Goal: Communication & Community: Participate in discussion

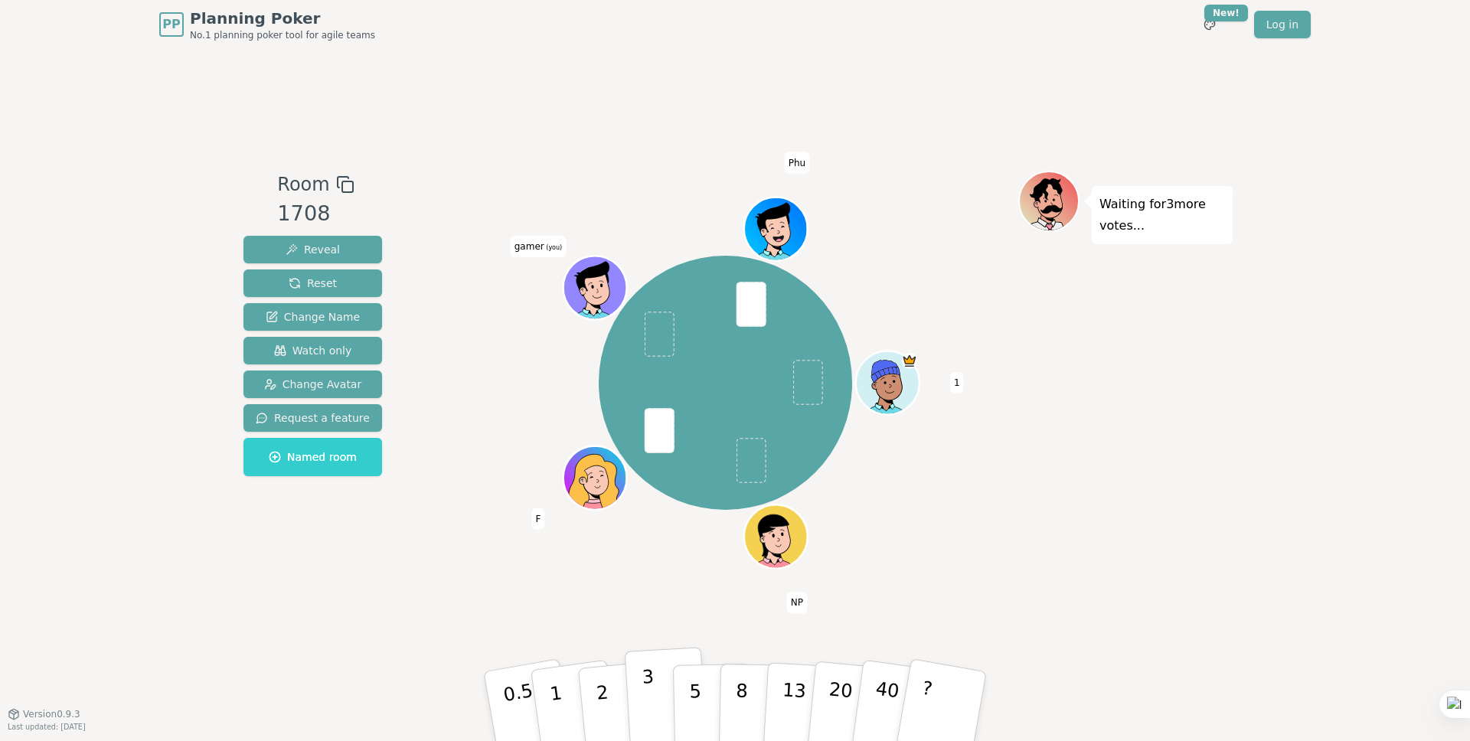
click at [638, 687] on button "3" at bounding box center [666, 706] width 83 height 119
click at [1071, 270] on div "Waiting for 2 more votes..." at bounding box center [1125, 381] width 214 height 421
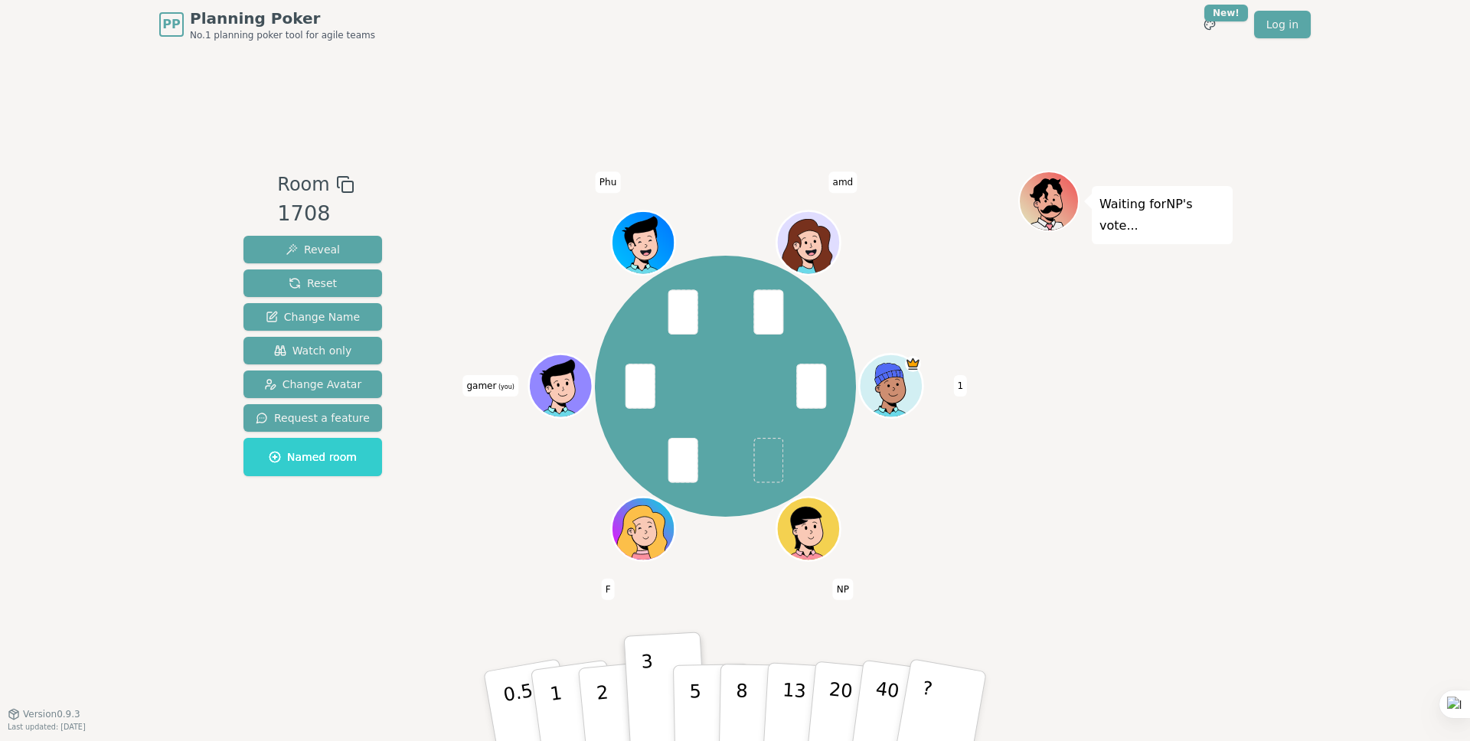
click at [1028, 315] on div "Waiting for NP 's vote..." at bounding box center [1125, 381] width 214 height 421
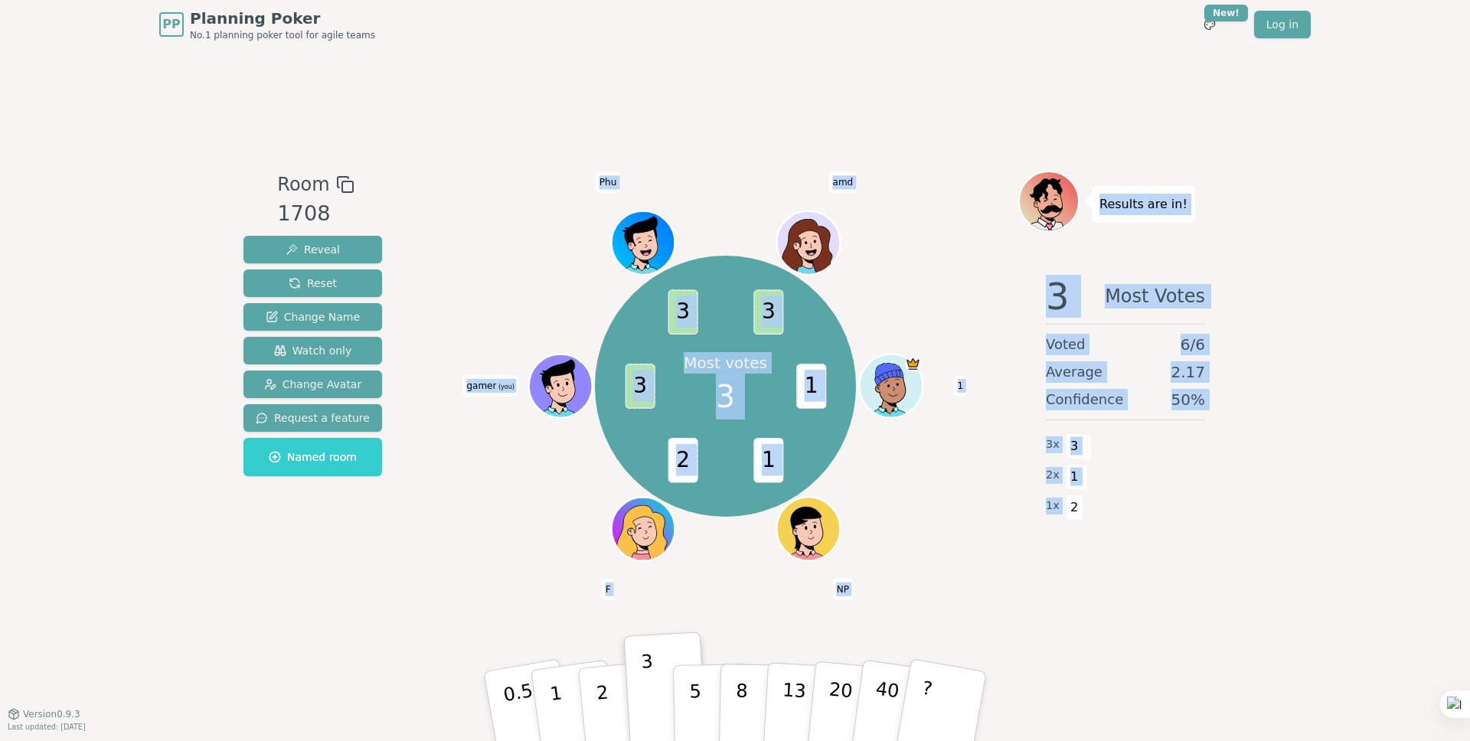
drag, startPoint x: 1006, startPoint y: 205, endPoint x: 1182, endPoint y: 504, distance: 347.2
click at [1166, 506] on div "Room 1708 Reveal Reset Change Name Watch only Change Avatar Request a feature N…" at bounding box center [734, 381] width 995 height 421
click at [1235, 482] on div "PP Planning Poker No.1 planning poker tool for agile teams Toggle theme New! Lo…" at bounding box center [735, 370] width 1470 height 741
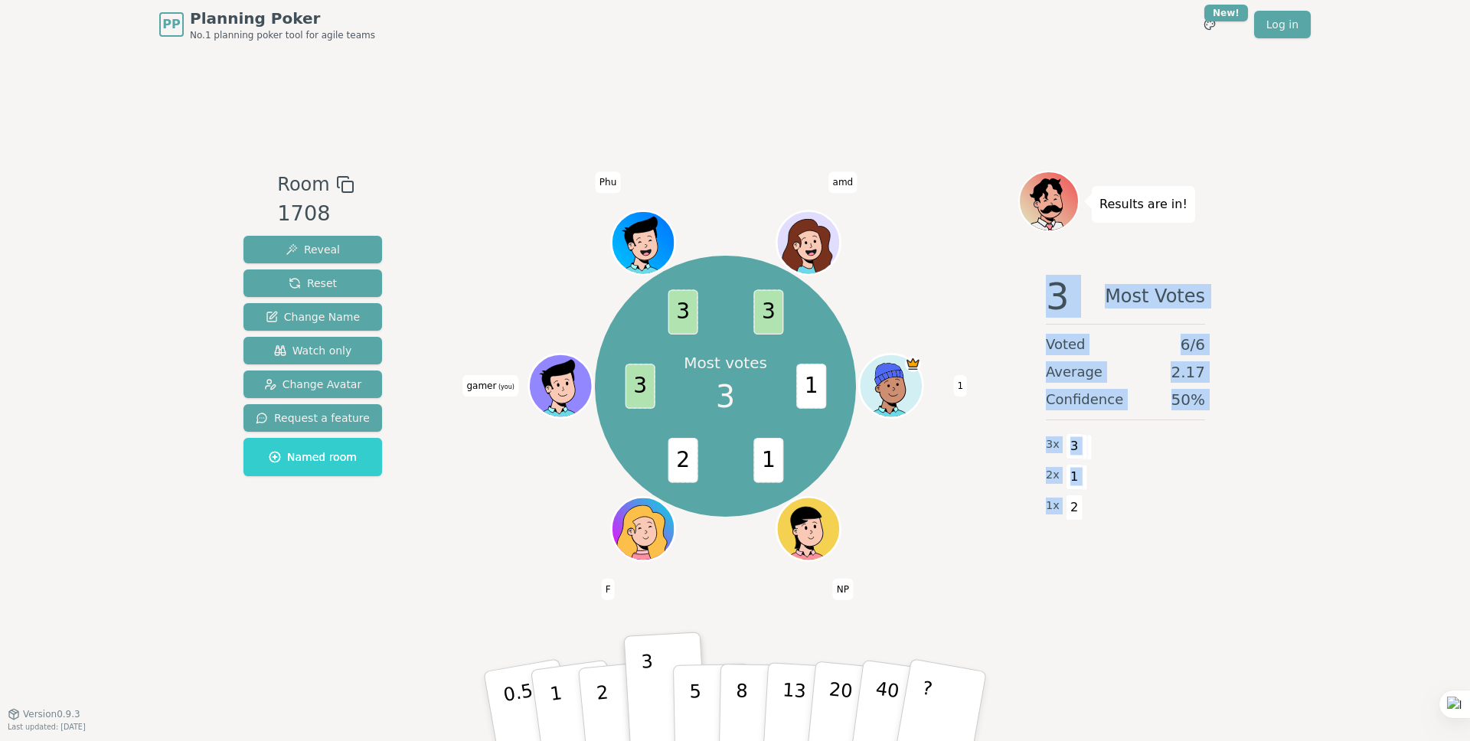
drag, startPoint x: 1102, startPoint y: 333, endPoint x: 1181, endPoint y: 507, distance: 190.8
click at [1179, 520] on div "Results are in! 3 Most Votes Voted 6 / 6 Average 2.17 Confidence 50 % 3 x 3 2 x…" at bounding box center [1125, 381] width 214 height 421
drag, startPoint x: 1044, startPoint y: 344, endPoint x: 1143, endPoint y: 493, distance: 179.0
click at [1143, 493] on div "3 Most Votes Voted 6 / 6 Average 2.17 Confidence 50 % 3 x 3 2 x 1 1 x 2" at bounding box center [1125, 416] width 214 height 306
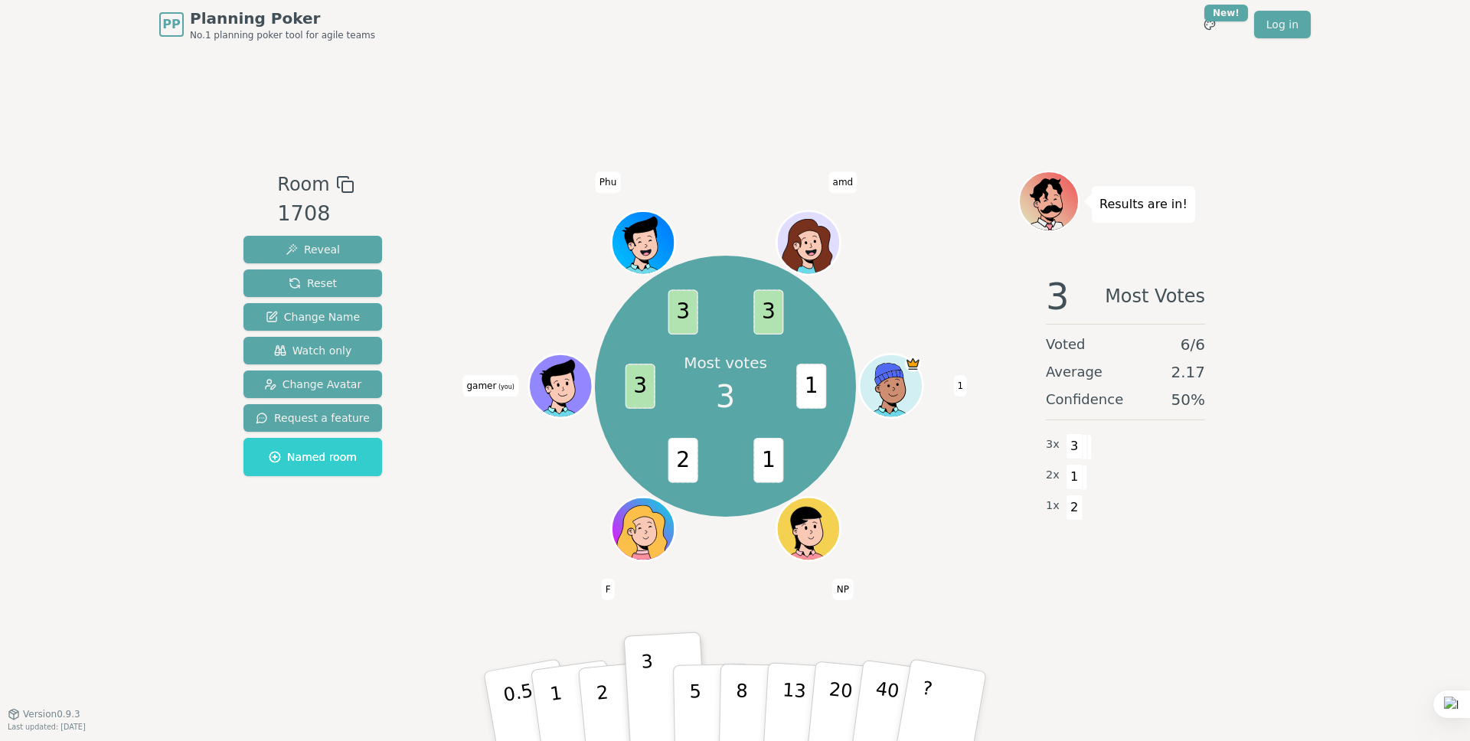
click at [1130, 479] on div "2 x 1" at bounding box center [1125, 475] width 159 height 31
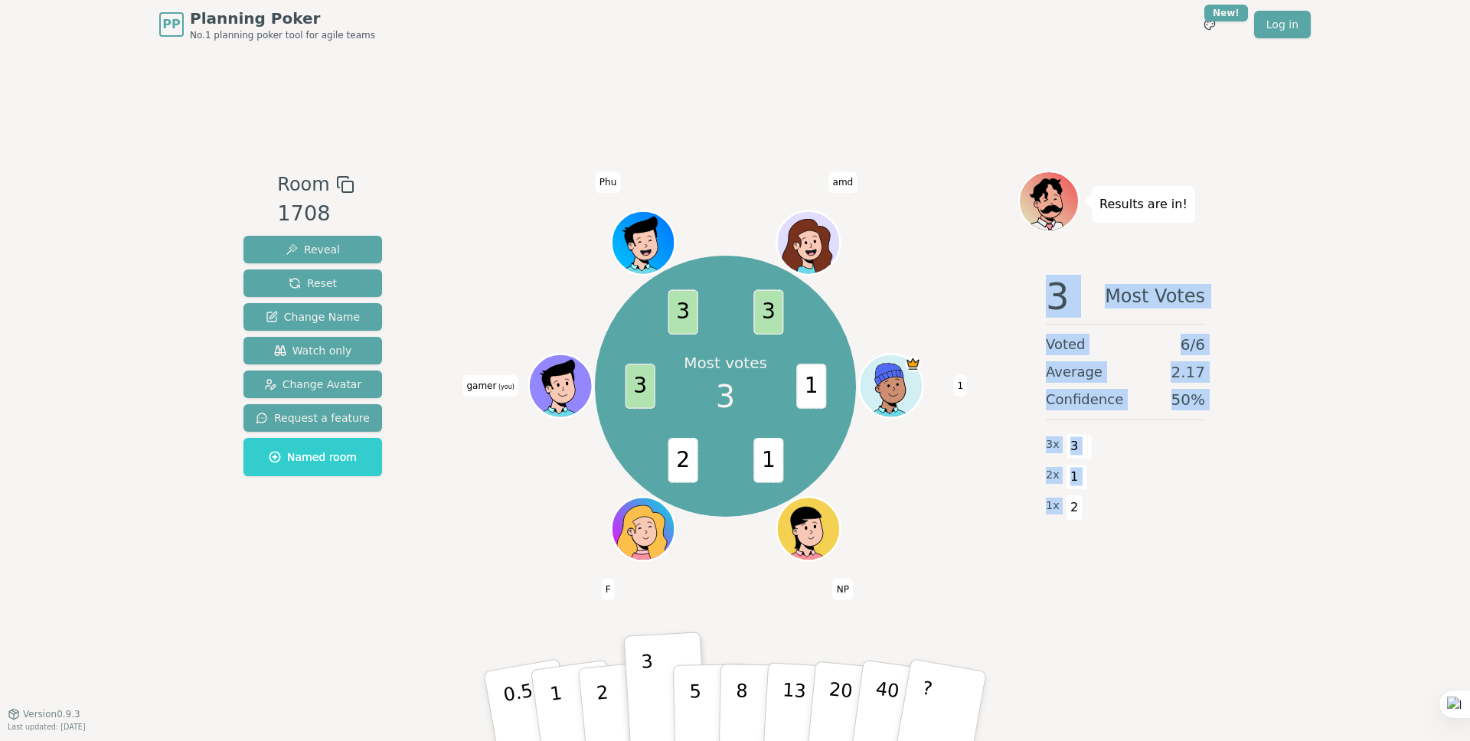
drag, startPoint x: 1095, startPoint y: 370, endPoint x: 1168, endPoint y: 533, distance: 177.8
click at [1168, 533] on div "3 Most Votes Voted 6 / 6 Average 2.17 Confidence 50 % 3 x 3 2 x 1 1 x 2" at bounding box center [1125, 416] width 214 height 306
click at [1157, 491] on div "1 x 2" at bounding box center [1125, 506] width 159 height 31
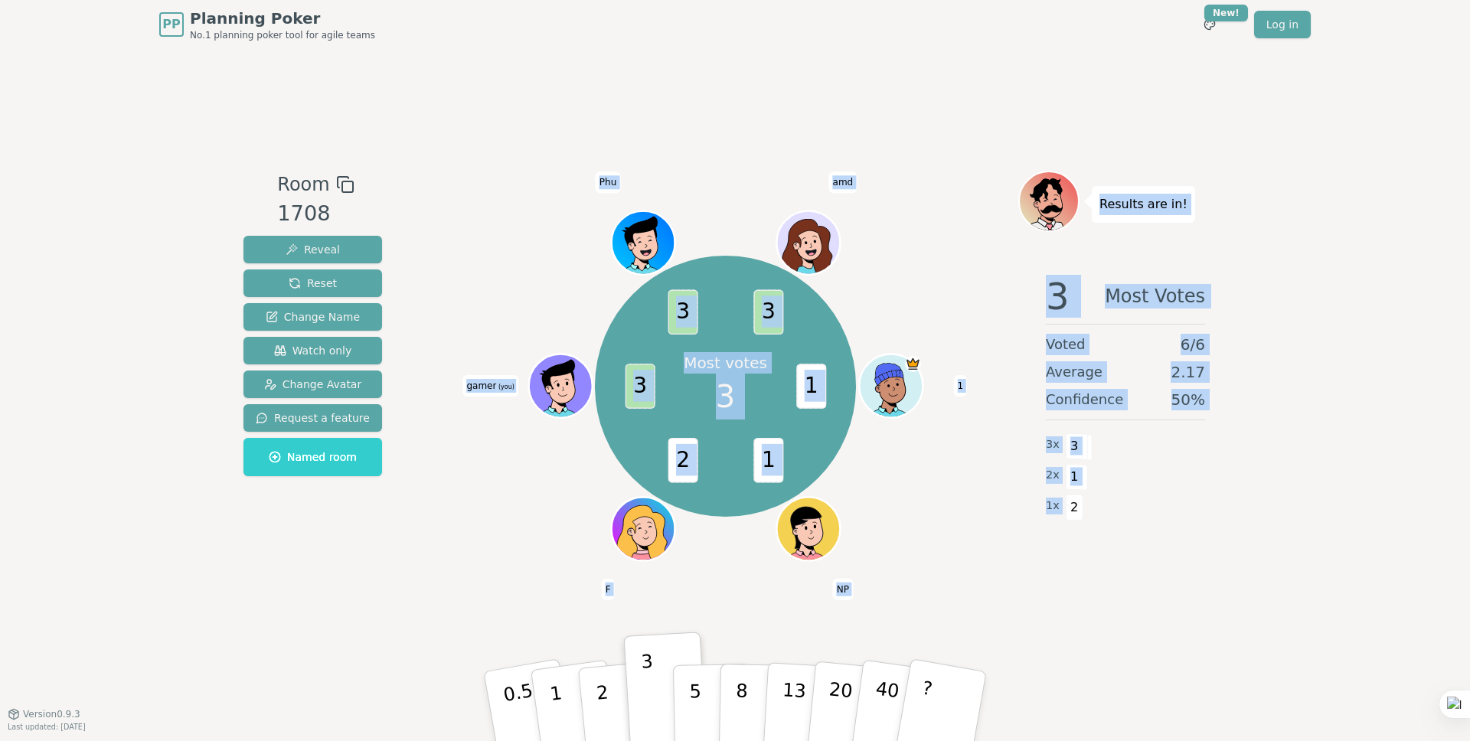
drag, startPoint x: 1030, startPoint y: 312, endPoint x: 1154, endPoint y: 477, distance: 206.7
click at [1145, 524] on div "Room 1708 Reveal Reset Change Name Watch only Change Avatar Request a feature N…" at bounding box center [734, 381] width 995 height 421
click at [1155, 472] on div "2 x 1" at bounding box center [1125, 475] width 159 height 31
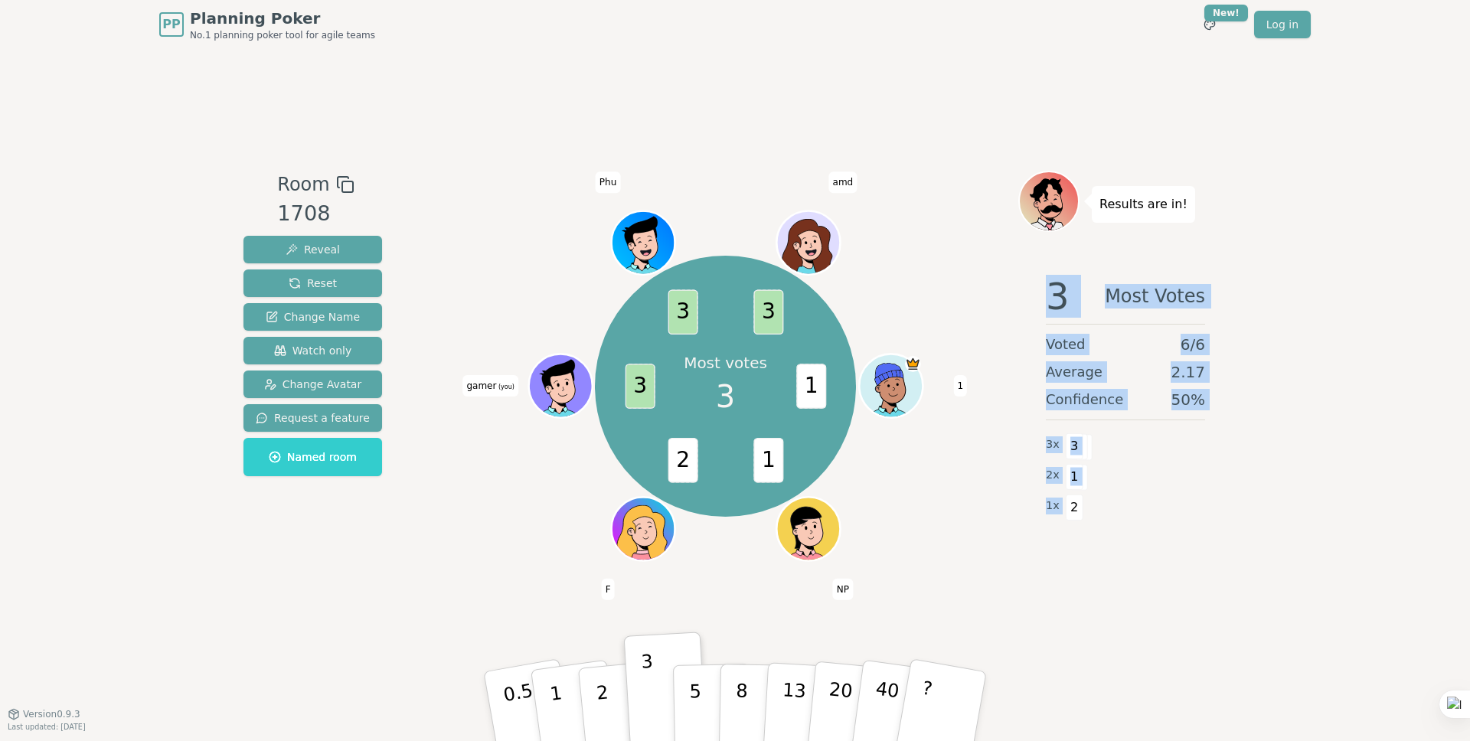
drag, startPoint x: 1079, startPoint y: 367, endPoint x: 1174, endPoint y: 525, distance: 184.4
click at [1164, 545] on div "3 Most Votes Voted 6 / 6 Average 2.17 Confidence 50 % 3 x 3 2 x 1 1 x 2" at bounding box center [1125, 416] width 214 height 306
click at [1212, 459] on div "3 Most Votes Voted 6 / 6 Average 2.17 Confidence 50 % 3 x 3 2 x 1 1 x 2" at bounding box center [1125, 416] width 214 height 306
drag, startPoint x: 1035, startPoint y: 299, endPoint x: 1141, endPoint y: 517, distance: 243.1
click at [1141, 517] on div "3 Most Votes Voted 6 / 6 Average 2.17 Confidence 50 % 3 x 3 2 x 1 1 x 2" at bounding box center [1125, 416] width 214 height 306
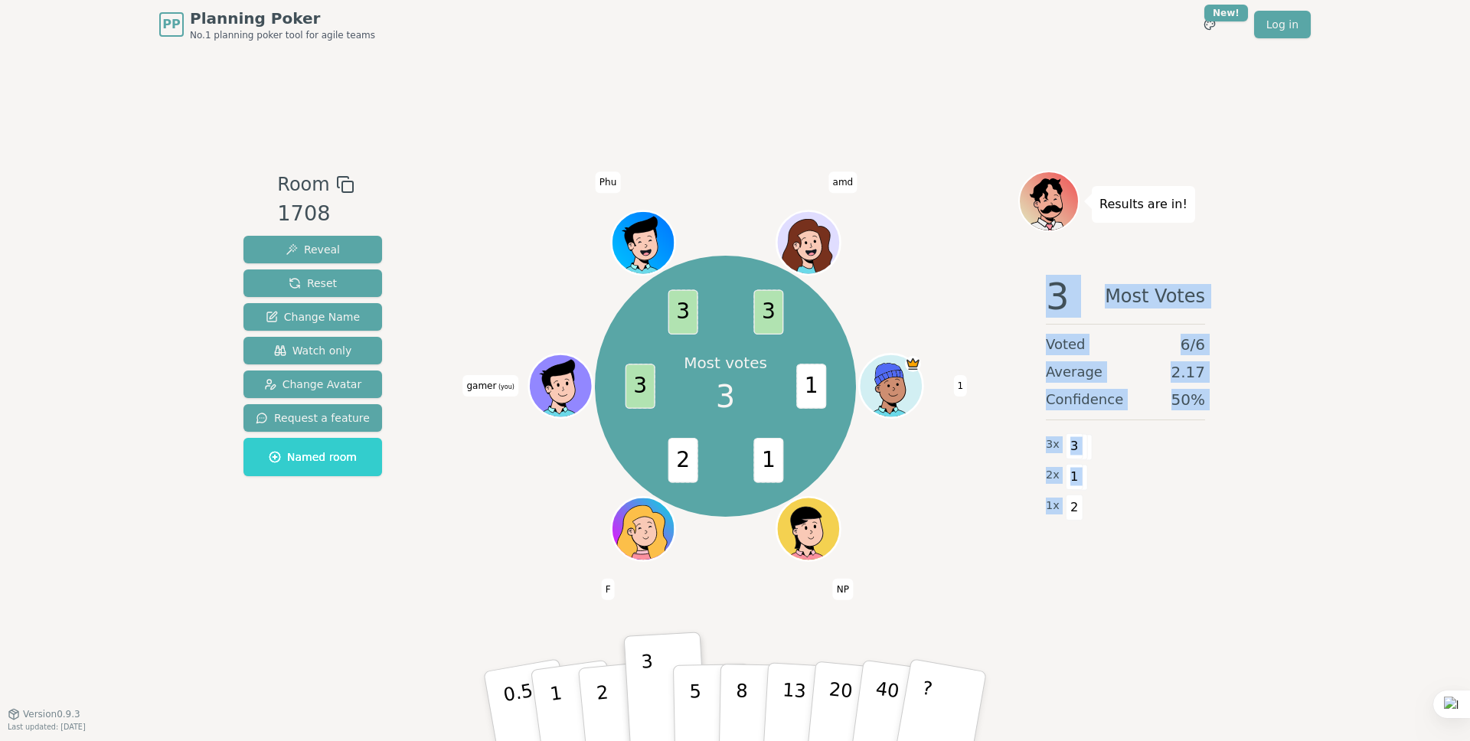
click at [1154, 478] on div "2 x 1" at bounding box center [1125, 475] width 159 height 31
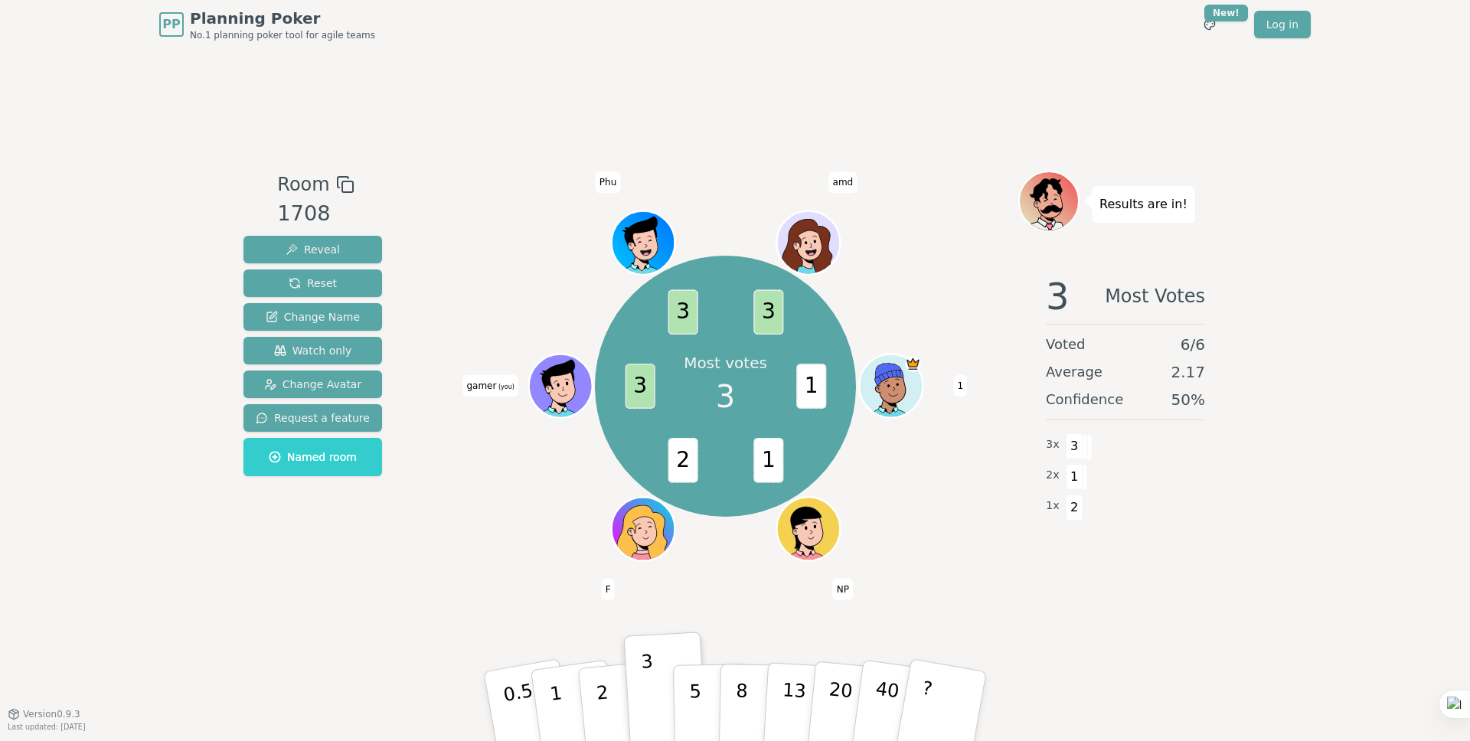
click at [1049, 304] on span "3" at bounding box center [1058, 296] width 24 height 37
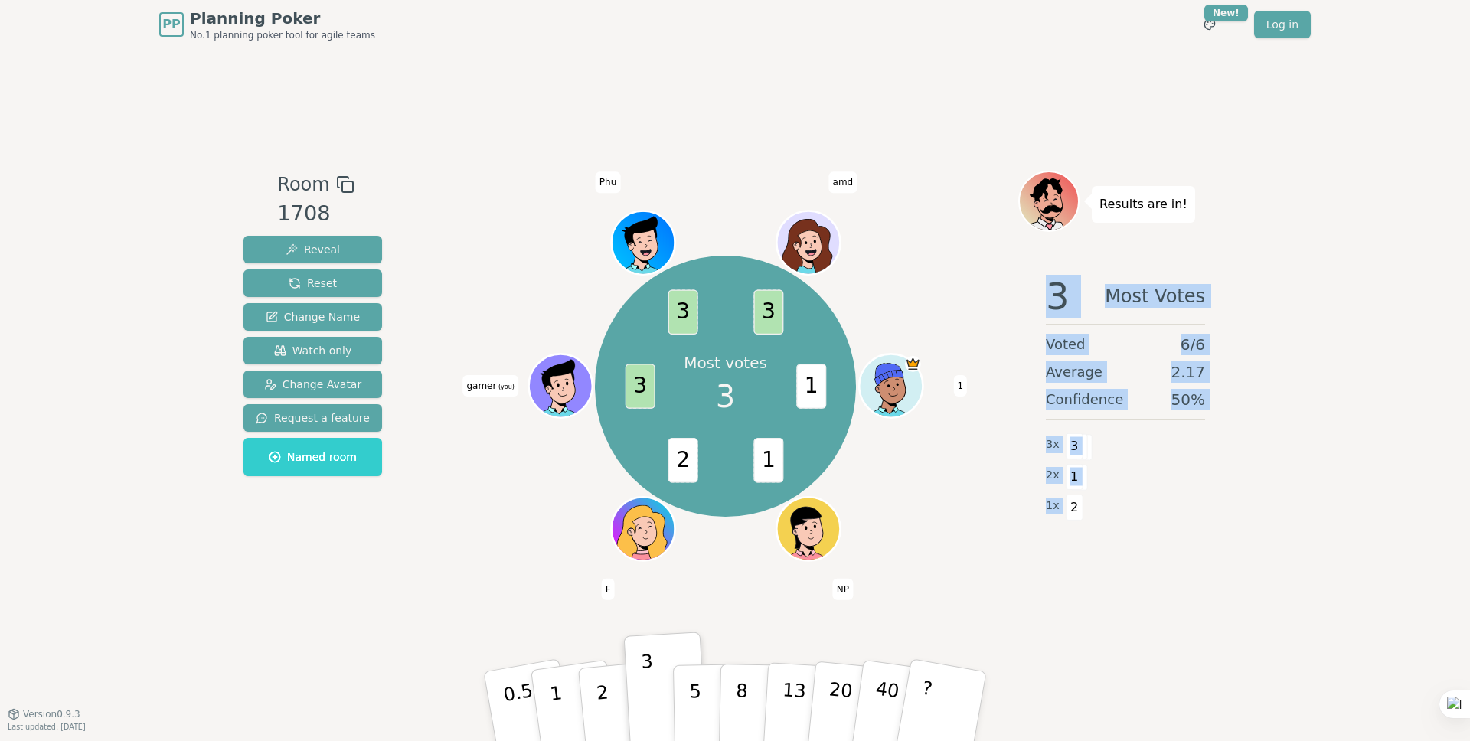
drag, startPoint x: 1041, startPoint y: 300, endPoint x: 1182, endPoint y: 510, distance: 252.6
click at [1160, 523] on div "3 Most Votes Voted 6 / 6 Average 2.17 Confidence 50 % 3 x 3 2 x 1 1 x 2" at bounding box center [1125, 416] width 214 height 306
click at [1206, 468] on div "3 Most Votes Voted 6 / 6 Average 2.17 Confidence 50 % 3 x 3 2 x 1 1 x 2" at bounding box center [1125, 416] width 214 height 306
drag, startPoint x: 1101, startPoint y: 202, endPoint x: 1159, endPoint y: 495, distance: 298.9
click at [1142, 512] on div "Results are in! 3 Most Votes Voted 6 / 6 Average 2.17 Confidence 50 % 3 x 3 2 x…" at bounding box center [1125, 381] width 214 height 421
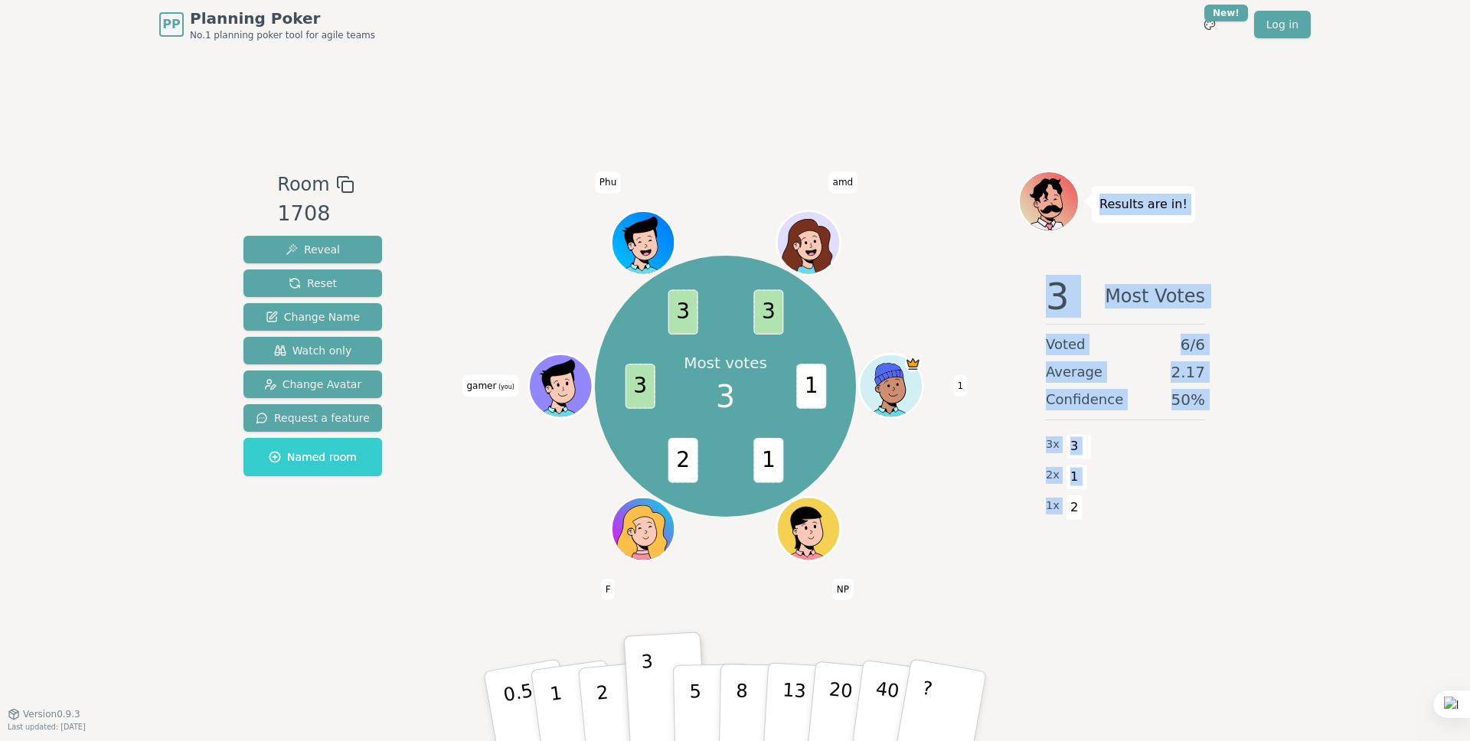
click at [1167, 491] on div "1 x 2" at bounding box center [1125, 506] width 159 height 31
drag, startPoint x: 1191, startPoint y: 521, endPoint x: 1100, endPoint y: 202, distance: 331.9
click at [1100, 202] on div "Results are in! 3 Most Votes Voted 6 / 6 Average 2.17 Confidence 50 % 3 x 3 2 x…" at bounding box center [1125, 381] width 214 height 421
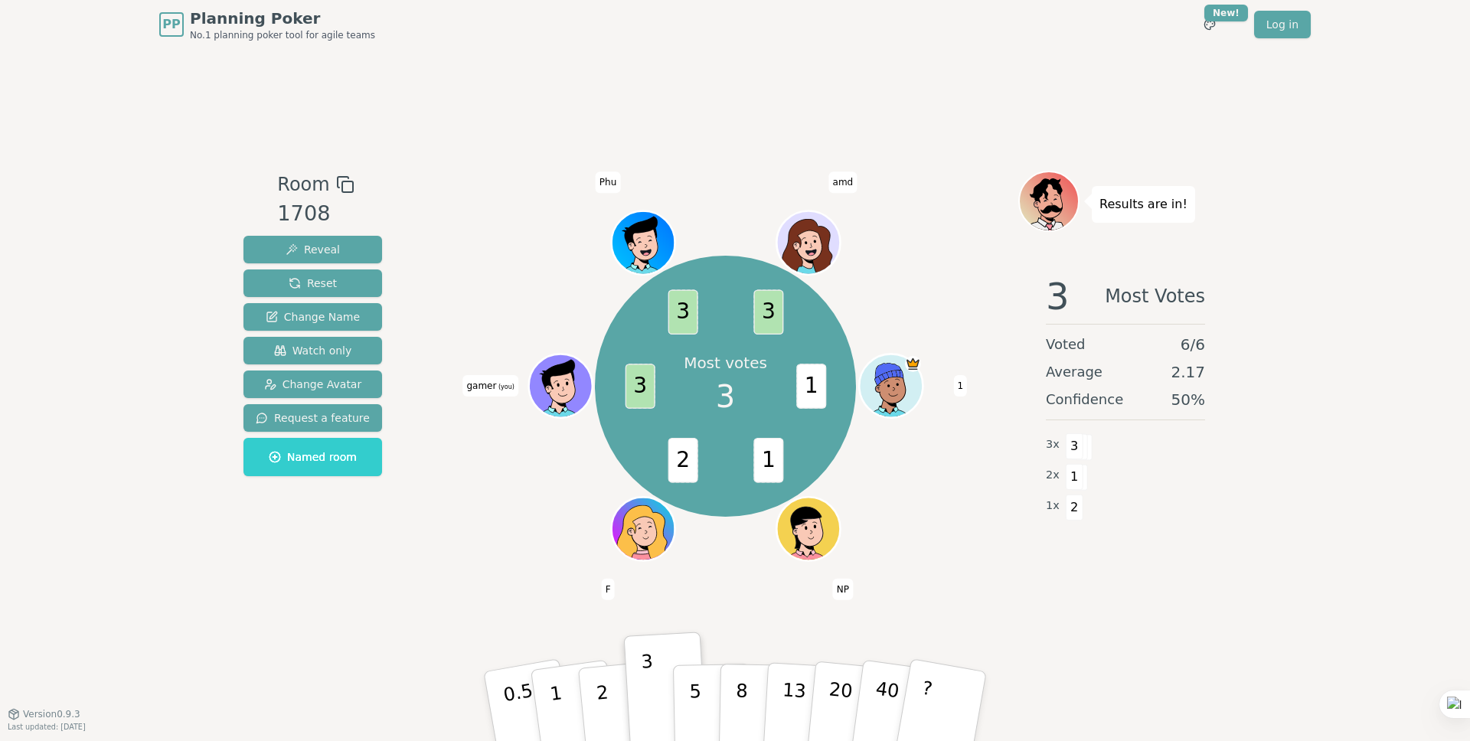
click at [1100, 202] on p "Results are in!" at bounding box center [1143, 204] width 88 height 21
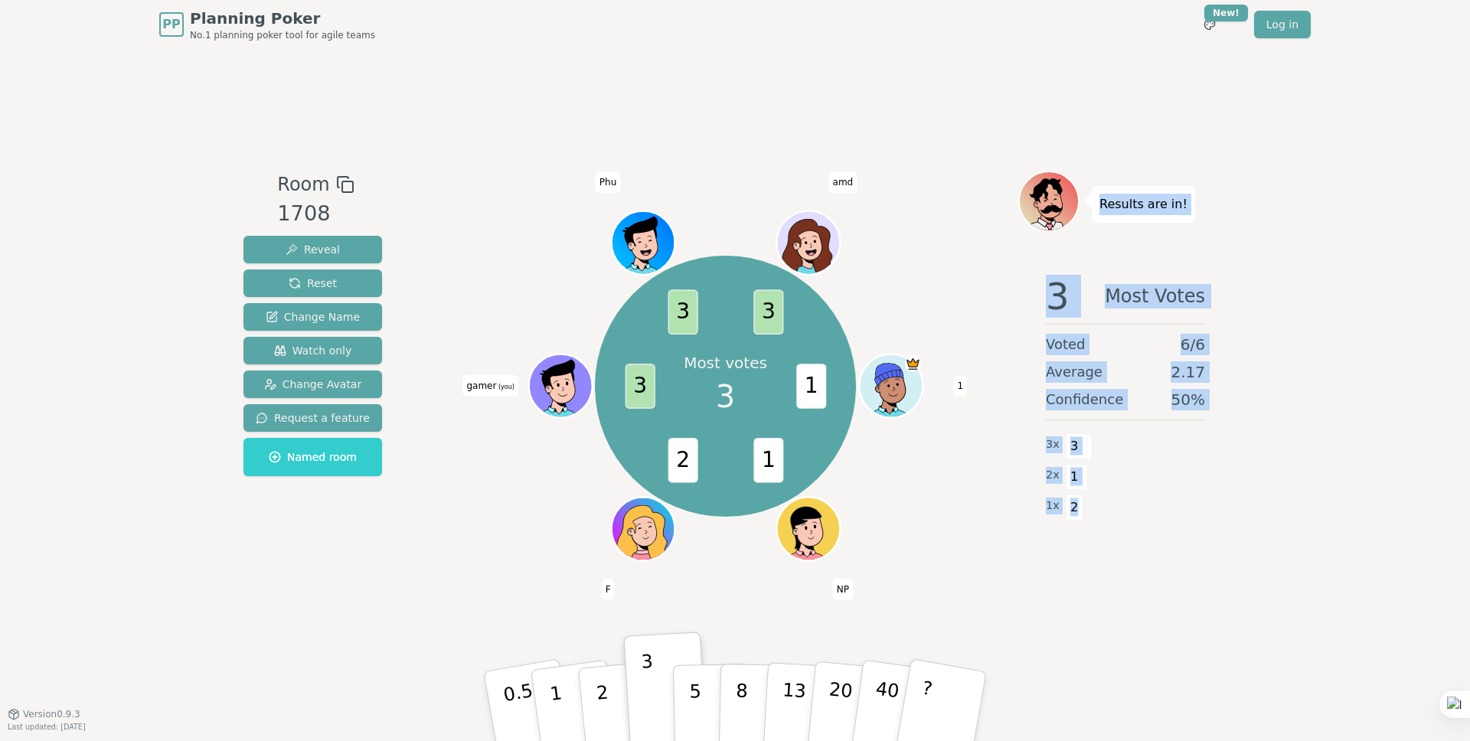
drag, startPoint x: 1111, startPoint y: 237, endPoint x: 1078, endPoint y: 517, distance: 282.1
click at [1078, 517] on div "Results are in! 3 Most Votes Voted 6 / 6 Average 2.17 Confidence 50 % 3 x 3 2 x…" at bounding box center [1125, 381] width 214 height 421
click at [1068, 515] on div at bounding box center [1068, 515] width 0 height 0
click at [1128, 481] on div "2 x 1" at bounding box center [1125, 475] width 159 height 31
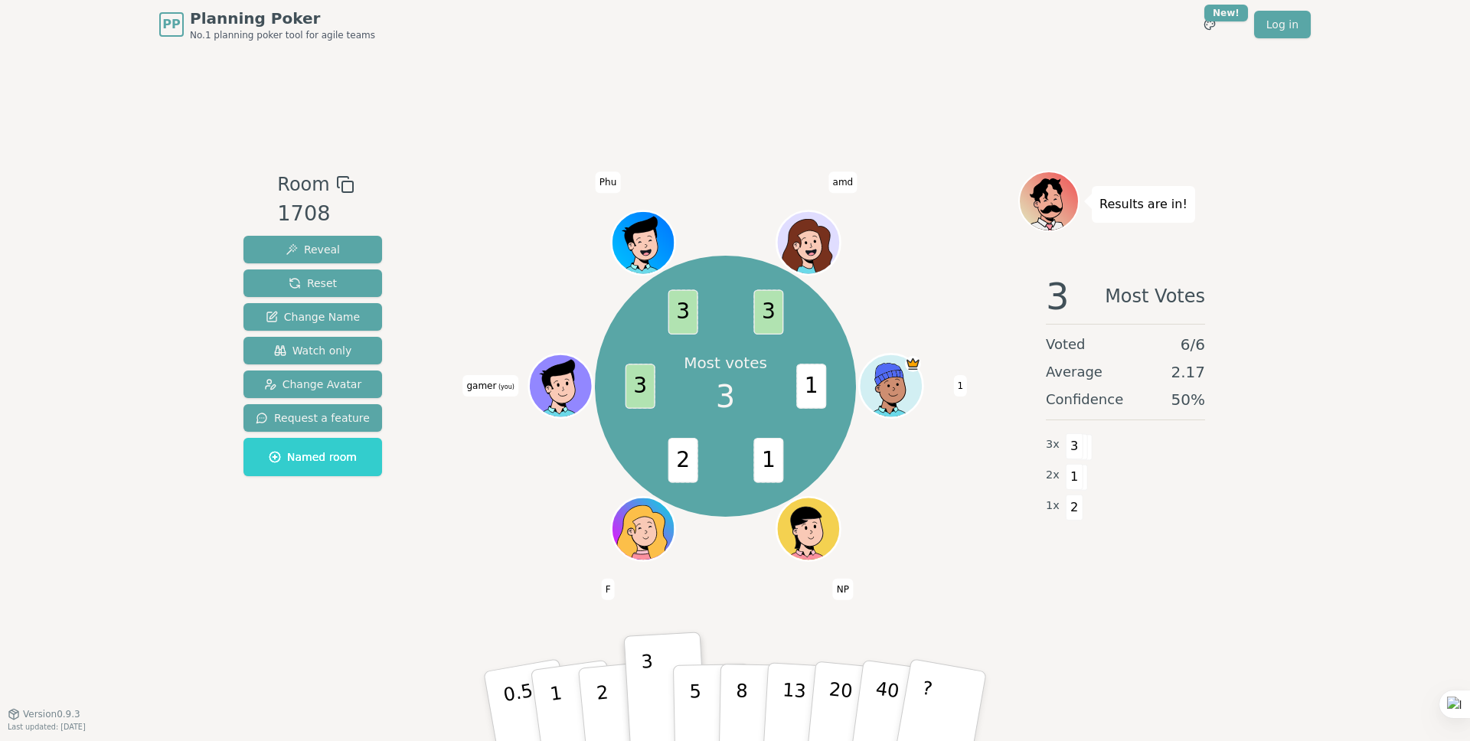
click at [1114, 476] on div "2 x 1" at bounding box center [1125, 475] width 159 height 31
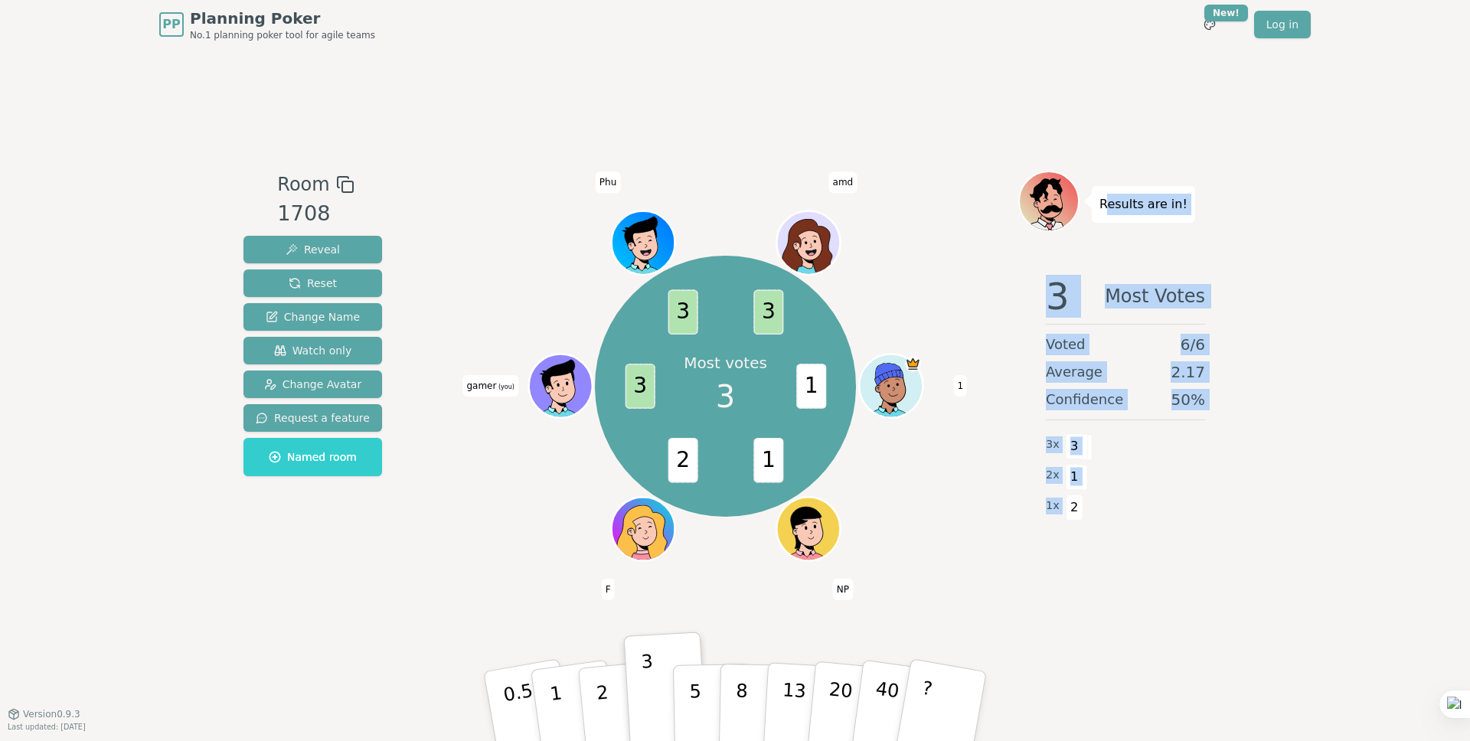
drag, startPoint x: 1111, startPoint y: 518, endPoint x: 1104, endPoint y: 204, distance: 314.7
click at [1104, 204] on div "Results are in! 3 Most Votes Voted 6 / 6 Average 2.17 Confidence 50 % 3 x 3 2 x…" at bounding box center [1125, 381] width 214 height 421
click at [1104, 204] on p "Results are in!" at bounding box center [1143, 204] width 88 height 21
drag, startPoint x: 1098, startPoint y: 204, endPoint x: 1094, endPoint y: 520, distance: 316.2
click at [1094, 520] on div "Results are in! 3 Most Votes Voted 6 / 6 Average 2.17 Confidence 50 % 3 x 3 2 x…" at bounding box center [1125, 381] width 214 height 421
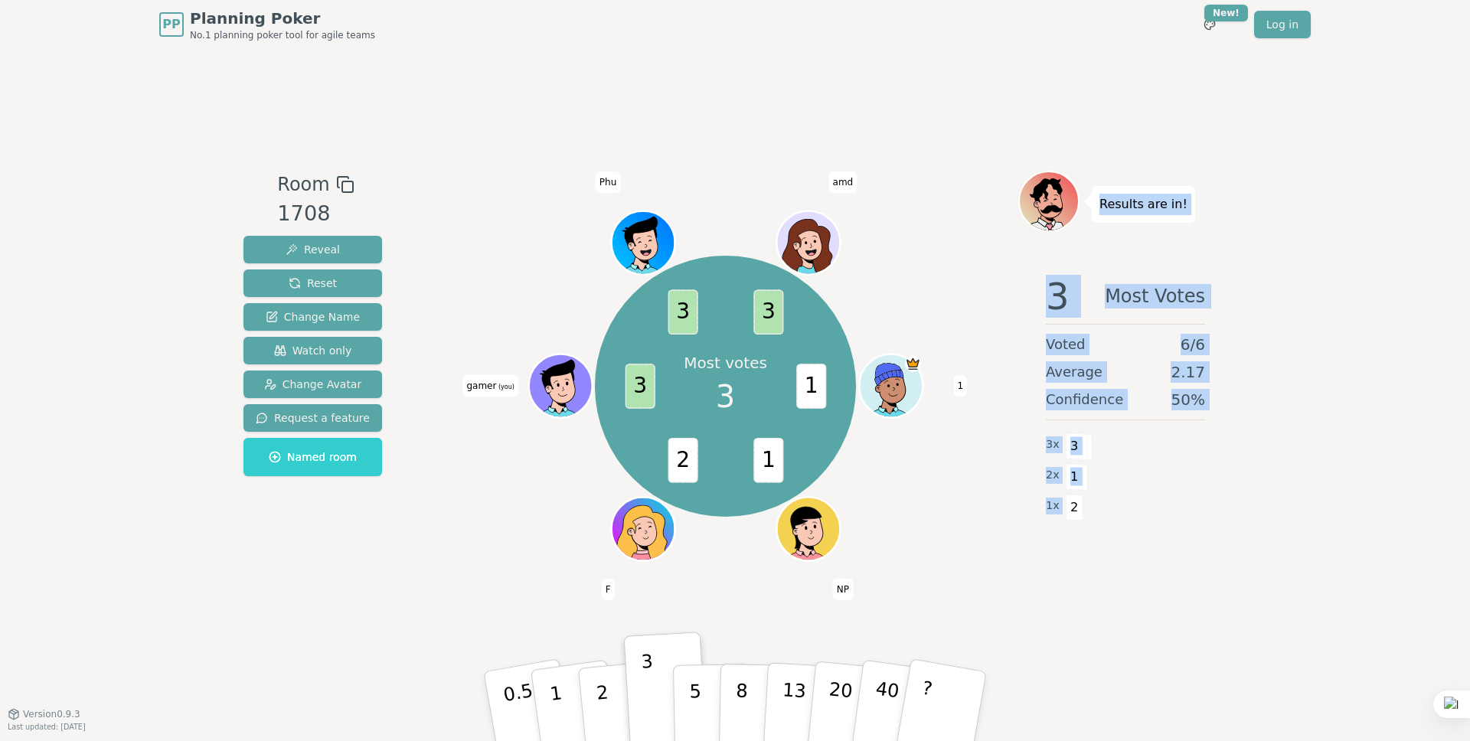
click at [1131, 495] on div "1 x 2" at bounding box center [1125, 506] width 159 height 31
drag, startPoint x: 1109, startPoint y: 230, endPoint x: 1097, endPoint y: 521, distance: 290.4
click at [1097, 521] on div "Results are in! 3 Most Votes Voted 6 / 6 Average 2.17 Confidence 50 % 3 x 3 2 x…" at bounding box center [1125, 381] width 214 height 421
click at [1179, 494] on div "1 x 2" at bounding box center [1125, 506] width 159 height 31
drag, startPoint x: 1176, startPoint y: 498, endPoint x: 1101, endPoint y: 197, distance: 310.0
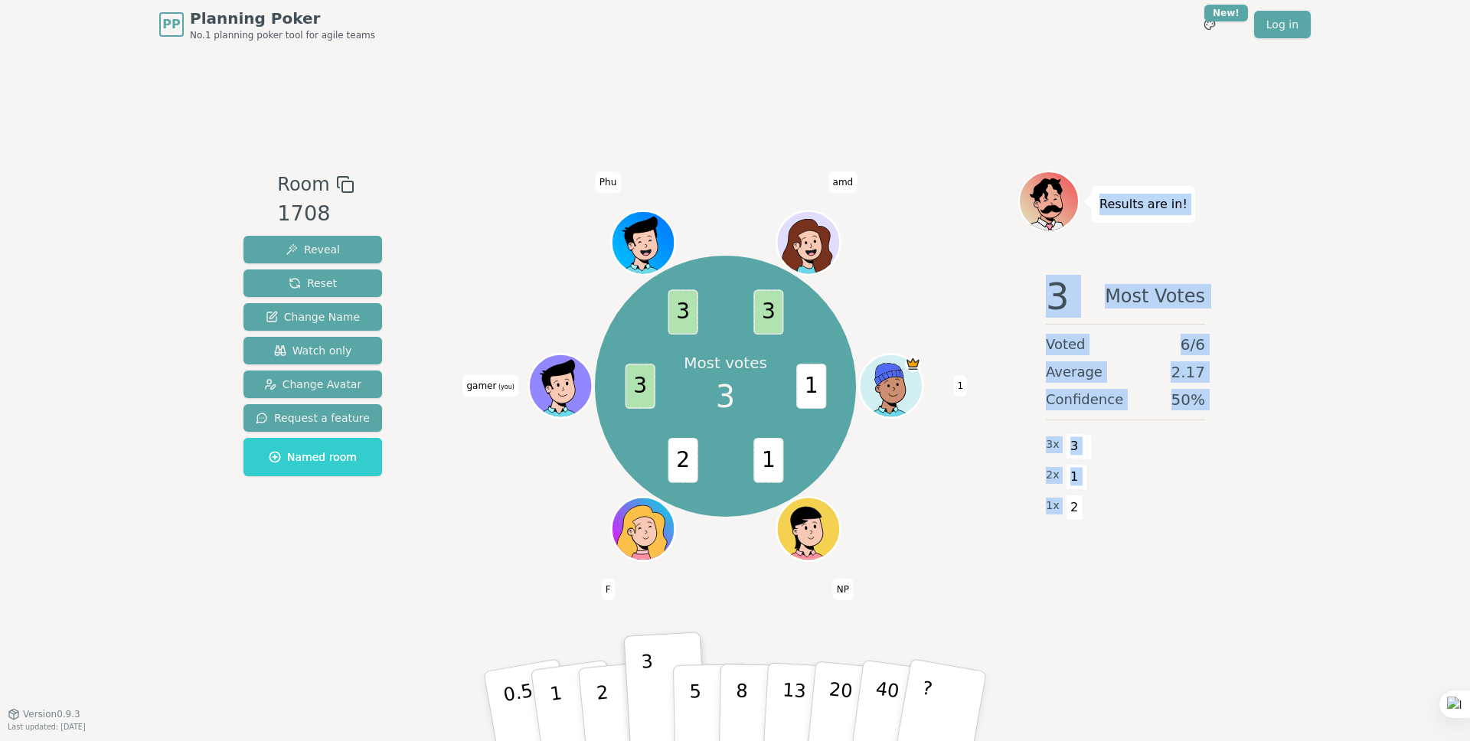
click at [1101, 197] on div "Results are in! 3 Most Votes Voted 6 / 6 Average 2.17 Confidence 50 % 3 x 3 2 x…" at bounding box center [1125, 381] width 214 height 421
click at [1101, 197] on p "Results are in!" at bounding box center [1143, 204] width 88 height 21
drag, startPoint x: 1108, startPoint y: 205, endPoint x: 1144, endPoint y: 526, distance: 322.8
click at [1144, 526] on div "Results are in! 3 Most Votes Voted 6 / 6 Average 2.17 Confidence 50 % 3 x 3 2 x…" at bounding box center [1125, 381] width 214 height 421
click at [1134, 515] on div at bounding box center [1134, 515] width 0 height 0
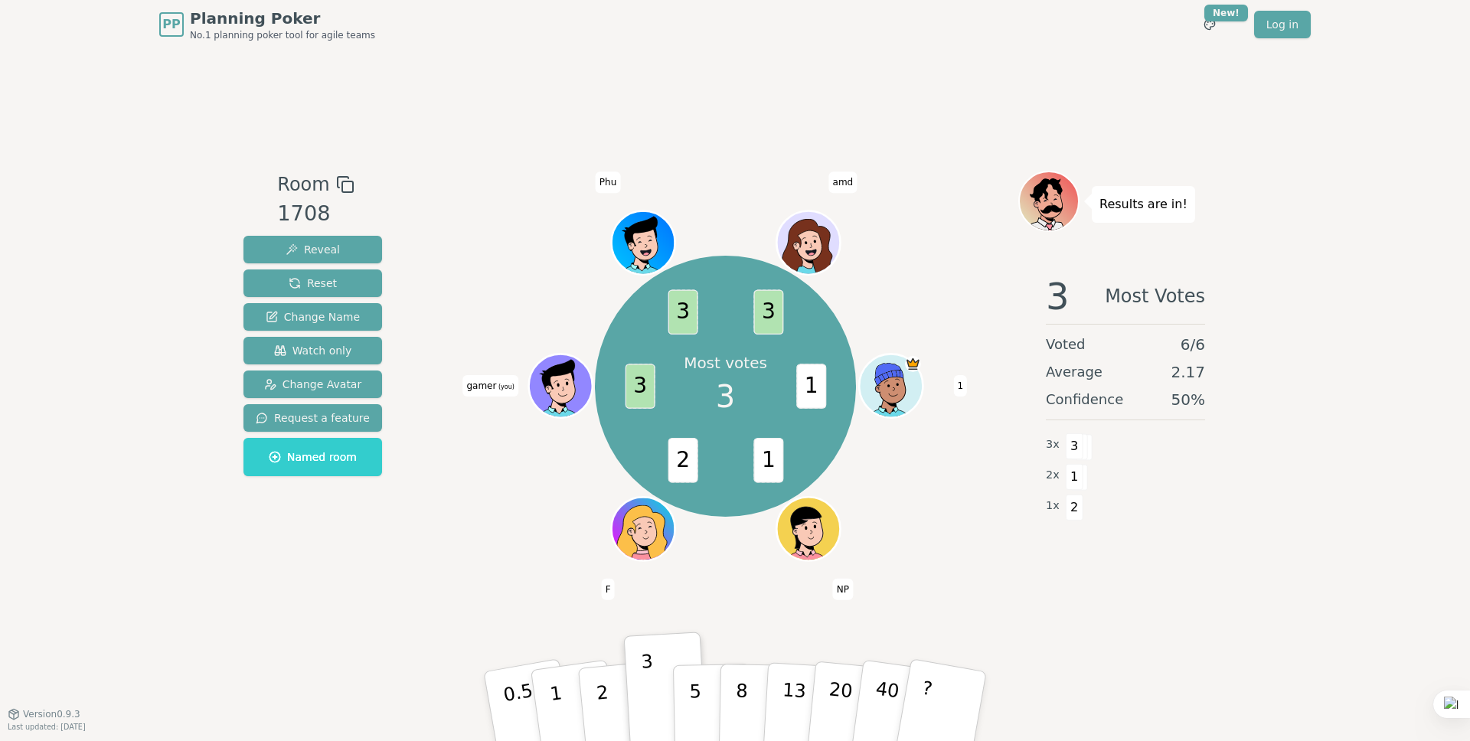
click at [1153, 491] on div "1 x 2" at bounding box center [1125, 506] width 159 height 31
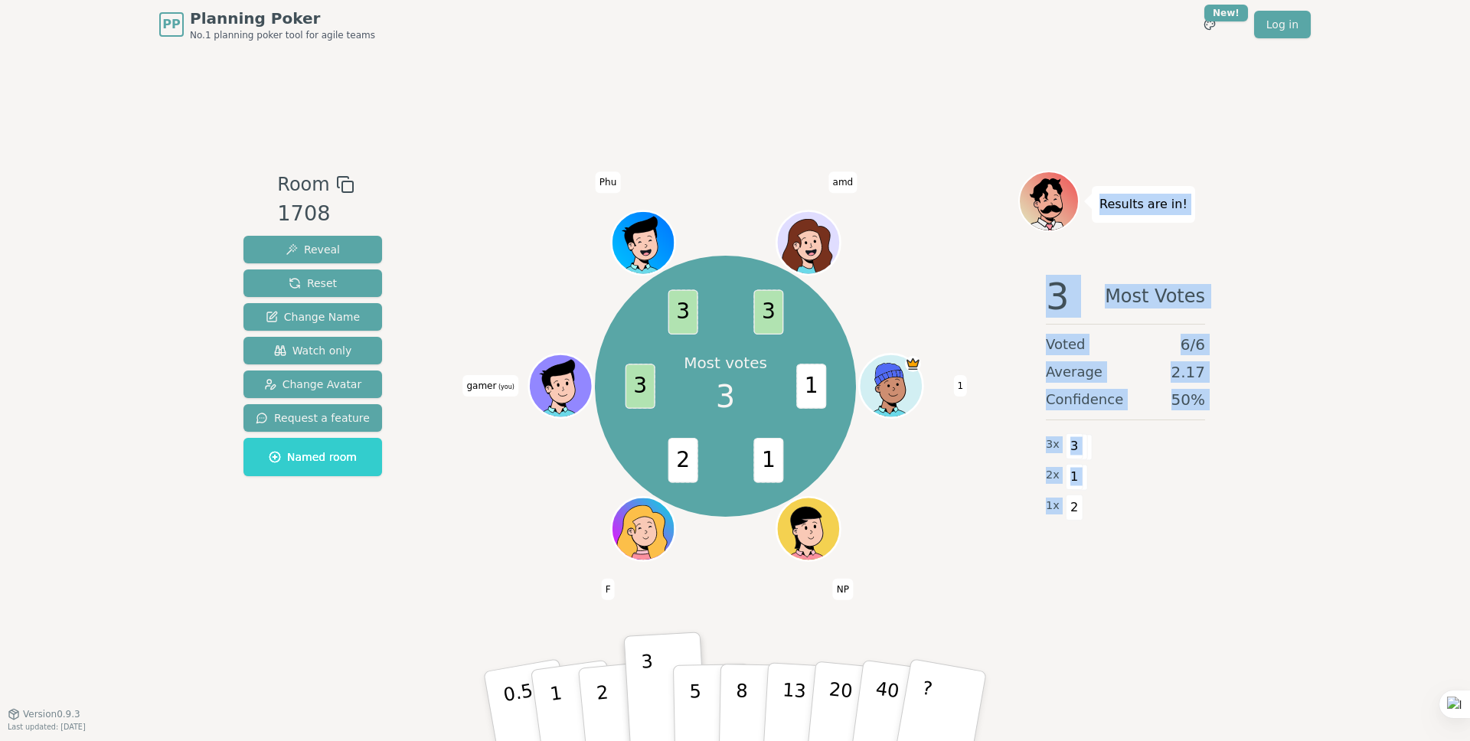
drag, startPoint x: 1177, startPoint y: 527, endPoint x: 1099, endPoint y: 204, distance: 332.3
click at [1099, 204] on div "Results are in! 3 Most Votes Voted 6 / 6 Average 2.17 Confidence 50 % 3 x 3 2 x…" at bounding box center [1125, 381] width 214 height 421
click at [1099, 204] on p "Results are in!" at bounding box center [1143, 204] width 88 height 21
drag, startPoint x: 1125, startPoint y: 282, endPoint x: 1073, endPoint y: 538, distance: 260.9
click at [1073, 538] on div "Results are in! 3 Most Votes Voted 6 / 6 Average 2.17 Confidence 50 % 3 x 3 2 x…" at bounding box center [1125, 381] width 214 height 421
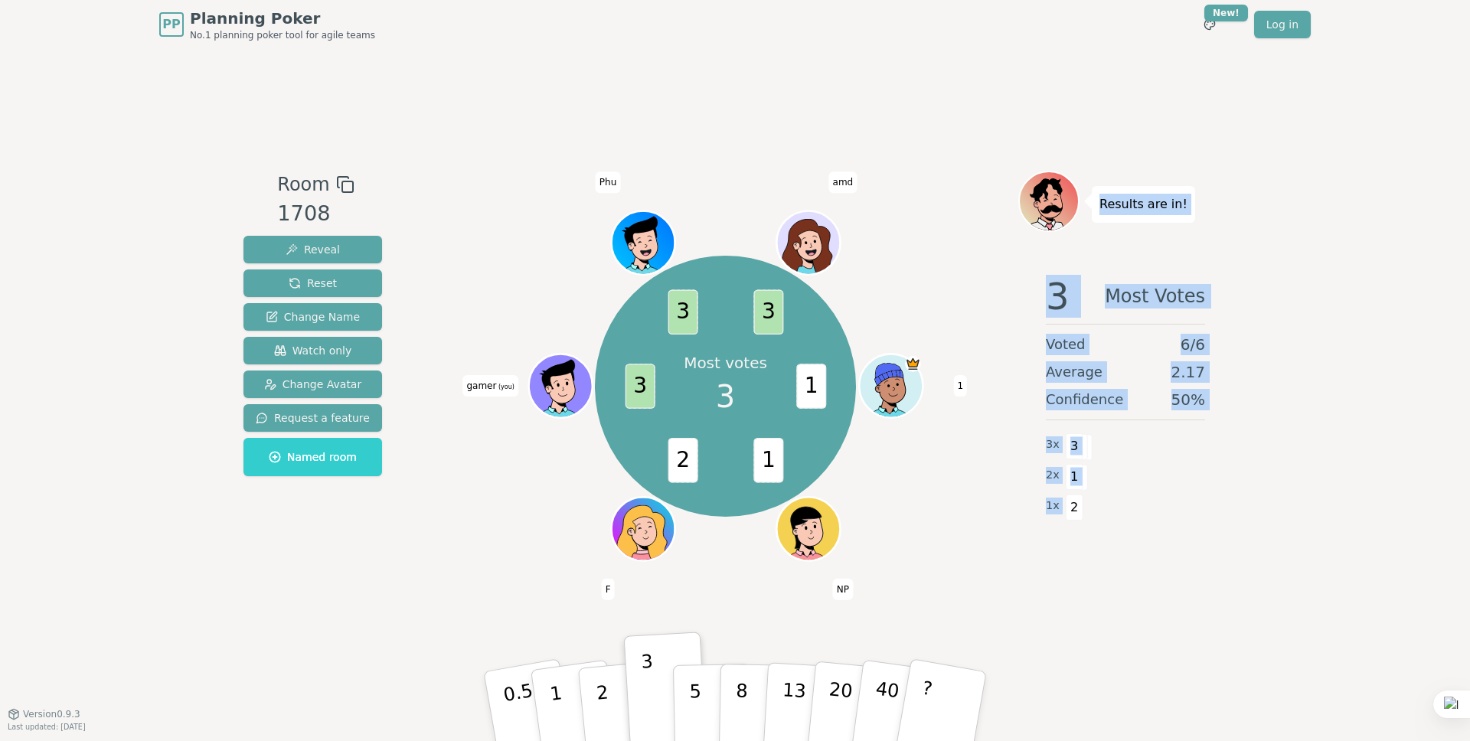
click at [1200, 484] on div "2 x 1" at bounding box center [1125, 475] width 159 height 31
drag, startPoint x: 1094, startPoint y: 207, endPoint x: 1073, endPoint y: 515, distance: 309.2
click at [1073, 515] on div "Results are in! 3 Most Votes Voted 6 / 6 Average 2.17 Confidence 50 % 3 x 3 2 x…" at bounding box center [1125, 381] width 214 height 421
click at [1126, 501] on div "1 x 2" at bounding box center [1125, 506] width 159 height 31
drag, startPoint x: 1100, startPoint y: 205, endPoint x: 1079, endPoint y: 514, distance: 309.2
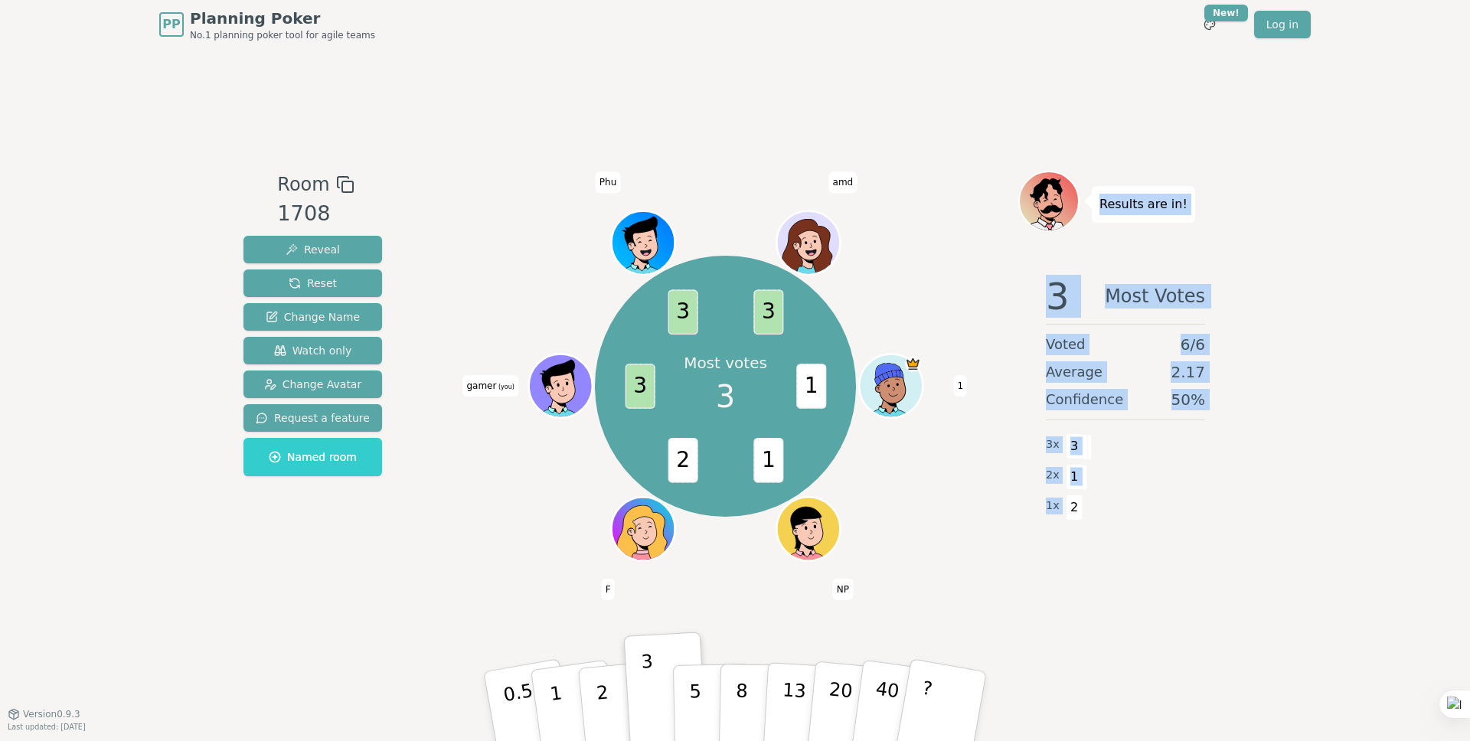
click at [1079, 514] on div "Results are in! 3 Most Votes Voted 6 / 6 Average 2.17 Confidence 50 % 3 x 3 2 x…" at bounding box center [1125, 381] width 214 height 421
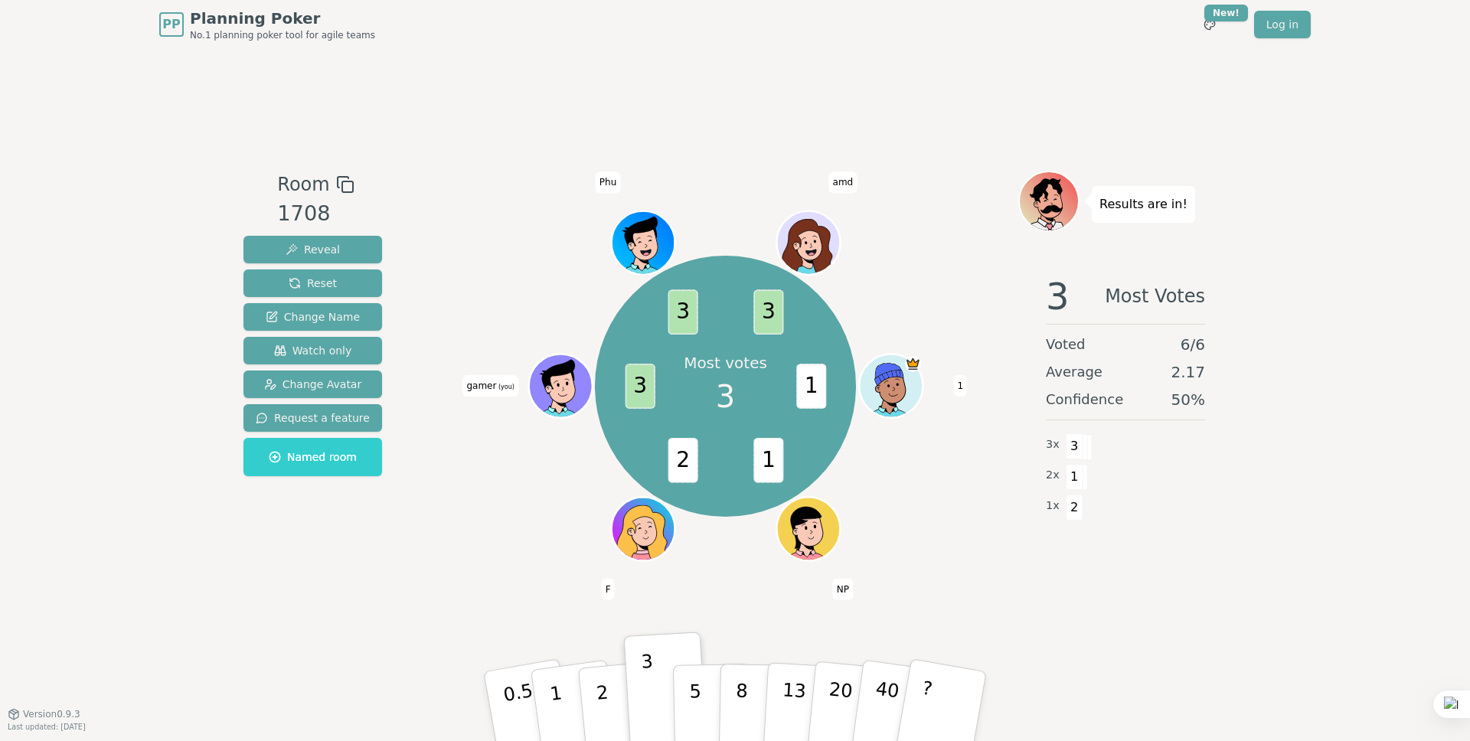
click at [1075, 504] on span "2" at bounding box center [1075, 507] width 18 height 26
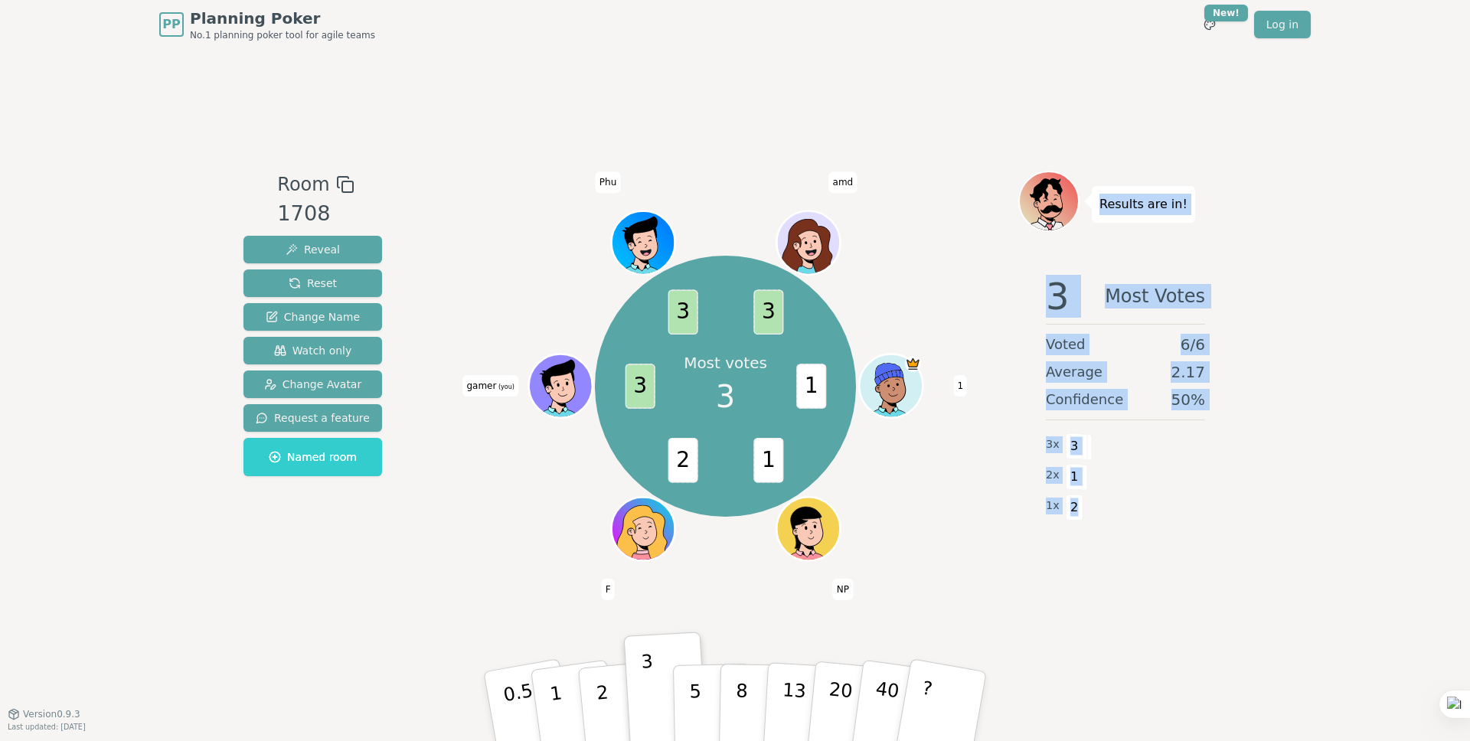
drag, startPoint x: 1075, startPoint y: 510, endPoint x: 1095, endPoint y: 206, distance: 304.6
click at [1095, 206] on div "Results are in! 3 Most Votes Voted 6 / 6 Average 2.17 Confidence 50 % 3 x 3 2 x…" at bounding box center [1125, 381] width 214 height 421
click at [1095, 206] on div "Results are in!" at bounding box center [1143, 204] width 103 height 37
drag, startPoint x: 1100, startPoint y: 202, endPoint x: 1075, endPoint y: 510, distance: 308.7
click at [1075, 510] on div "Results are in! 3 Most Votes Voted 6 / 6 Average 2.17 Confidence 50 % 3 x 3 2 x…" at bounding box center [1125, 381] width 214 height 421
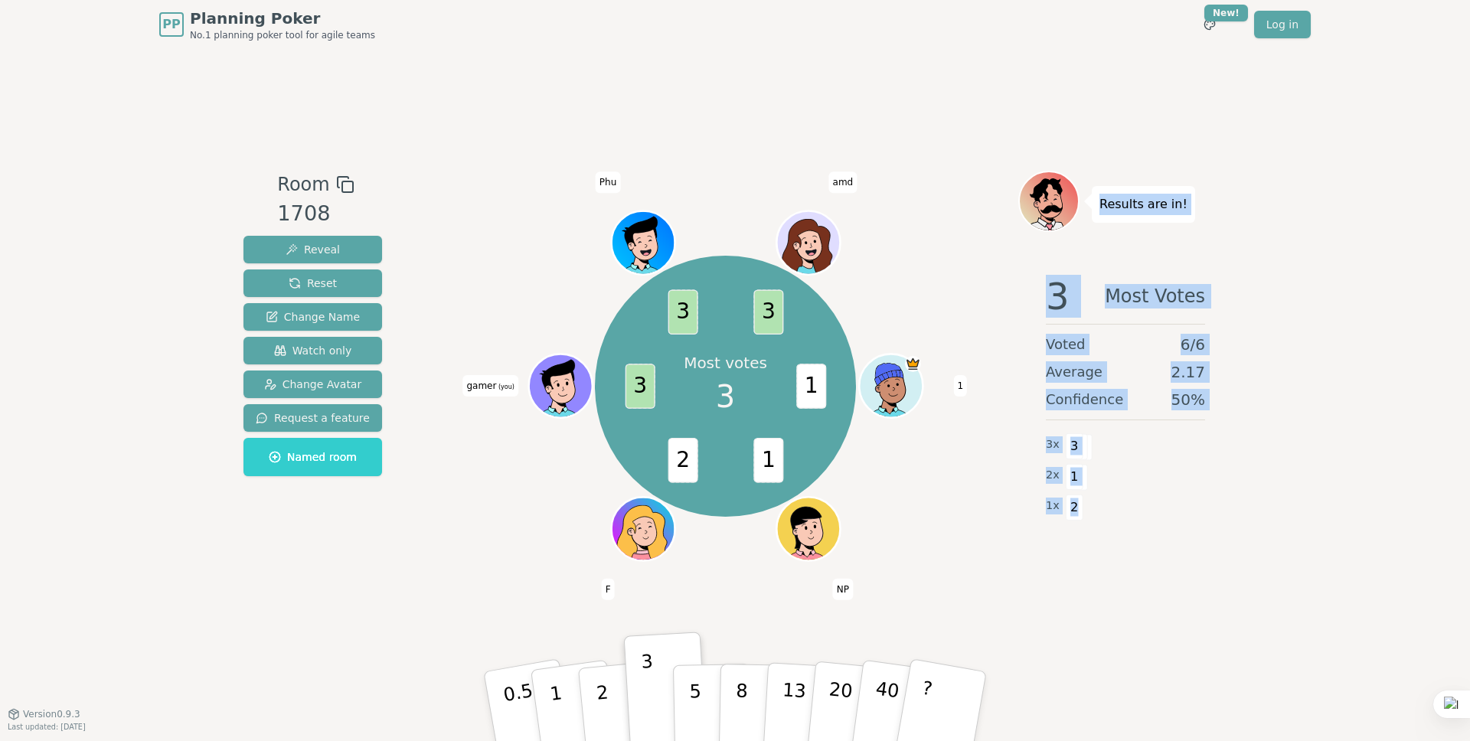
click at [1075, 510] on span "2" at bounding box center [1075, 507] width 18 height 26
drag, startPoint x: 1079, startPoint y: 507, endPoint x: 1095, endPoint y: 205, distance: 302.0
click at [1095, 206] on div "Results are in! 3 Most Votes Voted 6 / 6 Average 2.17 Confidence 50 % 3 x 3 2 x…" at bounding box center [1125, 381] width 214 height 421
click at [1095, 205] on div "Results are in!" at bounding box center [1143, 204] width 103 height 37
drag, startPoint x: 1095, startPoint y: 205, endPoint x: 1097, endPoint y: 529, distance: 323.8
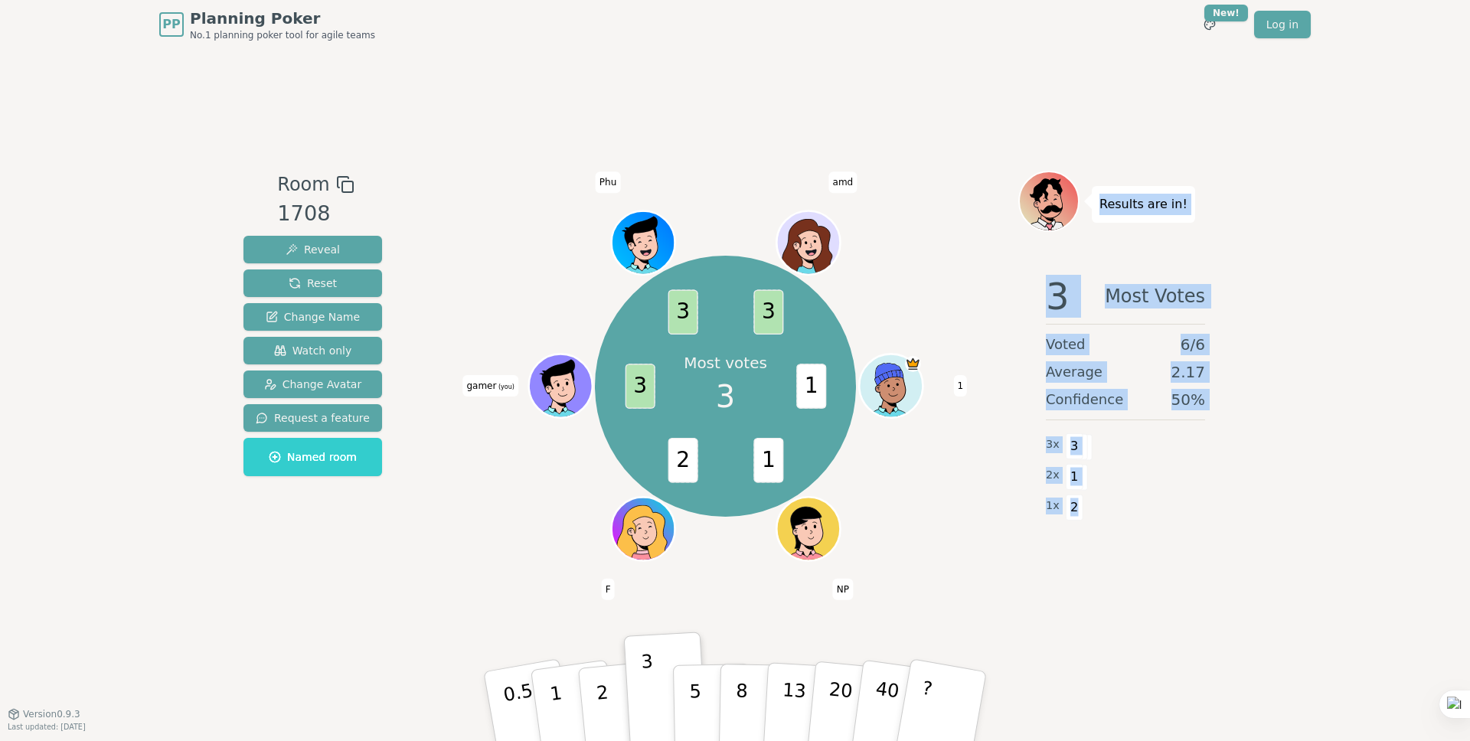
click at [1097, 529] on div "Results are in! 3 Most Votes Voted 6 / 6 Average 2.17 Confidence 50 % 3 x 3 2 x…" at bounding box center [1125, 381] width 214 height 421
click at [1129, 487] on div "2 x 1" at bounding box center [1125, 475] width 159 height 31
drag, startPoint x: 1103, startPoint y: 204, endPoint x: 1085, endPoint y: 509, distance: 305.2
click at [1085, 509] on div "Results are in! 3 Most Votes Voted 6 / 6 Average 2.17 Confidence 50 % 3 x 3 2 x…" at bounding box center [1125, 381] width 214 height 421
click at [1085, 509] on div "1 x 2" at bounding box center [1125, 506] width 159 height 31
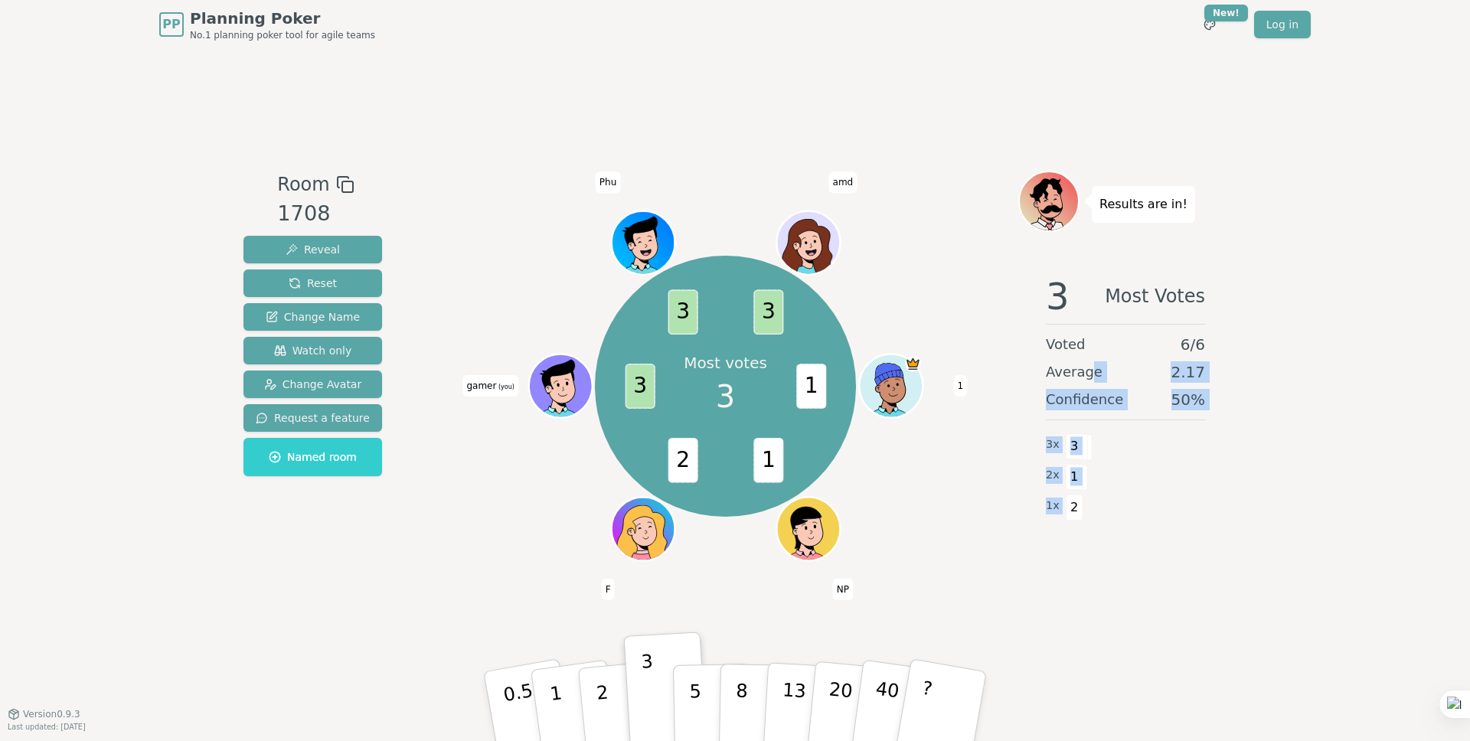
drag, startPoint x: 1070, startPoint y: 514, endPoint x: 1098, endPoint y: 325, distance: 191.1
click at [1092, 344] on div "3 Most Votes Voted 6 / 6 Average 2.17 Confidence 50 % 3 x 3 2 x 1 1 x 2" at bounding box center [1125, 416] width 214 height 306
click at [1111, 230] on div "Results are in!" at bounding box center [1125, 201] width 214 height 61
drag, startPoint x: 1105, startPoint y: 227, endPoint x: 1088, endPoint y: 527, distance: 300.6
click at [1088, 527] on div "Results are in! 3 Most Votes Voted 6 / 6 Average 2.17 Confidence 50 % 3 x 3 2 x…" at bounding box center [1125, 381] width 214 height 421
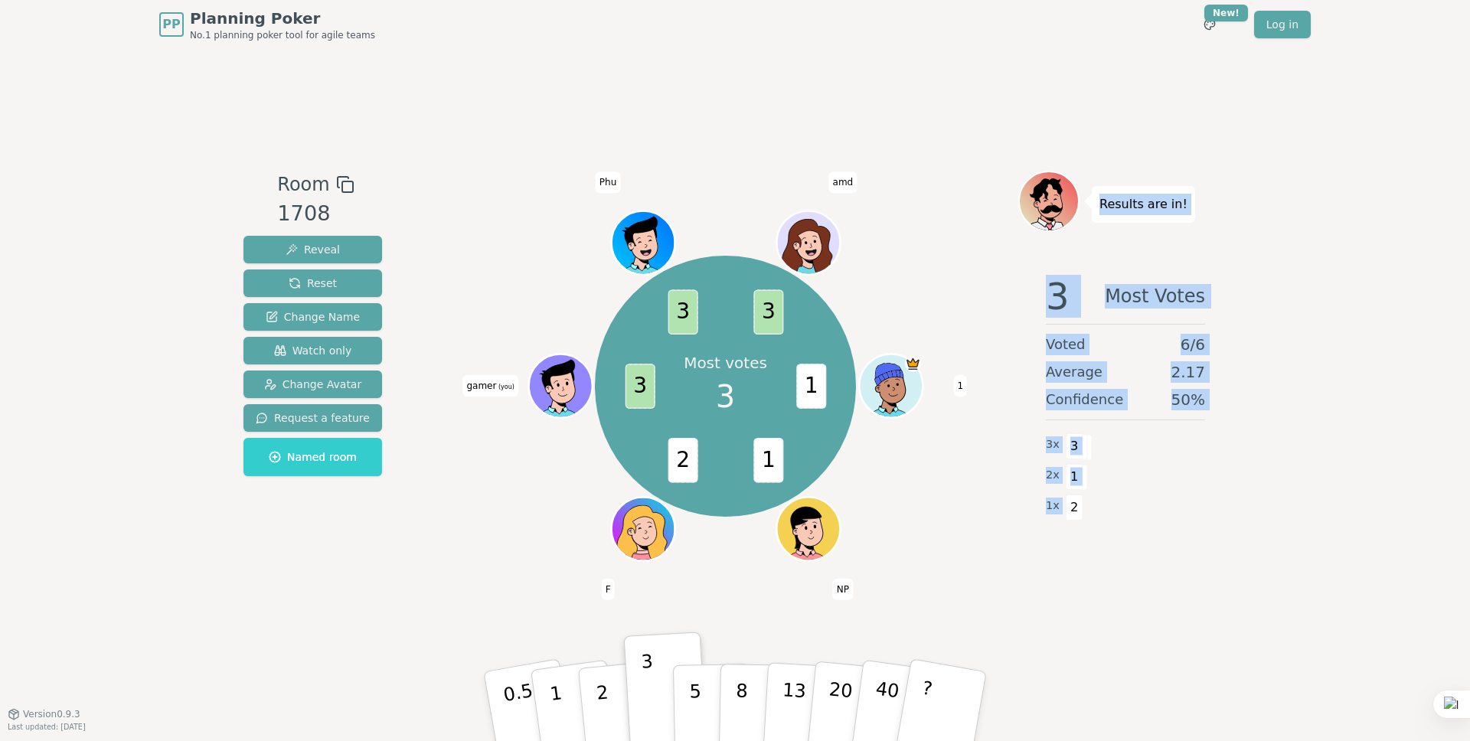
click at [1092, 491] on div "1 x 2" at bounding box center [1125, 506] width 159 height 31
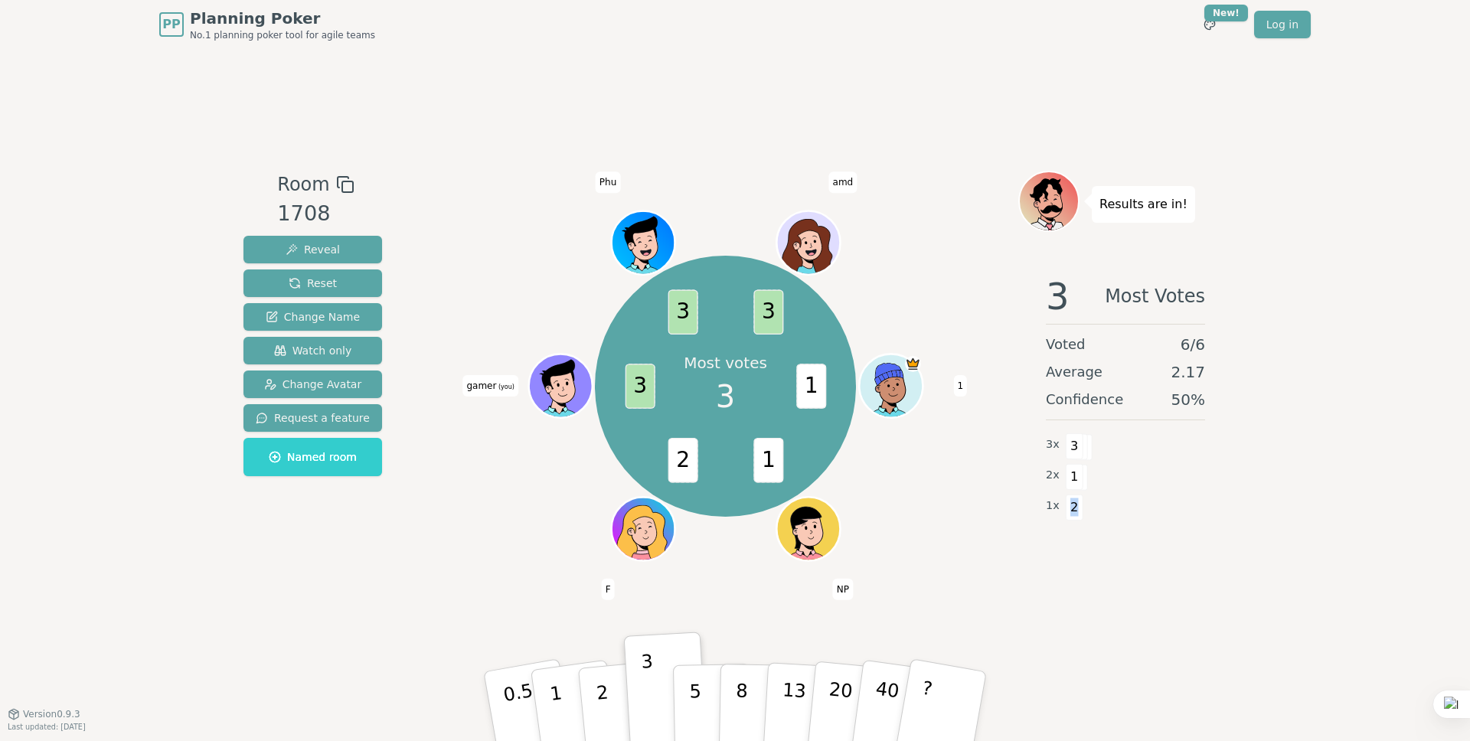
click at [1092, 491] on div "1 x 2" at bounding box center [1125, 506] width 159 height 31
click at [1090, 517] on div "1 x 2" at bounding box center [1125, 506] width 159 height 31
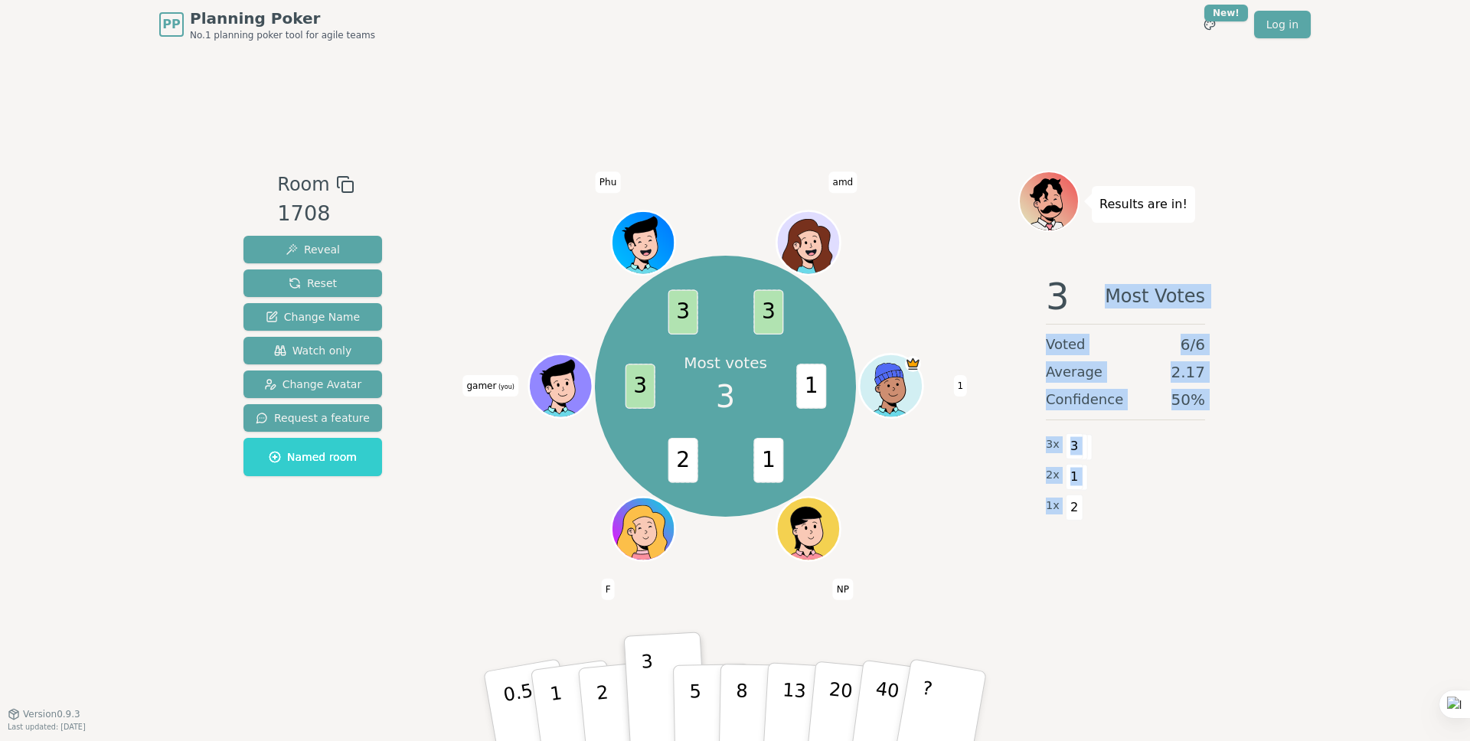
drag, startPoint x: 1118, startPoint y: 511, endPoint x: 1109, endPoint y: 214, distance: 296.4
click at [1111, 218] on div "Results are in! 3 Most Votes Voted 6 / 6 Average 2.17 Confidence 50 % 3 x 3 2 x…" at bounding box center [1125, 381] width 214 height 421
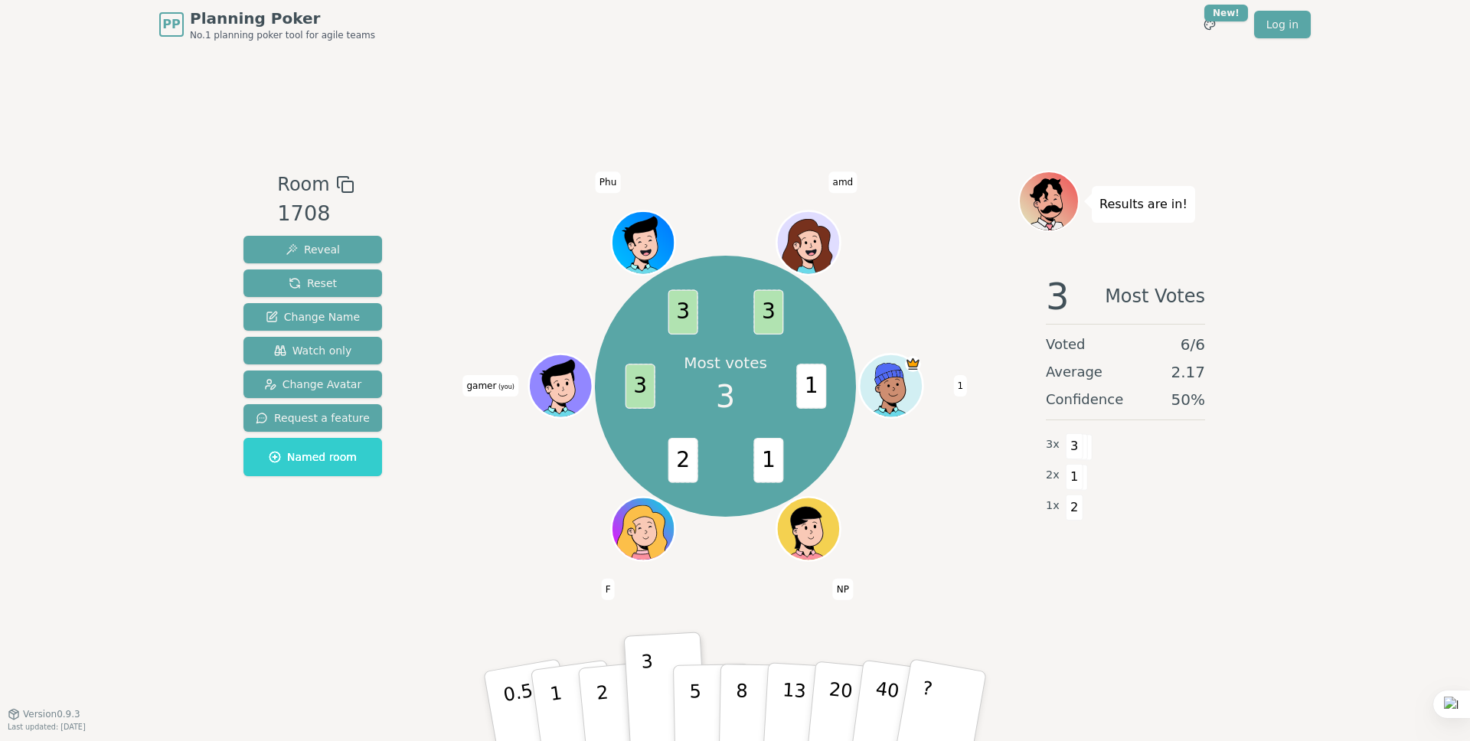
click at [1106, 209] on p "Results are in!" at bounding box center [1143, 204] width 88 height 21
click at [1104, 207] on p "Results are in!" at bounding box center [1143, 204] width 88 height 21
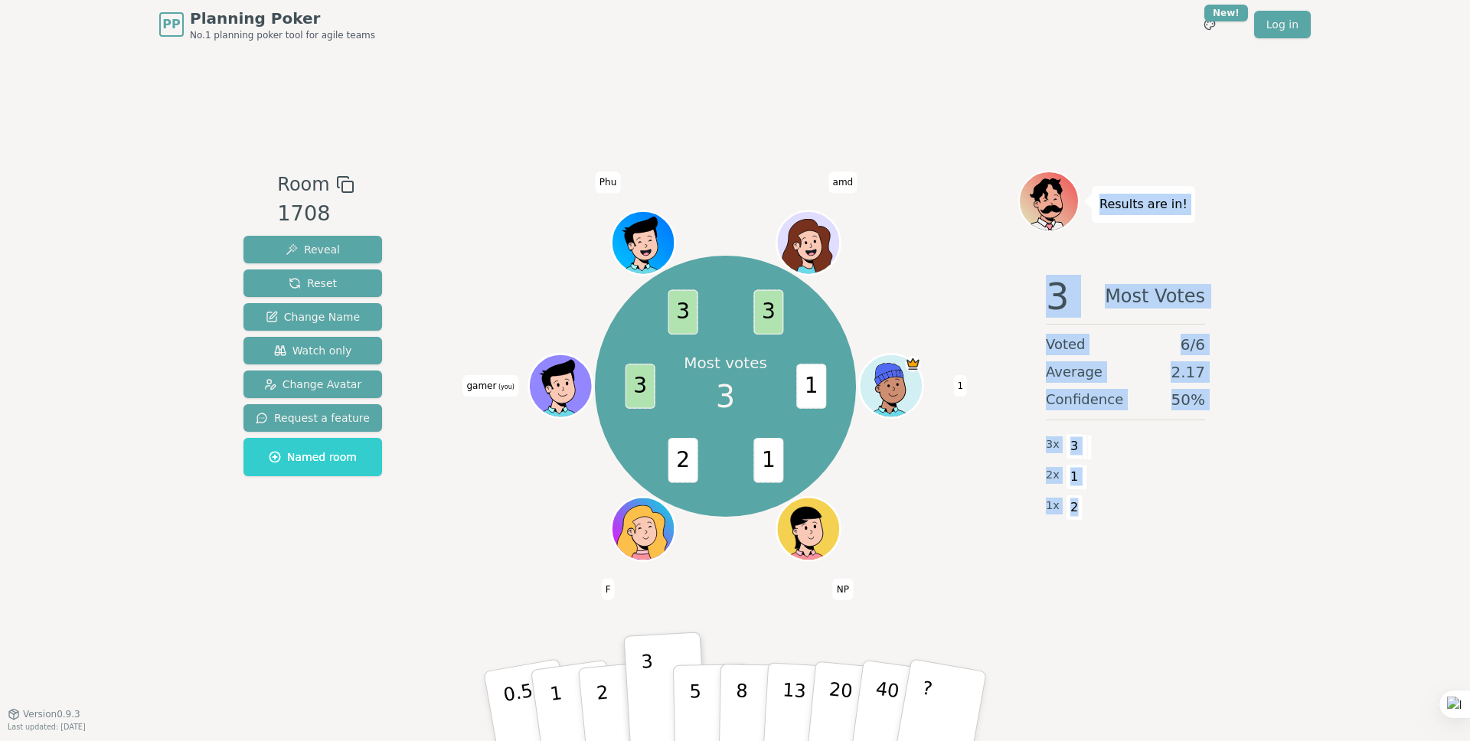
drag, startPoint x: 1101, startPoint y: 205, endPoint x: 1075, endPoint y: 508, distance: 304.2
click at [1075, 508] on div "Results are in! 3 Most Votes Voted 6 / 6 Average 2.17 Confidence 50 % 3 x 3 2 x…" at bounding box center [1125, 381] width 214 height 421
click at [1173, 508] on div "1 x 2" at bounding box center [1125, 506] width 159 height 31
drag, startPoint x: 1100, startPoint y: 206, endPoint x: 1076, endPoint y: 511, distance: 306.3
click at [1076, 511] on div "Results are in! 3 Most Votes Voted 6 / 6 Average 2.17 Confidence 50 % 3 x 3 2 x…" at bounding box center [1125, 381] width 214 height 421
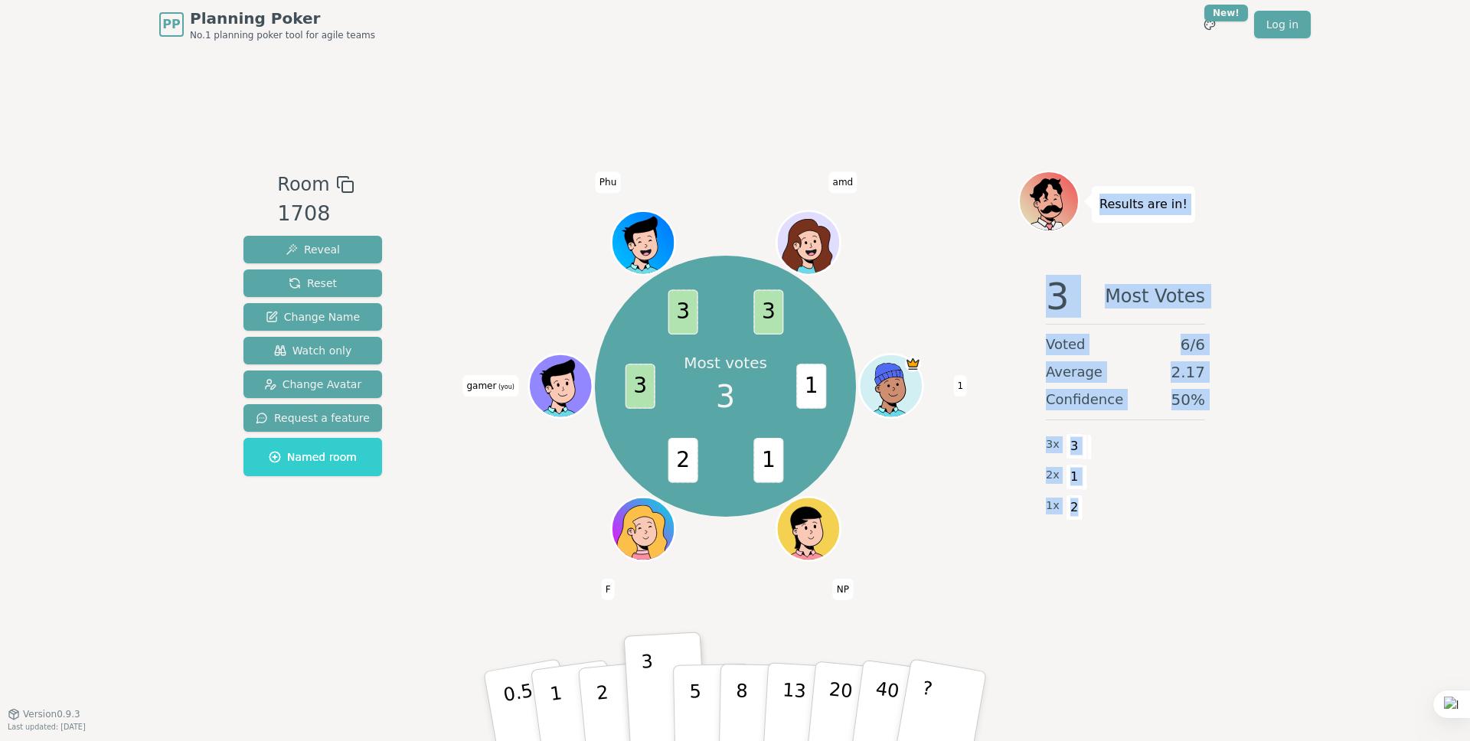
click at [1076, 511] on span "2" at bounding box center [1075, 507] width 18 height 26
drag, startPoint x: 1077, startPoint y: 505, endPoint x: 1099, endPoint y: 204, distance: 301.6
click at [1099, 204] on div "Results are in! 3 Most Votes Voted 6 / 6 Average 2.17 Confidence 50 % 3 x 3 2 x…" at bounding box center [1125, 381] width 214 height 421
click at [1099, 204] on p "Results are in!" at bounding box center [1143, 204] width 88 height 21
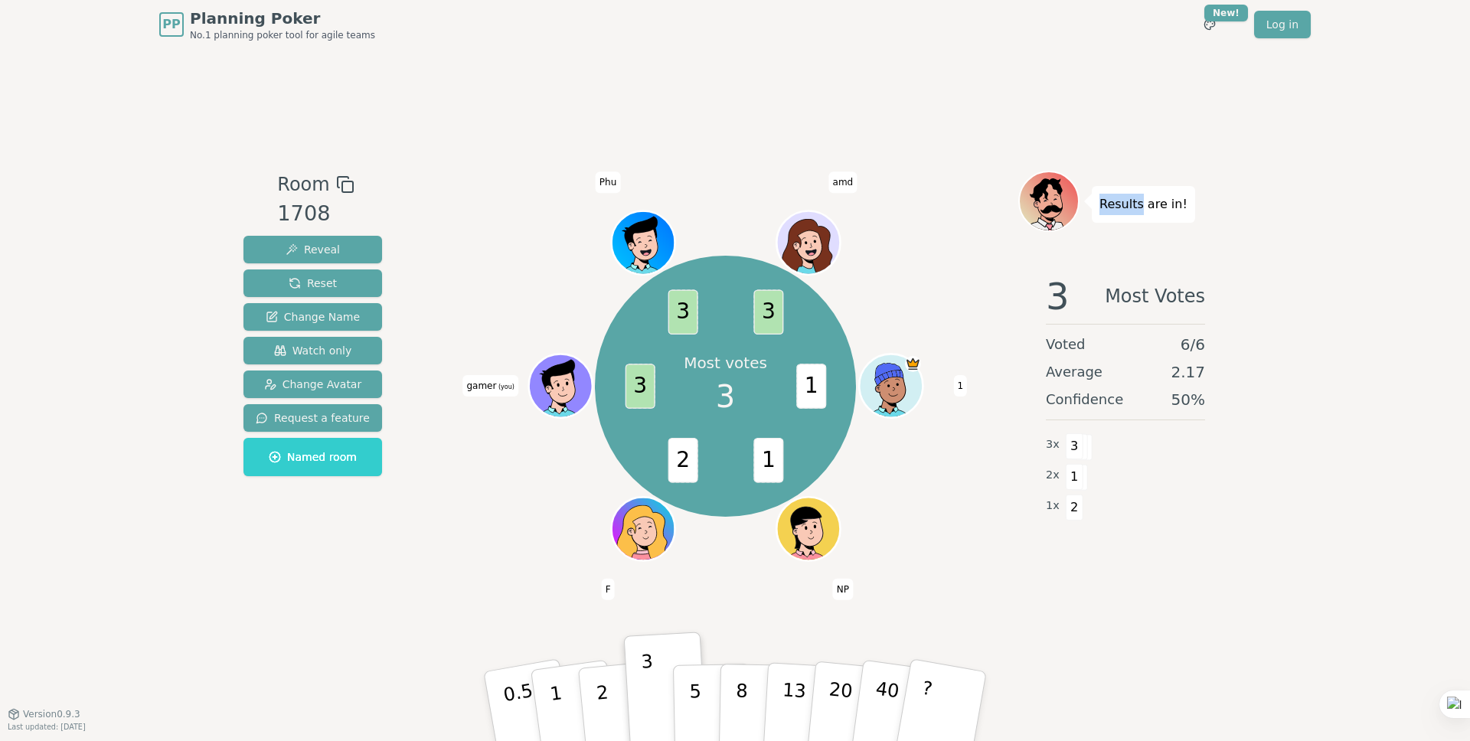
click at [1099, 204] on p "Results are in!" at bounding box center [1143, 204] width 88 height 21
click at [1099, 202] on p "Results are in!" at bounding box center [1143, 204] width 88 height 21
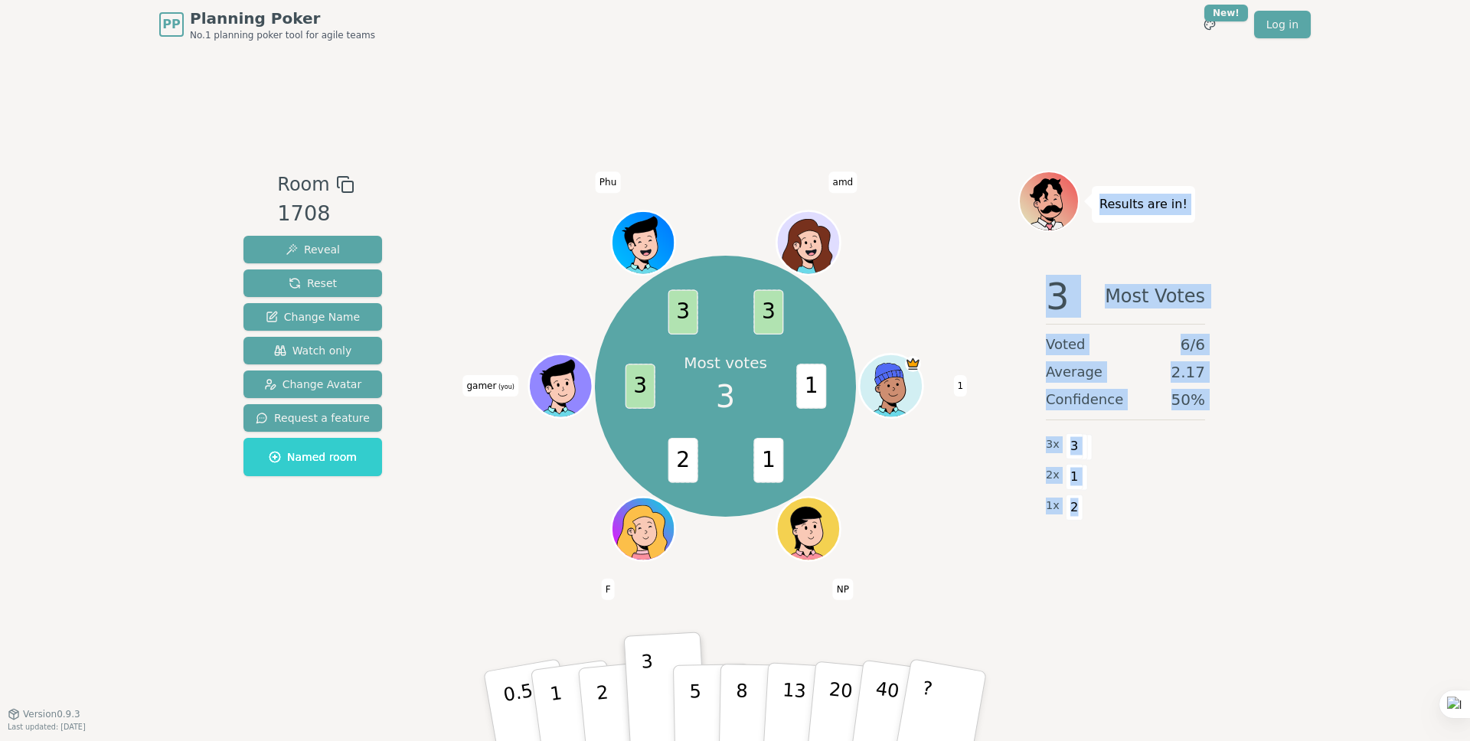
drag, startPoint x: 1101, startPoint y: 204, endPoint x: 1074, endPoint y: 514, distance: 311.2
click at [1074, 514] on div "Results are in! 3 Most Votes Voted 6 / 6 Average 2.17 Confidence 50 % 3 x 3 2 x…" at bounding box center [1125, 381] width 214 height 421
click at [1064, 515] on div at bounding box center [1064, 515] width 0 height 0
click at [1077, 511] on span "2" at bounding box center [1075, 507] width 18 height 26
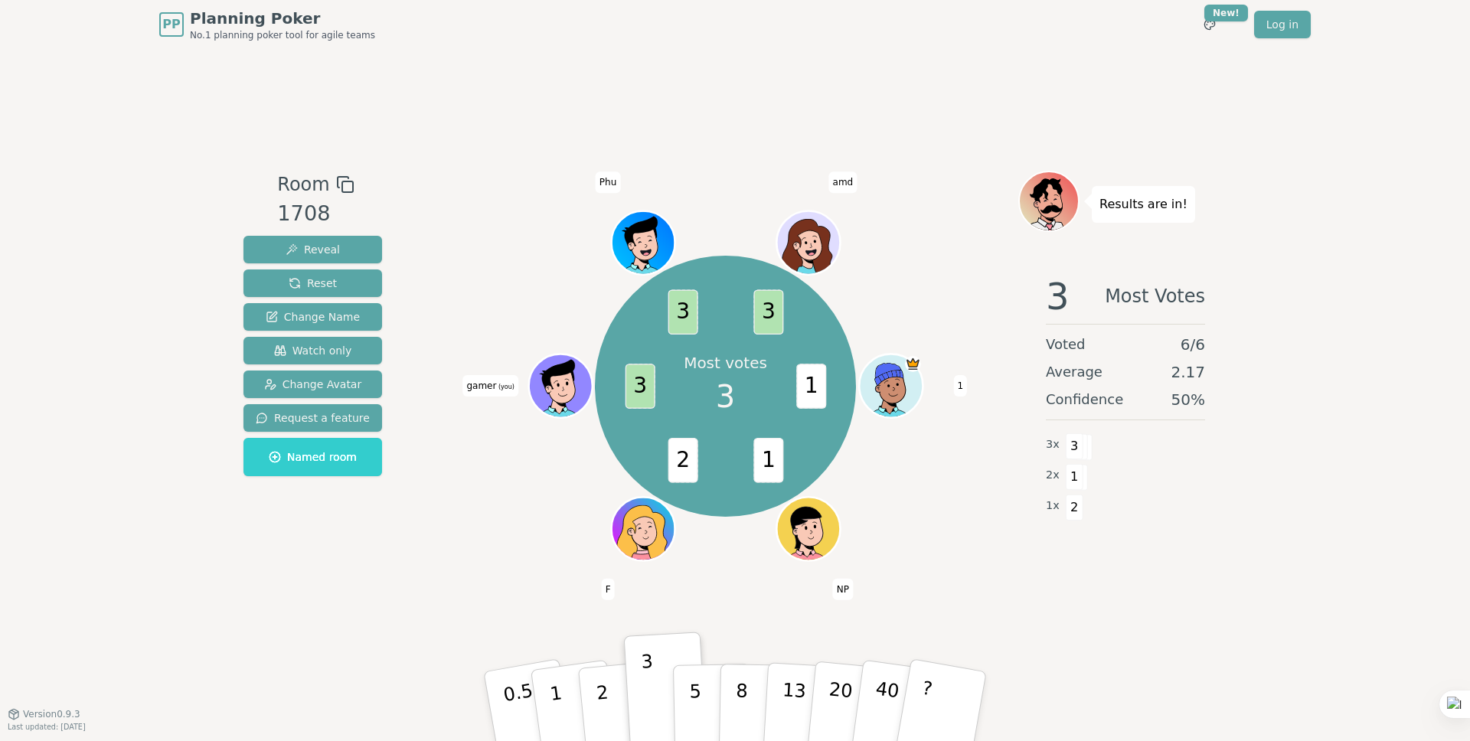
click at [1093, 504] on div "1 x 2" at bounding box center [1125, 506] width 159 height 31
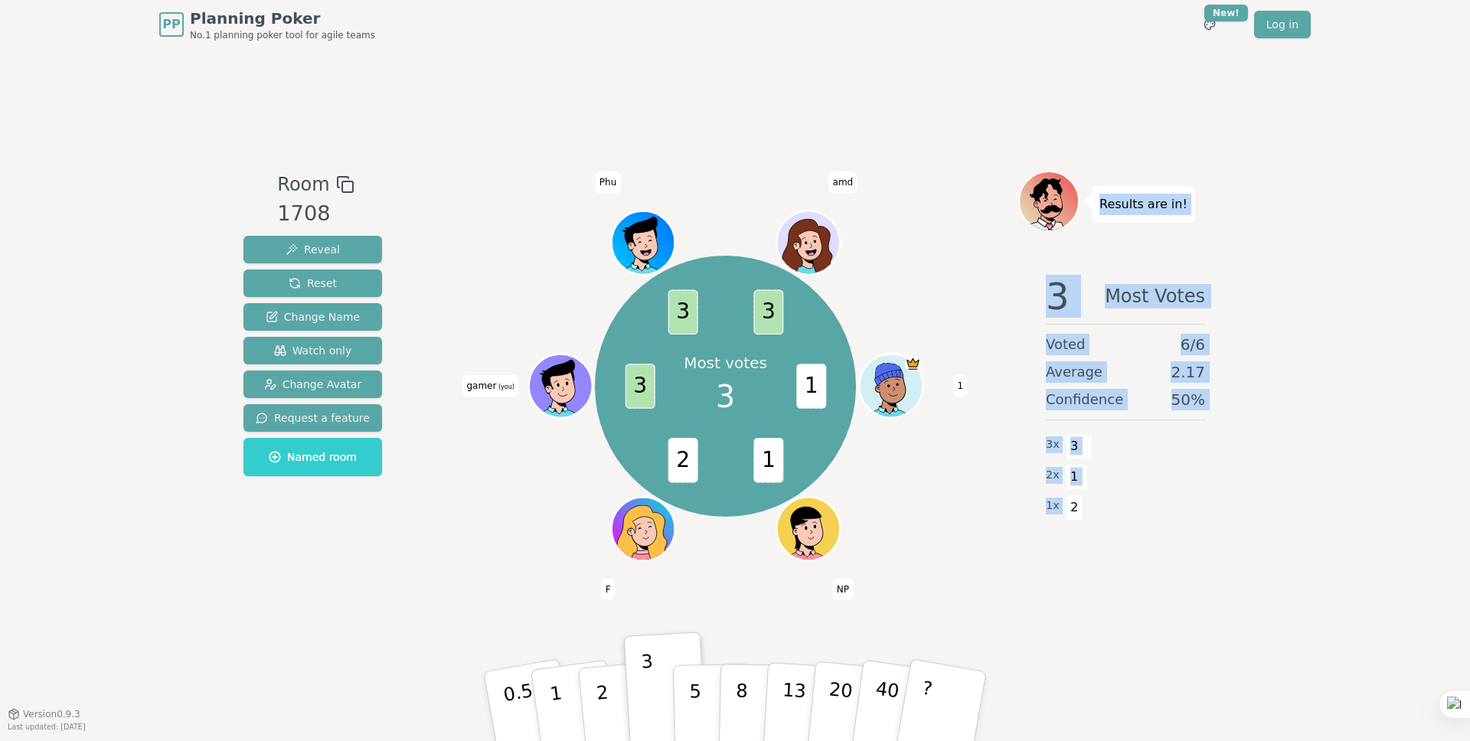
drag, startPoint x: 1097, startPoint y: 506, endPoint x: 1097, endPoint y: 211, distance: 295.5
click at [1097, 211] on div "Results are in! 3 Most Votes Voted 6 / 6 Average 2.17 Confidence 50 % 3 x 3 2 x…" at bounding box center [1125, 381] width 214 height 421
click at [1097, 211] on div "Results are in!" at bounding box center [1143, 204] width 103 height 37
drag, startPoint x: 1099, startPoint y: 201, endPoint x: 1093, endPoint y: 538, distance: 336.9
click at [1092, 540] on div "Results are in! 3 Most Votes Voted 6 / 6 Average 2.17 Confidence 50 % 3 x 3 2 x…" at bounding box center [1125, 381] width 214 height 421
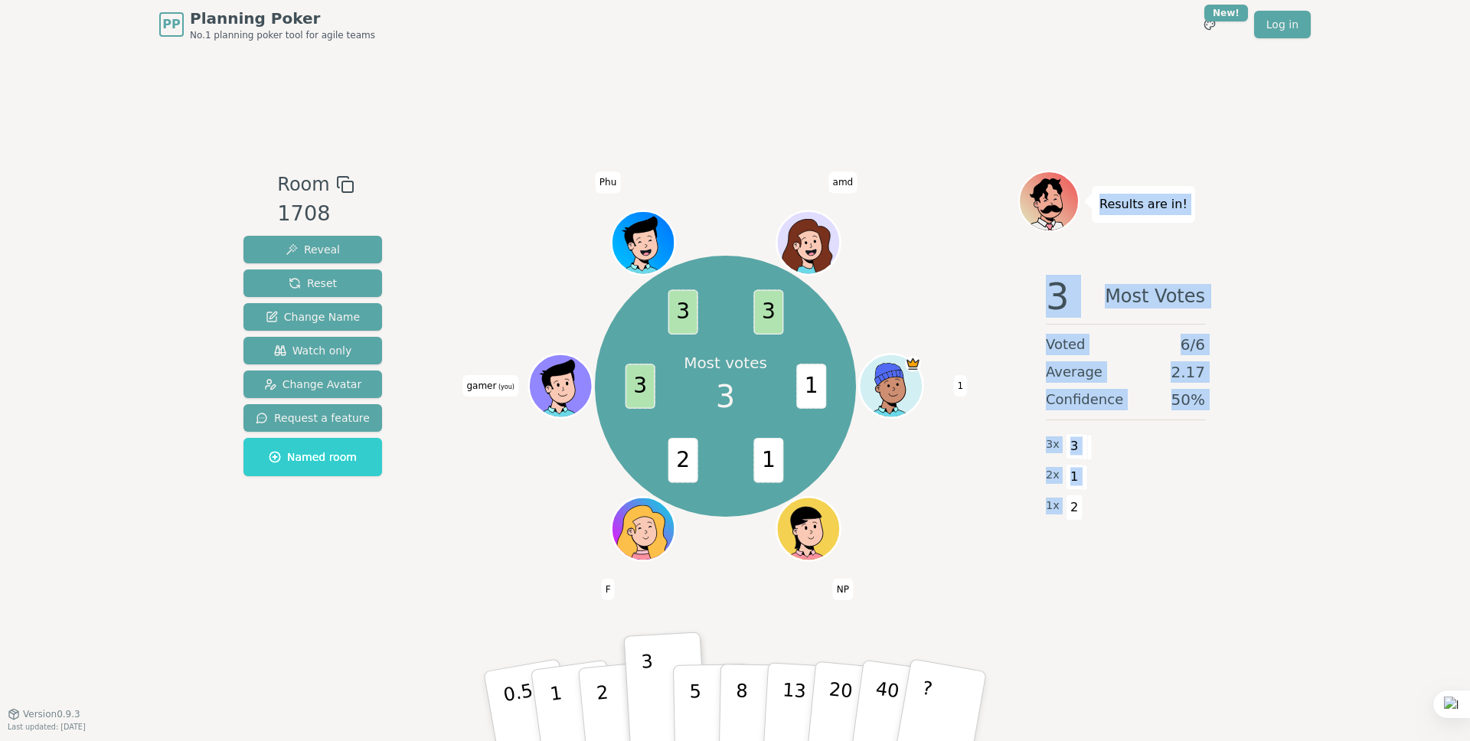
click at [1124, 455] on div "3 x 3" at bounding box center [1125, 444] width 159 height 31
drag, startPoint x: 1121, startPoint y: 529, endPoint x: 1093, endPoint y: 201, distance: 329.6
click at [1093, 201] on div "Results are in! 3 Most Votes Voted 6 / 6 Average 2.17 Confidence 50 % 3 x 3 2 x…" at bounding box center [1125, 381] width 214 height 421
click at [1093, 201] on div "Results are in!" at bounding box center [1143, 204] width 103 height 37
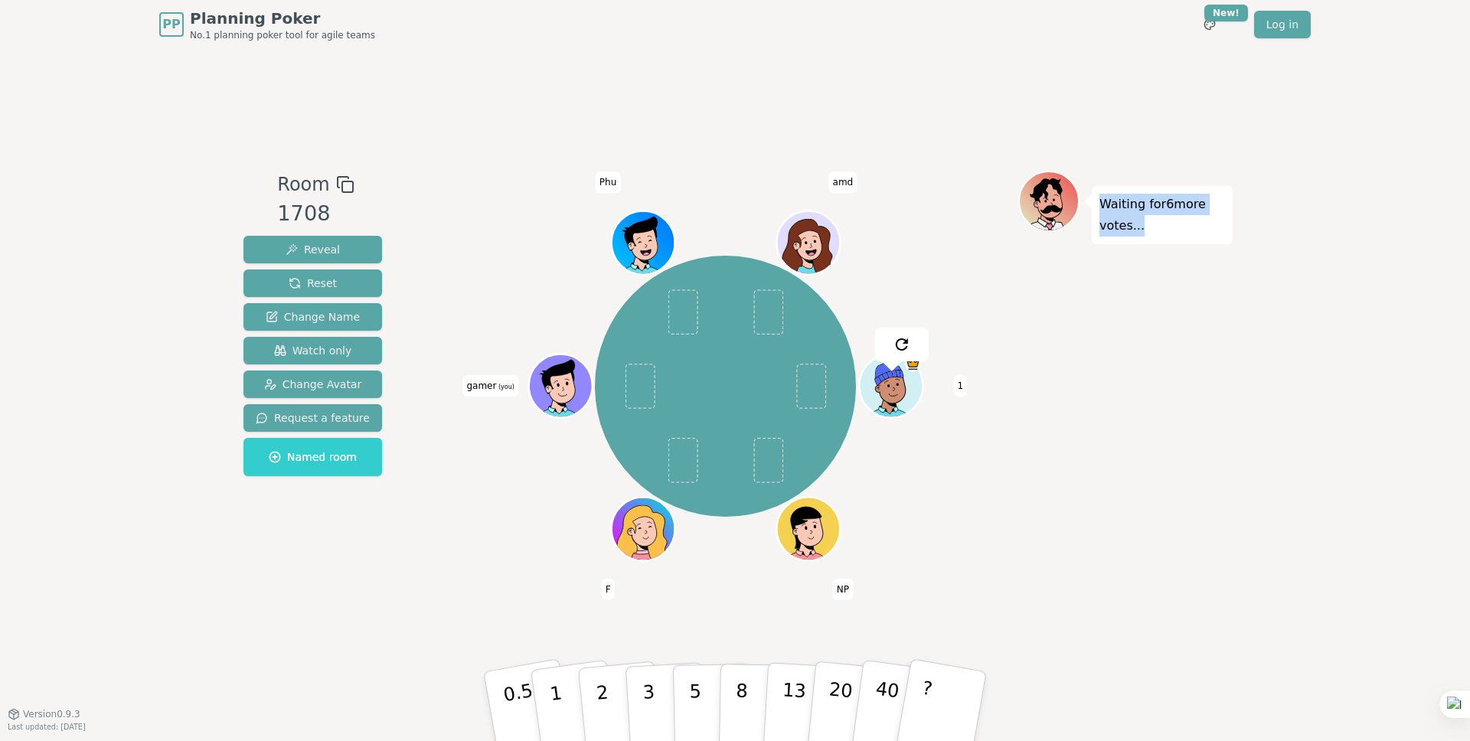
drag, startPoint x: 1095, startPoint y: 201, endPoint x: 1105, endPoint y: 416, distance: 216.1
click at [1105, 416] on div "Waiting for 6 more votes..." at bounding box center [1125, 381] width 214 height 421
click at [1094, 316] on div "Waiting for 6 more votes..." at bounding box center [1125, 381] width 214 height 421
click at [1104, 307] on div "Waiting for 5 more votes..." at bounding box center [1125, 381] width 214 height 421
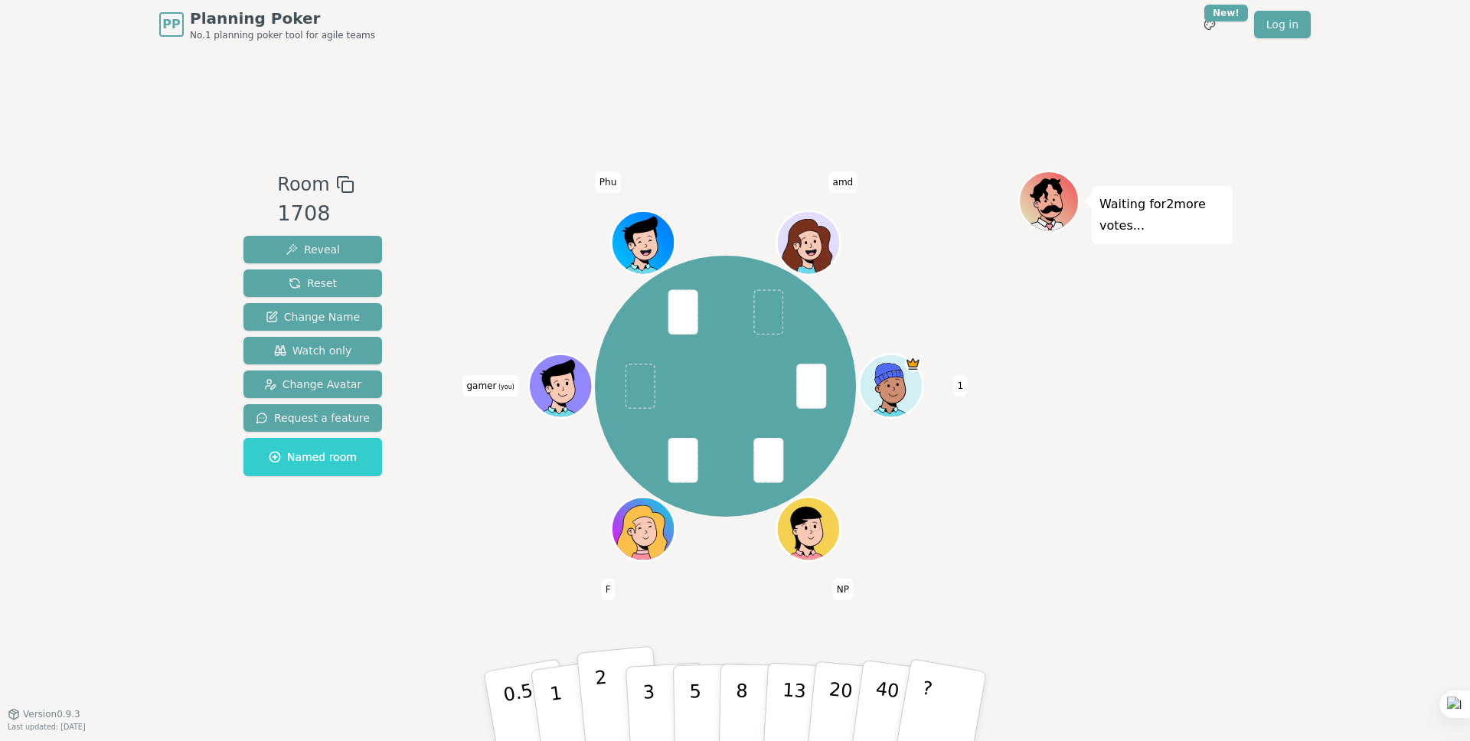
click at [602, 685] on p "2" at bounding box center [604, 708] width 20 height 83
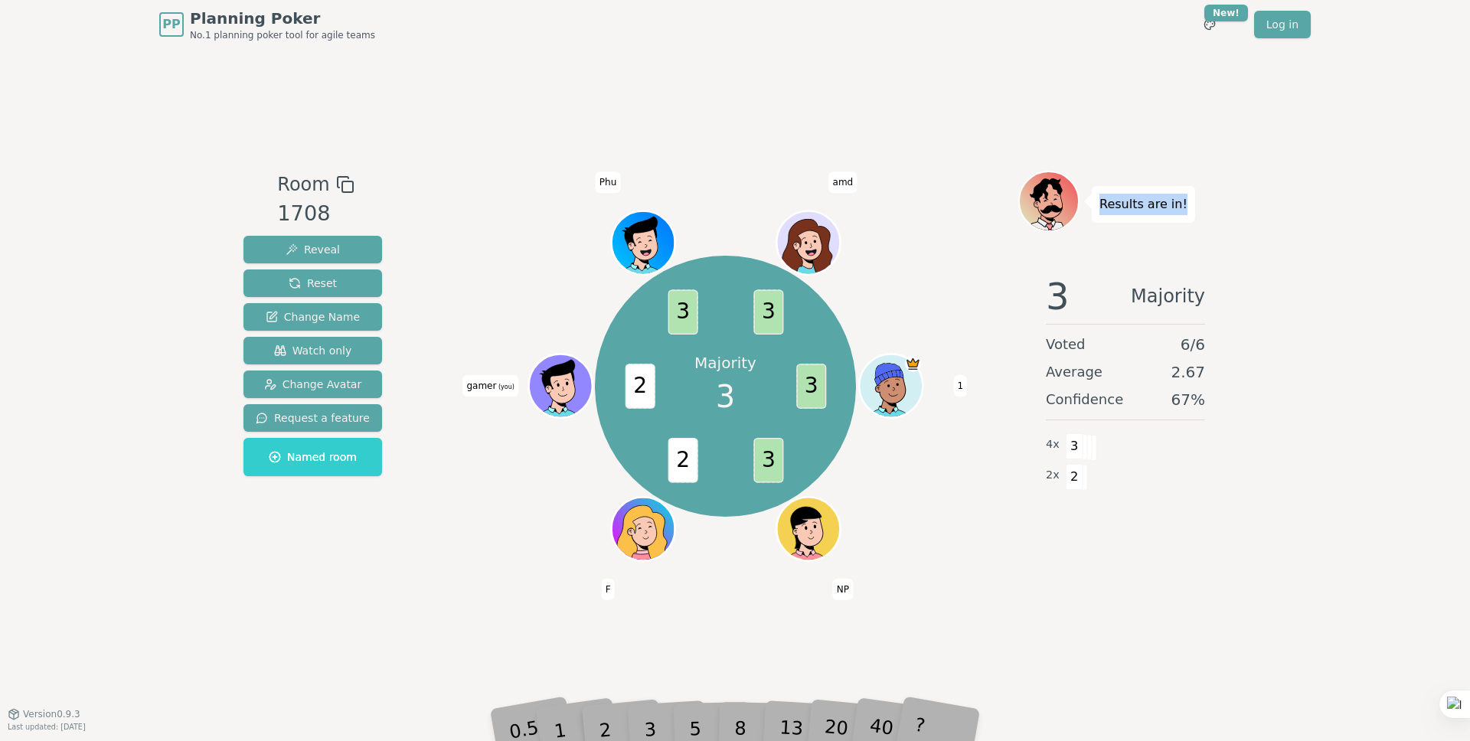
drag, startPoint x: 1100, startPoint y: 203, endPoint x: 1202, endPoint y: 207, distance: 101.9
click at [1202, 207] on div "Results are in!" at bounding box center [1125, 201] width 214 height 61
click at [1141, 158] on div "Room 1708 Reveal Reset Change Name Watch only Change Avatar Request a feature N…" at bounding box center [734, 381] width 995 height 664
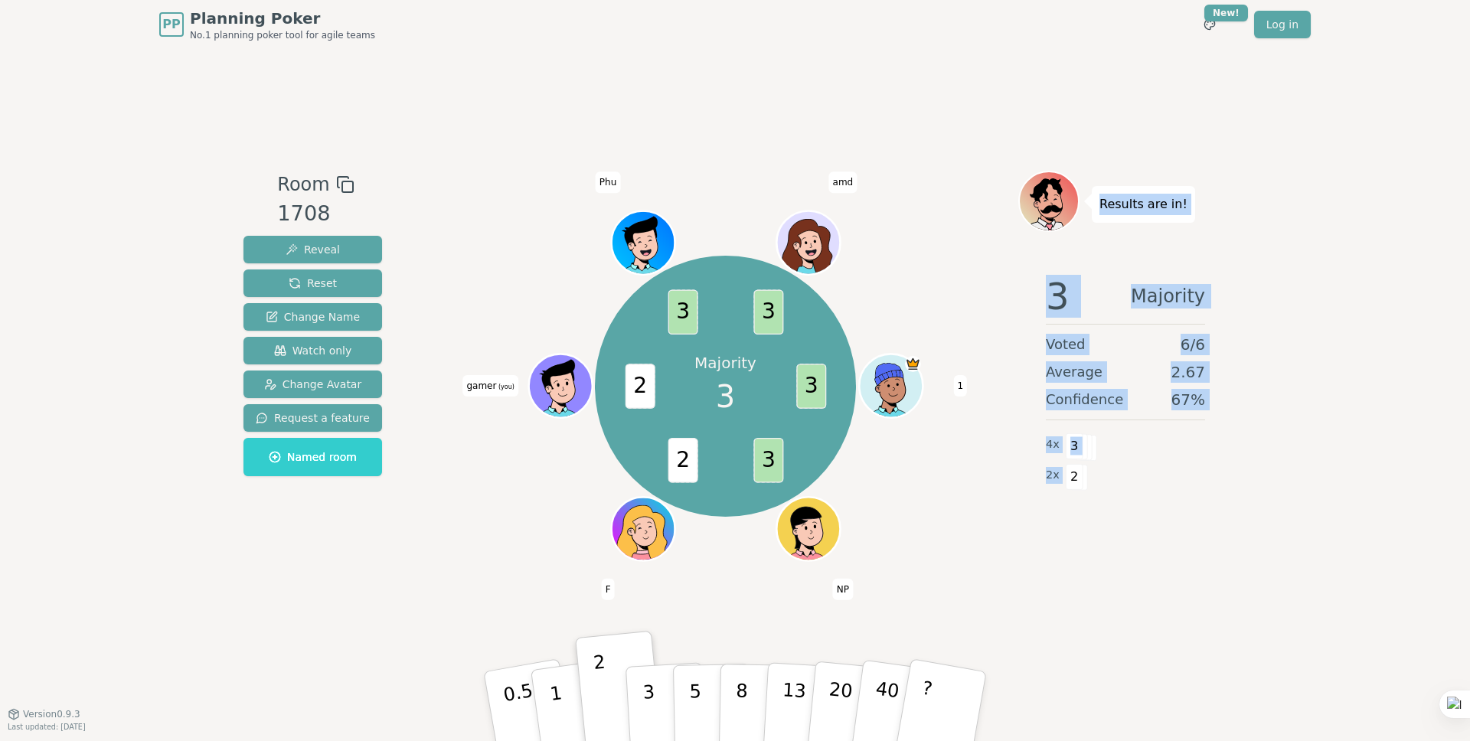
drag, startPoint x: 1073, startPoint y: 126, endPoint x: 1090, endPoint y: 485, distance: 358.6
click at [1090, 485] on div "Room 1708 Reveal Reset Change Name Watch only Change Avatar Request a feature N…" at bounding box center [734, 381] width 995 height 664
click at [1080, 485] on div at bounding box center [1080, 485] width 0 height 0
click at [1121, 485] on body "PP Planning Poker No.1 planning poker tool for agile teams Toggle theme New! Lo…" at bounding box center [735, 370] width 1470 height 741
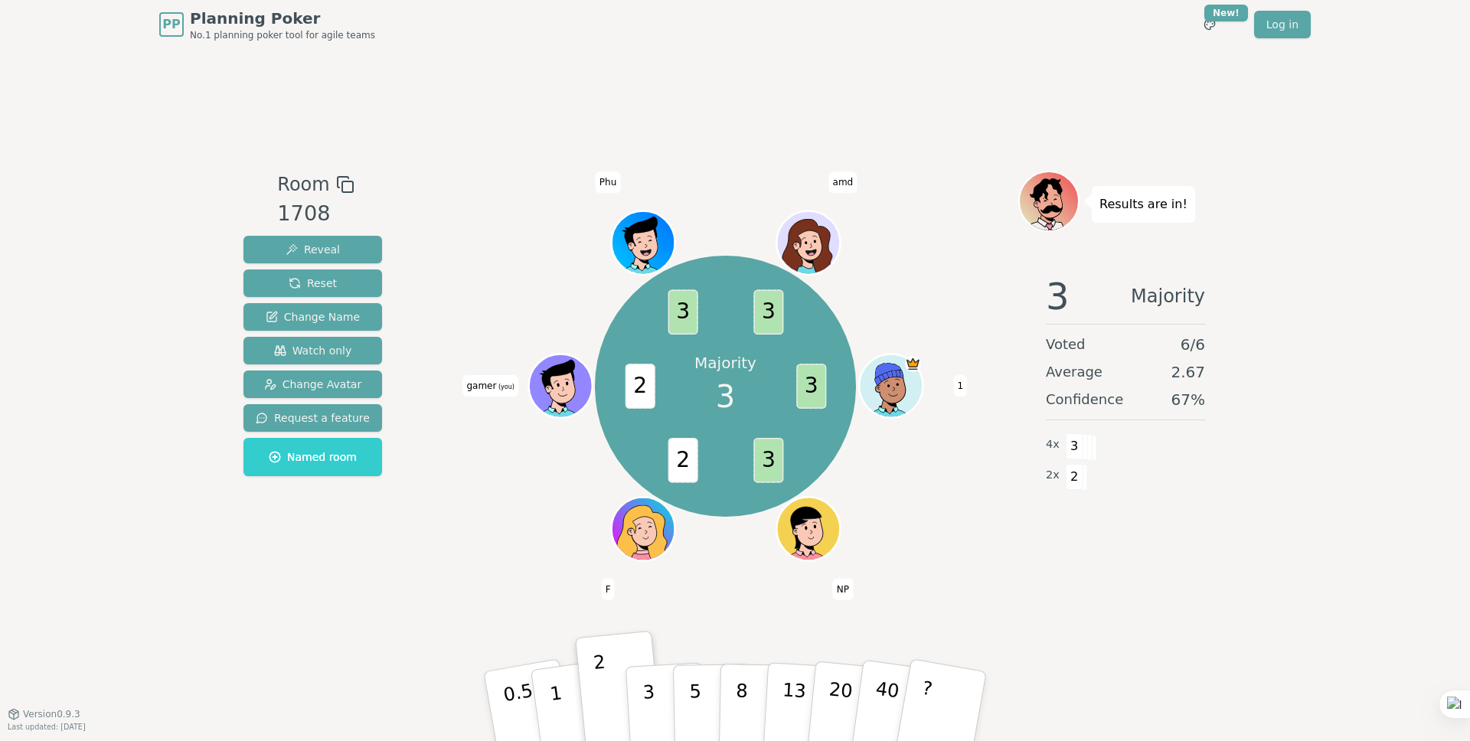
click at [1115, 367] on div "Average 2.67" at bounding box center [1125, 371] width 159 height 21
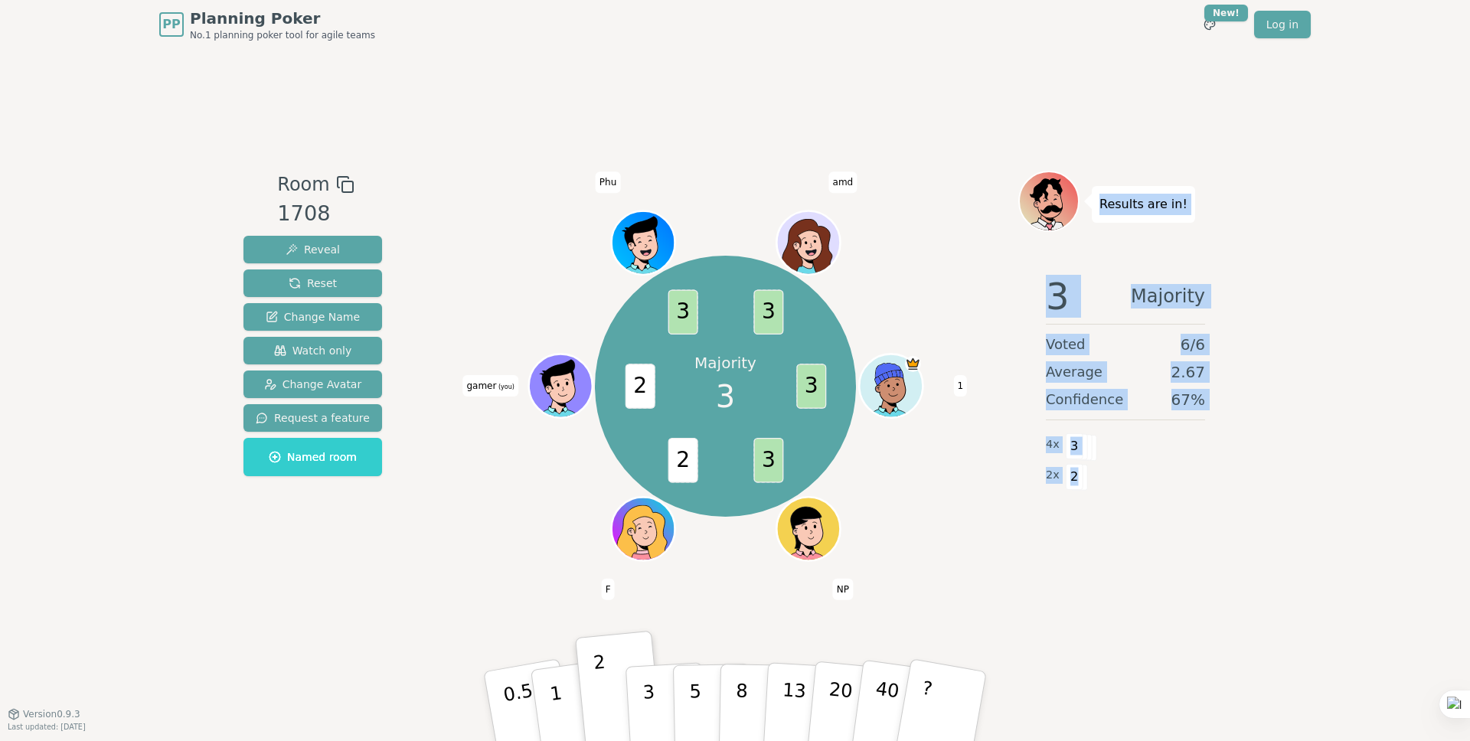
drag, startPoint x: 1097, startPoint y: 191, endPoint x: 1082, endPoint y: 481, distance: 290.5
click at [1082, 481] on div "Results are in! 3 Majority Voted 6 / 6 Average 2.67 Confidence 67 % 4 x 3 2 x 2" at bounding box center [1125, 381] width 214 height 421
click at [1084, 479] on span at bounding box center [1079, 478] width 18 height 26
drag, startPoint x: 1137, startPoint y: 483, endPoint x: 1098, endPoint y: 206, distance: 279.8
click at [1098, 206] on div "Results are in! 3 Majority Voted 6 / 6 Average 2.67 Confidence 67 % 4 x 3 2 x 2" at bounding box center [1125, 381] width 214 height 421
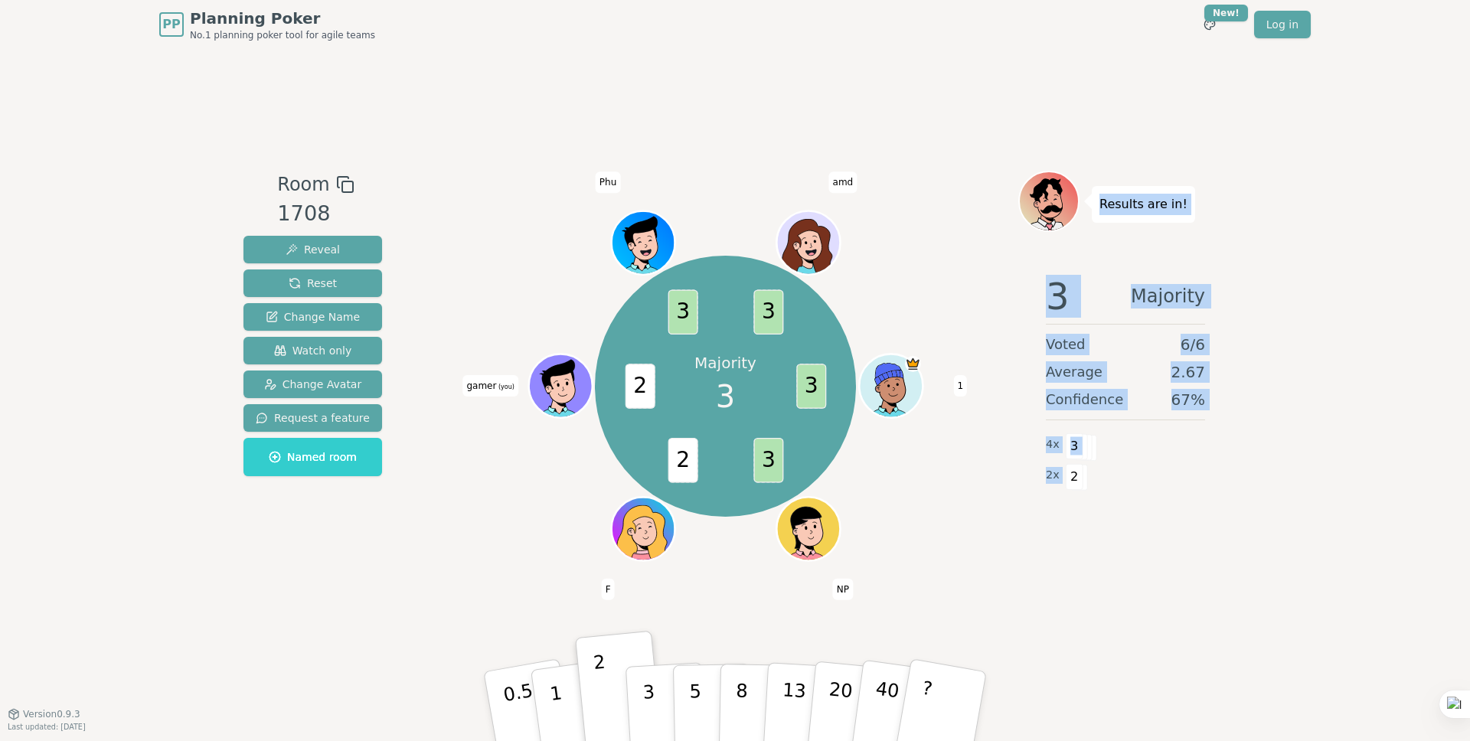
click at [1098, 206] on div "Results are in!" at bounding box center [1143, 204] width 103 height 37
drag, startPoint x: 1101, startPoint y: 204, endPoint x: 1124, endPoint y: 475, distance: 272.7
click at [1116, 490] on div "Results are in! 3 Majority Voted 6 / 6 Average 2.67 Confidence 67 % 4 x 3 2 x 2" at bounding box center [1125, 381] width 214 height 421
click at [1138, 462] on div "2 x 2" at bounding box center [1125, 475] width 159 height 31
drag, startPoint x: 1144, startPoint y: 492, endPoint x: 1105, endPoint y: 204, distance: 291.1
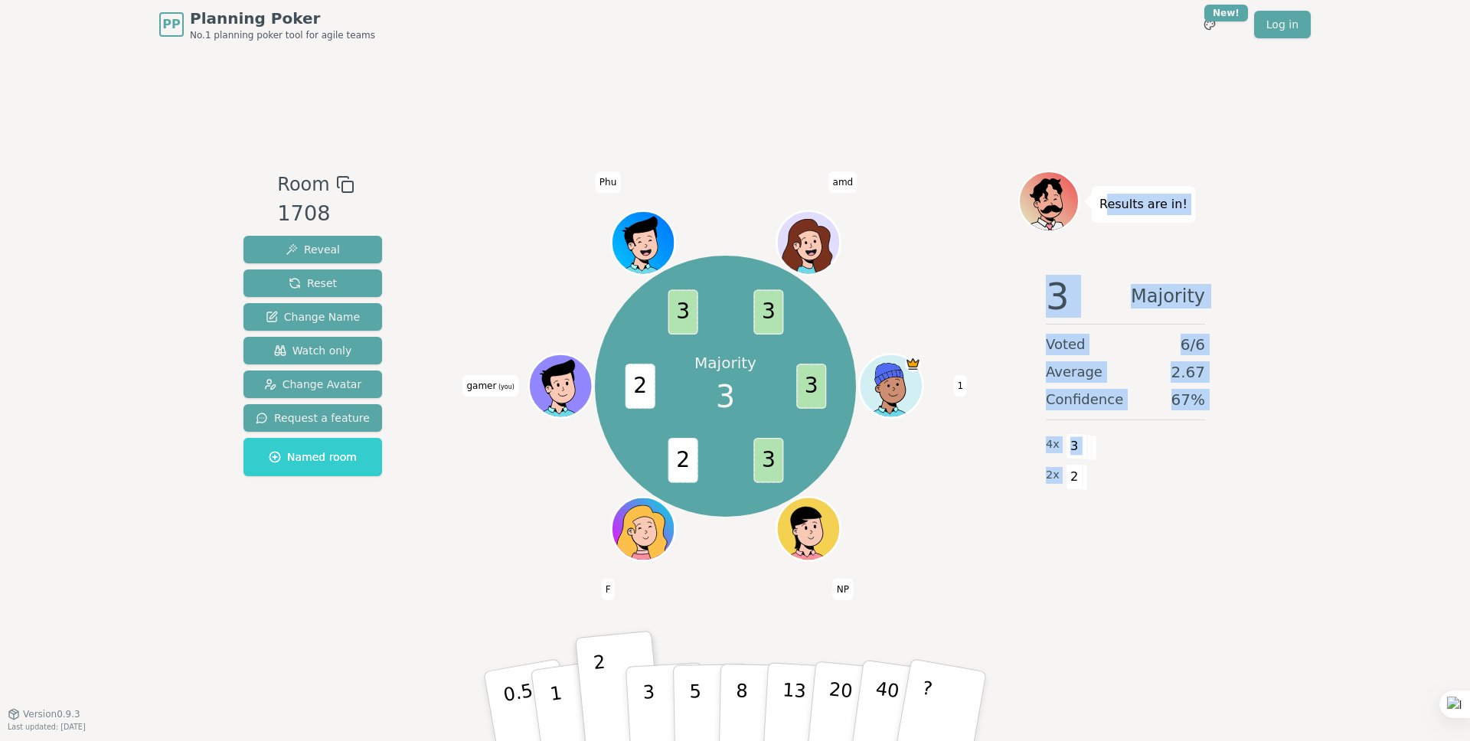
click at [1105, 204] on div "Results are in! 3 Majority Voted 6 / 6 Average 2.67 Confidence 67 % 4 x 3 2 x 2" at bounding box center [1125, 381] width 214 height 421
click at [1105, 204] on p "Results are in!" at bounding box center [1143, 204] width 88 height 21
drag, startPoint x: 1100, startPoint y: 204, endPoint x: 1082, endPoint y: 489, distance: 286.1
click at [1082, 489] on div "Results are in! 3 Majority Voted 6 / 6 Average 2.67 Confidence 67 % 4 x 3 2 x 2" at bounding box center [1125, 381] width 214 height 421
click at [1098, 481] on div "2 x 2" at bounding box center [1125, 475] width 159 height 31
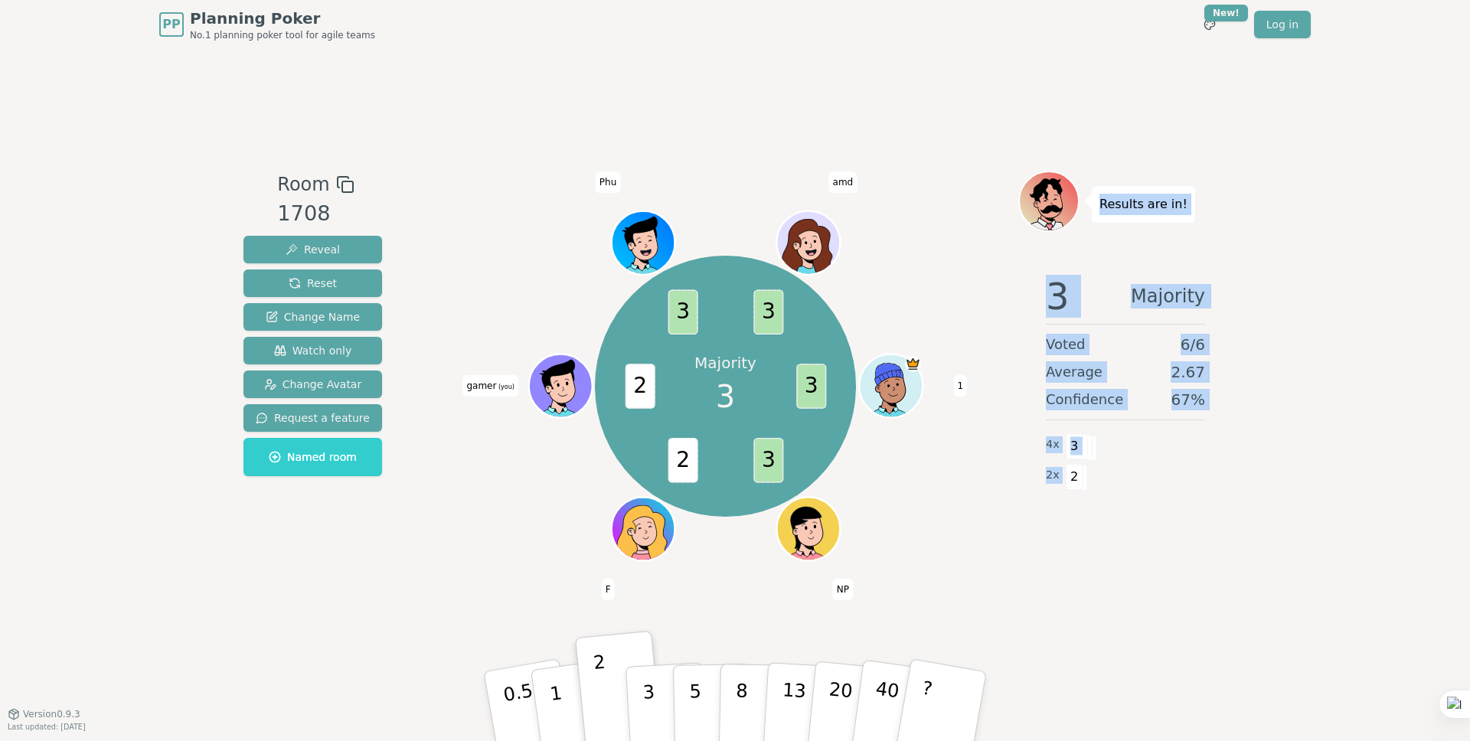
drag, startPoint x: 1124, startPoint y: 489, endPoint x: 1097, endPoint y: 210, distance: 280.8
click at [1097, 210] on div "Results are in! 3 Majority Voted 6 / 6 Average 2.67 Confidence 67 % 4 x 3 2 x 2" at bounding box center [1125, 381] width 214 height 421
click at [1097, 210] on div "Results are in!" at bounding box center [1143, 204] width 103 height 37
drag, startPoint x: 1097, startPoint y: 207, endPoint x: 1098, endPoint y: 489, distance: 281.7
click at [1098, 489] on div "Results are in! 3 Majority Voted 6 / 6 Average 2.67 Confidence 67 % 4 x 3 2 x 2" at bounding box center [1125, 381] width 214 height 421
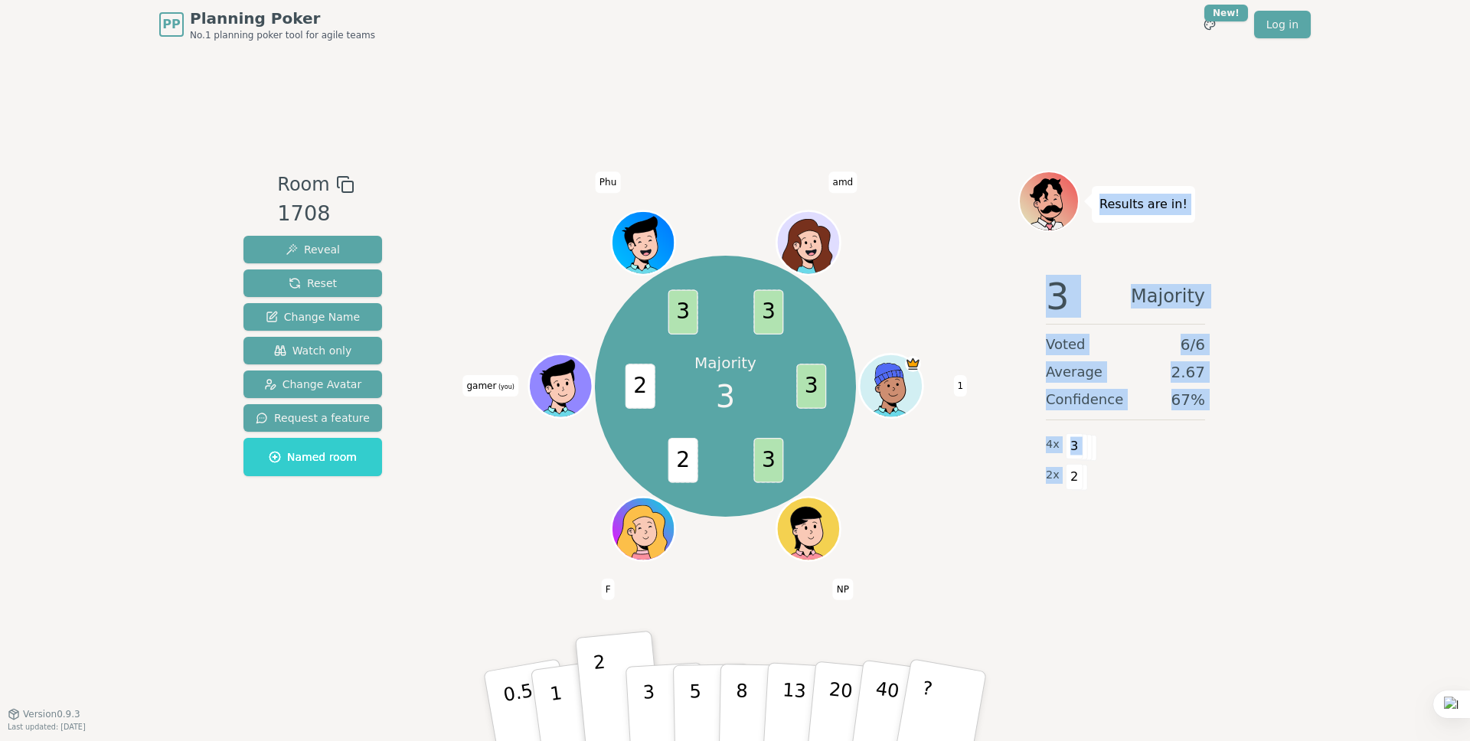
drag, startPoint x: 1111, startPoint y: 475, endPoint x: 1105, endPoint y: 470, distance: 8.1
click at [1111, 475] on div "2 x 2" at bounding box center [1125, 475] width 159 height 31
drag, startPoint x: 1092, startPoint y: 204, endPoint x: 1081, endPoint y: 480, distance: 276.6
click at [1081, 480] on div "Results are in! 3 Majority Voted 6 / 6 Average 2.67 Confidence 67 % 4 x 3 2 x 2" at bounding box center [1125, 381] width 214 height 421
click at [1095, 474] on div "2 x 2" at bounding box center [1125, 475] width 159 height 31
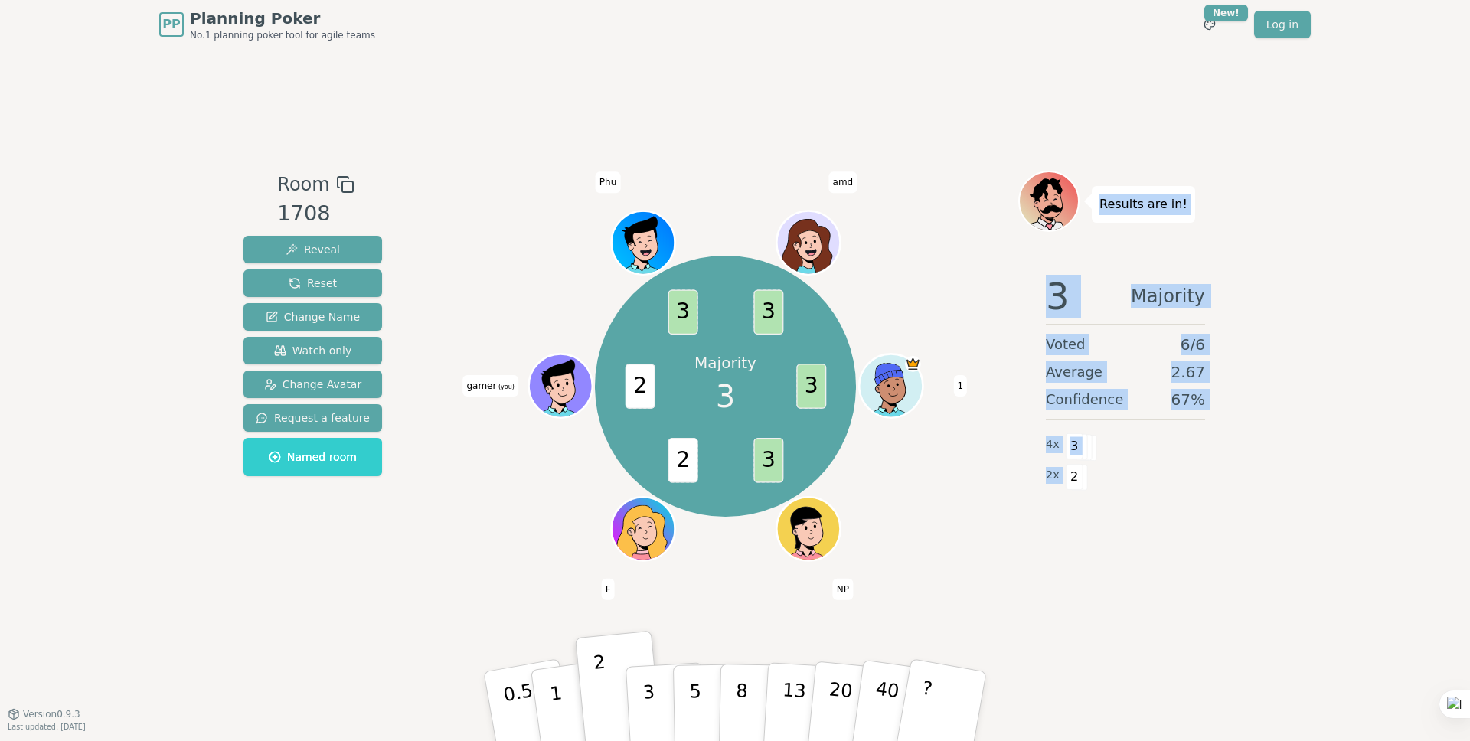
drag, startPoint x: 1097, startPoint y: 483, endPoint x: 1102, endPoint y: 208, distance: 274.9
click at [1102, 208] on div "Results are in! 3 Majority Voted 6 / 6 Average 2.67 Confidence 67 % 4 x 3 2 x 2" at bounding box center [1125, 381] width 214 height 421
click at [1102, 208] on p "Results are in!" at bounding box center [1143, 204] width 88 height 21
drag, startPoint x: 1102, startPoint y: 203, endPoint x: 1076, endPoint y: 485, distance: 282.8
click at [1076, 485] on div "Results are in! 3 Majority Voted 6 / 6 Average 2.67 Confidence 67 % 4 x 3 2 x 2" at bounding box center [1125, 381] width 214 height 421
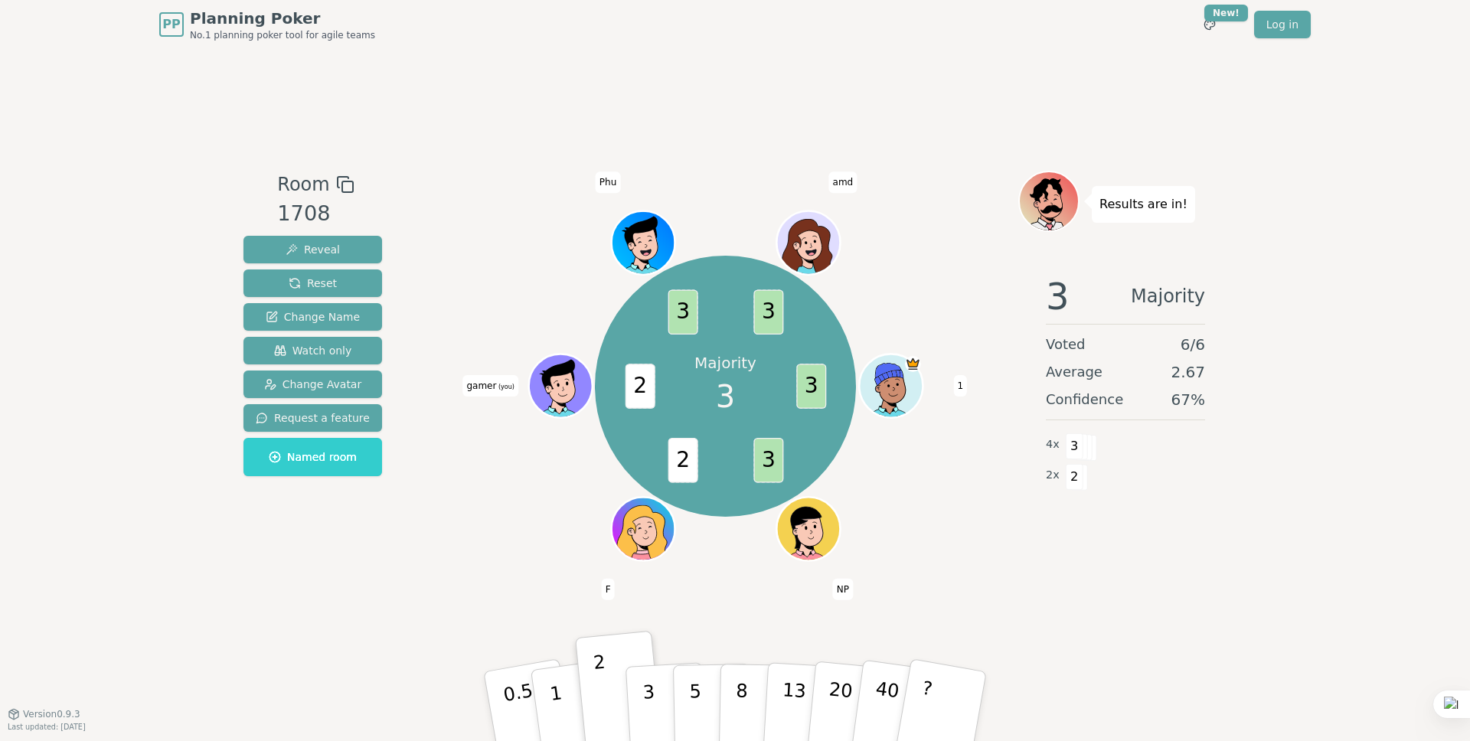
click at [1081, 481] on span at bounding box center [1079, 478] width 18 height 26
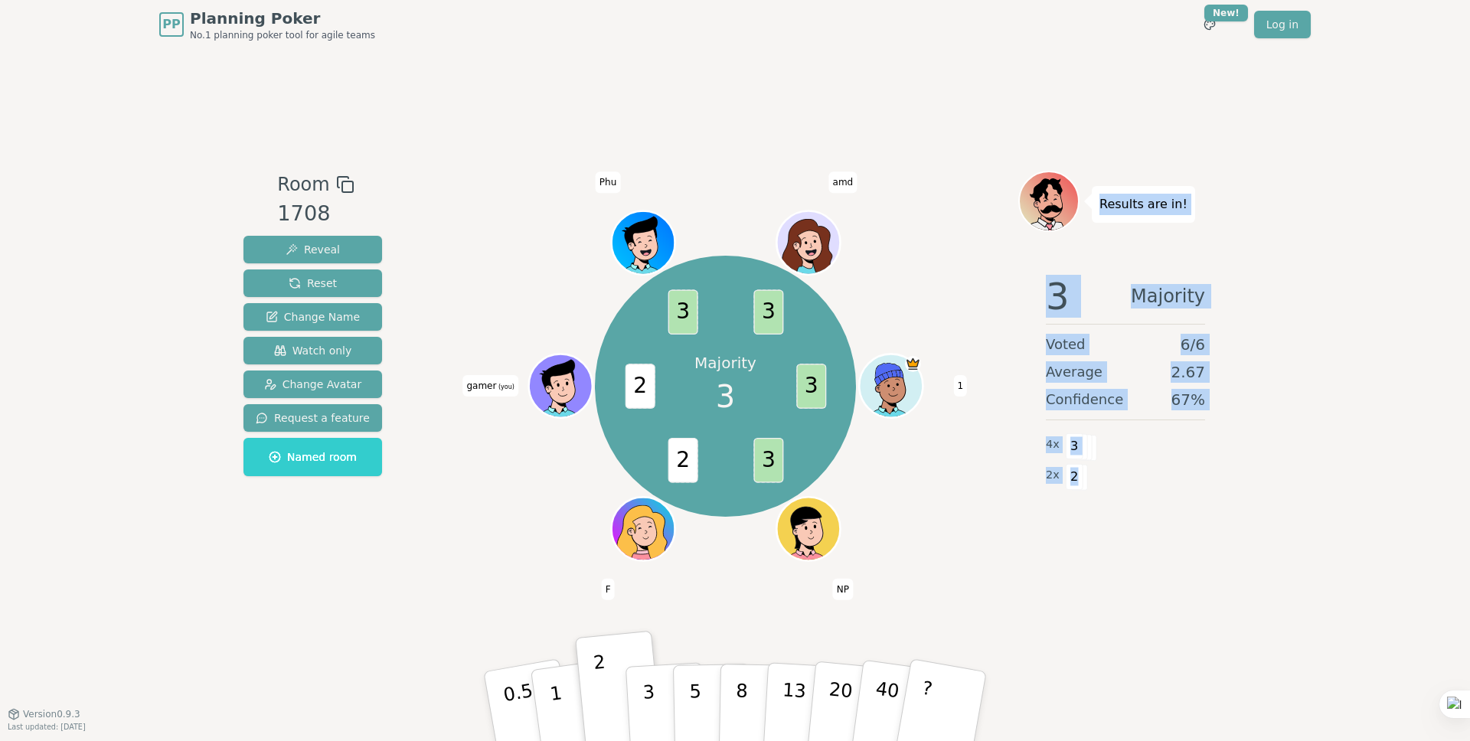
drag, startPoint x: 1079, startPoint y: 481, endPoint x: 1092, endPoint y: 211, distance: 271.3
click at [1092, 211] on div "Results are in! 3 Majority Voted 6 / 6 Average 2.67 Confidence 67 % 4 x 3 2 x 2" at bounding box center [1125, 381] width 214 height 421
click at [1092, 211] on div "Results are in!" at bounding box center [1143, 204] width 103 height 37
drag, startPoint x: 1099, startPoint y: 204, endPoint x: 1085, endPoint y: 486, distance: 282.0
click at [1081, 485] on div "Results are in! 3 Majority Voted 6 / 6 Average 2.67 Confidence 67 % 4 x 3 2 x 2" at bounding box center [1125, 381] width 214 height 421
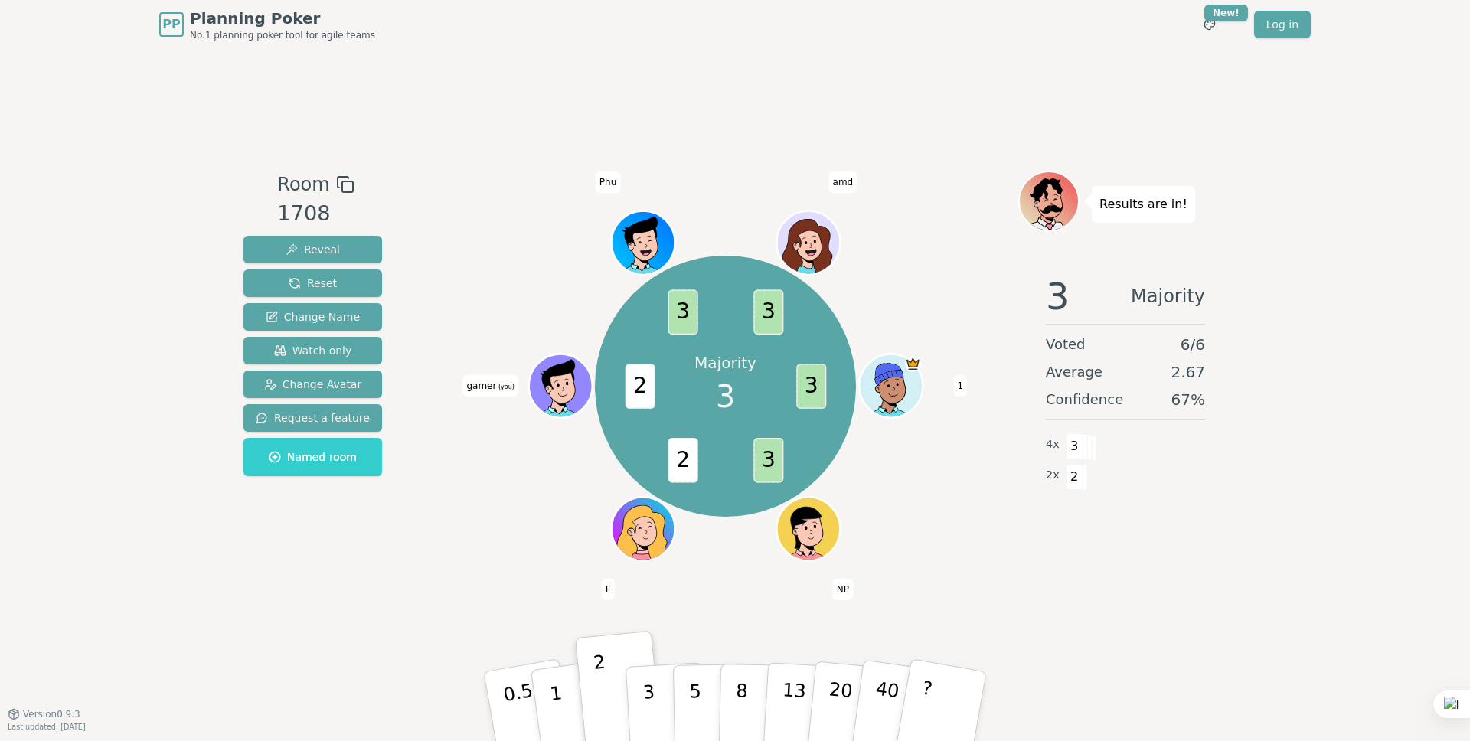
click at [1118, 485] on div "2 x 2" at bounding box center [1125, 475] width 159 height 31
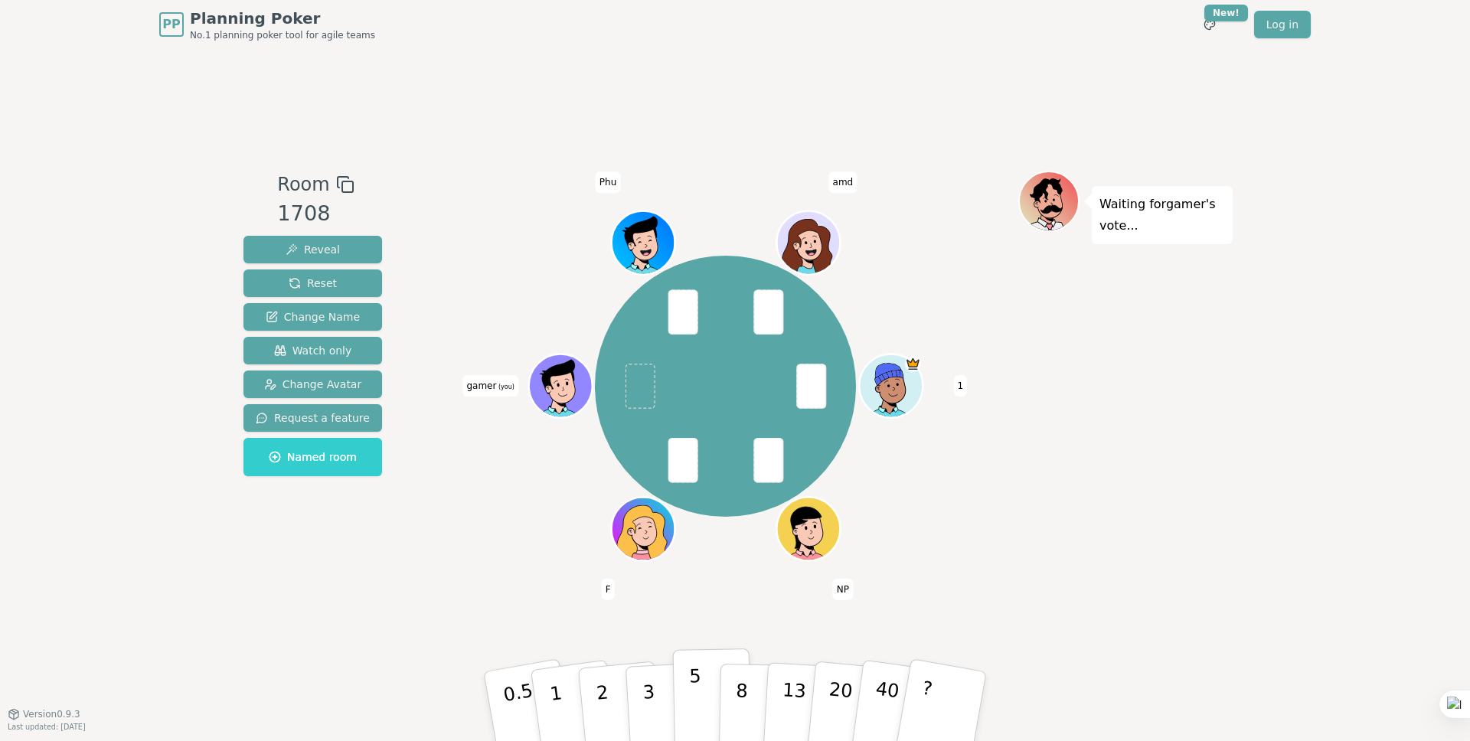
click at [689, 690] on p "5" at bounding box center [695, 706] width 13 height 83
click at [598, 681] on p "2" at bounding box center [604, 708] width 20 height 83
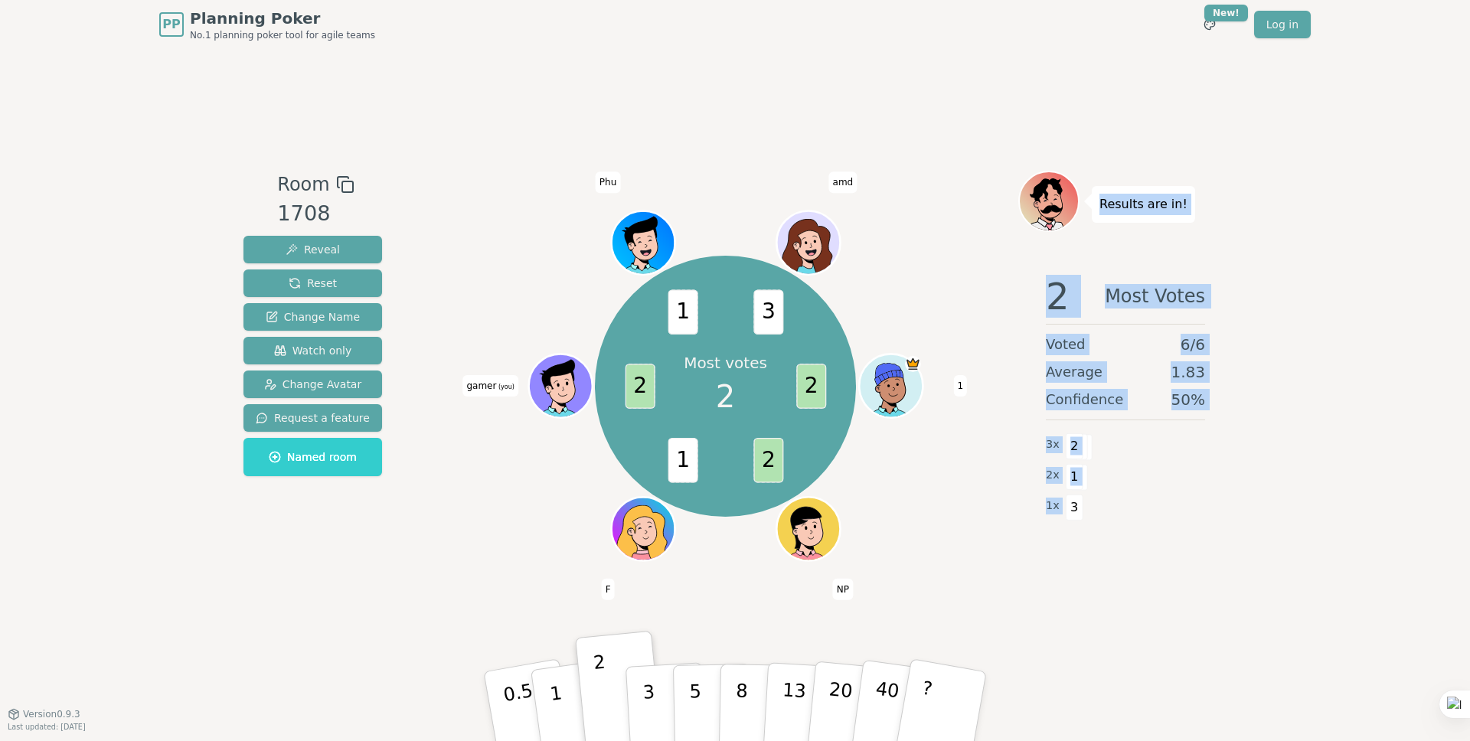
drag, startPoint x: 1100, startPoint y: 204, endPoint x: 1157, endPoint y: 508, distance: 309.9
click at [1157, 509] on div "Results are in! 2 Most Votes Voted 6 / 6 Average 1.83 Confidence 50 % 3 x 2 2 x…" at bounding box center [1125, 381] width 214 height 421
click at [1175, 465] on div "2 x 1" at bounding box center [1125, 475] width 159 height 31
drag, startPoint x: 1097, startPoint y: 200, endPoint x: 1133, endPoint y: 508, distance: 310.6
click at [1133, 508] on div "Results are in! 2 Most Votes Voted 6 / 6 Average 1.83 Confidence 50 % 3 x 2 2 x…" at bounding box center [1125, 381] width 214 height 421
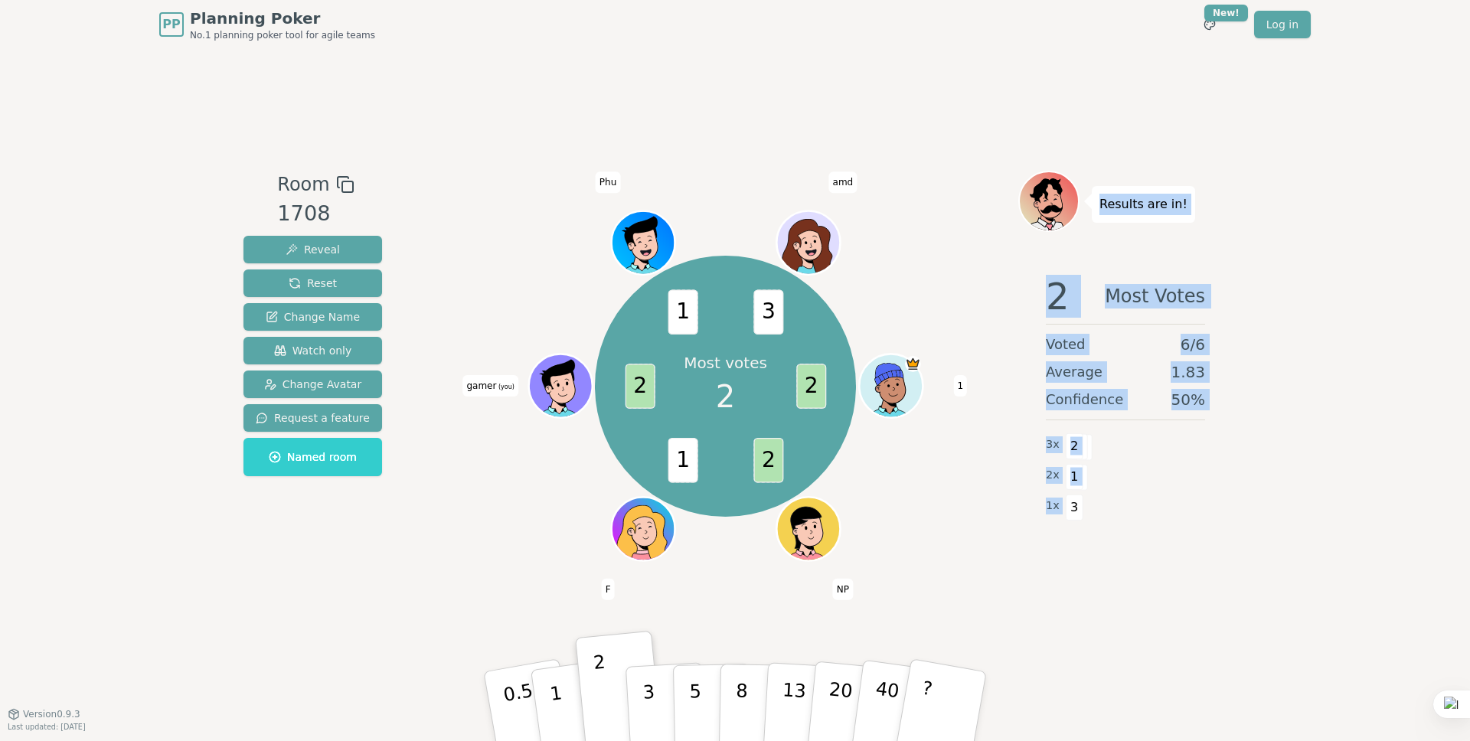
click at [1167, 424] on div "2 Most Votes Voted 6 / 6 Average 1.83 Confidence 50 % 3 x 2 2 x 1 1 x 3" at bounding box center [1125, 416] width 214 height 306
drag, startPoint x: 1102, startPoint y: 199, endPoint x: 1154, endPoint y: 505, distance: 310.5
click at [1154, 505] on div "Results are in! 2 Most Votes Voted 6 / 6 Average 1.83 Confidence 50 % 3 x 2 2 x…" at bounding box center [1125, 381] width 214 height 421
click at [1186, 384] on div "2 Most Votes Voted 6 / 6 Average 1.83 Confidence 50 % 3 x 2 2 x 1 1 x 3" at bounding box center [1125, 416] width 214 height 306
drag, startPoint x: 1099, startPoint y: 205, endPoint x: 1118, endPoint y: 503, distance: 298.4
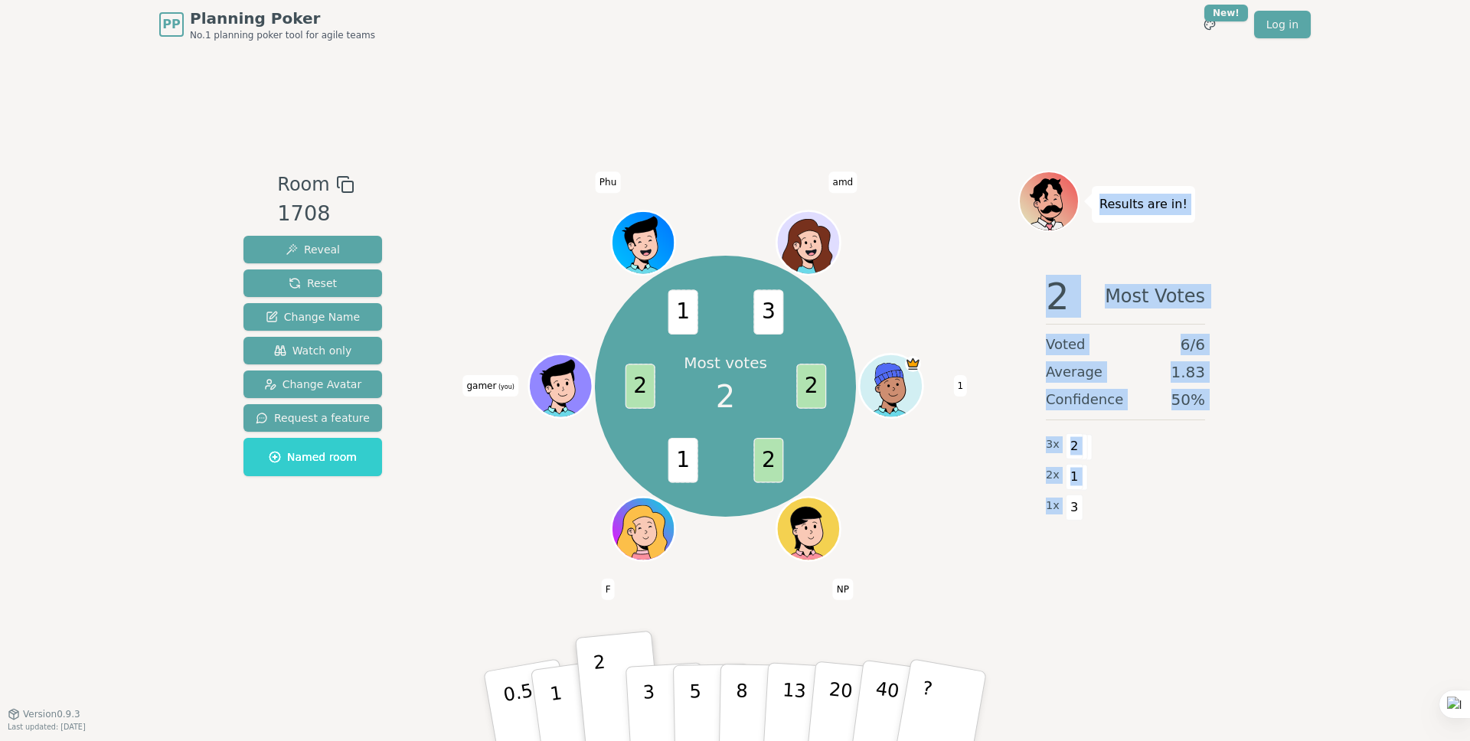
click at [1115, 516] on div "Results are in! 2 Most Votes Voted 6 / 6 Average 1.83 Confidence 50 % 3 x 2 2 x…" at bounding box center [1125, 381] width 214 height 421
click at [1130, 454] on div "3 x 2" at bounding box center [1125, 444] width 159 height 31
drag, startPoint x: 1097, startPoint y: 211, endPoint x: 1143, endPoint y: 524, distance: 317.2
click at [1143, 524] on div "Results are in! 2 Most Votes Voted 6 / 6 Average 1.83 Confidence 50 % 3 x 2 2 x…" at bounding box center [1125, 381] width 214 height 421
click at [1176, 454] on div "3 x 2" at bounding box center [1125, 444] width 159 height 31
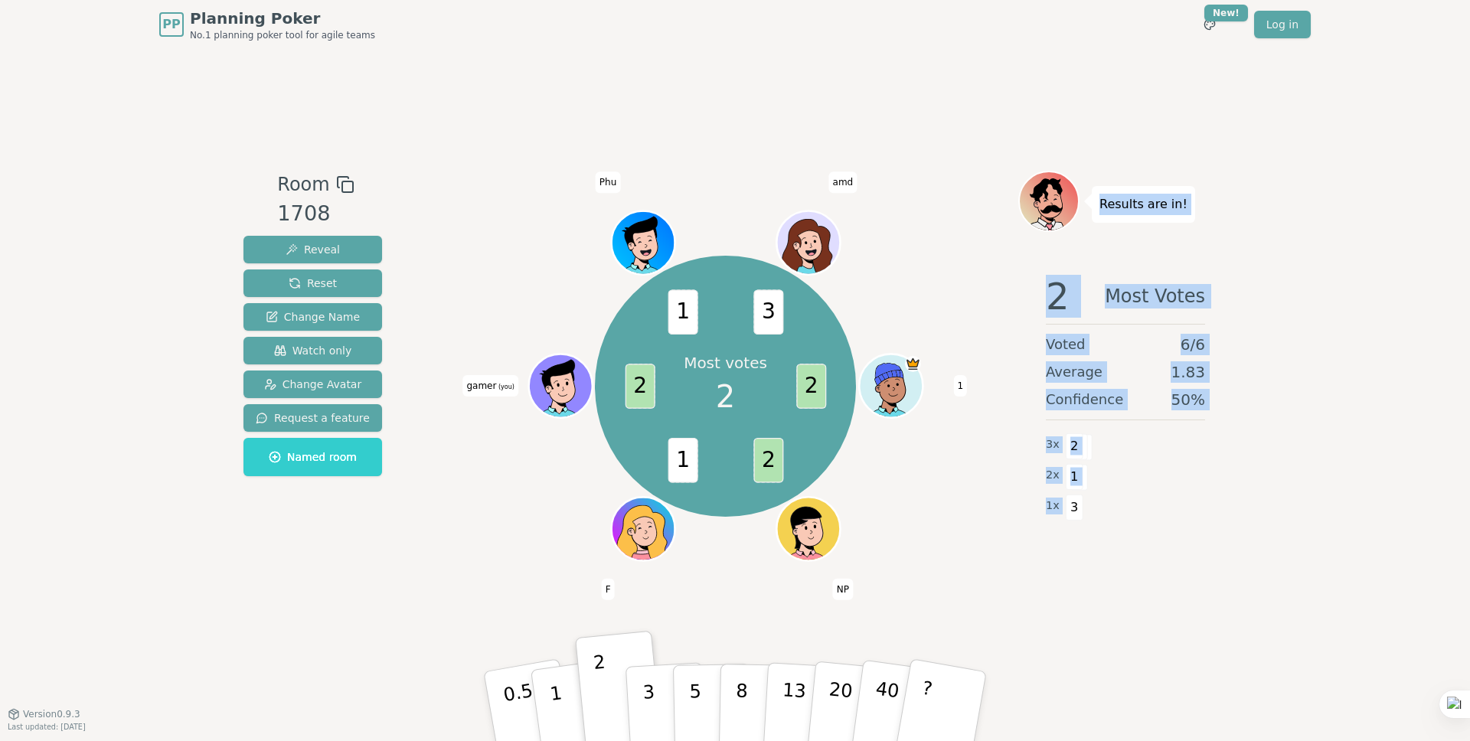
drag, startPoint x: 1101, startPoint y: 197, endPoint x: 1124, endPoint y: 541, distance: 344.5
click at [1122, 544] on div "Results are in! 2 Most Votes Voted 6 / 6 Average 1.83 Confidence 50 % 3 x 2 2 x…" at bounding box center [1125, 381] width 214 height 421
click at [1139, 491] on div "1 x 3" at bounding box center [1125, 506] width 159 height 31
drag, startPoint x: 1097, startPoint y: 202, endPoint x: 1093, endPoint y: 484, distance: 281.7
click at [1078, 510] on div "Results are in! 2 Most Votes Voted 6 / 6 Average 1.83 Confidence 50 % 3 x 2 2 x…" at bounding box center [1125, 381] width 214 height 421
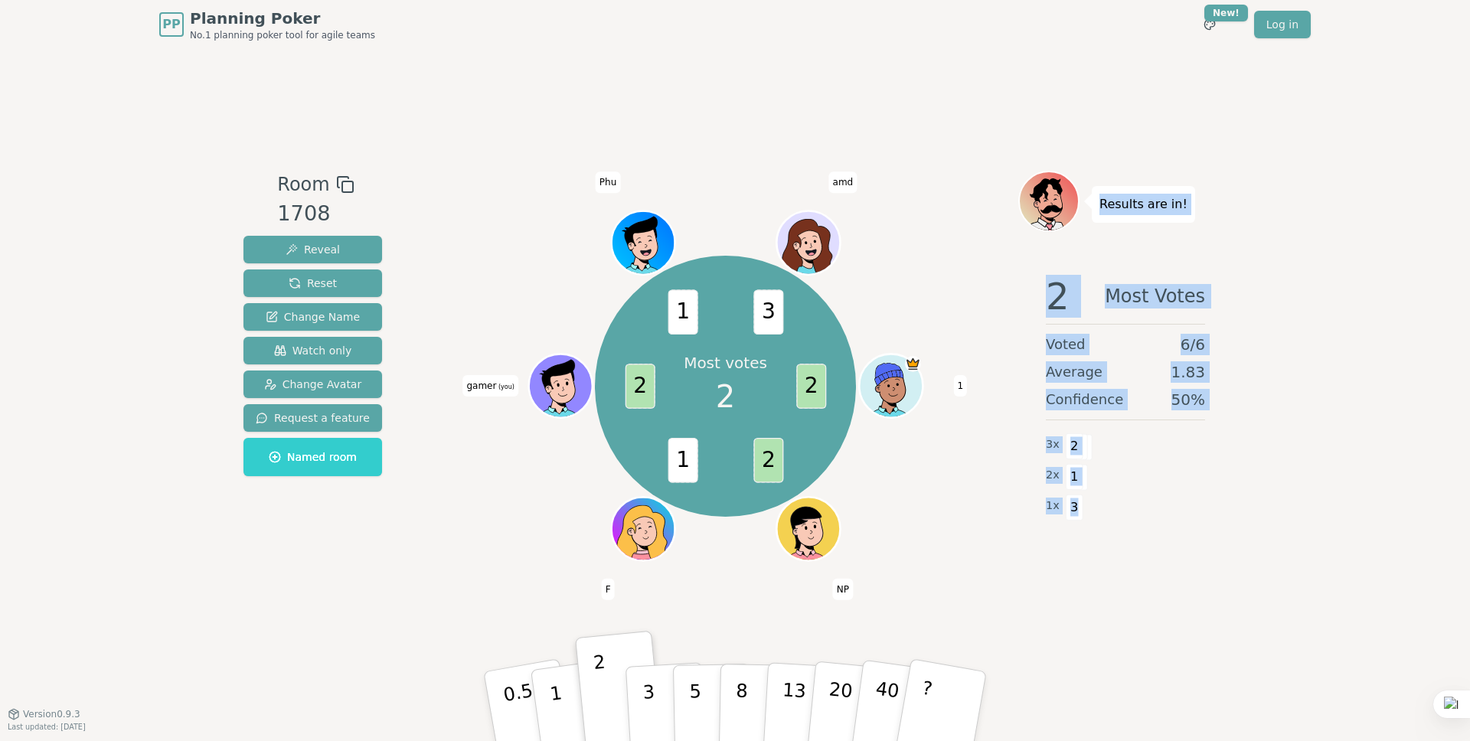
drag, startPoint x: 1100, startPoint y: 479, endPoint x: 1118, endPoint y: 329, distance: 151.1
click at [1100, 479] on div "2 x 1" at bounding box center [1125, 475] width 159 height 31
drag, startPoint x: 1102, startPoint y: 203, endPoint x: 1111, endPoint y: 494, distance: 291.8
click at [1090, 512] on div "Results are in! 2 Most Votes Voted 6 / 6 Average 1.83 Confidence 50 % 3 x 2 2 x…" at bounding box center [1125, 381] width 214 height 421
click at [1127, 472] on div "2 x 1" at bounding box center [1125, 475] width 159 height 31
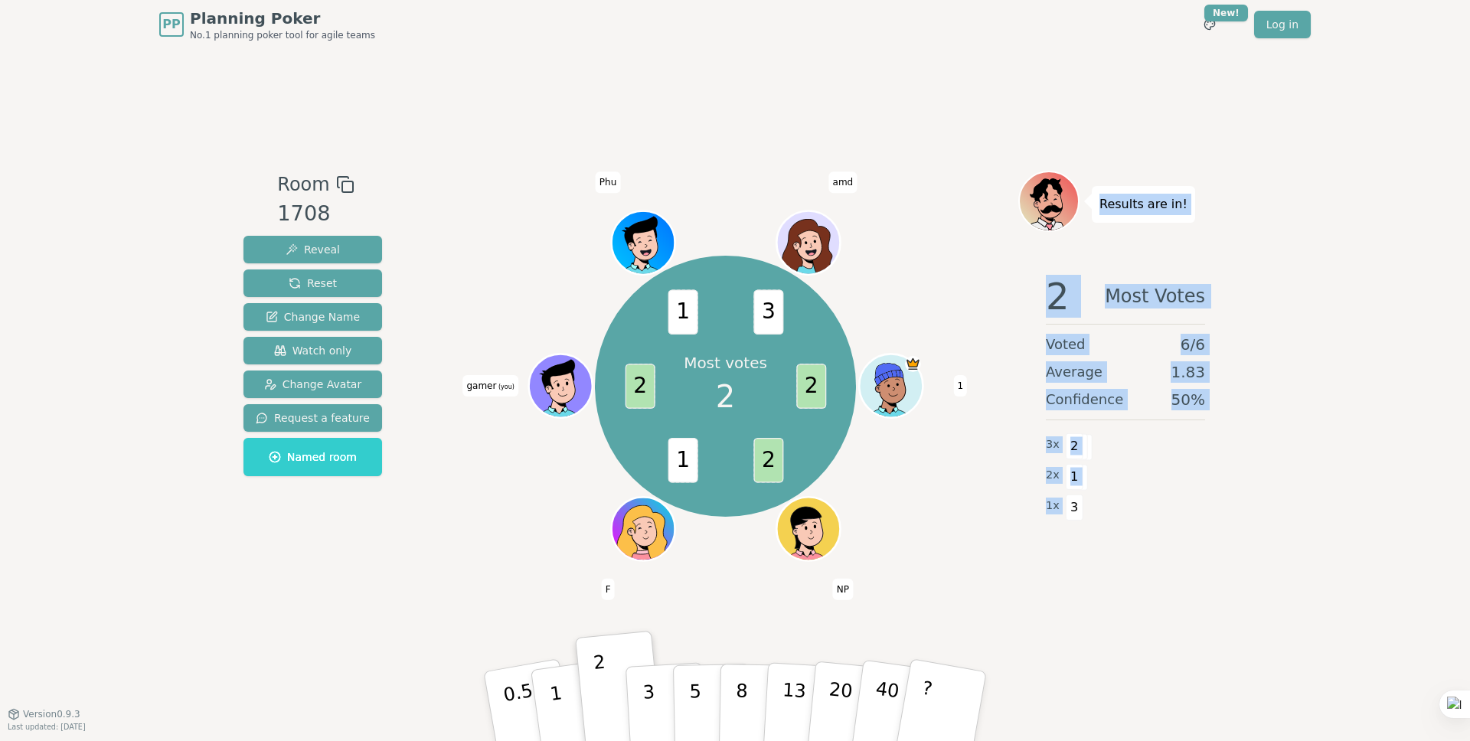
drag, startPoint x: 1101, startPoint y: 208, endPoint x: 1109, endPoint y: 514, distance: 305.5
click at [1111, 520] on div "Results are in! 2 Most Votes Voted 6 / 6 Average 1.83 Confidence 50 % 3 x 2 2 x…" at bounding box center [1125, 381] width 214 height 421
drag, startPoint x: 1134, startPoint y: 462, endPoint x: 1137, endPoint y: 390, distance: 72.8
click at [1134, 461] on div "2 x 1" at bounding box center [1125, 475] width 159 height 31
drag, startPoint x: 1089, startPoint y: 199, endPoint x: 1090, endPoint y: 543, distance: 344.5
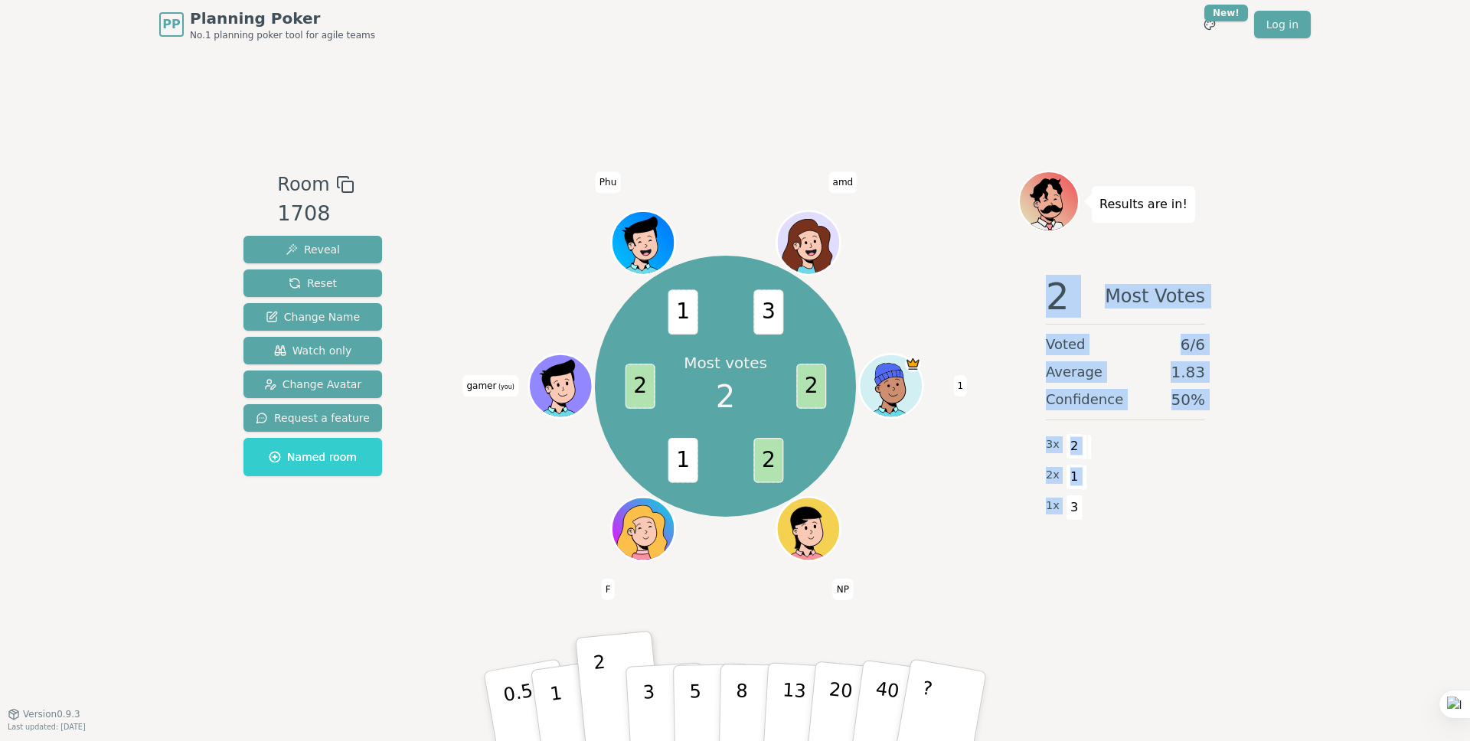
click at [1089, 545] on div "Results are in! 2 Most Votes Voted 6 / 6 Average 1.83 Confidence 50 % 3 x 2 2 x…" at bounding box center [1125, 381] width 214 height 421
drag, startPoint x: 1092, startPoint y: 496, endPoint x: 1072, endPoint y: 495, distance: 19.2
click at [1088, 495] on div "1 x 3" at bounding box center [1125, 506] width 159 height 31
drag, startPoint x: 1075, startPoint y: 509, endPoint x: 1086, endPoint y: 211, distance: 298.8
click at [1085, 211] on div "Results are in! 2 Most Votes Voted 6 / 6 Average 1.83 Confidence 50 % 3 x 2 2 x…" at bounding box center [1125, 381] width 214 height 421
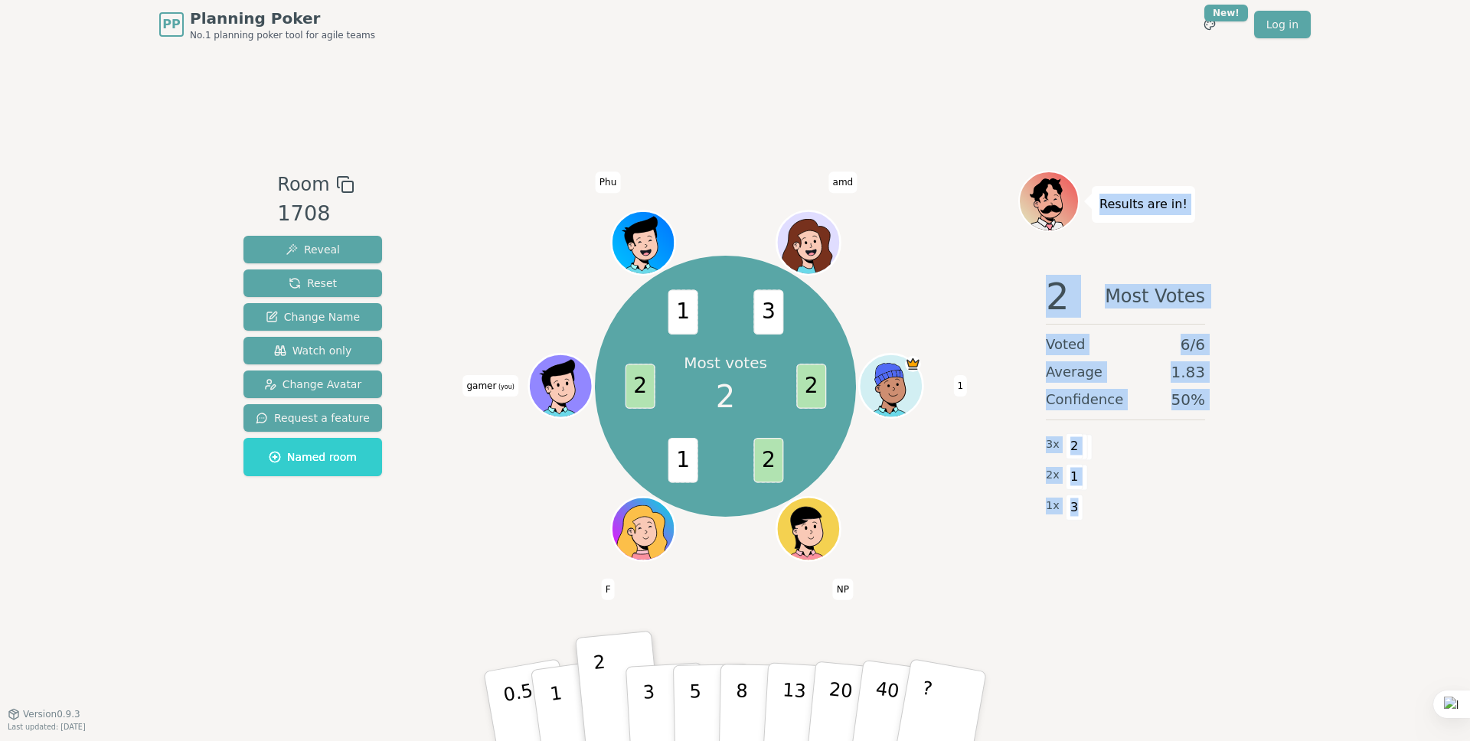
click at [1095, 210] on div "Results are in!" at bounding box center [1143, 204] width 103 height 37
drag, startPoint x: 1099, startPoint y: 204, endPoint x: 1079, endPoint y: 509, distance: 305.4
click at [1079, 509] on div "Results are in! 2 Most Votes Voted 6 / 6 Average 1.83 Confidence 50 % 3 x 2 2 x…" at bounding box center [1125, 381] width 214 height 421
click at [1115, 470] on div "2 x 1" at bounding box center [1125, 475] width 159 height 31
drag, startPoint x: 1098, startPoint y: 207, endPoint x: 1056, endPoint y: 515, distance: 311.4
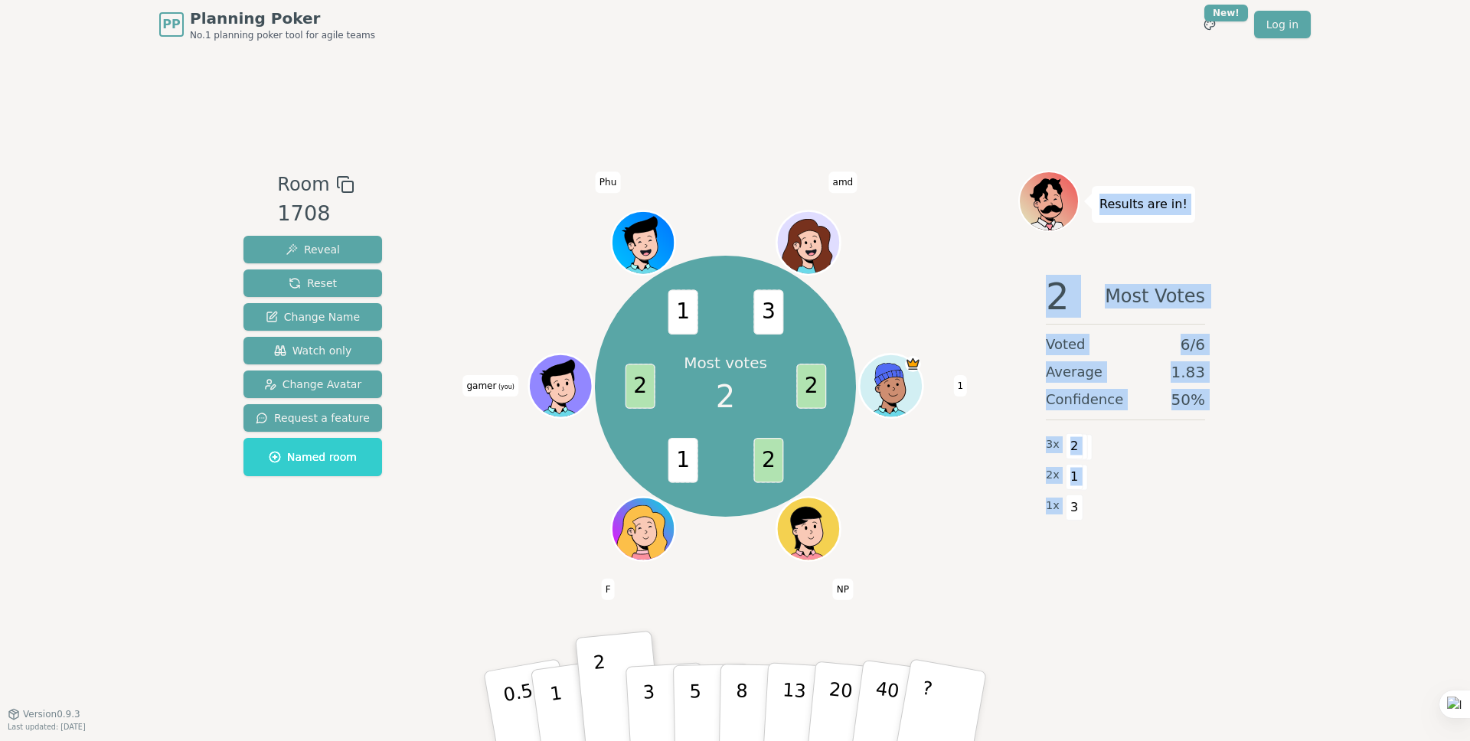
click at [1086, 513] on div "Results are in! 2 Most Votes Voted 6 / 6 Average 1.83 Confidence 50 % 3 x 2 2 x…" at bounding box center [1125, 381] width 214 height 421
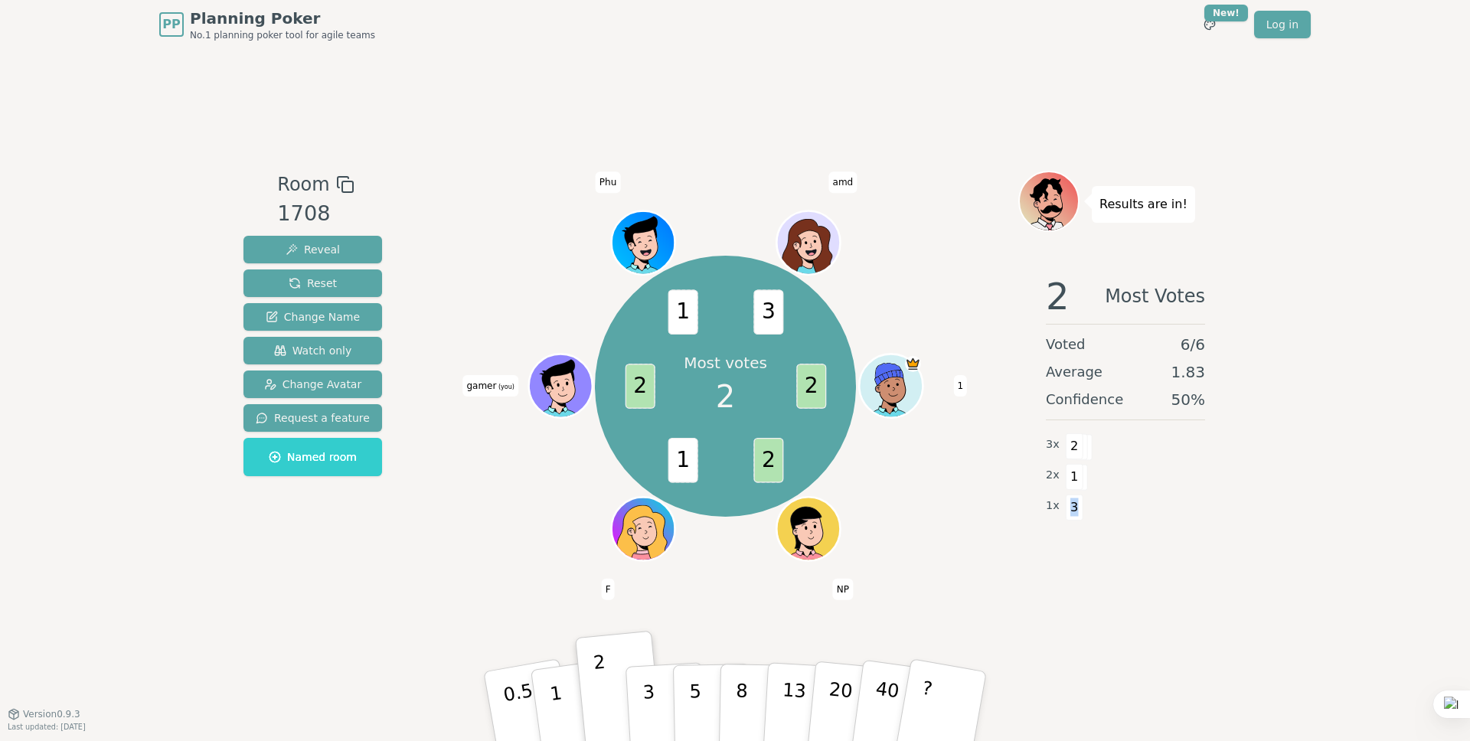
drag, startPoint x: 1056, startPoint y: 515, endPoint x: 1071, endPoint y: 508, distance: 16.8
click at [1069, 511] on span "3" at bounding box center [1075, 507] width 18 height 26
click at [1092, 480] on div "2 x 1" at bounding box center [1125, 475] width 159 height 31
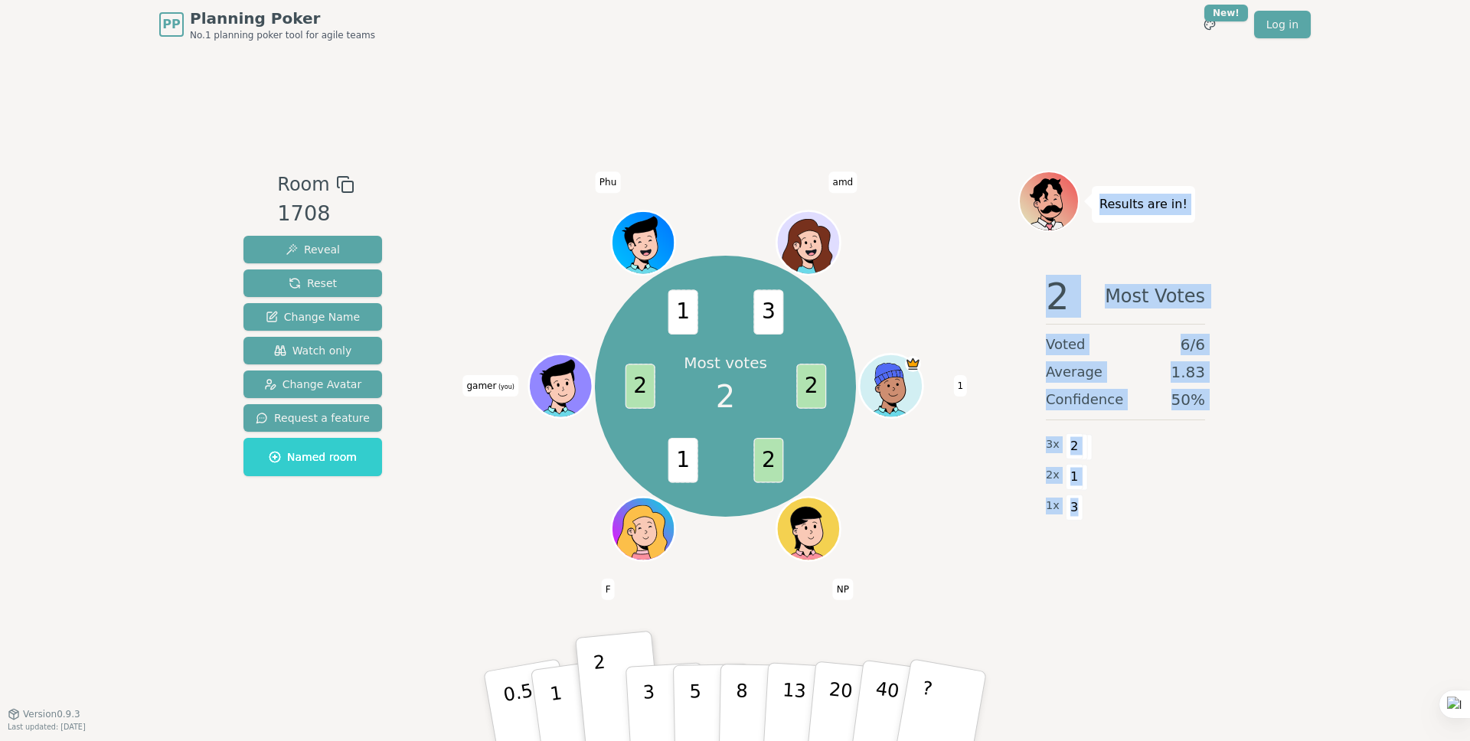
drag, startPoint x: 1074, startPoint y: 506, endPoint x: 1094, endPoint y: 205, distance: 301.5
click at [1094, 205] on div "Results are in! 2 Most Votes Voted 6 / 6 Average 1.83 Confidence 50 % 3 x 2 2 x…" at bounding box center [1125, 381] width 214 height 421
click at [1094, 205] on div "Results are in!" at bounding box center [1143, 204] width 103 height 37
drag, startPoint x: 1100, startPoint y: 200, endPoint x: 1088, endPoint y: 497, distance: 297.3
click at [1079, 510] on div "Results are in! 2 Most Votes Voted 6 / 6 Average 1.83 Confidence 50 % 3 x 2 2 x…" at bounding box center [1125, 381] width 214 height 421
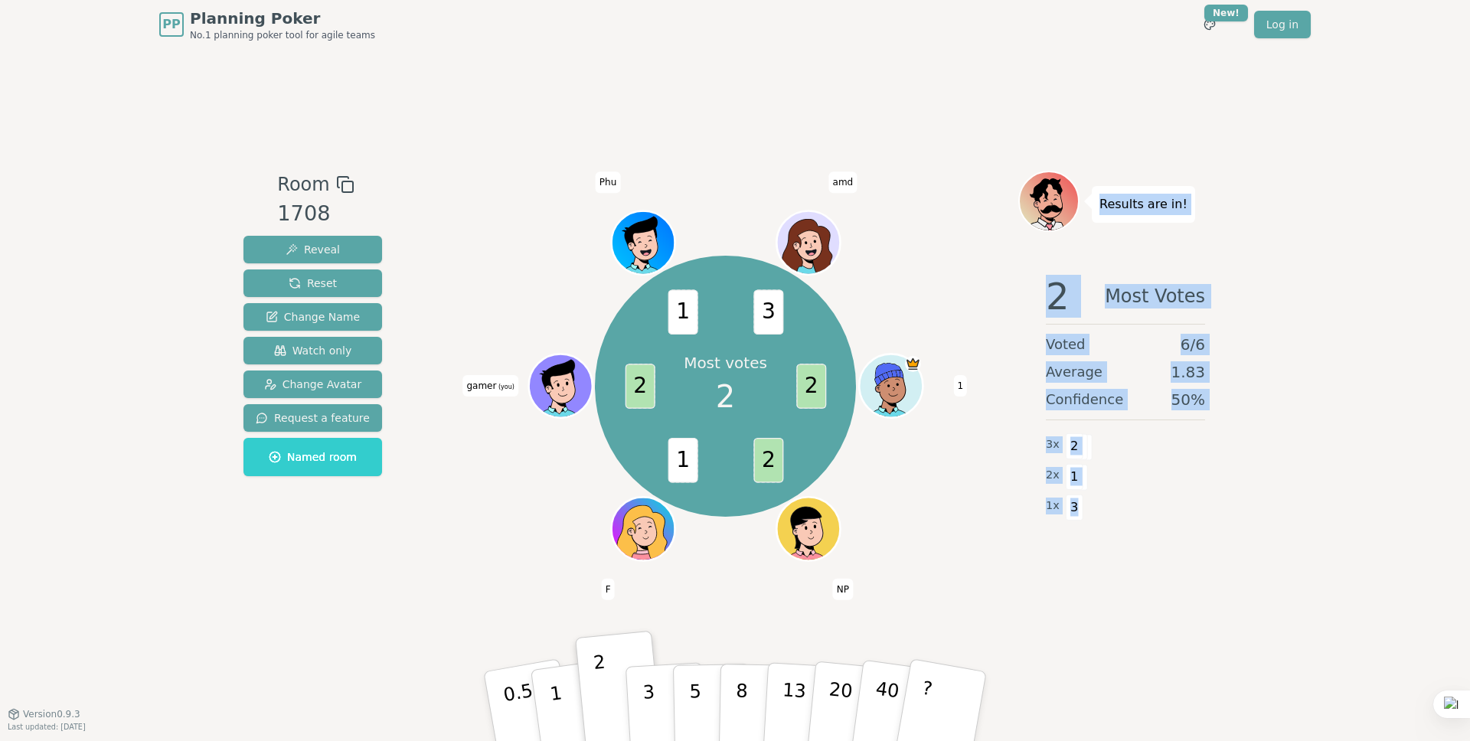
click at [1104, 475] on div "2 x 1" at bounding box center [1125, 475] width 159 height 31
drag, startPoint x: 1084, startPoint y: 506, endPoint x: 1101, endPoint y: 204, distance: 302.8
click at [1101, 204] on div "Results are in! 2 Most Votes Voted 6 / 6 Average 1.83 Confidence 50 % 3 x 2 2 x…" at bounding box center [1125, 381] width 214 height 421
click at [1101, 204] on p "Results are in!" at bounding box center [1143, 204] width 88 height 21
drag, startPoint x: 1096, startPoint y: 206, endPoint x: 1094, endPoint y: 509, distance: 303.1
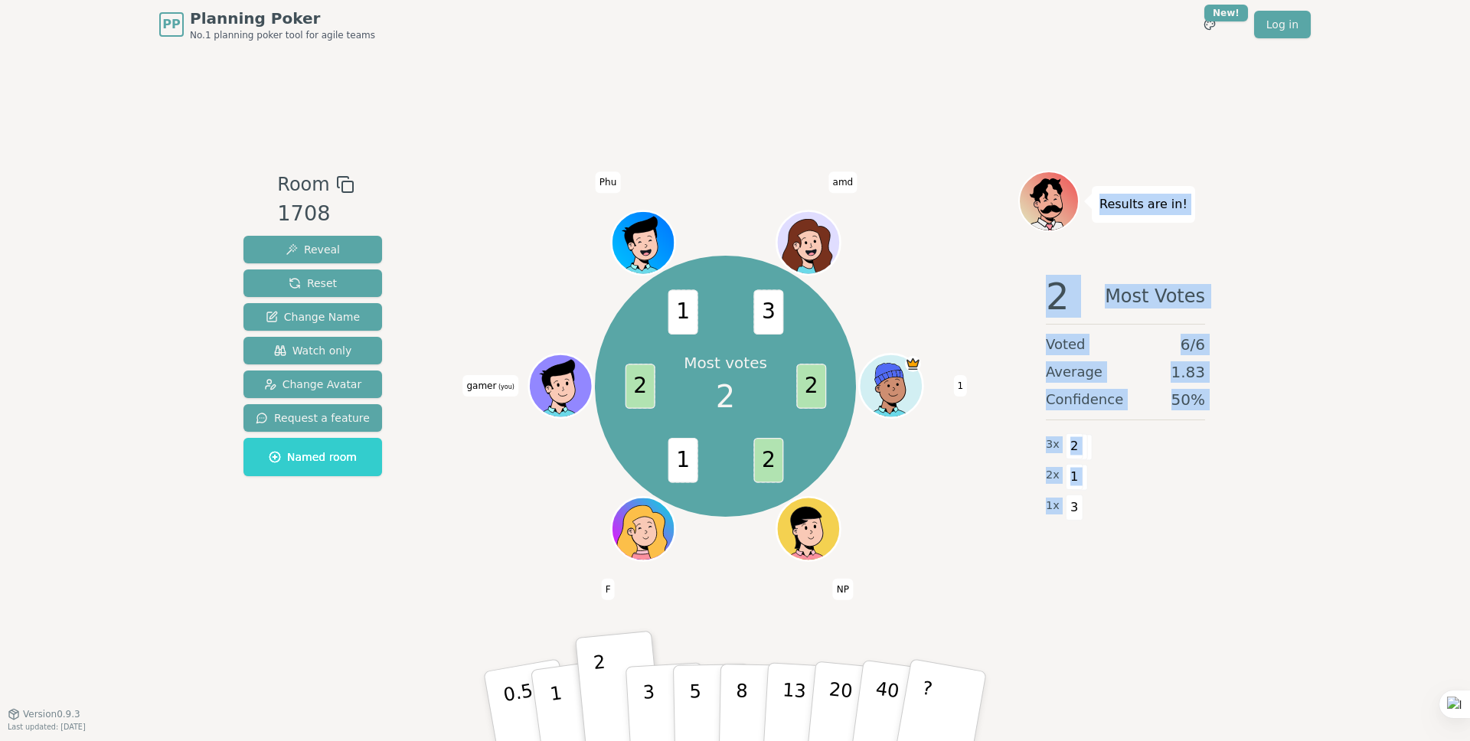
click at [1094, 510] on div "Results are in! 2 Most Votes Voted 6 / 6 Average 1.83 Confidence 50 % 3 x 2 2 x…" at bounding box center [1125, 381] width 214 height 421
click at [1131, 461] on div "2 x 1" at bounding box center [1125, 475] width 159 height 31
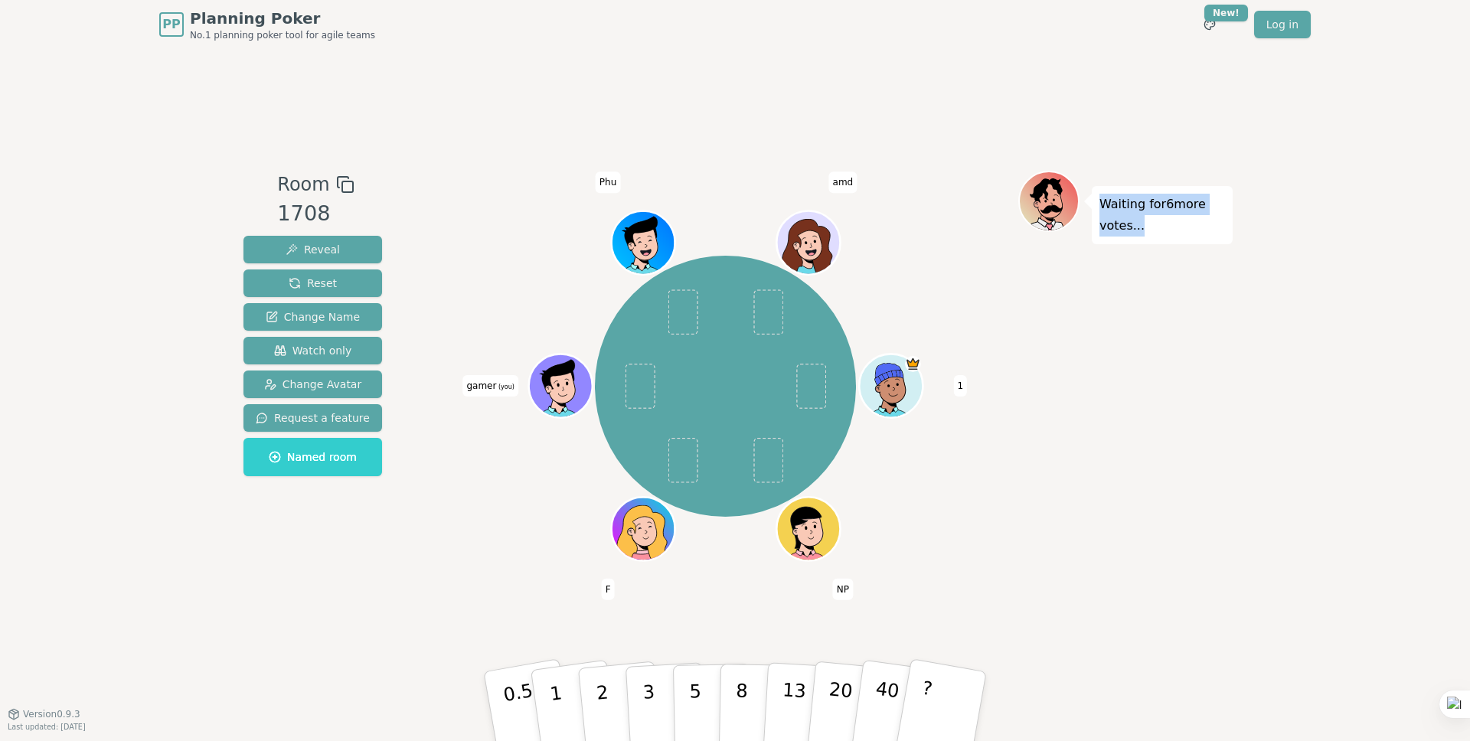
drag, startPoint x: 1099, startPoint y: 204, endPoint x: 1143, endPoint y: 227, distance: 49.7
click at [1143, 227] on p "Waiting for 6 more votes..." at bounding box center [1162, 215] width 126 height 43
click at [1126, 210] on p "Waiting for 6 more votes..." at bounding box center [1162, 215] width 126 height 43
drag, startPoint x: 1098, startPoint y: 203, endPoint x: 1165, endPoint y: 234, distance: 74.3
click at [1165, 234] on div "Waiting for 6 more votes..." at bounding box center [1162, 215] width 141 height 58
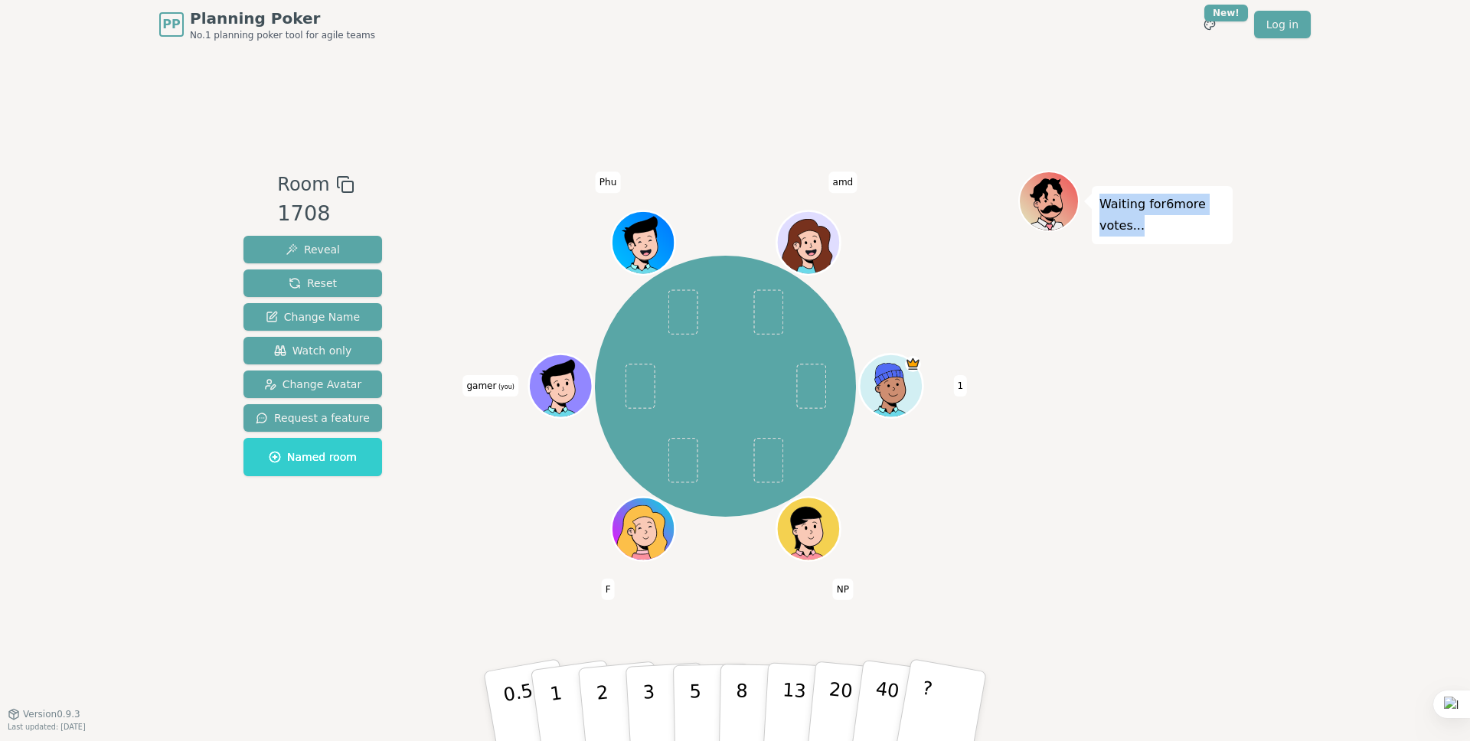
click at [1138, 219] on p "Waiting for 6 more votes..." at bounding box center [1162, 215] width 126 height 43
drag, startPoint x: 1099, startPoint y: 206, endPoint x: 1158, endPoint y: 233, distance: 64.7
click at [1158, 233] on div "Waiting for 6 more votes..." at bounding box center [1162, 215] width 141 height 58
click at [1151, 202] on p "Waiting for 6 more votes..." at bounding box center [1162, 215] width 126 height 43
drag, startPoint x: 1102, startPoint y: 204, endPoint x: 1162, endPoint y: 230, distance: 65.4
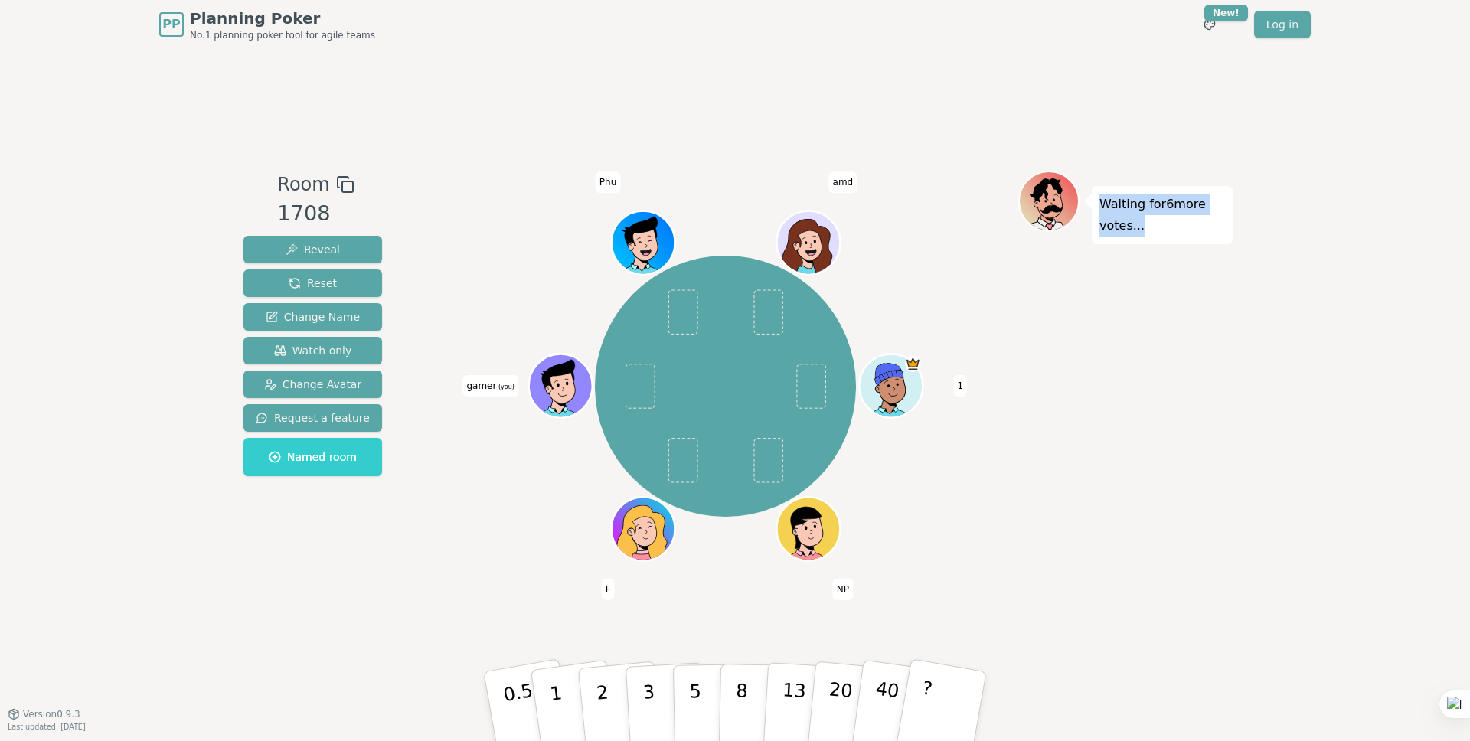
click at [1162, 230] on p "Waiting for 6 more votes..." at bounding box center [1162, 215] width 126 height 43
click at [1154, 219] on p "Waiting for 6 more votes..." at bounding box center [1162, 215] width 126 height 43
drag, startPoint x: 1095, startPoint y: 203, endPoint x: 1182, endPoint y: 249, distance: 97.9
click at [1182, 249] on div "Waiting for 6 more votes..." at bounding box center [1125, 381] width 214 height 421
click at [1141, 217] on p "Waiting for 6 more votes..." at bounding box center [1162, 215] width 126 height 43
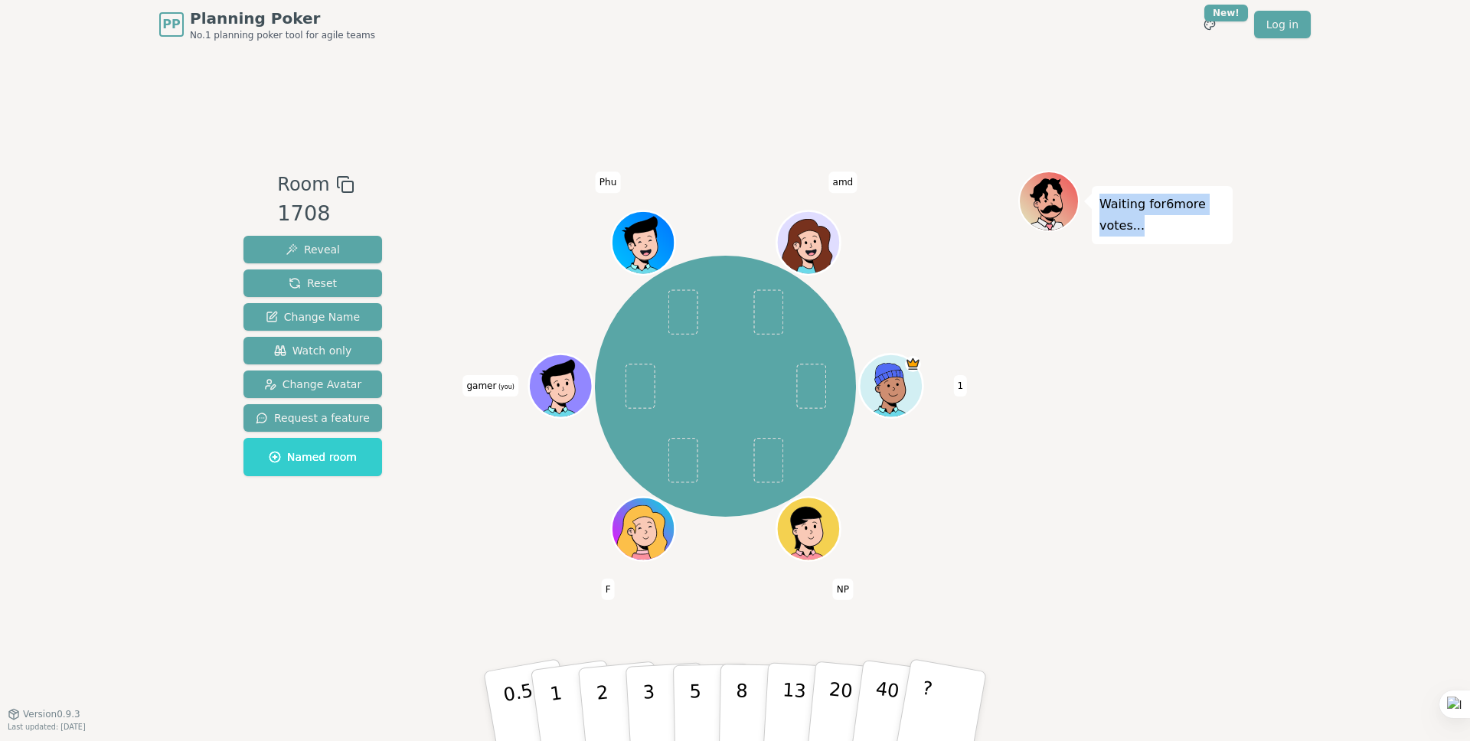
drag, startPoint x: 1111, startPoint y: 215, endPoint x: 1167, endPoint y: 218, distance: 56.0
click at [1175, 230] on div "Waiting for 6 more votes..." at bounding box center [1162, 215] width 141 height 58
click at [1167, 218] on p "Waiting for 6 more votes..." at bounding box center [1162, 215] width 126 height 43
drag, startPoint x: 1097, startPoint y: 201, endPoint x: 1157, endPoint y: 231, distance: 67.8
click at [1157, 231] on div "Waiting for 6 more votes..." at bounding box center [1162, 215] width 141 height 58
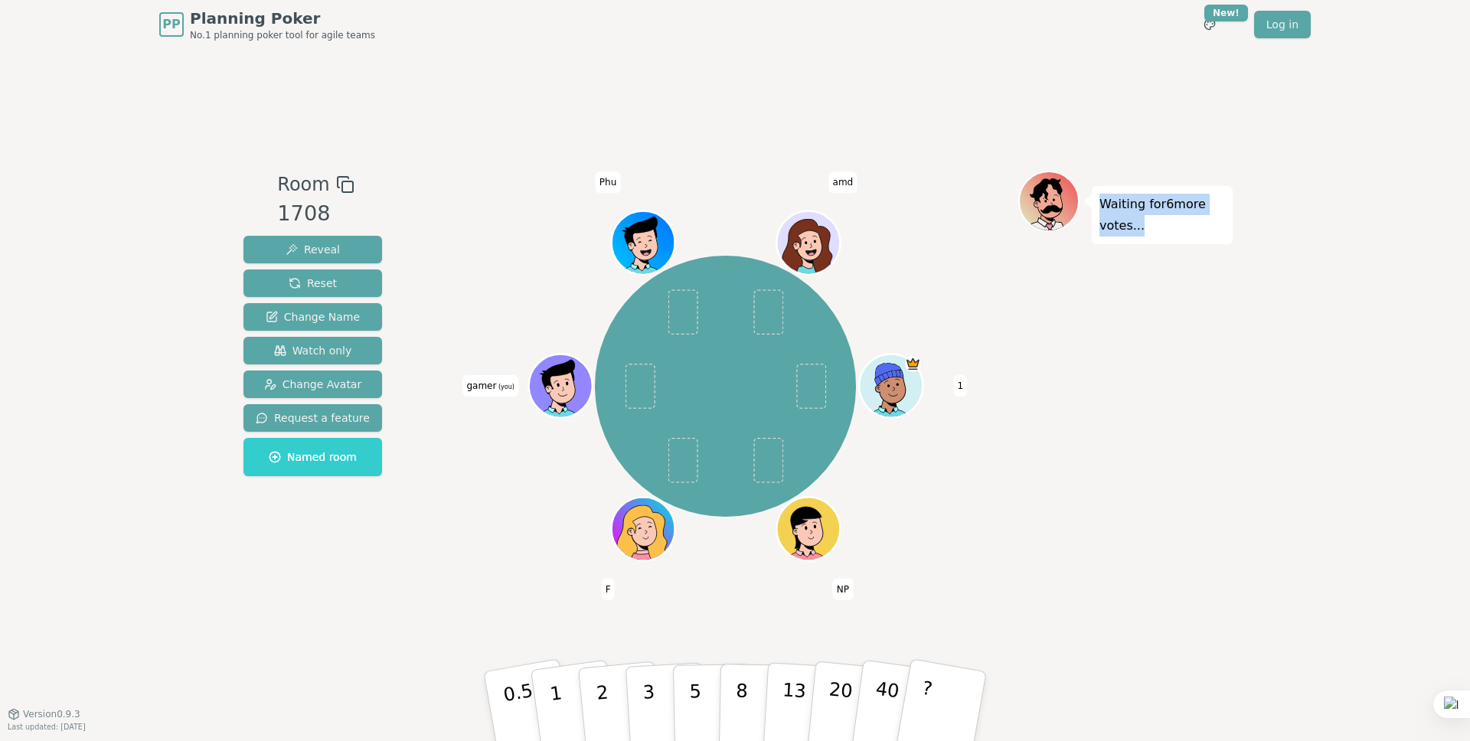
click at [1127, 211] on p "Waiting for 6 more votes..." at bounding box center [1162, 215] width 126 height 43
drag, startPoint x: 1100, startPoint y: 199, endPoint x: 1157, endPoint y: 223, distance: 62.1
click at [1157, 223] on p "Waiting for 6 more votes..." at bounding box center [1162, 215] width 126 height 43
click at [1134, 218] on p "Waiting for 6 more votes..." at bounding box center [1162, 215] width 126 height 43
drag, startPoint x: 1092, startPoint y: 200, endPoint x: 1157, endPoint y: 231, distance: 72.9
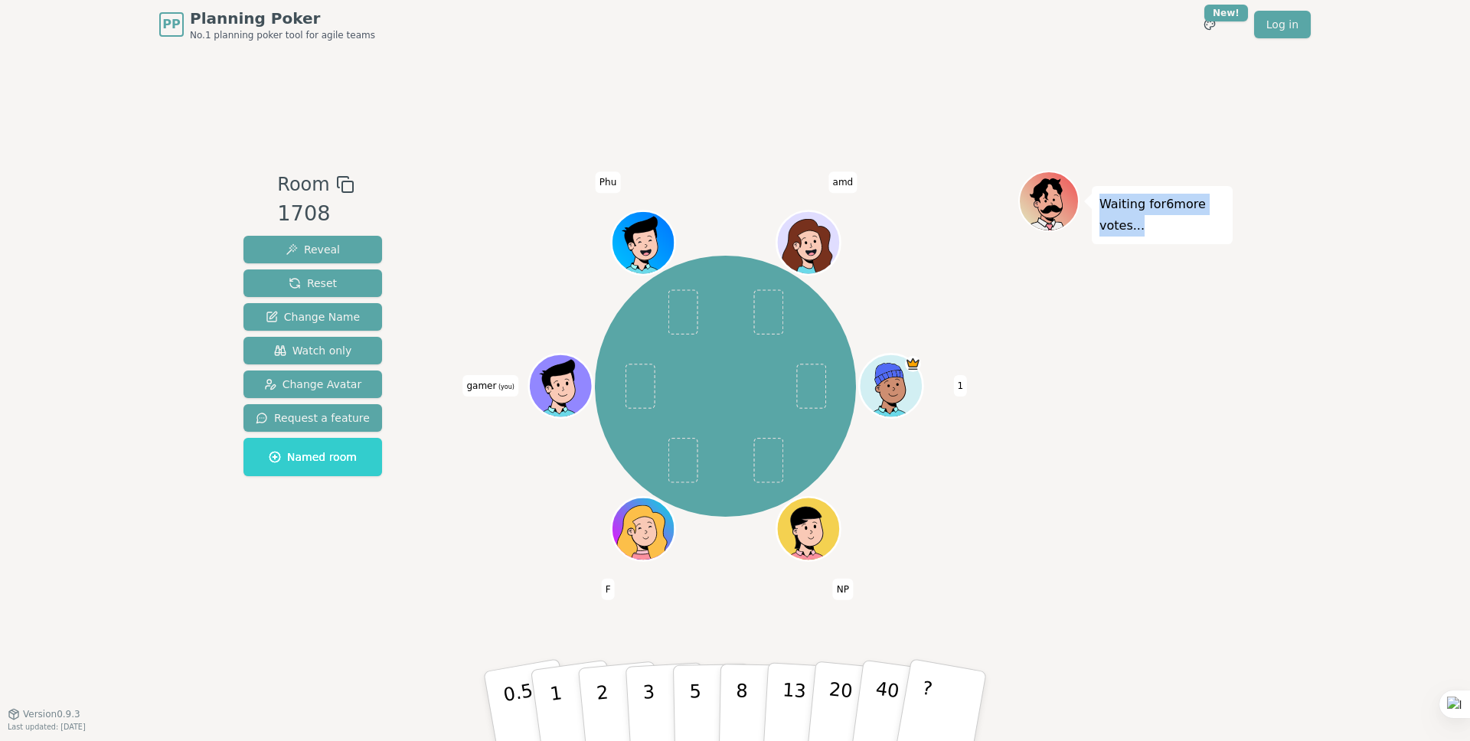
click at [1157, 231] on div "Waiting for 6 more votes..." at bounding box center [1162, 215] width 141 height 58
click at [1128, 216] on p "Waiting for 6 more votes..." at bounding box center [1162, 215] width 126 height 43
click at [1164, 229] on div "Waiting for 6 more votes..." at bounding box center [1162, 215] width 141 height 58
click at [1148, 220] on p "Waiting for 6 more votes..." at bounding box center [1162, 215] width 126 height 43
drag, startPoint x: 1102, startPoint y: 201, endPoint x: 1167, endPoint y: 230, distance: 71.3
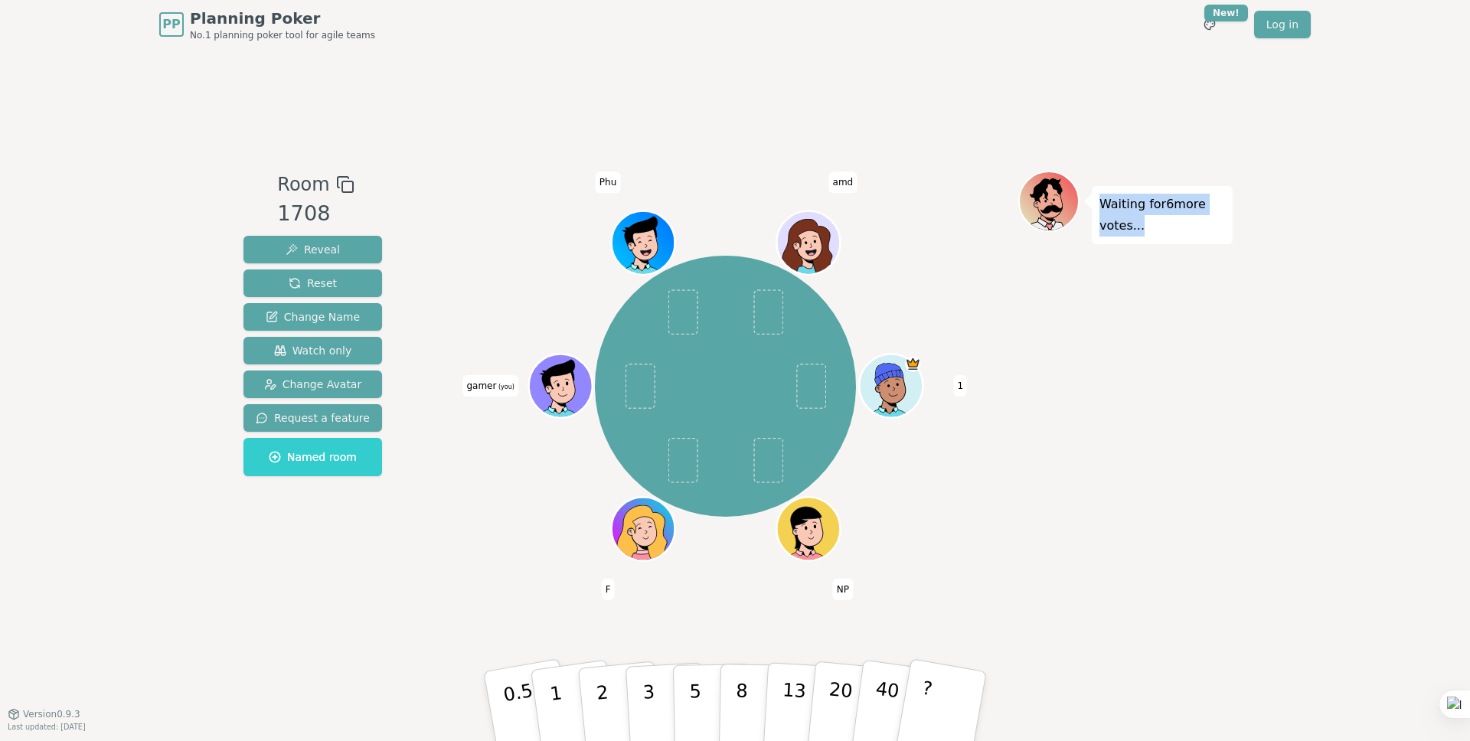
click at [1167, 230] on p "Waiting for 6 more votes..." at bounding box center [1162, 215] width 126 height 43
click at [1145, 217] on p "Waiting for 6 more votes..." at bounding box center [1162, 215] width 126 height 43
drag, startPoint x: 1099, startPoint y: 203, endPoint x: 1141, endPoint y: 219, distance: 44.4
click at [1160, 231] on p "Waiting for 6 more votes..." at bounding box center [1162, 215] width 126 height 43
click at [1140, 218] on p "Waiting for 6 more votes..." at bounding box center [1162, 215] width 126 height 43
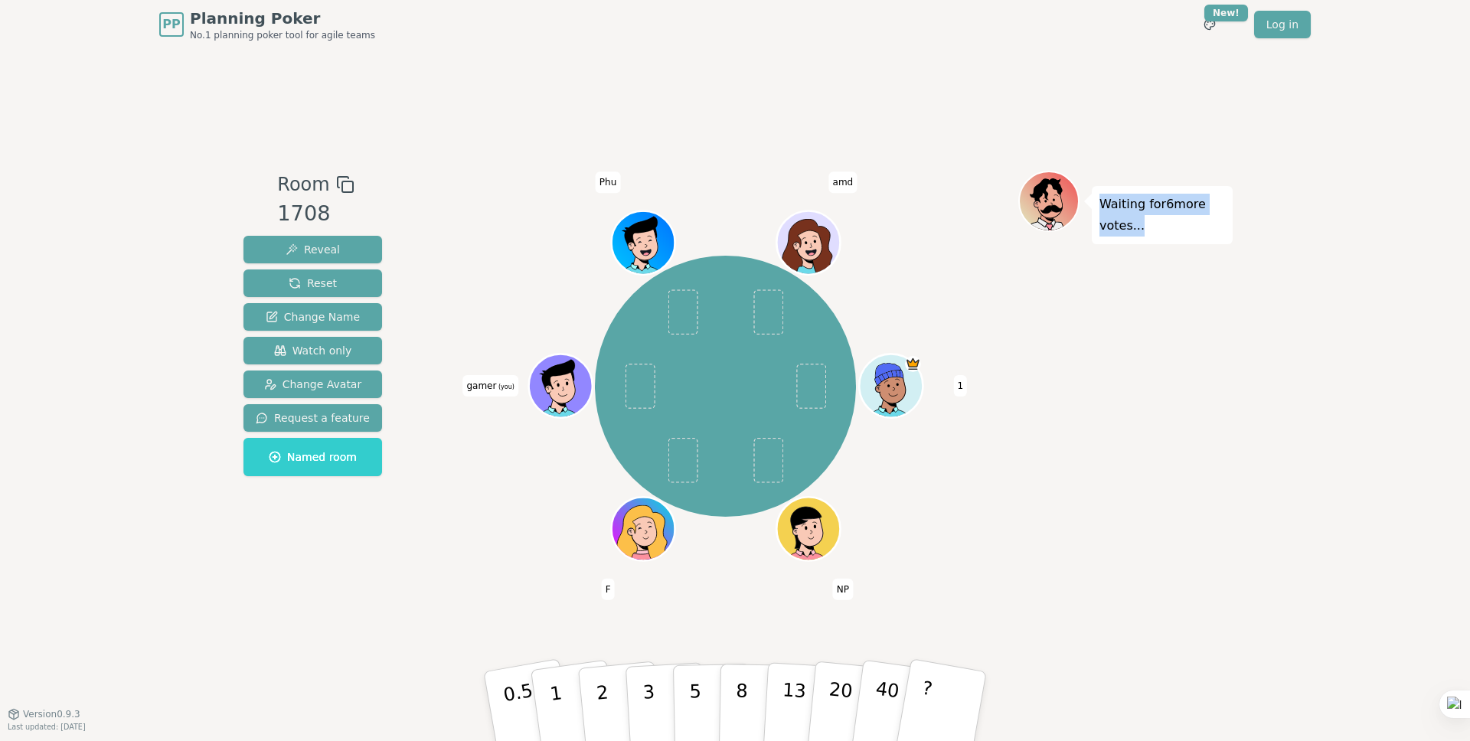
drag, startPoint x: 1104, startPoint y: 205, endPoint x: 1163, endPoint y: 227, distance: 63.0
click at [1163, 227] on p "Waiting for 6 more votes..." at bounding box center [1162, 215] width 126 height 43
click at [1156, 220] on p "Waiting for 6 more votes..." at bounding box center [1162, 215] width 126 height 43
drag, startPoint x: 1118, startPoint y: 207, endPoint x: 1166, endPoint y: 228, distance: 52.5
click at [1166, 228] on div "Waiting for 6 more votes..." at bounding box center [1162, 215] width 141 height 58
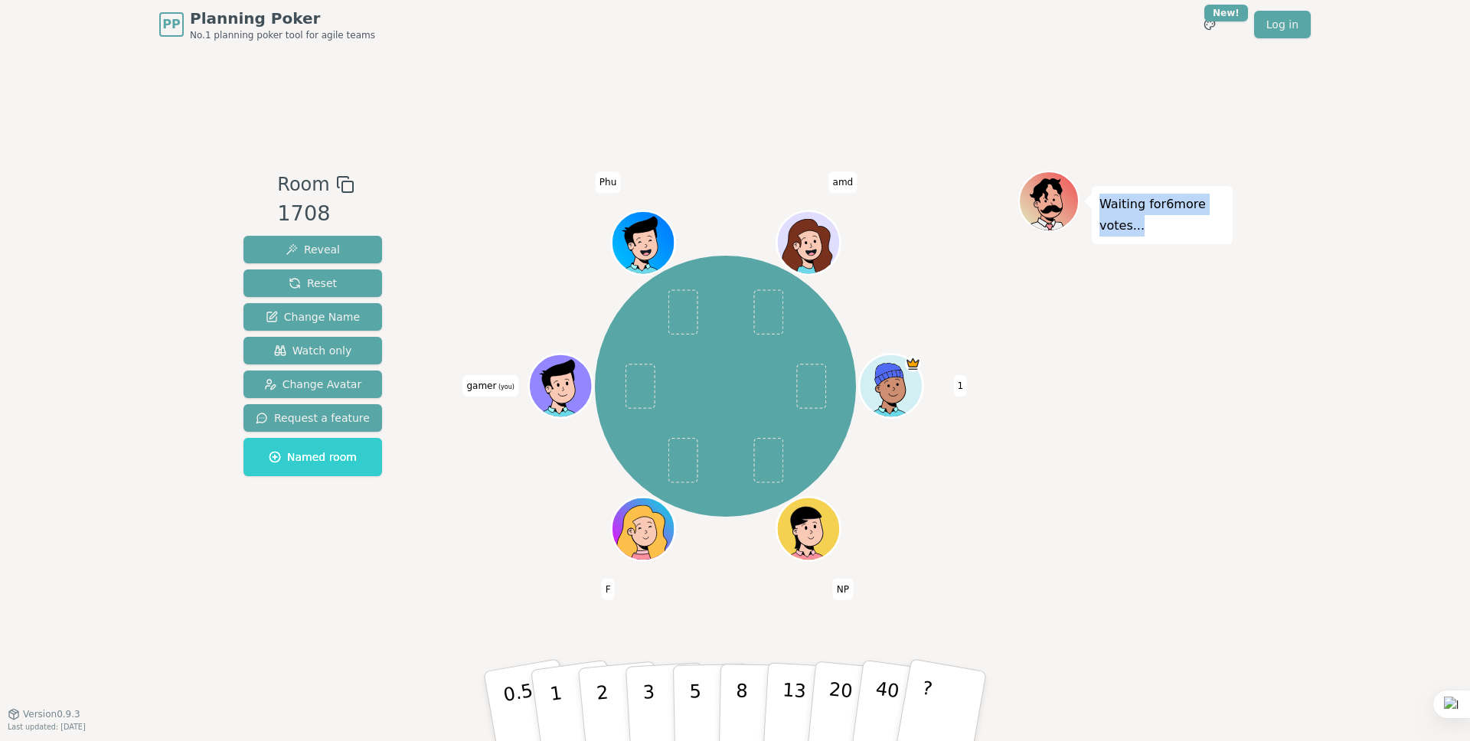
click at [1148, 214] on p "Waiting for 6 more votes..." at bounding box center [1162, 215] width 126 height 43
drag, startPoint x: 1102, startPoint y: 201, endPoint x: 1151, endPoint y: 225, distance: 54.4
click at [1151, 225] on p "Waiting for 6 more votes..." at bounding box center [1162, 215] width 126 height 43
click at [1131, 220] on p "Waiting for 6 more votes..." at bounding box center [1162, 215] width 126 height 43
drag
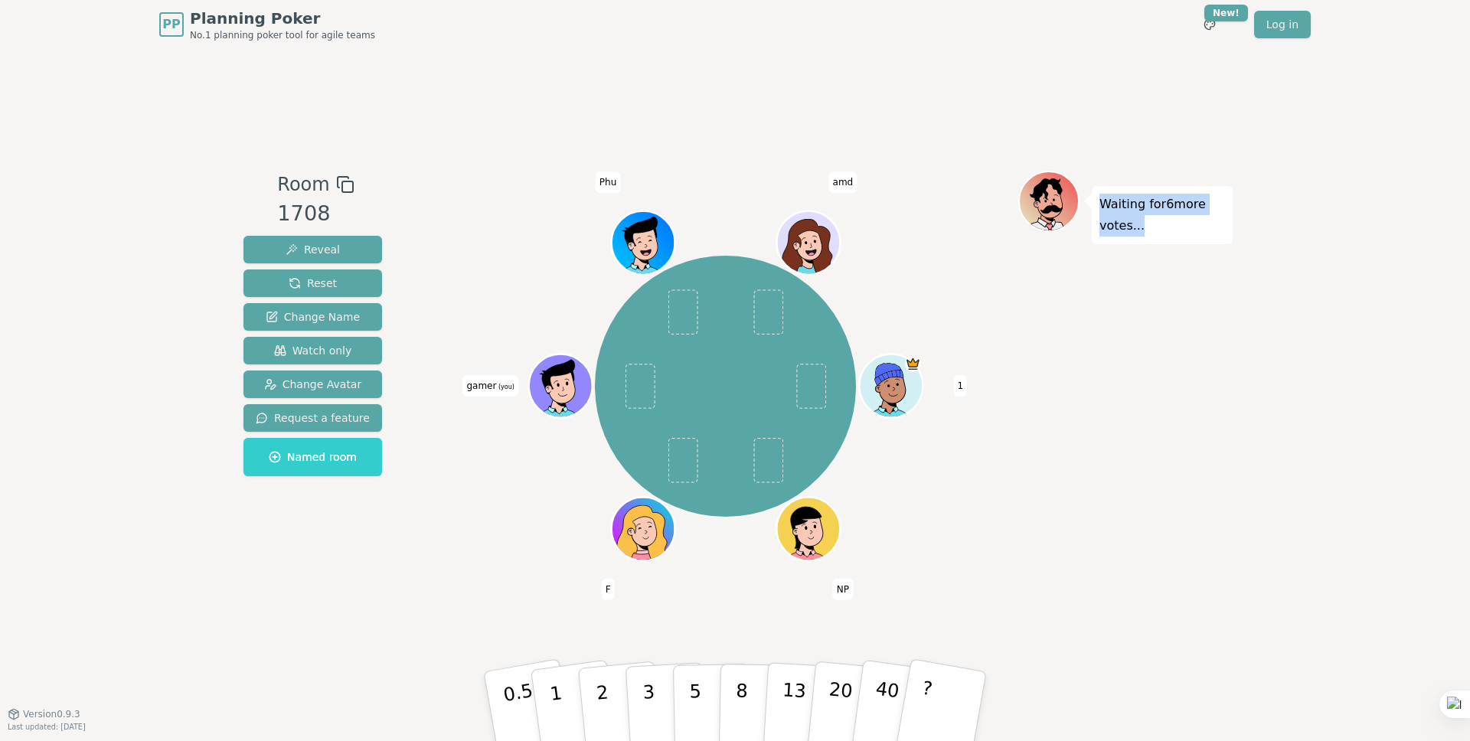
click at [1153, 229] on p "Waiting for 6 more votes..." at bounding box center [1162, 215] width 126 height 43
click at [1134, 219] on p "Waiting for 6 more votes..." at bounding box center [1162, 215] width 126 height 43
click at [1156, 230] on p "Waiting for 6 more votes..." at bounding box center [1162, 215] width 126 height 43
click at [1134, 220] on p "Waiting for 6 more votes..." at bounding box center [1162, 215] width 126 height 43
click at [1174, 240] on div "Waiting for 6 more votes..." at bounding box center [1162, 215] width 141 height 58
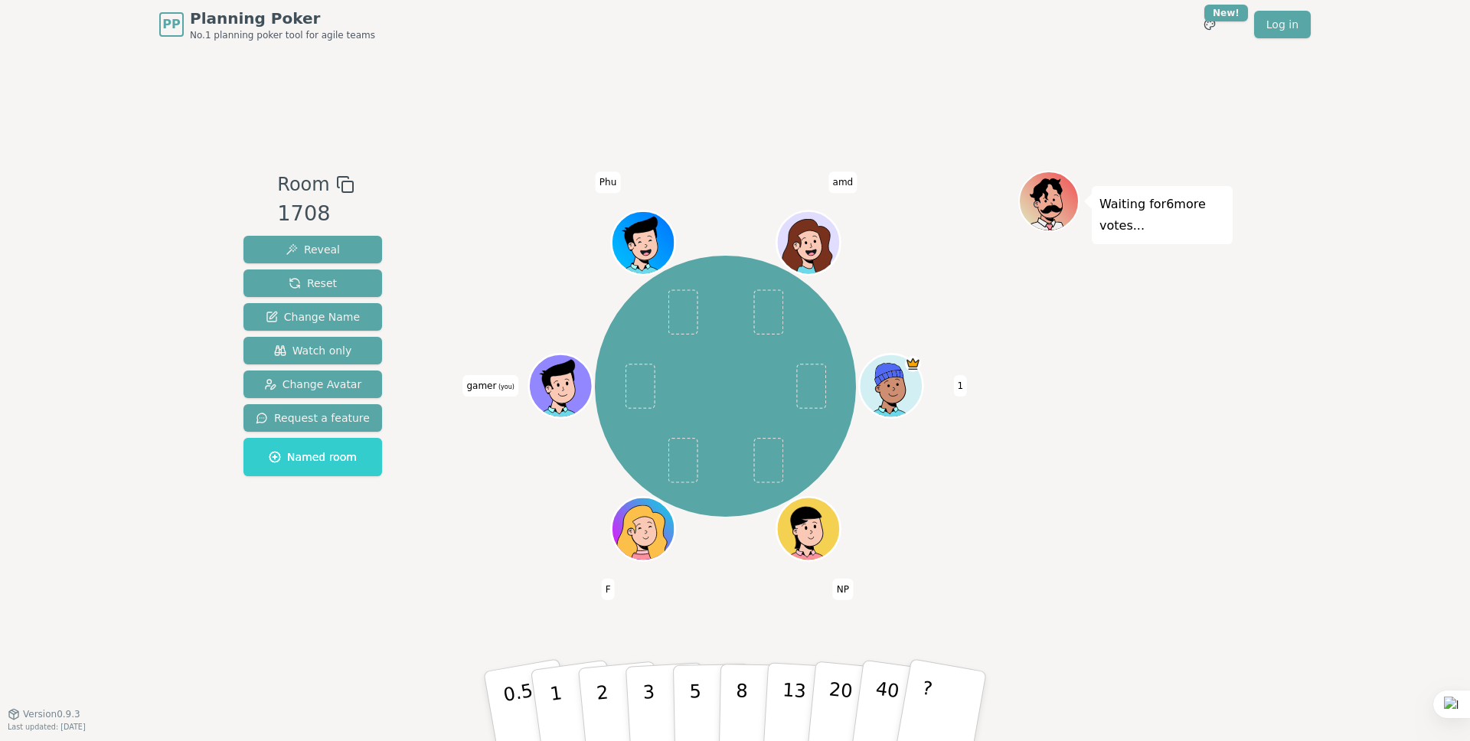
click at [1140, 224] on p "Waiting for 6 more votes..." at bounding box center [1162, 215] width 126 height 43
click at [1172, 235] on p "Waiting for 6 more votes..." at bounding box center [1162, 215] width 126 height 43
click at [1144, 204] on p "Waiting for 6 more votes..." at bounding box center [1162, 215] width 126 height 43
drag, startPoint x: 1099, startPoint y: 209, endPoint x: 1141, endPoint y: 233, distance: 47.7
click at [1141, 233] on p "Waiting for 6 more votes..." at bounding box center [1162, 215] width 126 height 43
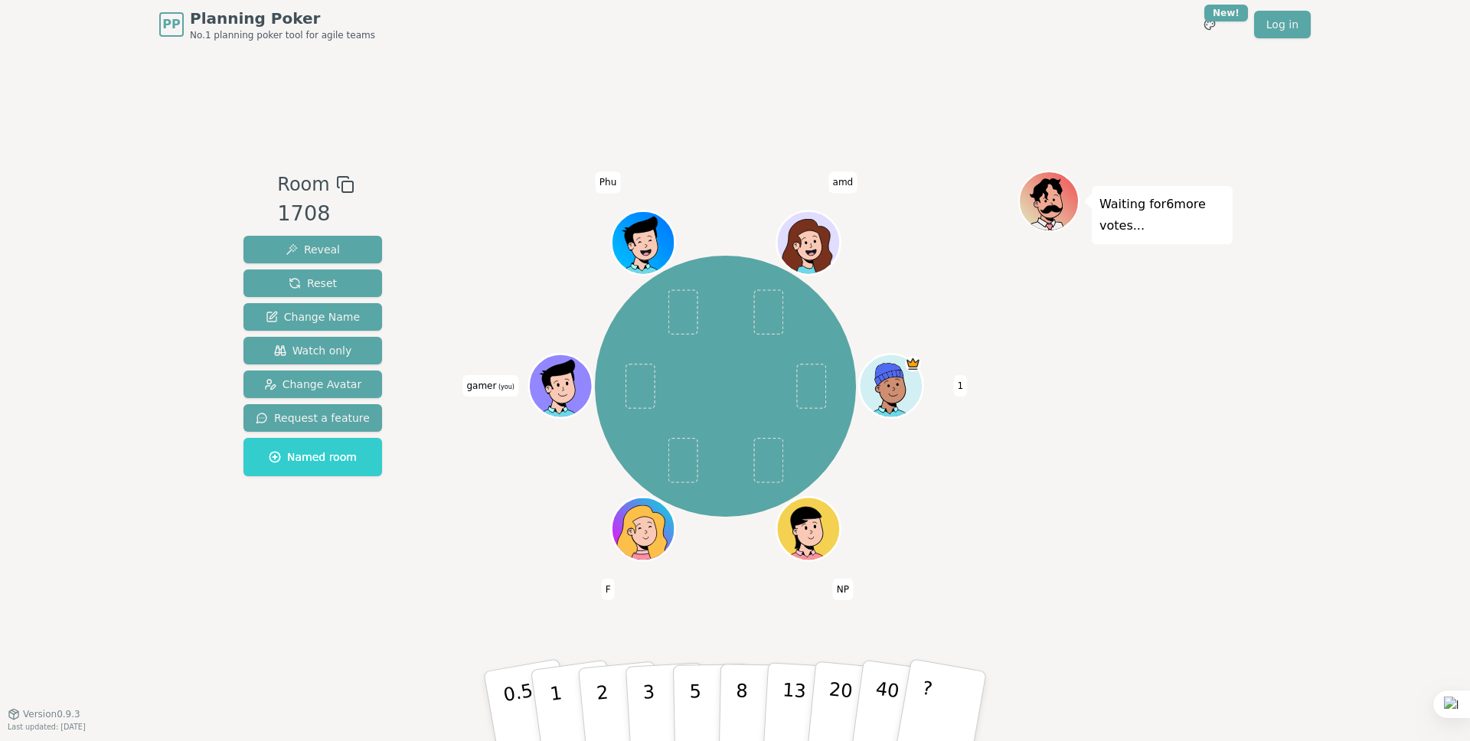
click at [1118, 217] on p "Waiting for 6 more votes..." at bounding box center [1162, 215] width 126 height 43
drag, startPoint x: 1104, startPoint y: 205, endPoint x: 1136, endPoint y: 223, distance: 36.7
click at [1136, 223] on p "Waiting for 6 more votes..." at bounding box center [1162, 215] width 126 height 43
click at [1134, 220] on p "Waiting for 6 more votes..." at bounding box center [1162, 215] width 126 height 43
drag, startPoint x: 1130, startPoint y: 218, endPoint x: 1150, endPoint y: 226, distance: 21.3
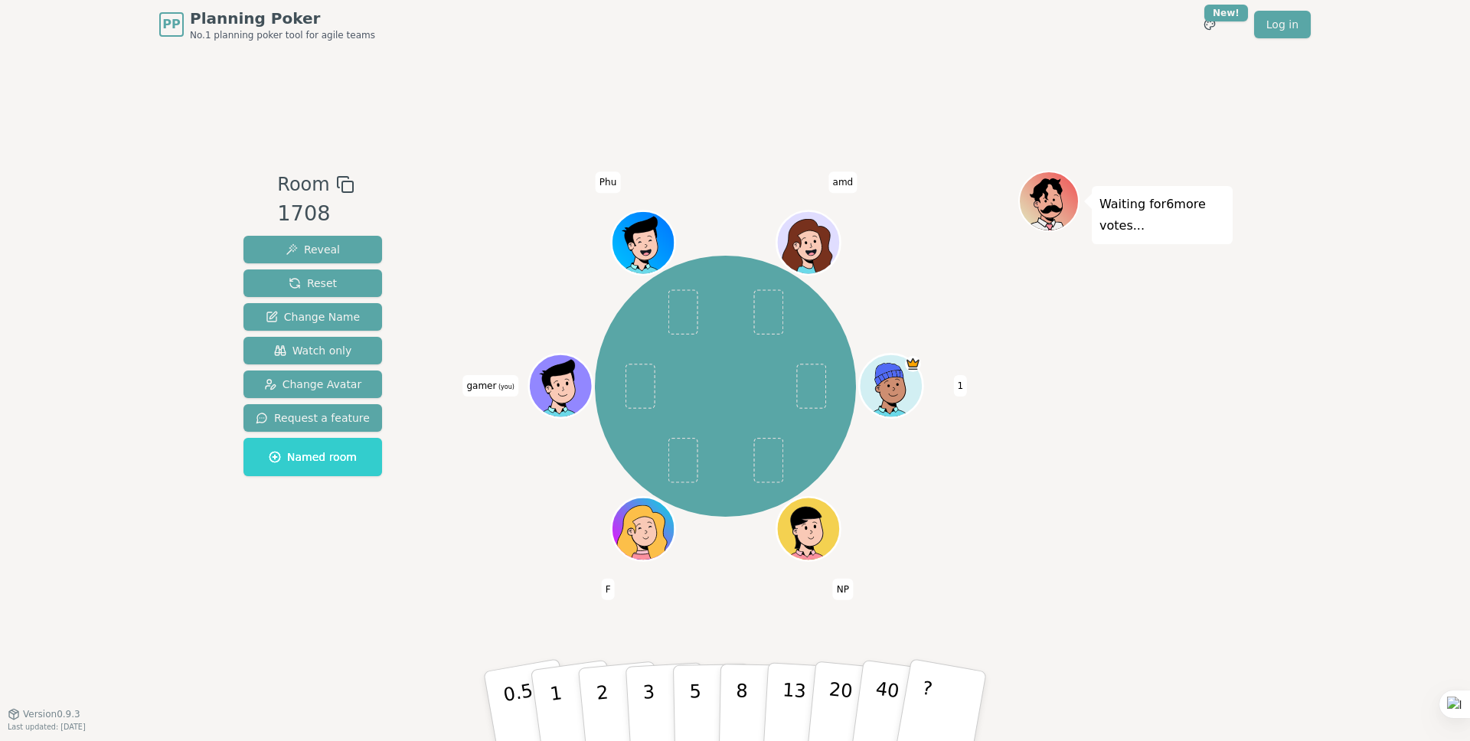
click at [1150, 226] on p "Waiting for 6 more votes..." at bounding box center [1162, 215] width 126 height 43
click at [1149, 225] on p "Waiting for 6 more votes..." at bounding box center [1162, 215] width 126 height 43
click at [1148, 228] on div "Waiting for 6 more votes..." at bounding box center [1162, 215] width 141 height 58
click at [1131, 216] on p "Waiting for 6 more votes..." at bounding box center [1162, 215] width 126 height 43
drag, startPoint x: 1111, startPoint y: 211, endPoint x: 1150, endPoint y: 222, distance: 40.5
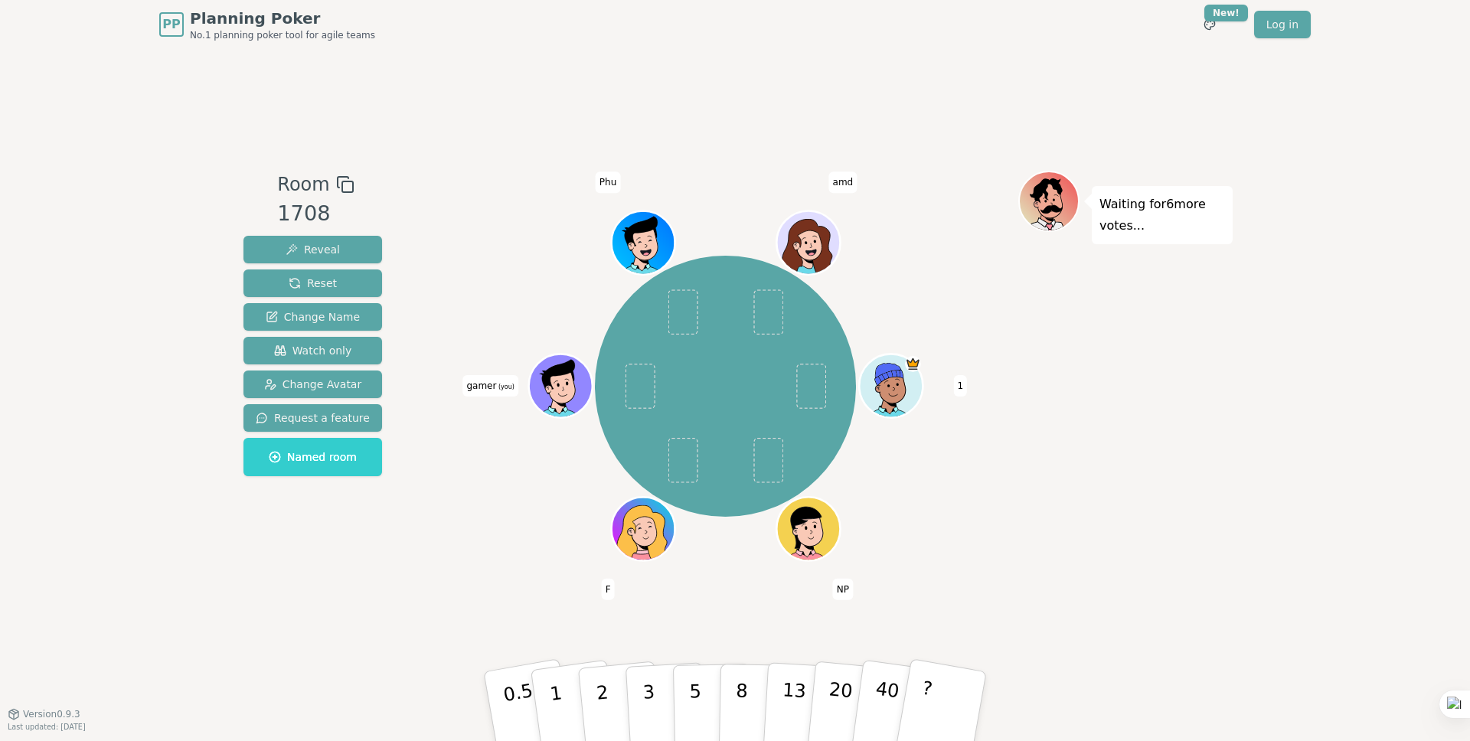
click at [1156, 230] on div "Waiting for 6 more votes..." at bounding box center [1162, 215] width 141 height 58
click at [1112, 207] on p "Waiting for 6 more votes..." at bounding box center [1162, 215] width 126 height 43
drag, startPoint x: 1102, startPoint y: 202, endPoint x: 1145, endPoint y: 225, distance: 49.3
click at [1145, 225] on p "Waiting for 6 more votes..." at bounding box center [1162, 215] width 126 height 43
drag, startPoint x: 1137, startPoint y: 217, endPoint x: 1100, endPoint y: 202, distance: 40.2
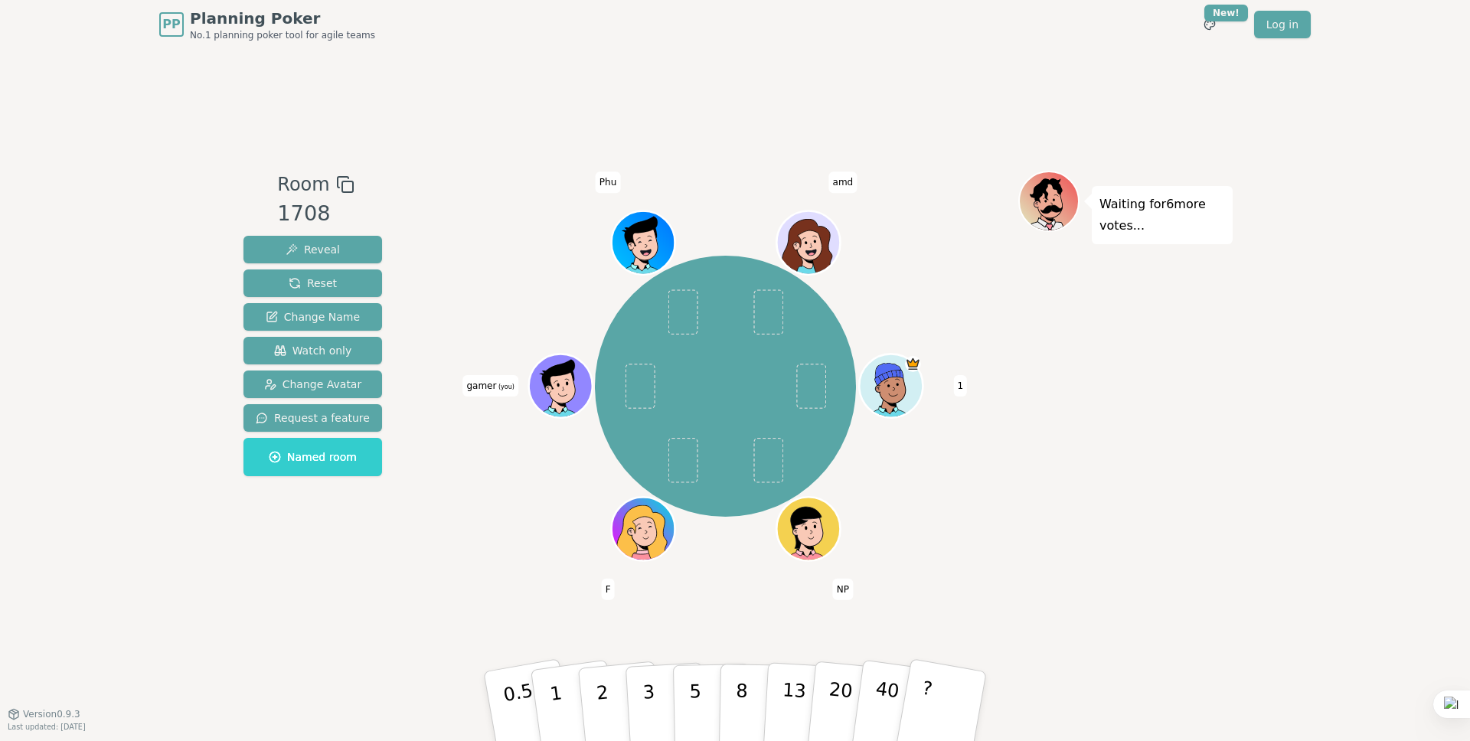
click at [1137, 217] on p "Waiting for 6 more votes..." at bounding box center [1162, 215] width 126 height 43
drag, startPoint x: 1146, startPoint y: 225, endPoint x: 1154, endPoint y: 228, distance: 9.0
click at [1154, 228] on p "Waiting for 6 more votes..." at bounding box center [1162, 215] width 126 height 43
drag, startPoint x: 1100, startPoint y: 204, endPoint x: 1131, endPoint y: 223, distance: 35.7
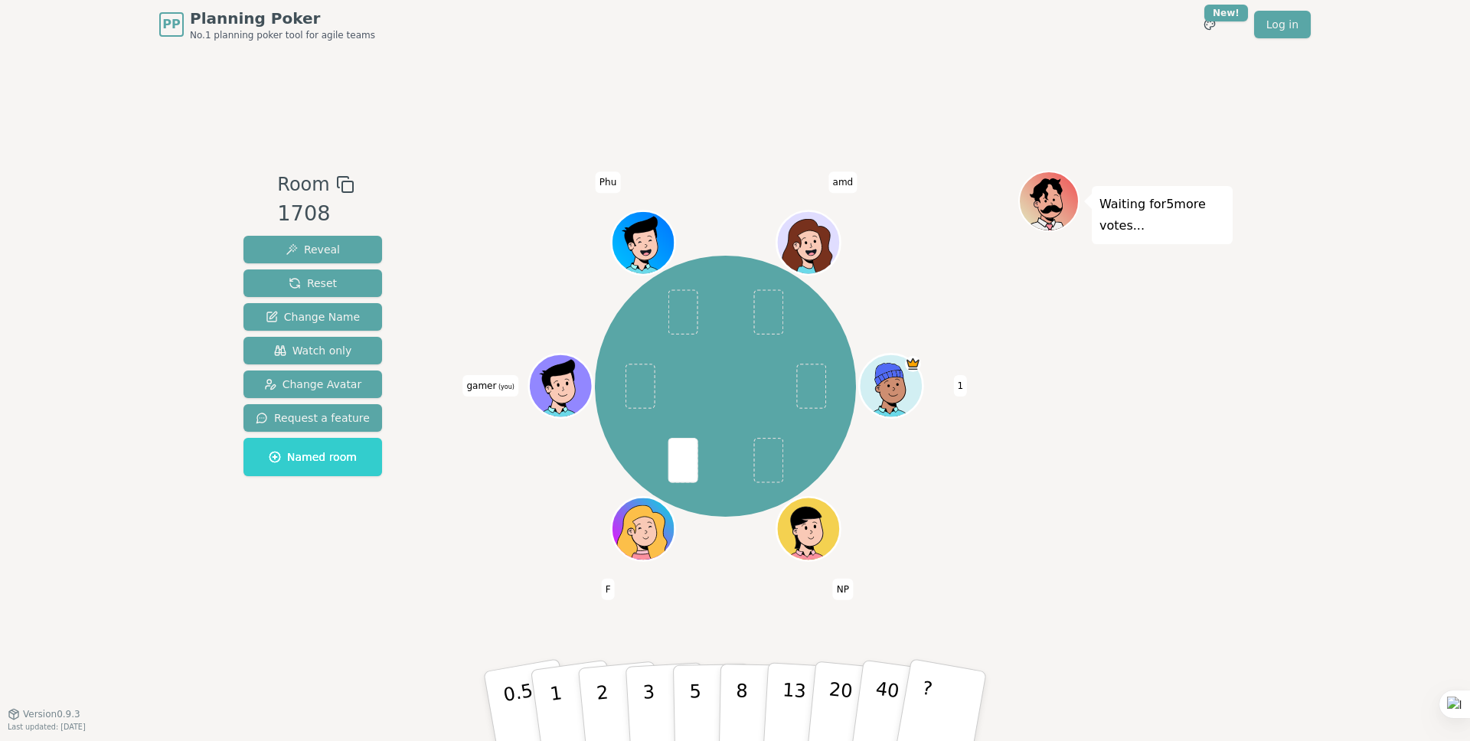
click at [1140, 232] on p "Waiting for 5 more votes..." at bounding box center [1162, 215] width 126 height 43
click at [1124, 219] on p "Waiting for 5 more votes..." at bounding box center [1162, 215] width 126 height 43
click at [1115, 197] on div at bounding box center [1115, 197] width 0 height 0
click at [1122, 201] on p "Waiting for 5 more votes..." at bounding box center [1162, 215] width 126 height 43
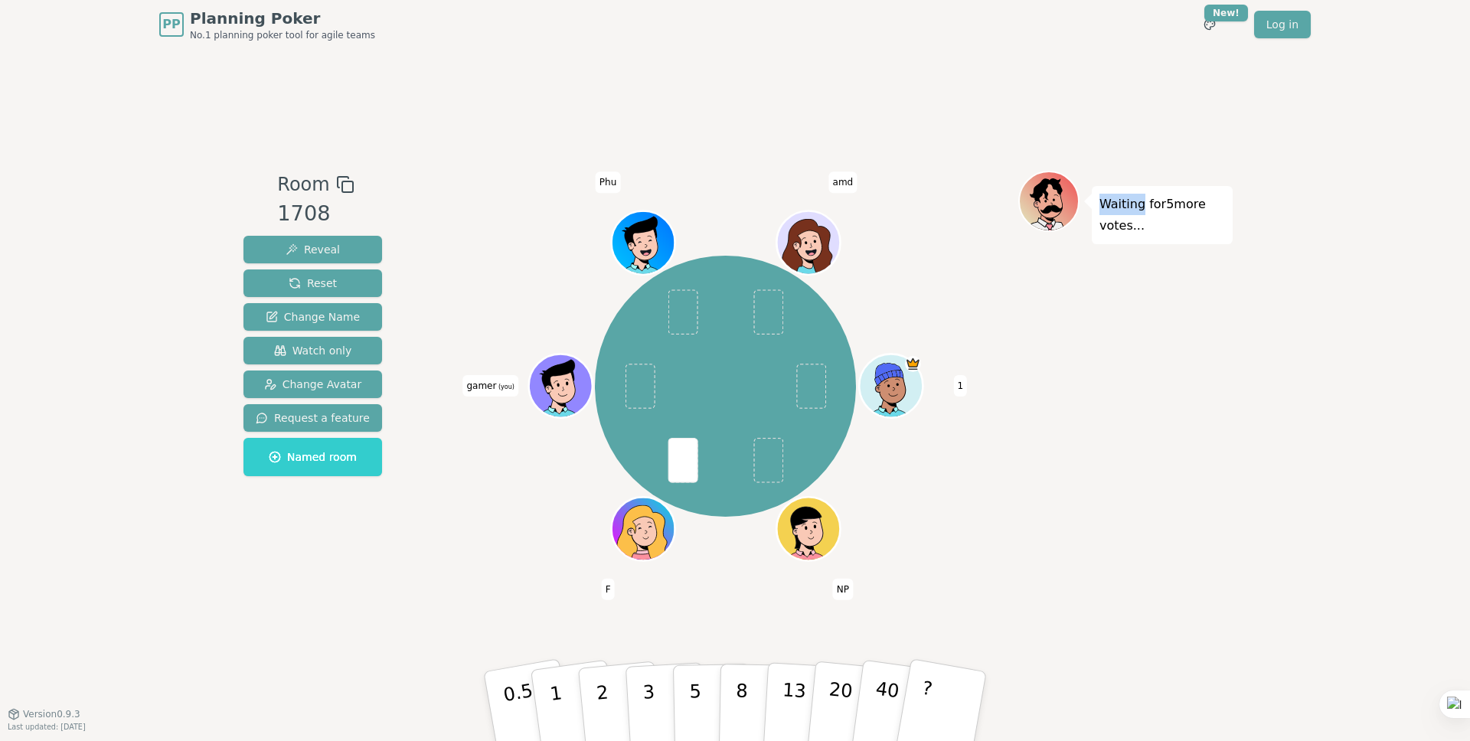
click at [1122, 201] on p "Waiting for 5 more votes..." at bounding box center [1162, 215] width 126 height 43
click at [1143, 202] on p "Waiting for 5 more votes..." at bounding box center [1162, 215] width 126 height 43
click at [1155, 230] on div "Waiting for 5 more votes..." at bounding box center [1162, 215] width 141 height 58
click at [1104, 206] on p "Waiting for 5 more votes..." at bounding box center [1162, 215] width 126 height 43
click at [1179, 233] on p "Waiting for 5 more votes..." at bounding box center [1162, 215] width 126 height 43
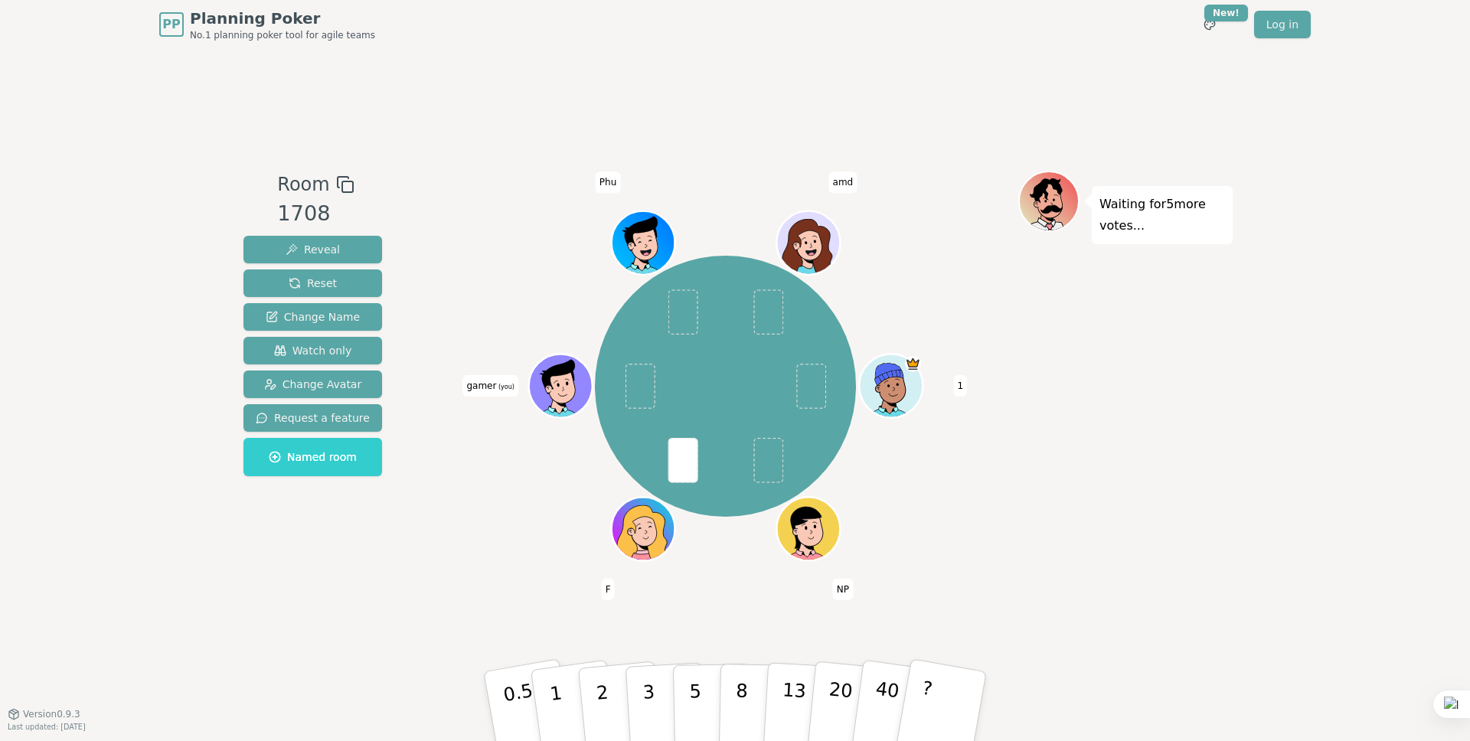
click at [1152, 217] on p "Waiting for 5 more votes..." at bounding box center [1162, 215] width 126 height 43
drag, startPoint x: 1099, startPoint y: 203, endPoint x: 1160, endPoint y: 222, distance: 64.2
click at [1166, 227] on p "Waiting for 5 more votes..." at bounding box center [1162, 215] width 126 height 43
click at [1144, 214] on p "Waiting for 5 more votes..." at bounding box center [1162, 215] width 126 height 43
drag, startPoint x: 1104, startPoint y: 204, endPoint x: 1152, endPoint y: 217, distance: 50.2
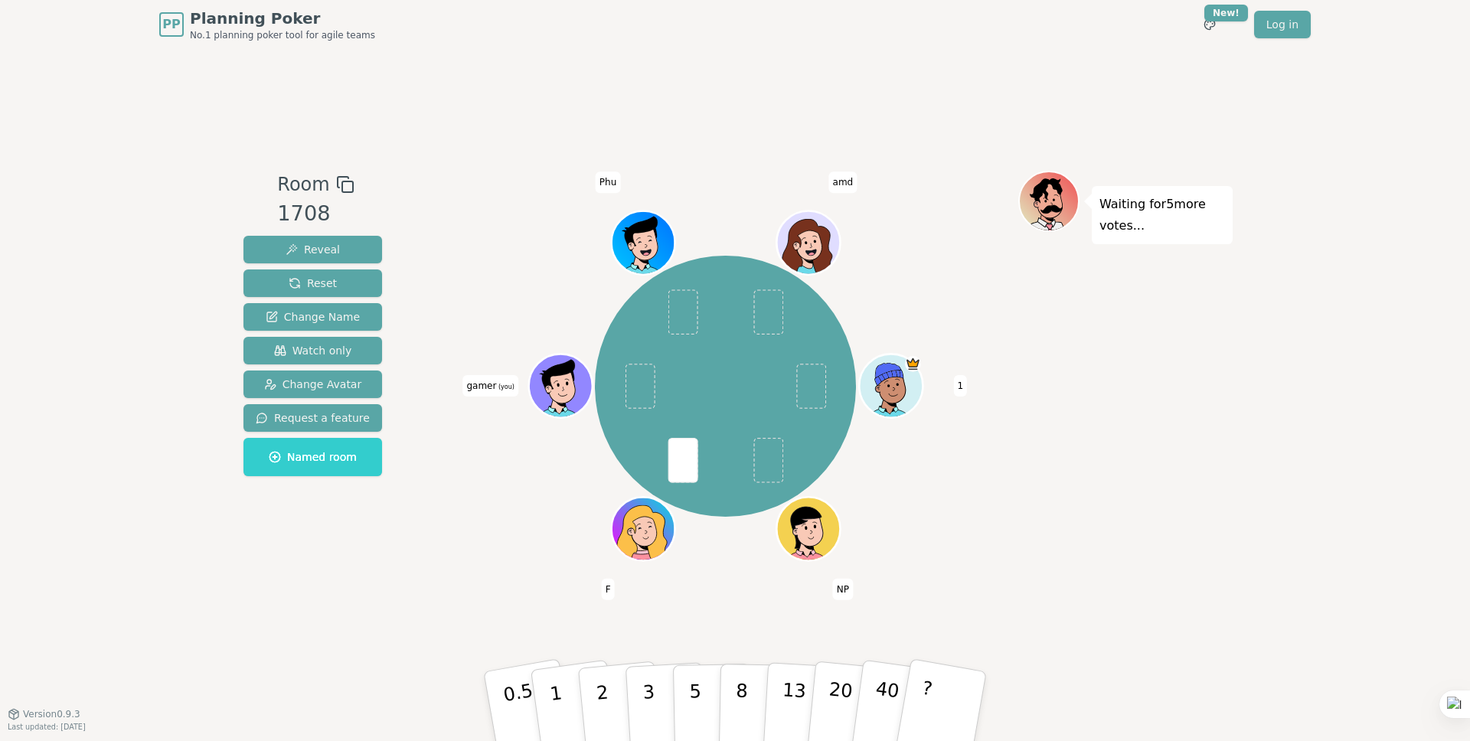
click at [1167, 227] on div "Waiting for 5 more votes..." at bounding box center [1162, 215] width 141 height 58
click at [1144, 214] on p "Waiting for 5 more votes..." at bounding box center [1162, 215] width 126 height 43
click at [560, 682] on button "1" at bounding box center [573, 707] width 91 height 124
drag, startPoint x: 1177, startPoint y: 230, endPoint x: 1186, endPoint y: 233, distance: 9.2
click at [1186, 233] on div "Waiting for 3 more votes..." at bounding box center [1162, 215] width 141 height 58
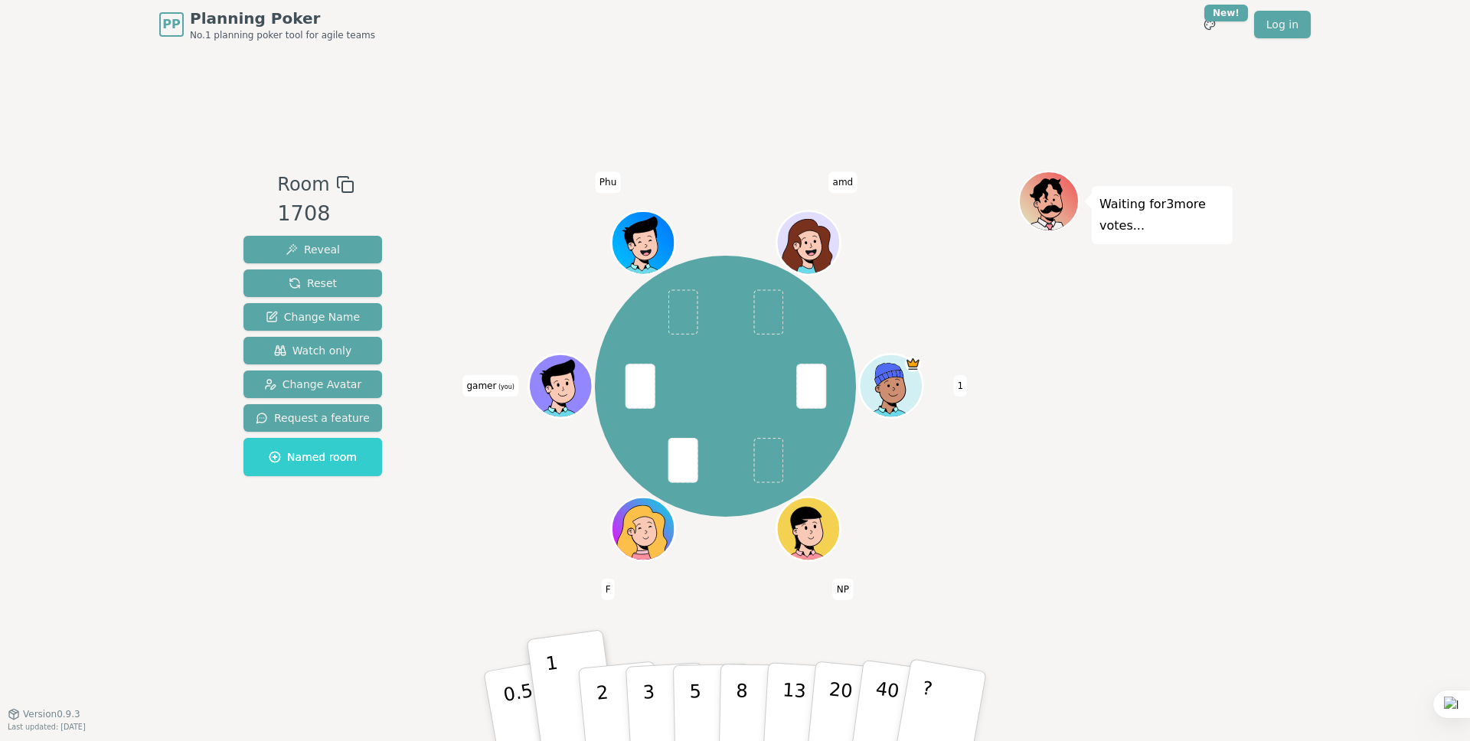
click at [1160, 209] on p "Waiting for 3 more votes..." at bounding box center [1162, 215] width 126 height 43
drag, startPoint x: 1100, startPoint y: 202, endPoint x: 1168, endPoint y: 232, distance: 74.4
click at [1168, 232] on p "Waiting for 3 more votes..." at bounding box center [1162, 215] width 126 height 43
click at [1136, 213] on p "Waiting for 3 more votes..." at bounding box center [1162, 215] width 126 height 43
drag, startPoint x: 1102, startPoint y: 204, endPoint x: 1150, endPoint y: 222, distance: 51.6
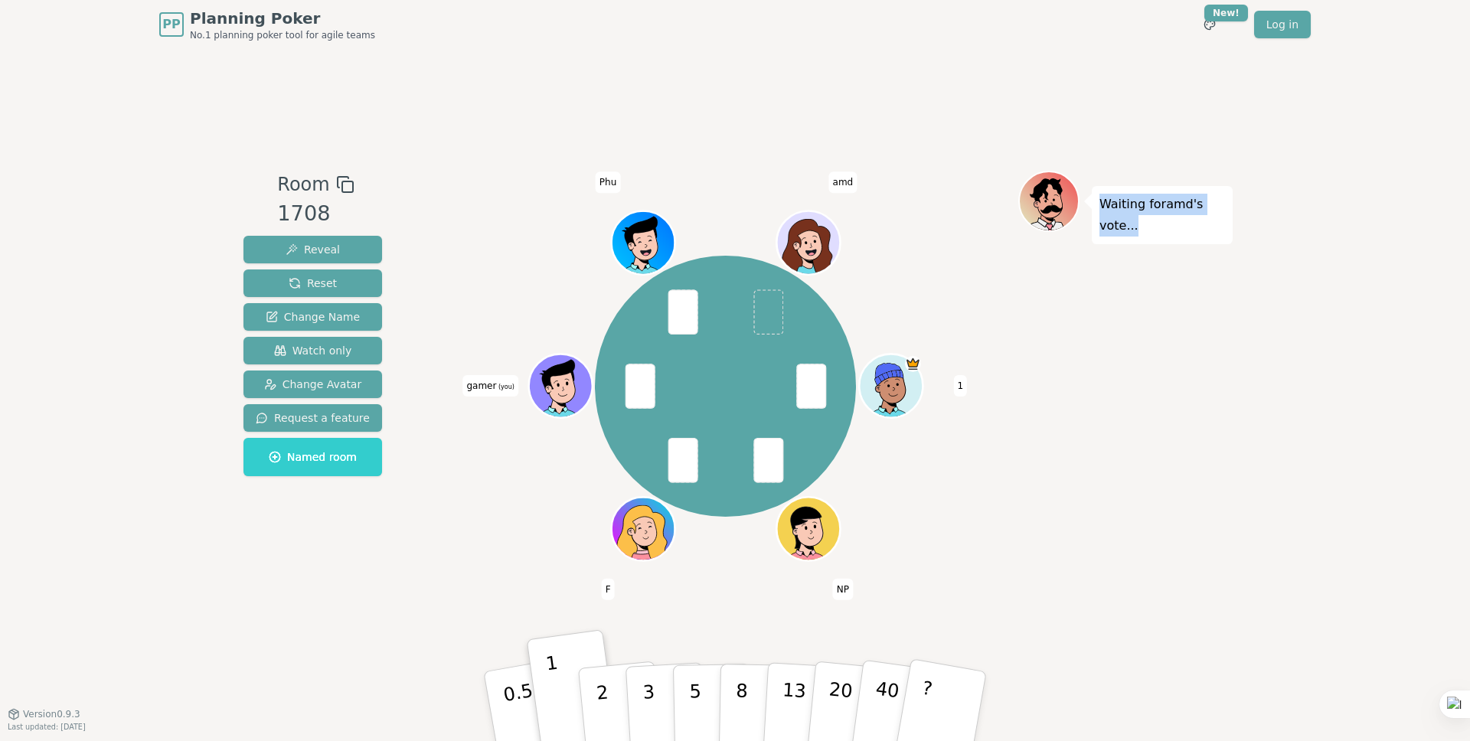
click at [1150, 223] on p "Waiting for amd 's vote..." at bounding box center [1162, 215] width 126 height 43
click at [1144, 217] on p "Waiting for amd 's vote..." at bounding box center [1162, 215] width 126 height 43
drag, startPoint x: 1102, startPoint y: 206, endPoint x: 1154, endPoint y: 227, distance: 56.0
click at [1154, 227] on p "Waiting for amd 's vote..." at bounding box center [1162, 215] width 126 height 43
click at [1154, 225] on p "Waiting for amd 's vote..." at bounding box center [1162, 215] width 126 height 43
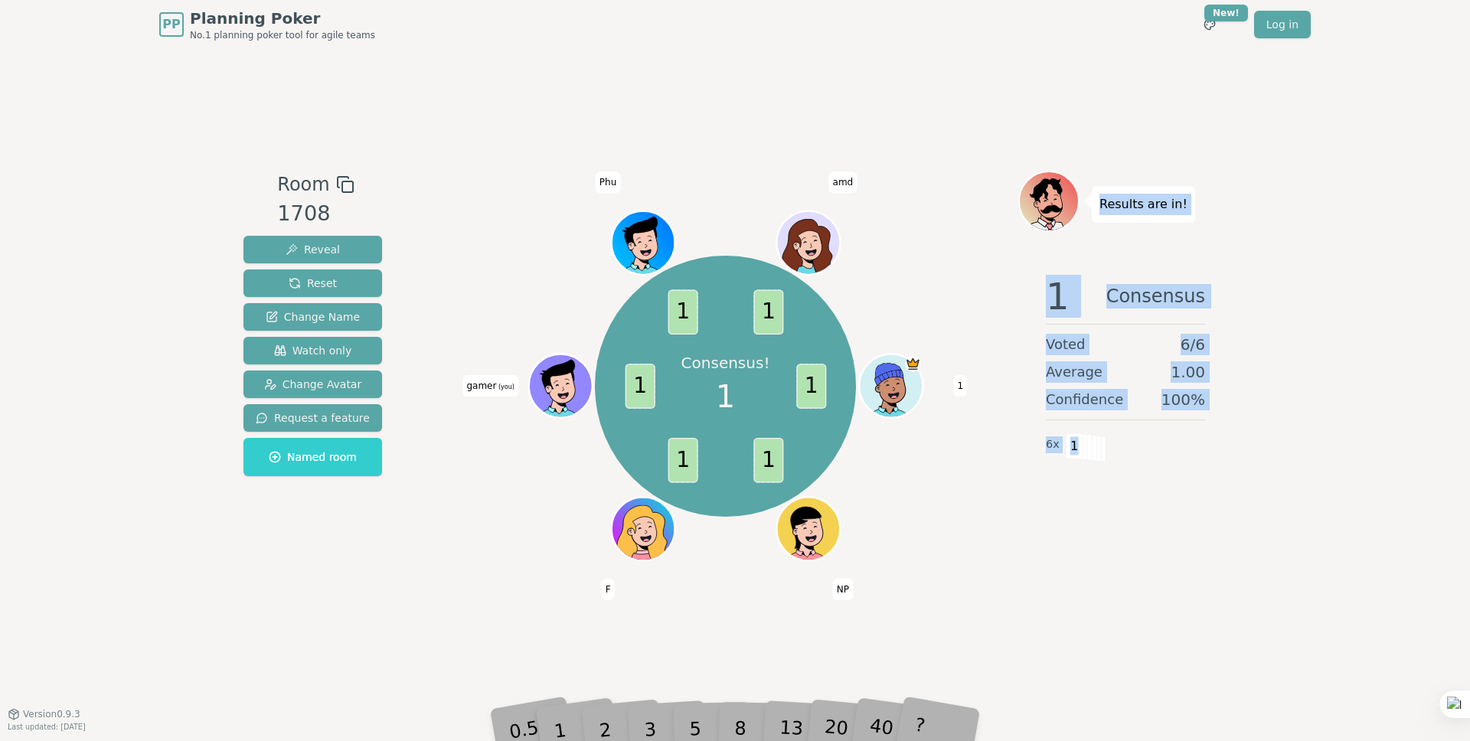
drag, startPoint x: 1138, startPoint y: 237, endPoint x: 1091, endPoint y: 449, distance: 217.3
click at [1091, 449] on div "Results are in! 1 Consensus Voted 6 / 6 Average 1.00 Confidence 100 % 6 x 1" at bounding box center [1125, 381] width 214 height 421
click at [1122, 371] on div "Average 1.00" at bounding box center [1125, 371] width 159 height 21
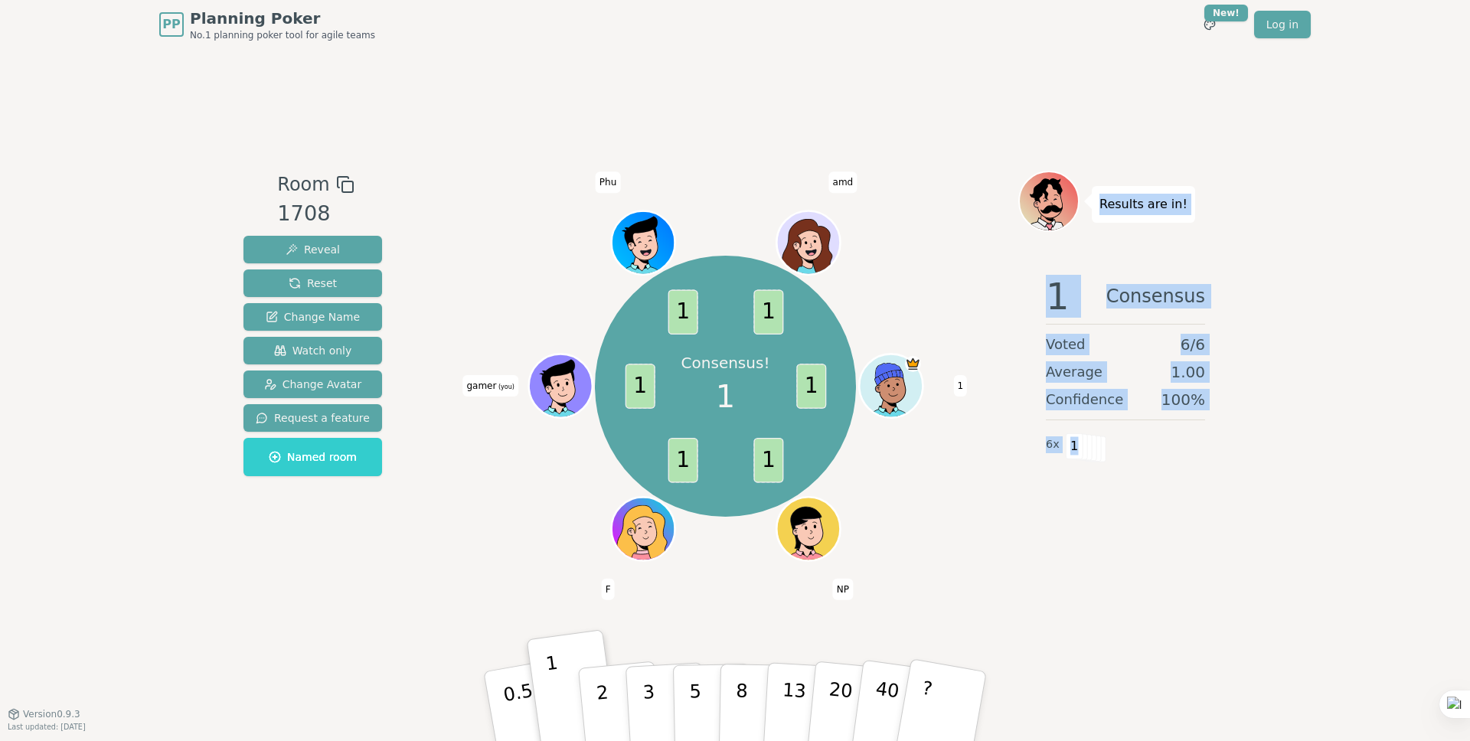
drag, startPoint x: 1099, startPoint y: 206, endPoint x: 1098, endPoint y: 459, distance: 253.4
click at [1098, 459] on div "Results are in! 1 Consensus Voted 6 / 6 Average 1.00 Confidence 100 % 6 x 1" at bounding box center [1125, 381] width 214 height 421
click at [1111, 360] on div "1 Consensus Voted 6 / 6 Average 1.00 Confidence 100 % 6 x 1" at bounding box center [1125, 416] width 214 height 306
drag, startPoint x: 1098, startPoint y: 204, endPoint x: 1102, endPoint y: 442, distance: 237.3
click at [1101, 458] on div "Results are in! 1 Consensus Voted 6 / 6 Average 1.00 Confidence 100 % 6 x 1" at bounding box center [1125, 381] width 214 height 421
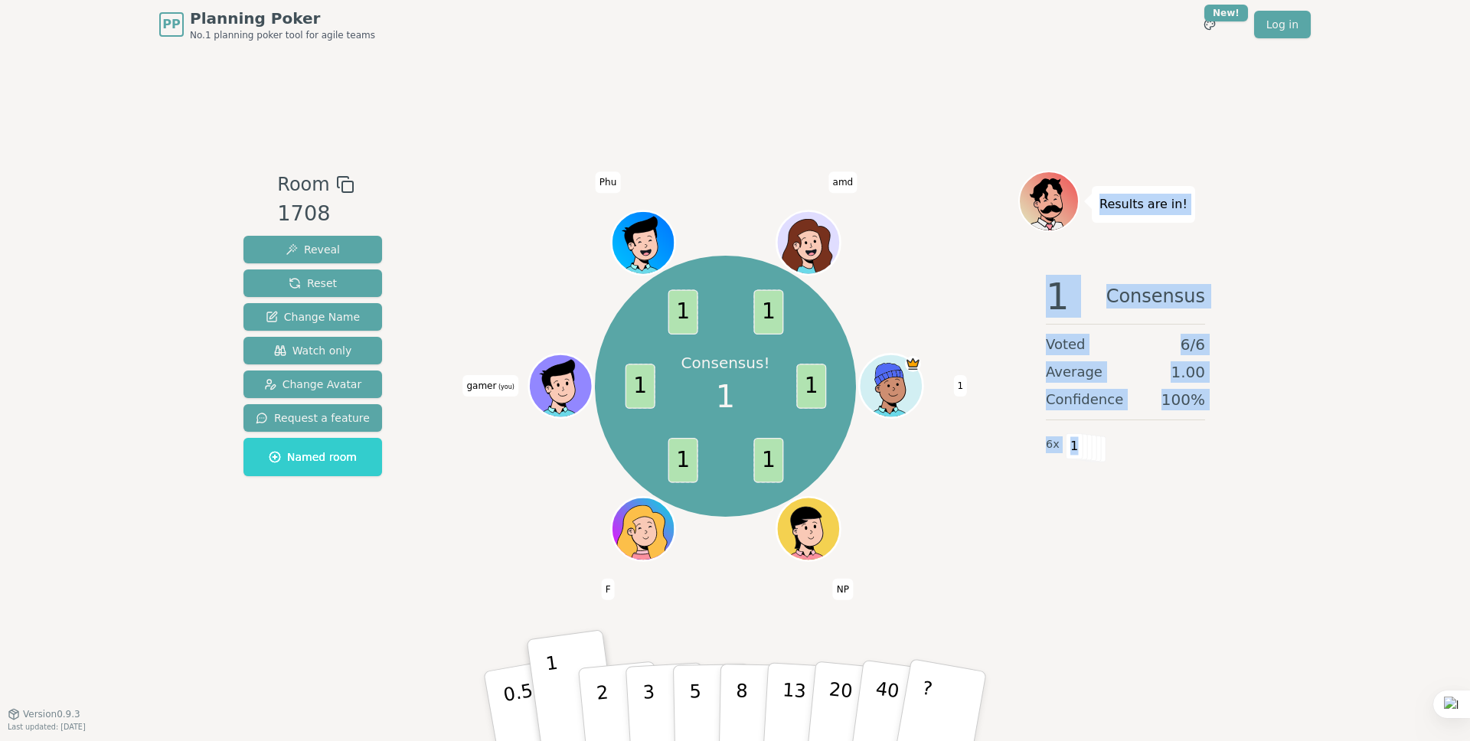
click at [1116, 349] on div "Voted 6 / 6" at bounding box center [1125, 344] width 159 height 21
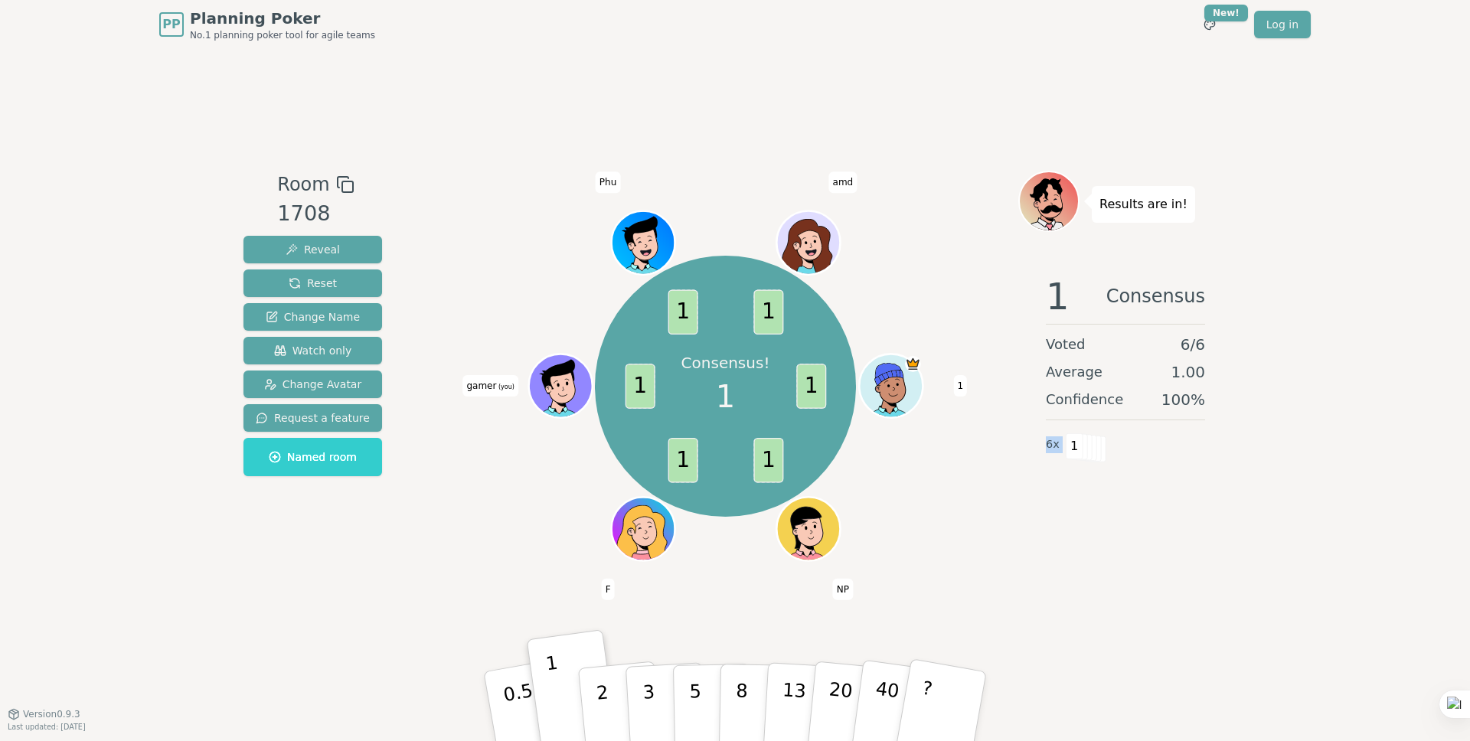
drag, startPoint x: 1044, startPoint y: 448, endPoint x: 1131, endPoint y: 450, distance: 86.5
click at [1131, 450] on div "1 Consensus Voted 6 / 6 Average 1.00 Confidence 100 % 6 x 1" at bounding box center [1125, 416] width 214 height 306
click at [1062, 445] on div "6 x 1" at bounding box center [1056, 444] width 20 height 31
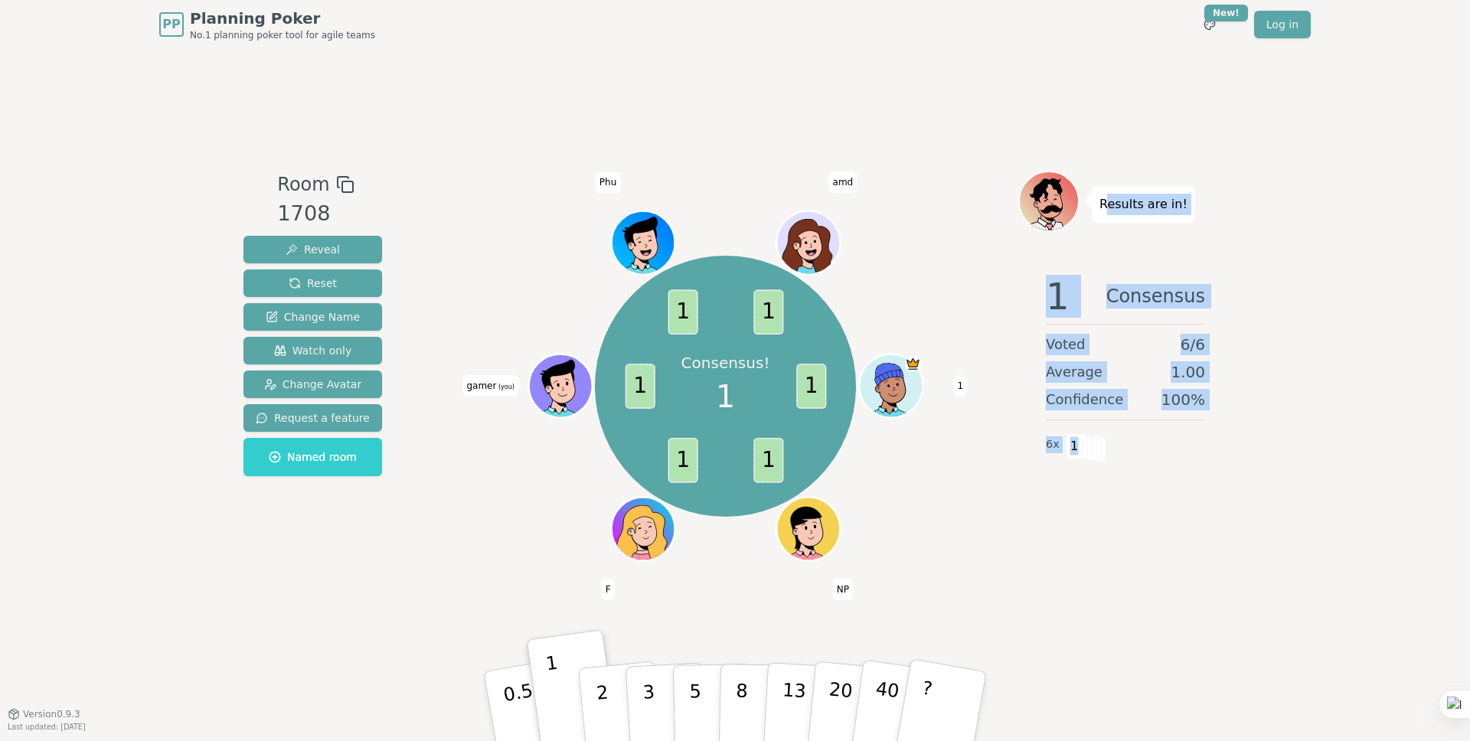
drag, startPoint x: 1103, startPoint y: 207, endPoint x: 1093, endPoint y: 459, distance: 252.0
click at [1093, 459] on div "Results are in! 1 Consensus Voted 6 / 6 Average 1.00 Confidence 100 % 6 x 1" at bounding box center [1125, 381] width 214 height 421
click at [1128, 360] on div "1 Consensus Voted 6 / 6 Average 1.00 Confidence 100 % 6 x 1" at bounding box center [1125, 416] width 214 height 306
drag, startPoint x: 1118, startPoint y: 269, endPoint x: 1140, endPoint y: 446, distance: 179.0
click at [1140, 446] on div "Results are in! 1 Consensus Voted 6 / 6 Average 1.00 Confidence 100 % 6 x 1" at bounding box center [1125, 381] width 214 height 421
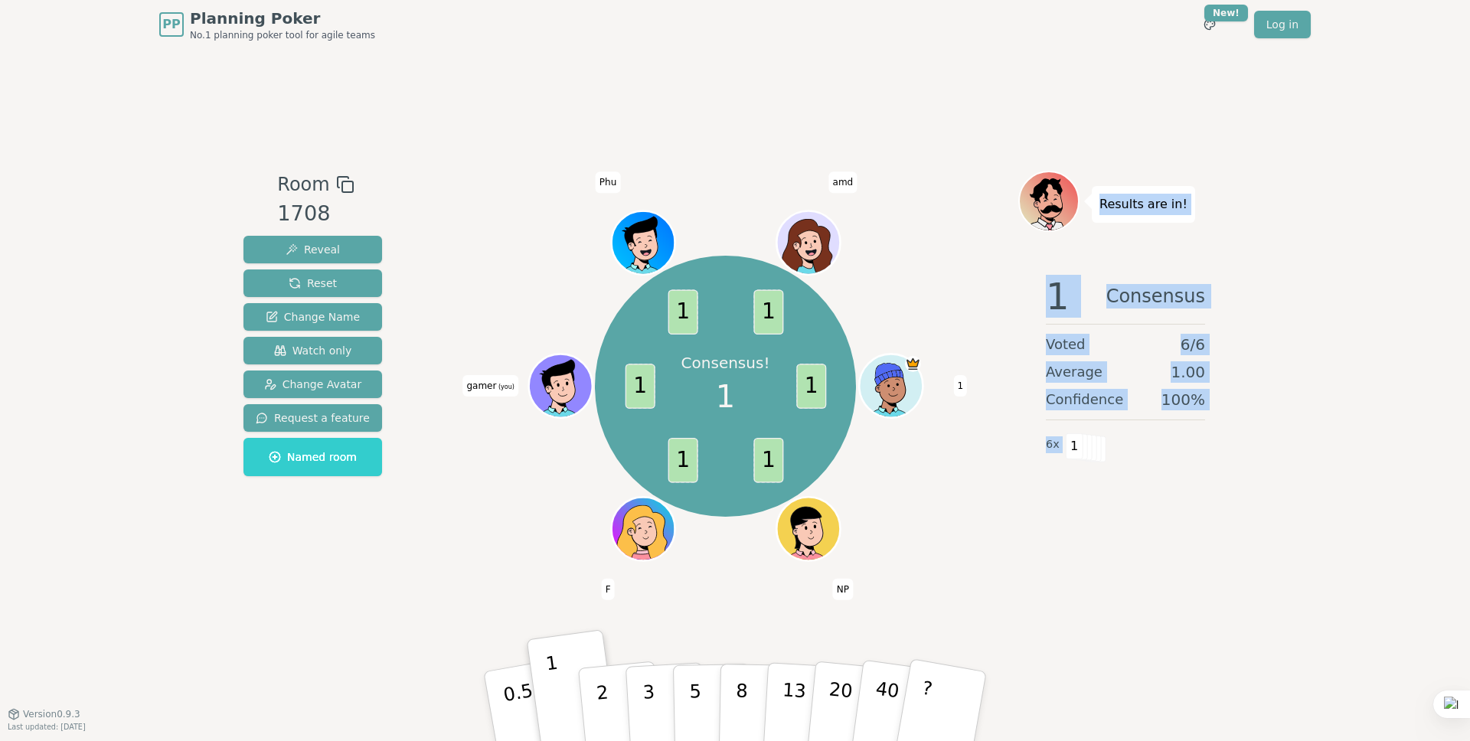
click at [1156, 346] on div "Voted 6 / 6" at bounding box center [1125, 344] width 159 height 21
drag, startPoint x: 1098, startPoint y: 209, endPoint x: 1111, endPoint y: 436, distance: 226.9
click at [1103, 463] on div "Results are in! 1 Consensus Voted 6 / 6 Average 1.00 Confidence 100 % 6 x 1" at bounding box center [1125, 381] width 214 height 421
click at [1115, 377] on div "Average 1.00" at bounding box center [1125, 371] width 159 height 21
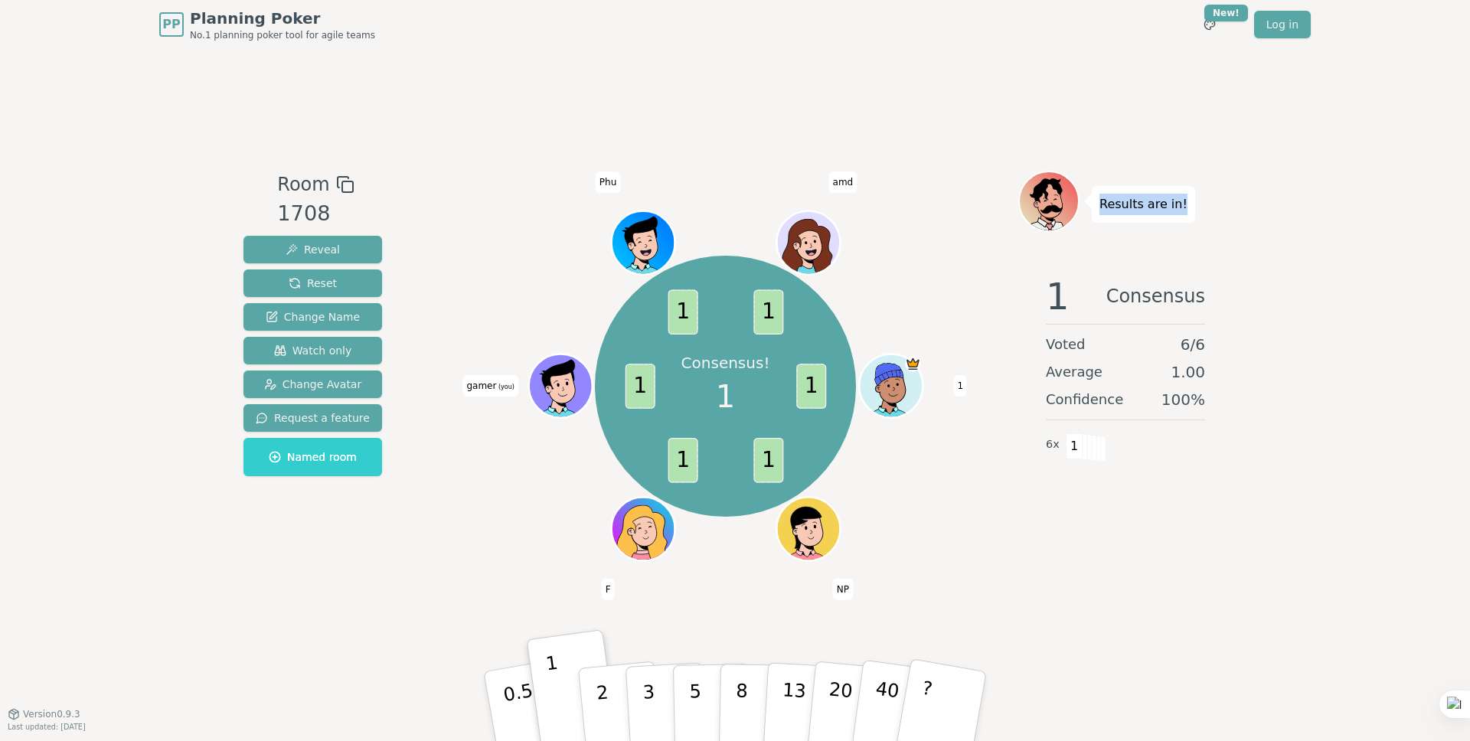
drag, startPoint x: 1098, startPoint y: 210, endPoint x: 1102, endPoint y: 416, distance: 206.7
click at [1100, 453] on div "Results are in! 1 Consensus Voted 6 / 6 Average 1.00 Confidence 100 % 6 x 1" at bounding box center [1125, 381] width 214 height 421
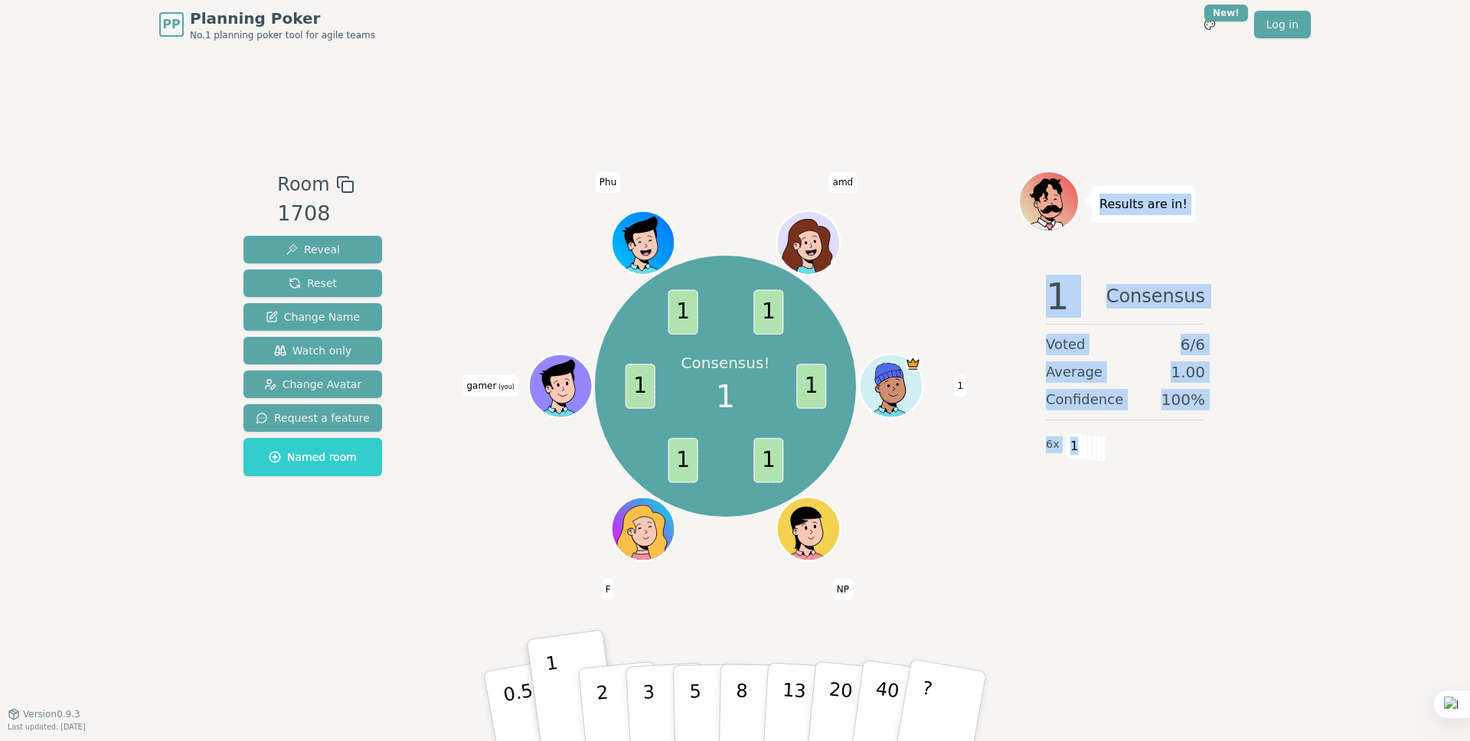
click at [1106, 381] on div "Average 1.00" at bounding box center [1125, 371] width 159 height 21
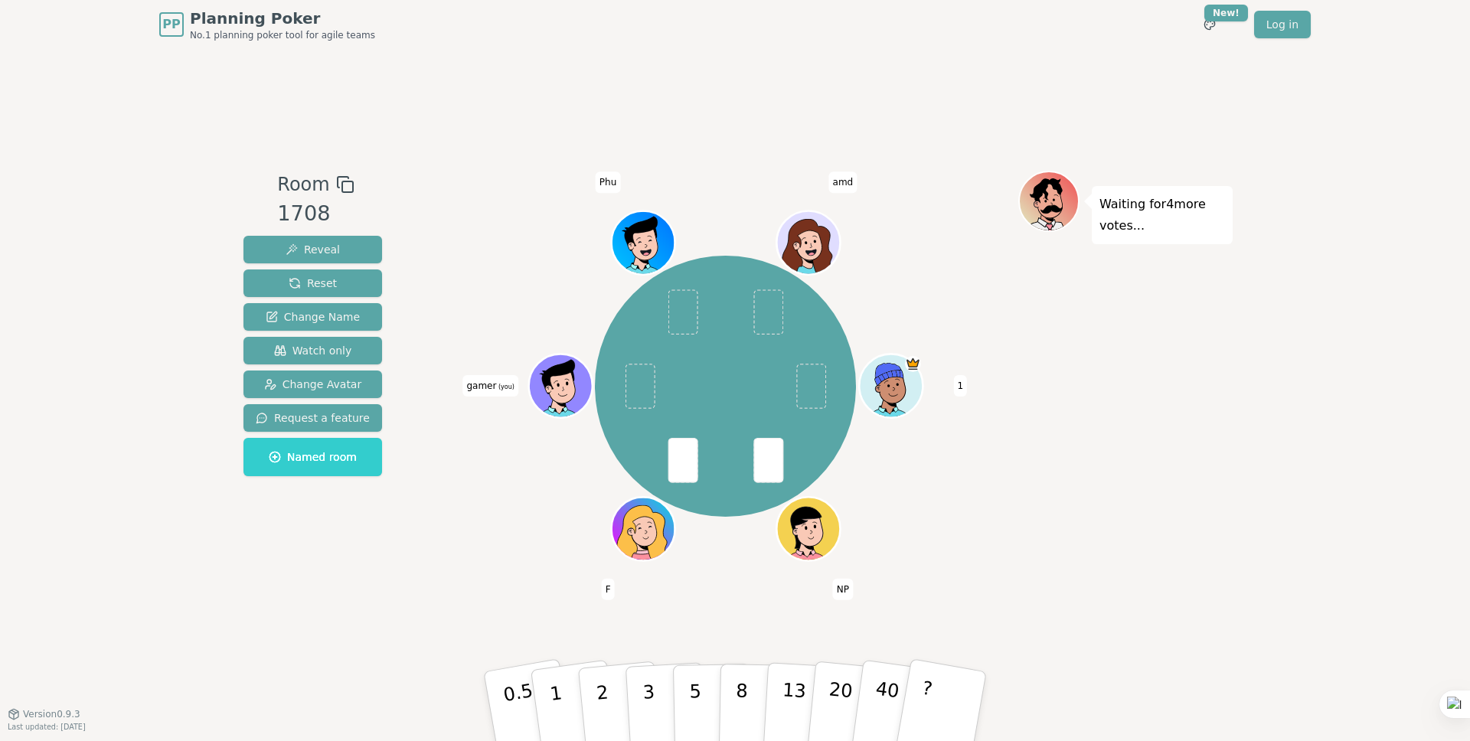
click at [1101, 311] on div "Waiting for 4 more votes..." at bounding box center [1125, 381] width 214 height 421
click at [565, 697] on button "1" at bounding box center [573, 707] width 91 height 124
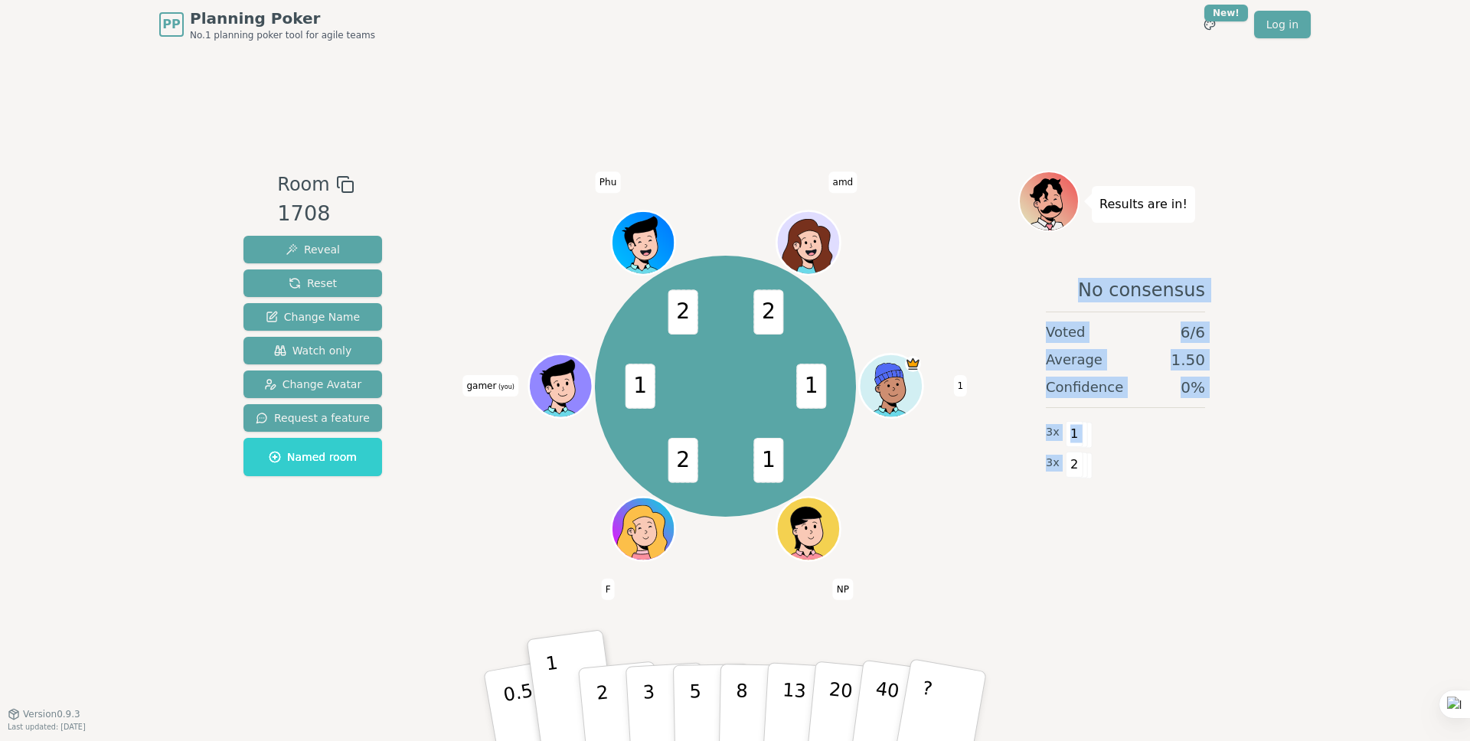
drag, startPoint x: 1085, startPoint y: 285, endPoint x: 1149, endPoint y: 405, distance: 136.3
click at [1221, 499] on div "No consensus Voted 6 / 6 Average 1.50 Confidence 0 % 3 x 1 3 x 2" at bounding box center [1125, 416] width 214 height 306
click at [1141, 387] on div "Confidence 0 %" at bounding box center [1125, 387] width 159 height 21
drag, startPoint x: 1082, startPoint y: 289, endPoint x: 1103, endPoint y: 443, distance: 155.3
click at [1093, 470] on div "No consensus Voted 6 / 6 Average 1.50 Confidence 0 % 3 x 1 3 x 2" at bounding box center [1125, 416] width 214 height 306
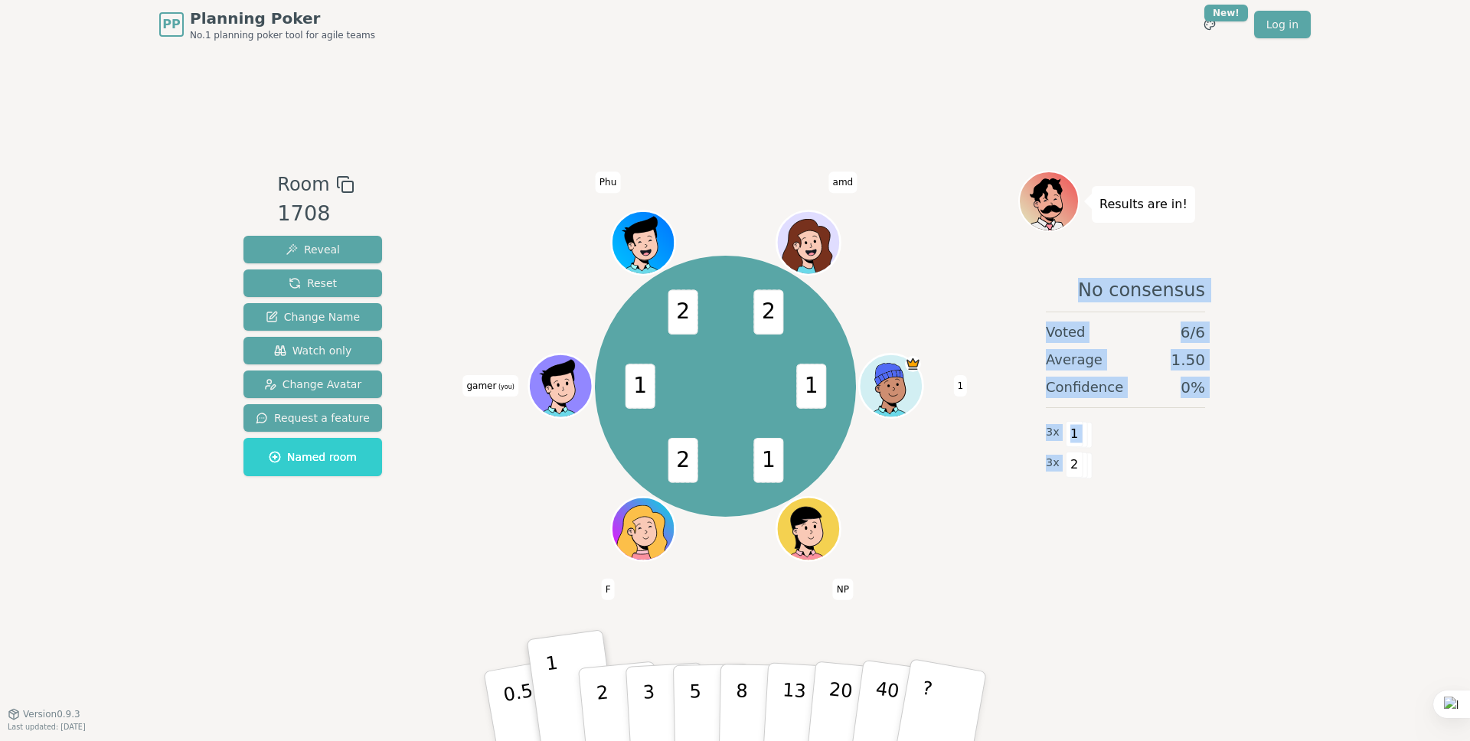
drag, startPoint x: 1137, startPoint y: 380, endPoint x: 1109, endPoint y: 289, distance: 95.4
click at [1137, 379] on div "Confidence 0 %" at bounding box center [1125, 387] width 159 height 21
drag, startPoint x: 1092, startPoint y: 291, endPoint x: 1083, endPoint y: 468, distance: 177.0
click at [1083, 468] on div "No consensus Voted 6 / 6 Average 1.50 Confidence 0 % 3 x 1 3 x 2" at bounding box center [1125, 416] width 214 height 306
click at [1121, 341] on div "Voted 6 / 6" at bounding box center [1125, 331] width 159 height 21
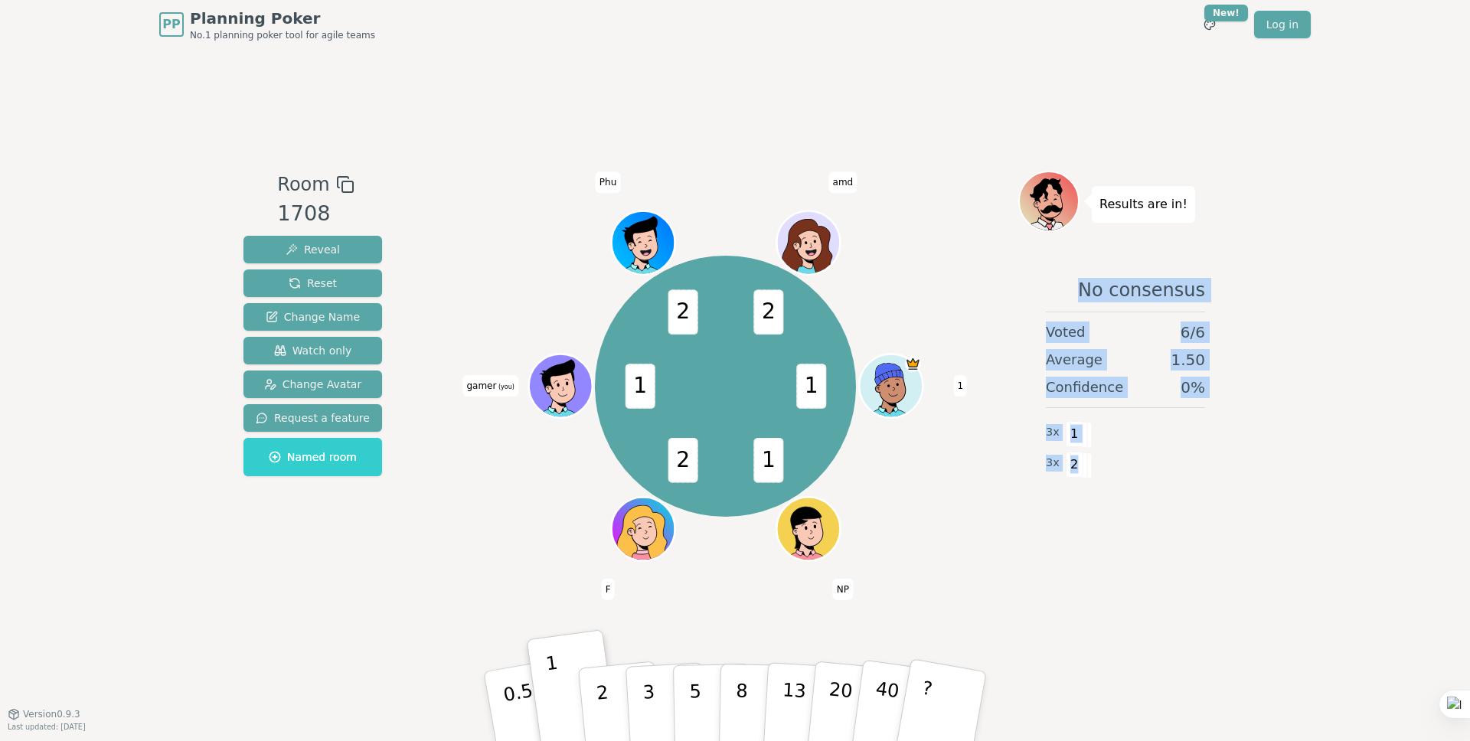
drag, startPoint x: 1098, startPoint y: 297, endPoint x: 1099, endPoint y: 410, distance: 113.3
click at [1084, 469] on div "No consensus Voted 6 / 6 Average 1.50 Confidence 0 % 3 x 1 3 x 2" at bounding box center [1125, 416] width 214 height 306
drag, startPoint x: 1110, startPoint y: 348, endPoint x: 1092, endPoint y: 274, distance: 75.7
click at [1110, 347] on div "No consensus Voted 6 / 6 Average 1.50 Confidence 0 % 3 x 1 3 x 2" at bounding box center [1125, 416] width 214 height 306
drag, startPoint x: 1097, startPoint y: 283, endPoint x: 1107, endPoint y: 423, distance: 140.4
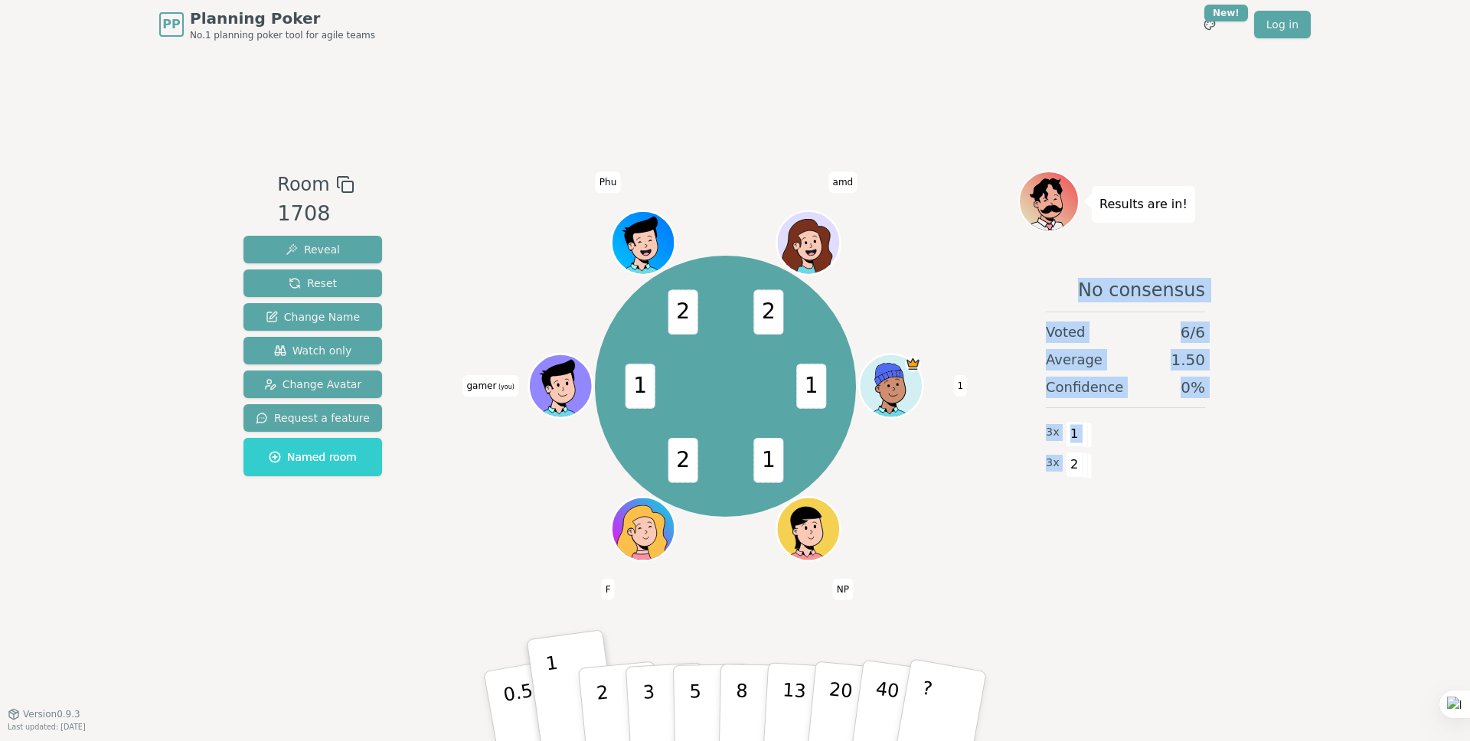
click at [1102, 485] on div "No consensus Voted 6 / 6 Average 1.50 Confidence 0 % 3 x 1 3 x 2" at bounding box center [1125, 416] width 214 height 306
click at [1112, 362] on div "Average 1.50" at bounding box center [1125, 359] width 159 height 21
drag, startPoint x: 1079, startPoint y: 290, endPoint x: 1103, endPoint y: 432, distance: 144.5
click at [1095, 472] on div "No consensus Voted 6 / 6 Average 1.50 Confidence 0 % 3 x 1 3 x 2" at bounding box center [1125, 416] width 214 height 306
click at [1108, 334] on div "Voted 6 / 6" at bounding box center [1125, 331] width 159 height 21
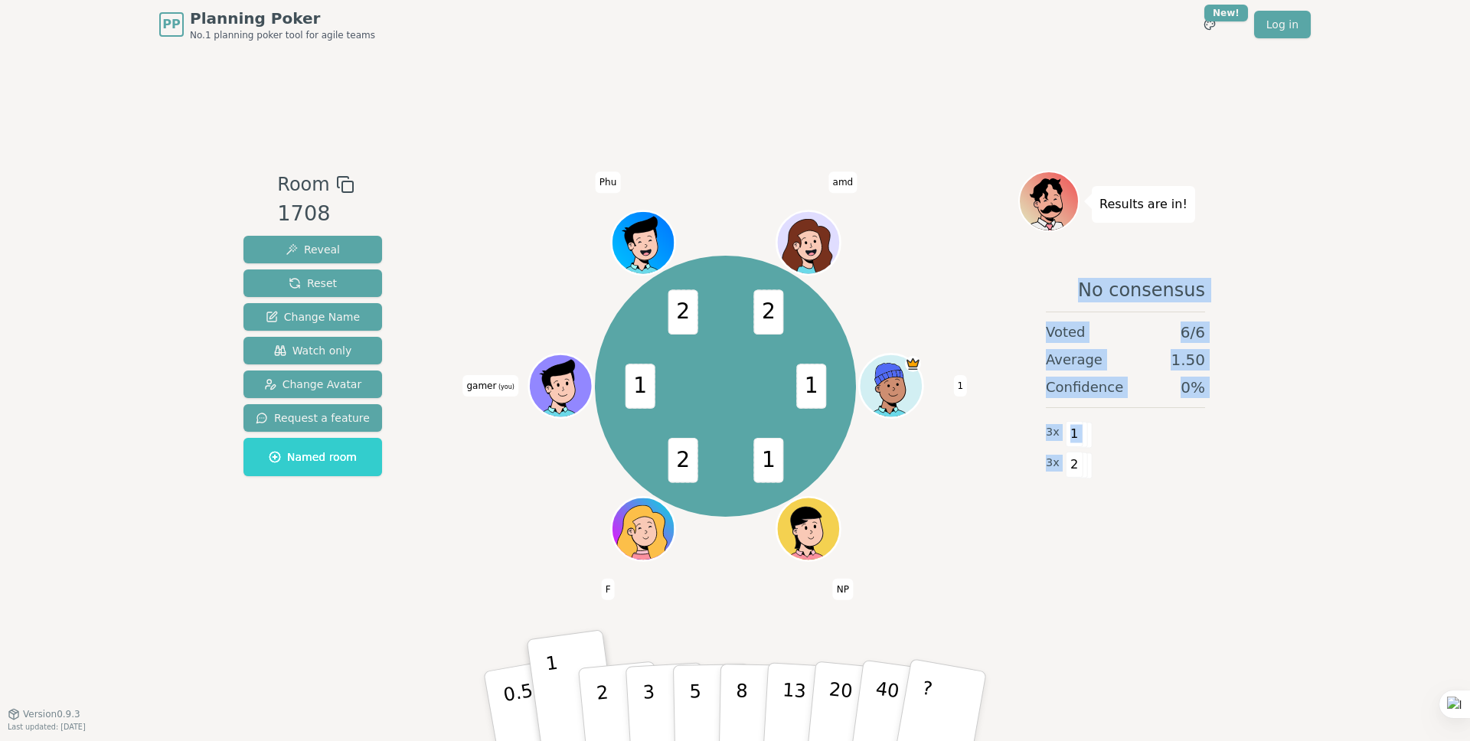
drag, startPoint x: 1102, startPoint y: 294, endPoint x: 1109, endPoint y: 487, distance: 193.0
click at [1109, 487] on div "No consensus Voted 6 / 6 Average 1.50 Confidence 0 % 3 x 1 3 x 2" at bounding box center [1125, 416] width 214 height 306
click at [1109, 353] on div "Average 1.50" at bounding box center [1125, 359] width 159 height 21
drag, startPoint x: 1084, startPoint y: 295, endPoint x: 1078, endPoint y: 476, distance: 180.8
click at [1078, 476] on div "No consensus Voted 6 / 6 Average 1.50 Confidence 0 % 3 x 1 3 x 2" at bounding box center [1125, 416] width 214 height 306
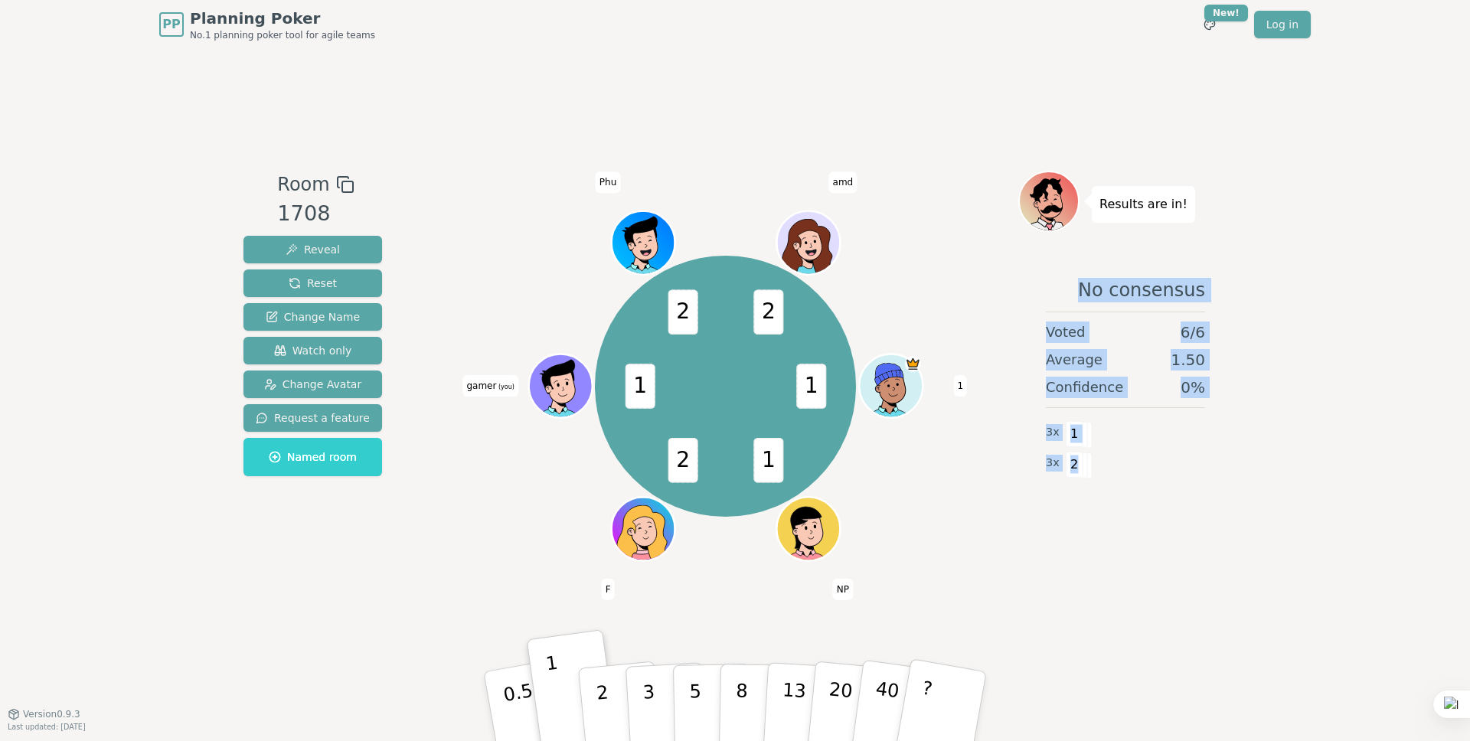
click at [1096, 383] on span "Confidence" at bounding box center [1084, 387] width 77 height 21
drag, startPoint x: 1082, startPoint y: 290, endPoint x: 1089, endPoint y: 478, distance: 188.4
click at [1089, 478] on div "No consensus Voted 6 / 6 Average 1.50 Confidence 0 % 3 x 1 3 x 2" at bounding box center [1125, 416] width 214 height 306
click at [1097, 366] on div "Average 1.50" at bounding box center [1125, 359] width 159 height 21
drag, startPoint x: 1084, startPoint y: 292, endPoint x: 1075, endPoint y: 472, distance: 180.1
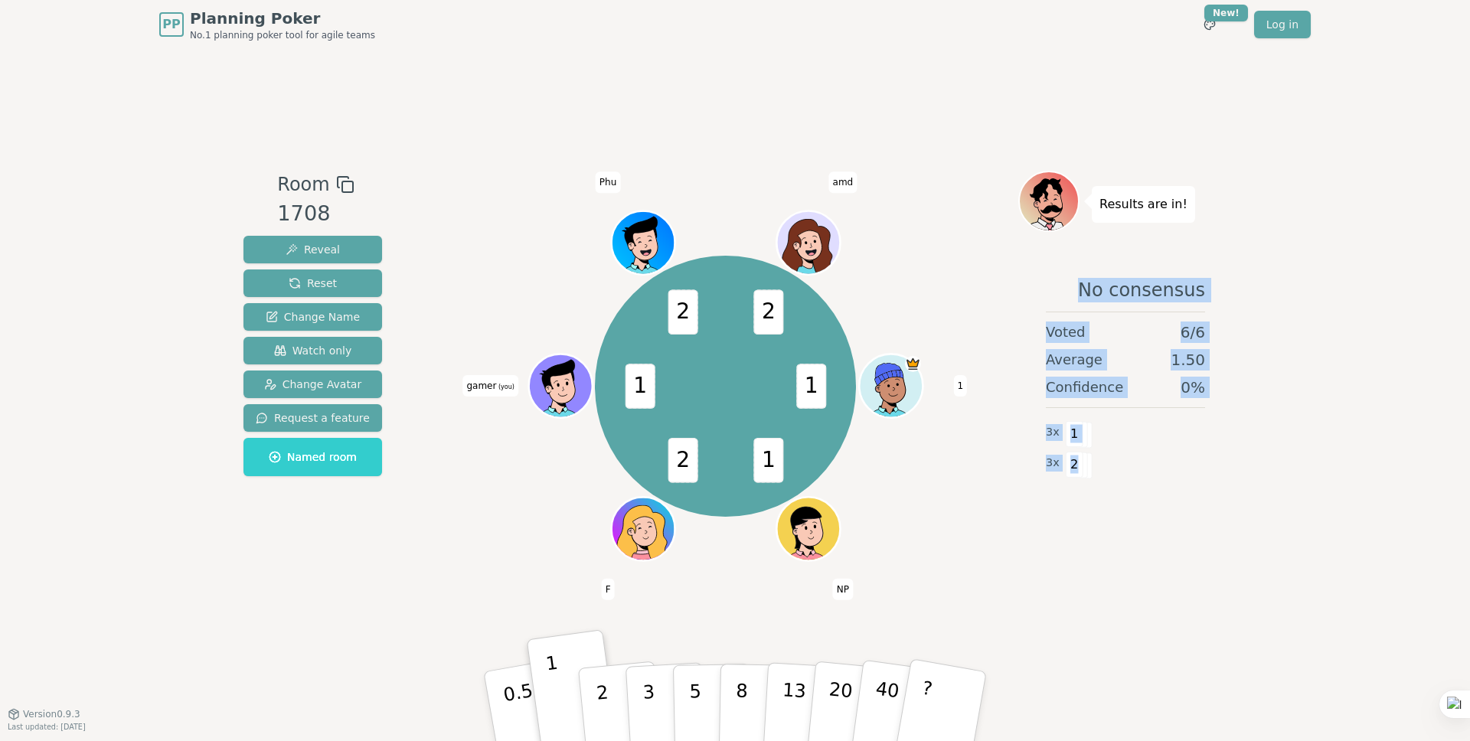
click at [1075, 472] on div "No consensus Voted 6 / 6 Average 1.50 Confidence 0 % 3 x 1 3 x 2" at bounding box center [1125, 416] width 214 height 306
click at [1082, 351] on span "Average" at bounding box center [1074, 359] width 57 height 21
drag, startPoint x: 1082, startPoint y: 282, endPoint x: 1082, endPoint y: 469, distance: 187.5
click at [1082, 469] on div "No consensus Voted 6 / 6 Average 1.50 Confidence 0 % 3 x 1 3 x 2" at bounding box center [1125, 416] width 214 height 306
click at [1091, 339] on div "Voted 6 / 6" at bounding box center [1125, 331] width 159 height 21
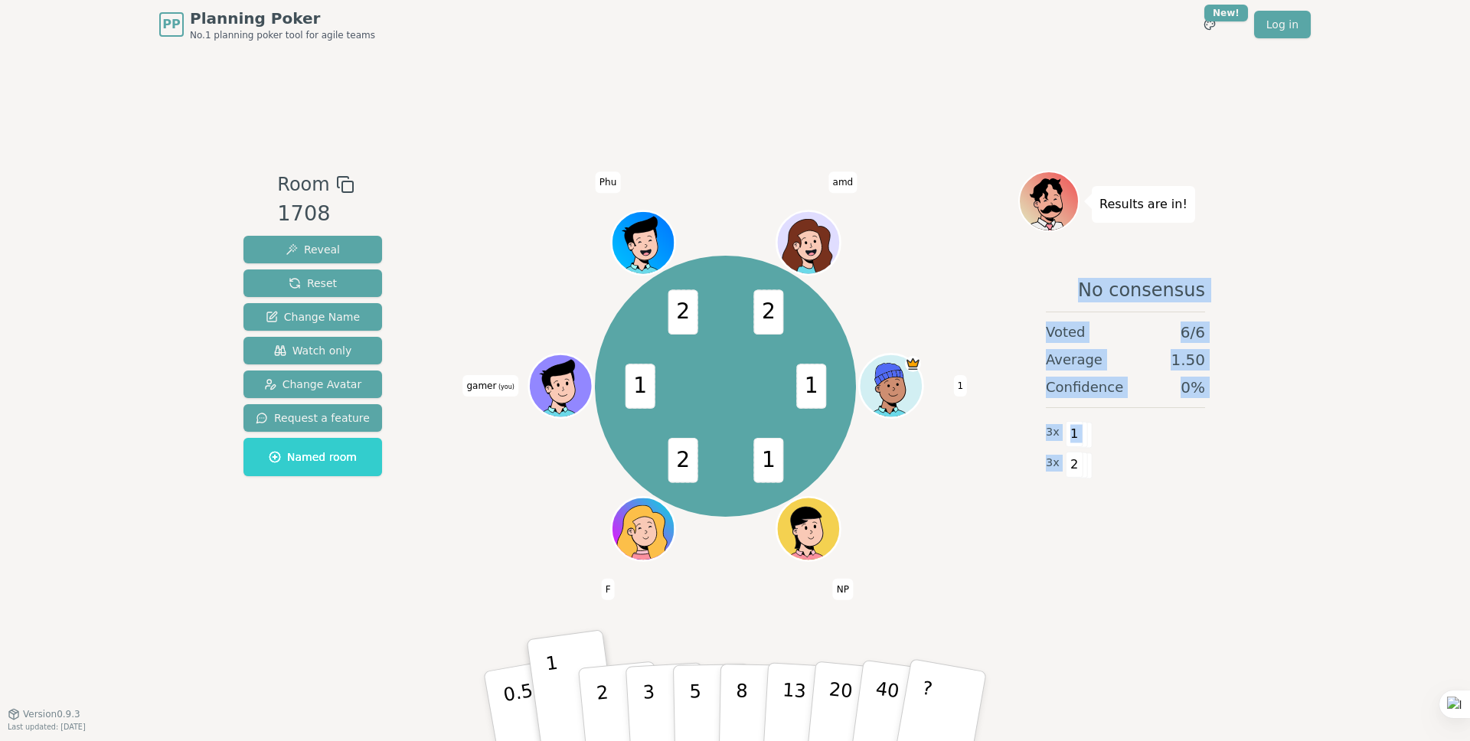
drag, startPoint x: 1096, startPoint y: 291, endPoint x: 1094, endPoint y: 474, distance: 183.0
click at [1094, 474] on div "No consensus Voted 6 / 6 Average 1.50 Confidence 0 % 3 x 1 3 x 2" at bounding box center [1125, 416] width 214 height 306
click at [1111, 420] on div "3 x 1" at bounding box center [1125, 432] width 159 height 31
drag, startPoint x: 1082, startPoint y: 295, endPoint x: 1087, endPoint y: 468, distance: 172.3
click at [1087, 468] on div "No consensus Voted 6 / 6 Average 1.50 Confidence 0 % 3 x 1 3 x 2" at bounding box center [1125, 416] width 214 height 306
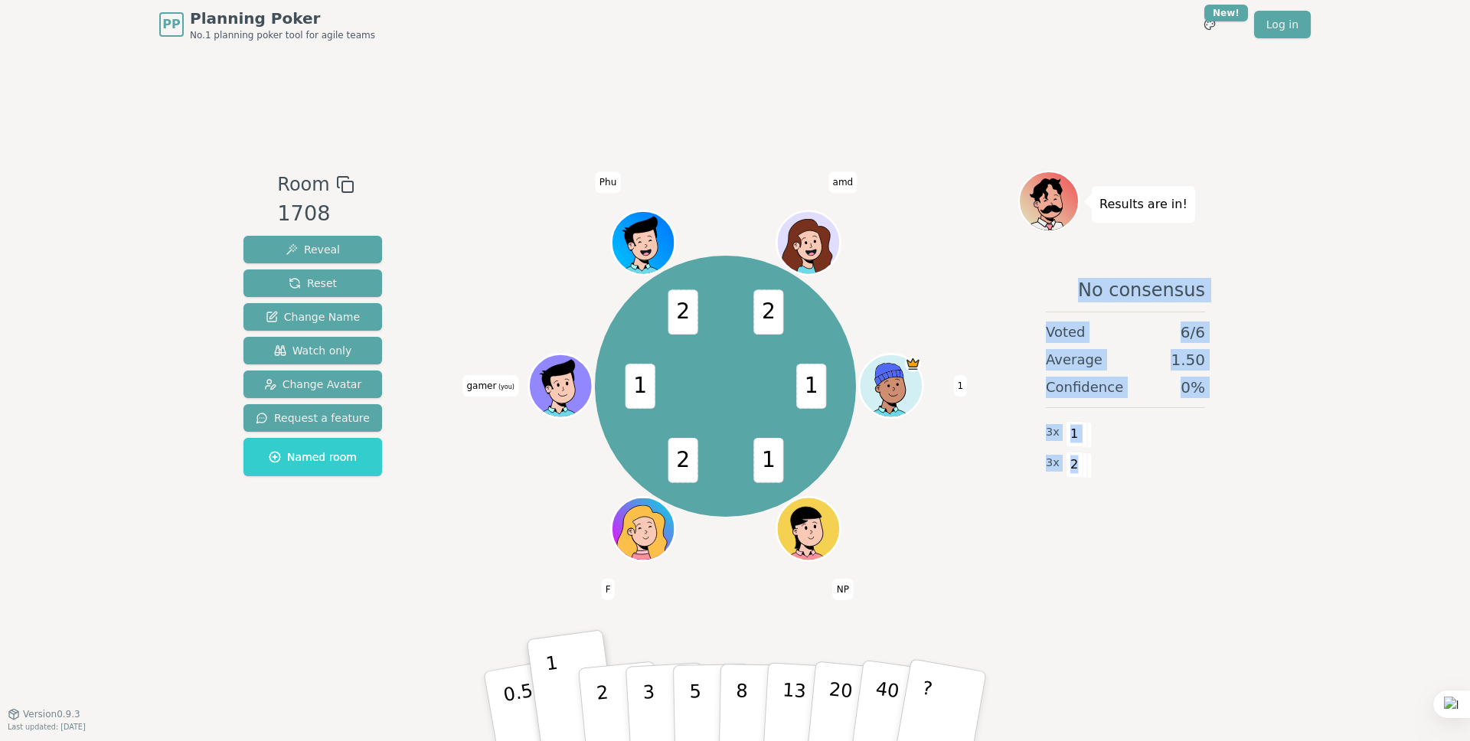
click at [1124, 363] on div "Average 1.50" at bounding box center [1125, 359] width 159 height 21
drag, startPoint x: 1086, startPoint y: 293, endPoint x: 1222, endPoint y: 387, distance: 165.2
click at [1220, 385] on div "No consensus Voted 6 / 6 Average 1.50 Confidence 0 % 3 x 1 3 x 2" at bounding box center [1125, 416] width 214 height 306
click at [1178, 348] on div "No consensus Voted 6 / 6 Average 1.50 Confidence 0 % 3 x 1 3 x 2" at bounding box center [1125, 416] width 214 height 306
drag, startPoint x: 1082, startPoint y: 282, endPoint x: 1222, endPoint y: 383, distance: 172.3
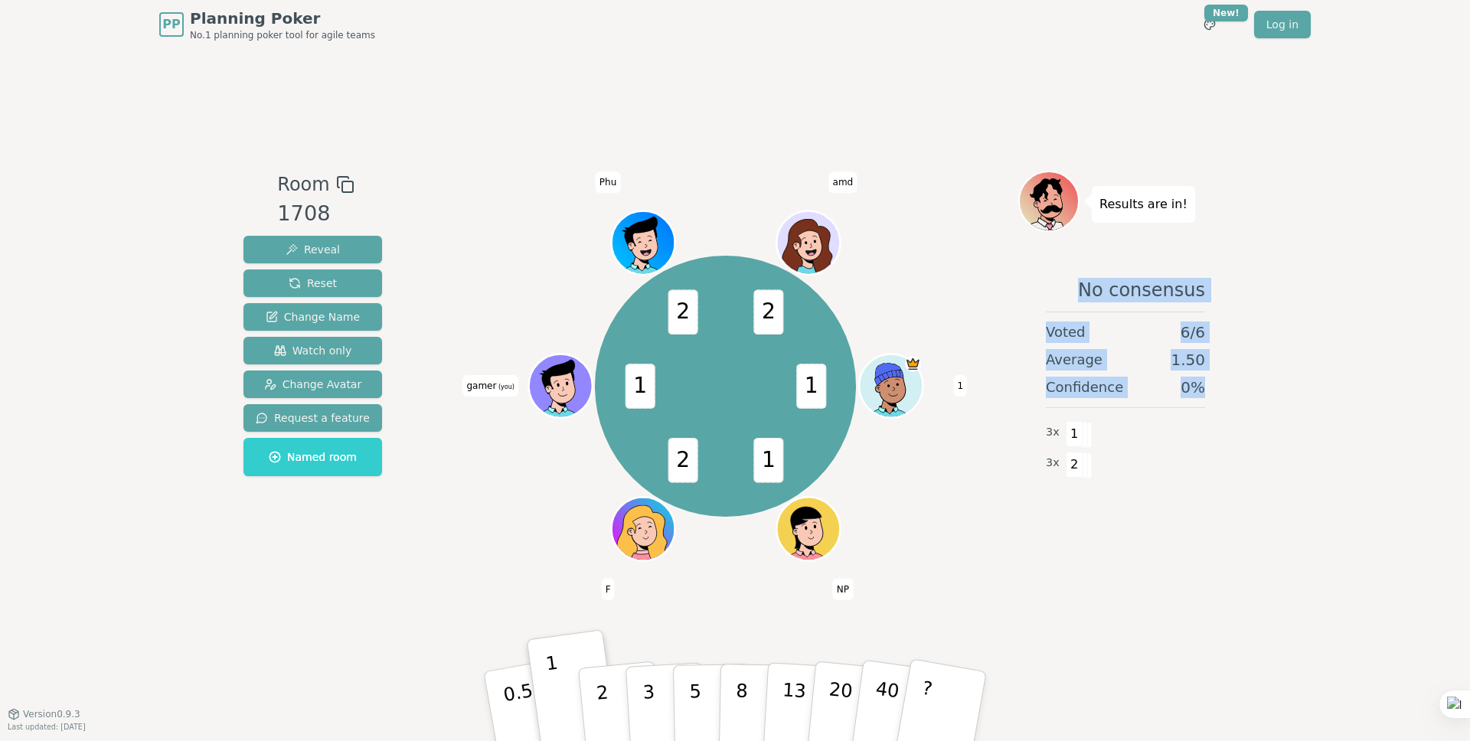
click at [1230, 399] on div "No consensus Voted 6 / 6 Average 1.50 Confidence 0 % 3 x 1 3 x 2" at bounding box center [1125, 416] width 214 height 306
click at [1180, 354] on span "1.50" at bounding box center [1187, 359] width 34 height 21
drag, startPoint x: 1094, startPoint y: 290, endPoint x: 1232, endPoint y: 384, distance: 166.9
click at [1235, 390] on div "PP Planning Poker No.1 planning poker tool for agile teams Toggle theme New! Lo…" at bounding box center [735, 370] width 1470 height 741
click at [1198, 361] on span "1.50" at bounding box center [1187, 359] width 34 height 21
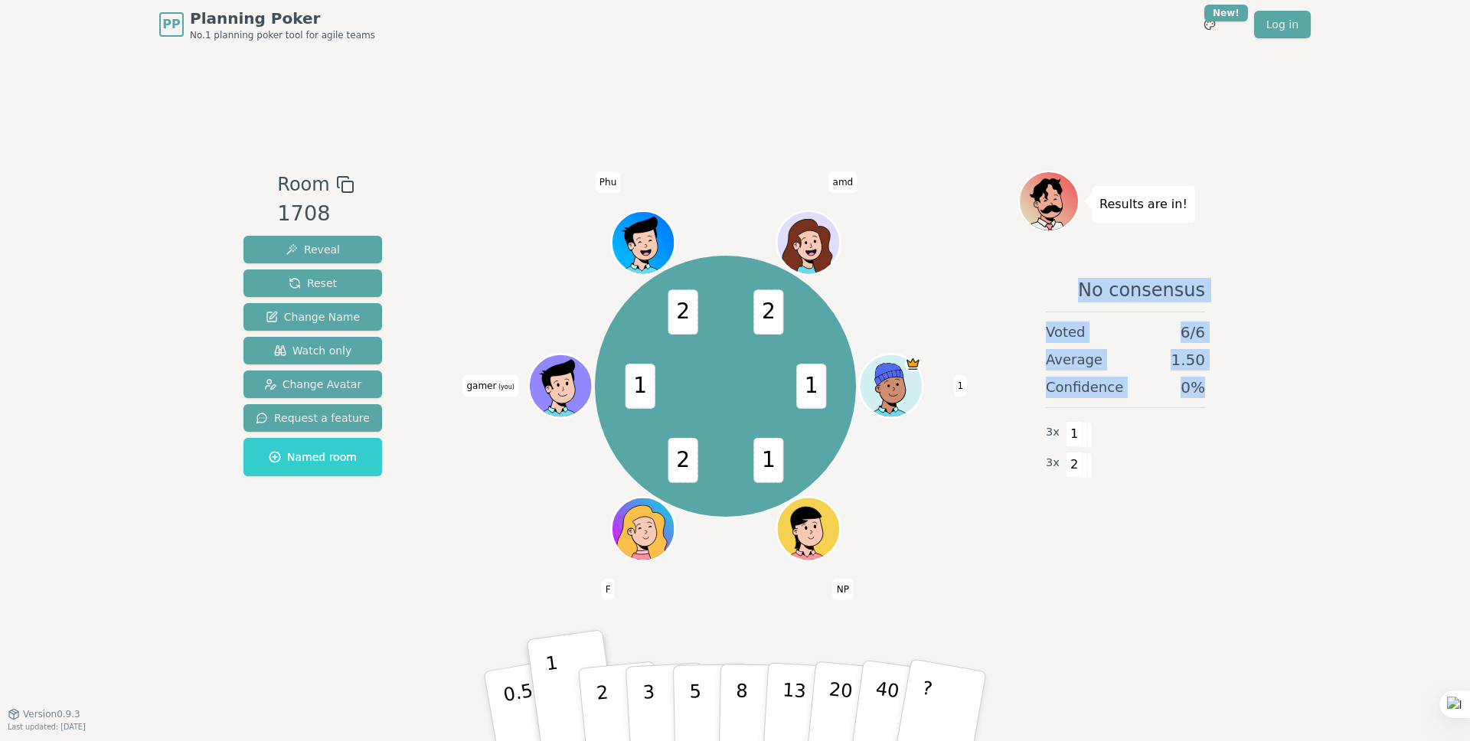
drag, startPoint x: 1095, startPoint y: 296, endPoint x: 1178, endPoint y: 366, distance: 108.1
click at [1207, 399] on div "No consensus Voted 6 / 6 Average 1.50 Confidence 0 % 3 x 1 3 x 2" at bounding box center [1125, 416] width 214 height 306
click at [1151, 346] on div "No consensus Voted 6 / 6 Average 1.50 Confidence 0 % 3 x 1 3 x 2" at bounding box center [1125, 416] width 214 height 306
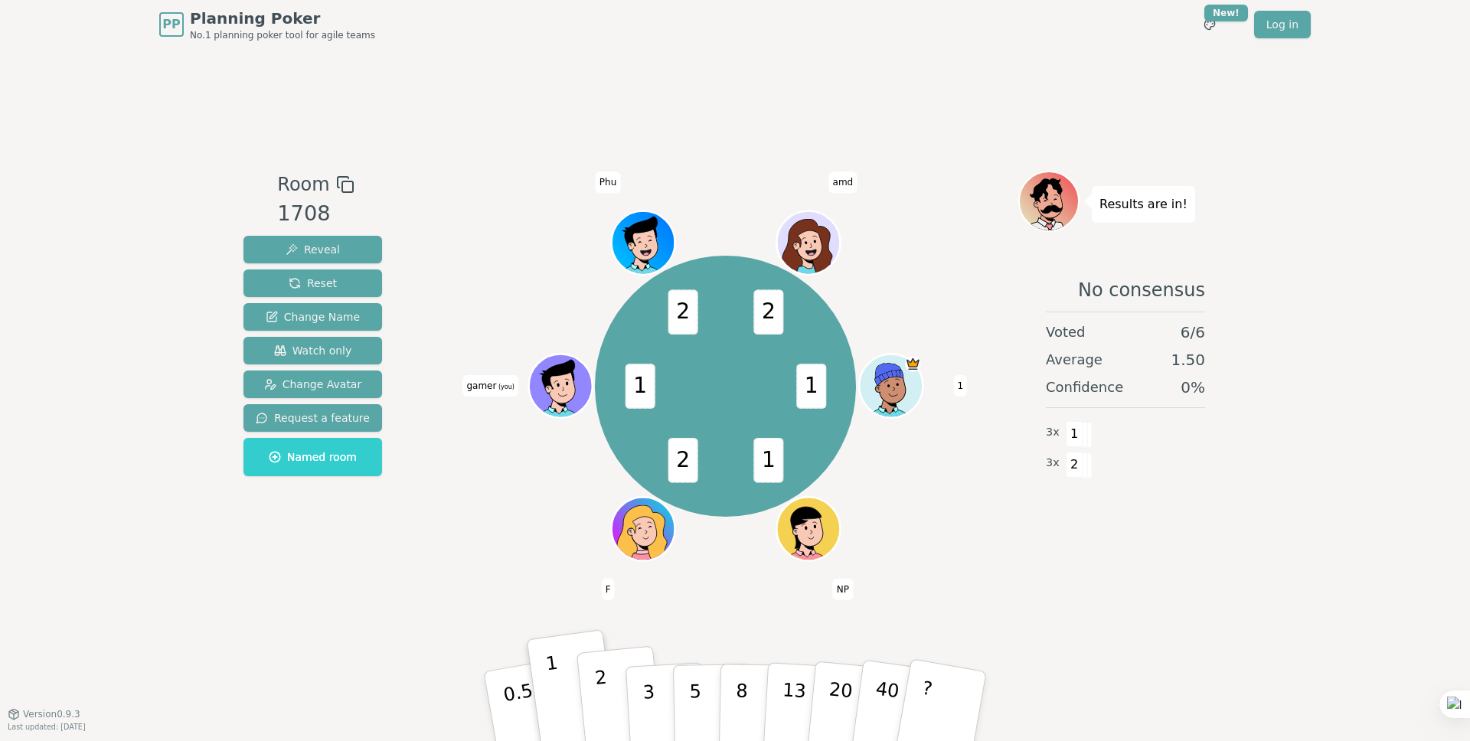
click at [601, 679] on p "2" at bounding box center [604, 708] width 20 height 83
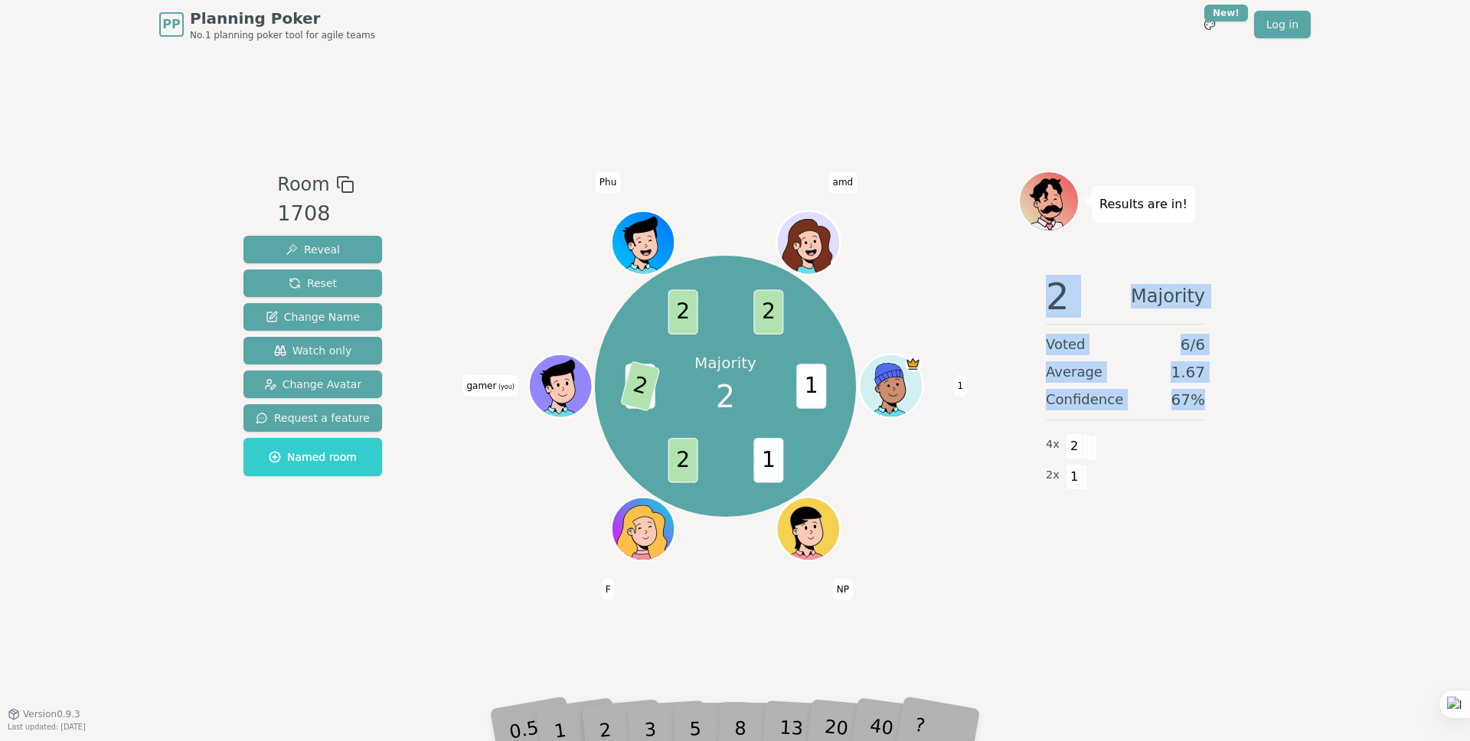
drag, startPoint x: 1046, startPoint y: 296, endPoint x: 1222, endPoint y: 392, distance: 199.7
click at [1225, 403] on div "2 Majority Voted 6 / 6 Average 1.67 Confidence 67 % 4 x 2 2 x 1" at bounding box center [1125, 416] width 214 height 306
click at [1187, 371] on span "1.67" at bounding box center [1187, 371] width 34 height 21
drag, startPoint x: 1059, startPoint y: 302, endPoint x: 1214, endPoint y: 409, distance: 187.7
click at [1214, 409] on div "2 Majority Voted 6 / 6 Average 1.67 Confidence 67 % 4 x 2 2 x 1" at bounding box center [1125, 416] width 214 height 306
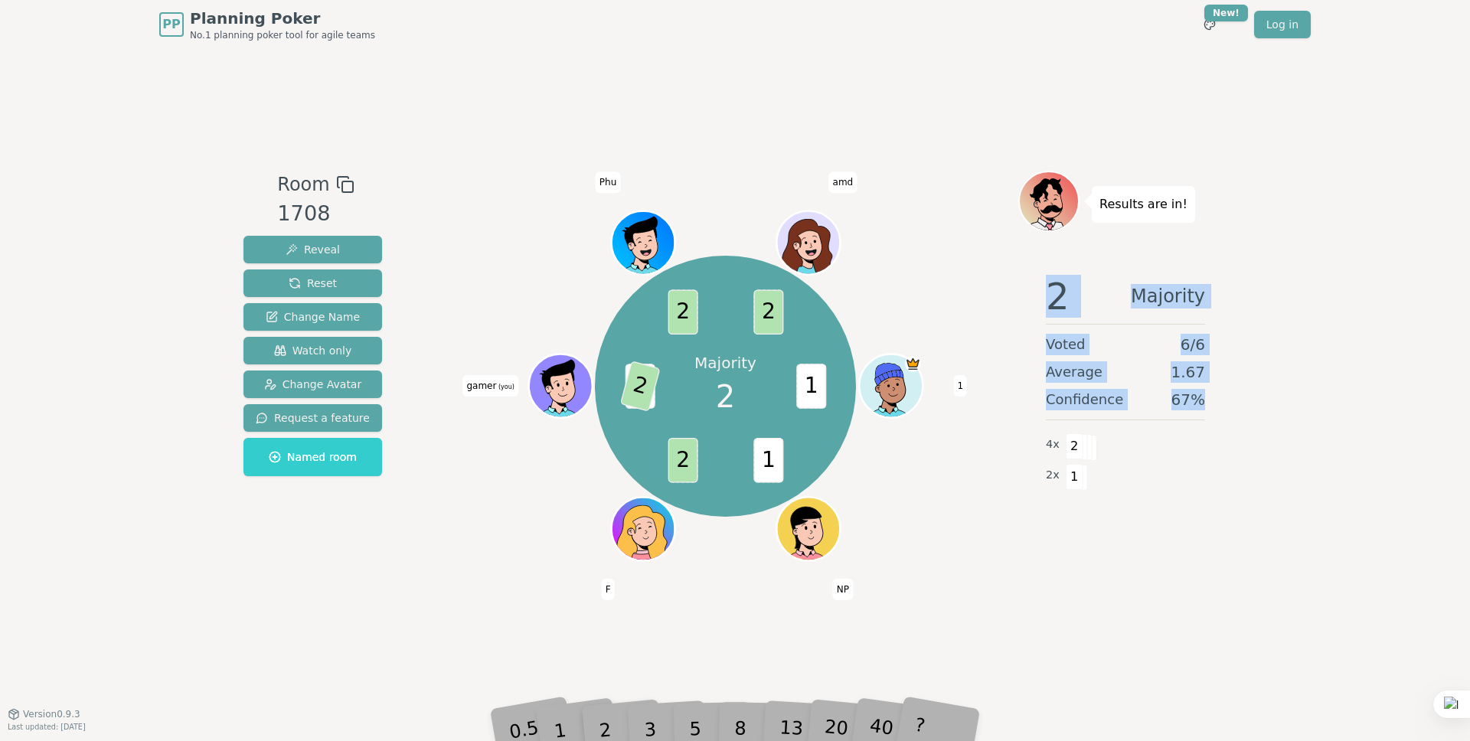
click at [1044, 302] on div "2 Majority Voted 6 / 6 Average 1.67 Confidence 67 % 4 x 2 2 x 1" at bounding box center [1125, 416] width 214 height 306
drag, startPoint x: 1056, startPoint y: 303, endPoint x: 1200, endPoint y: 393, distance: 169.5
click at [1200, 393] on div "2 Majority Voted 6 / 6 Average 1.67 Confidence 67 % 4 x 2 2 x 1" at bounding box center [1125, 416] width 214 height 306
click at [1197, 384] on div "2 Majority Voted 6 / 6 Average 1.67 Confidence 67 % 4 x 2 2 x 1" at bounding box center [1125, 416] width 214 height 306
drag, startPoint x: 1205, startPoint y: 399, endPoint x: 1036, endPoint y: 295, distance: 197.6
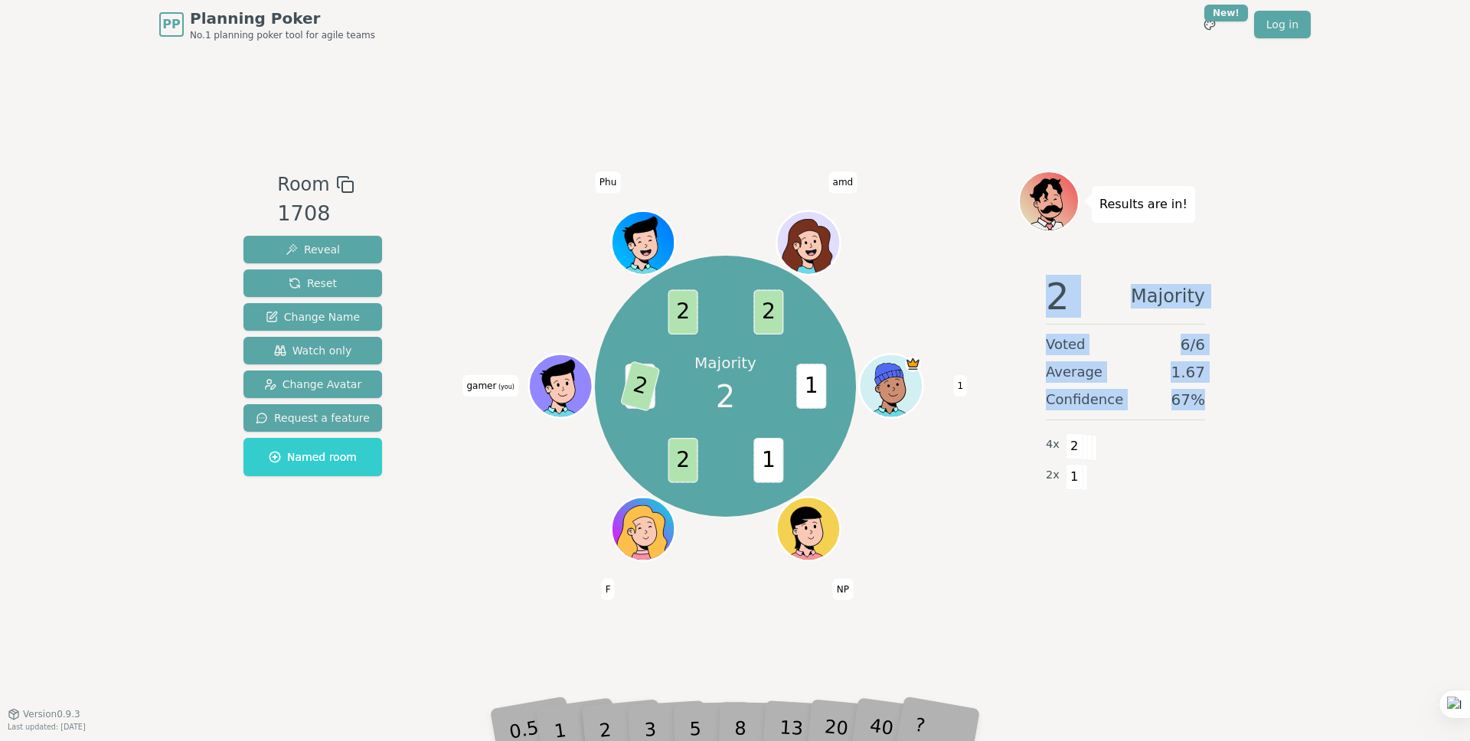
click at [1036, 295] on div "2 Majority Voted 6 / 6 Average 1.67 Confidence 67 % 4 x 2 2 x 1" at bounding box center [1125, 416] width 214 height 306
click at [1065, 296] on span "2" at bounding box center [1058, 296] width 24 height 37
drag, startPoint x: 1053, startPoint y: 298, endPoint x: 1218, endPoint y: 389, distance: 188.8
click at [1224, 393] on div "2 Majority Voted 6 / 6 Average 1.67 Confidence 67 % 4 x 2 2 x 1" at bounding box center [1125, 416] width 214 height 306
click at [1177, 362] on span "1.67" at bounding box center [1187, 371] width 34 height 21
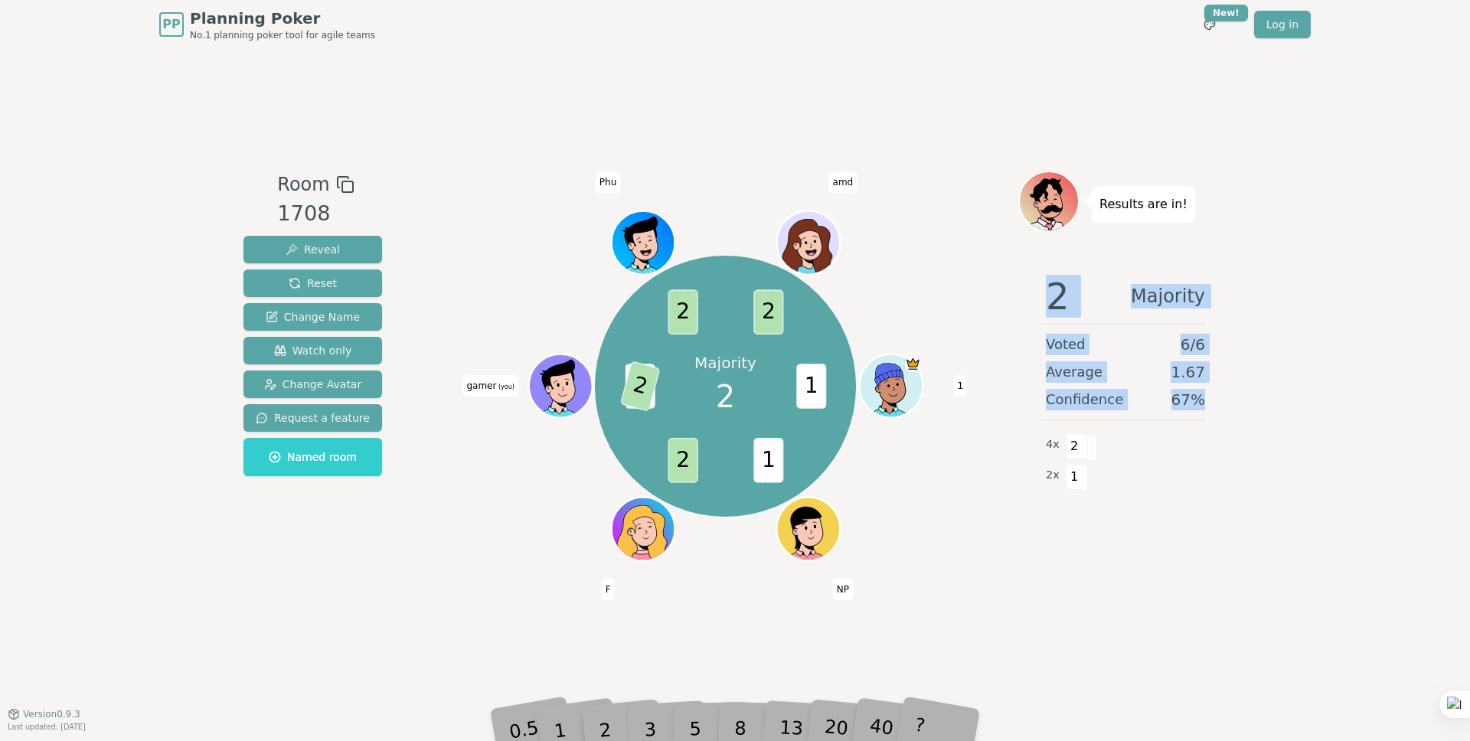
drag, startPoint x: 1040, startPoint y: 301, endPoint x: 1215, endPoint y: 406, distance: 204.0
click at [1215, 406] on div "2 Majority Voted 6 / 6 Average 1.67 Confidence 67 % 4 x 2 2 x 1" at bounding box center [1125, 416] width 214 height 306
click at [1198, 342] on span "6 / 6" at bounding box center [1192, 344] width 24 height 21
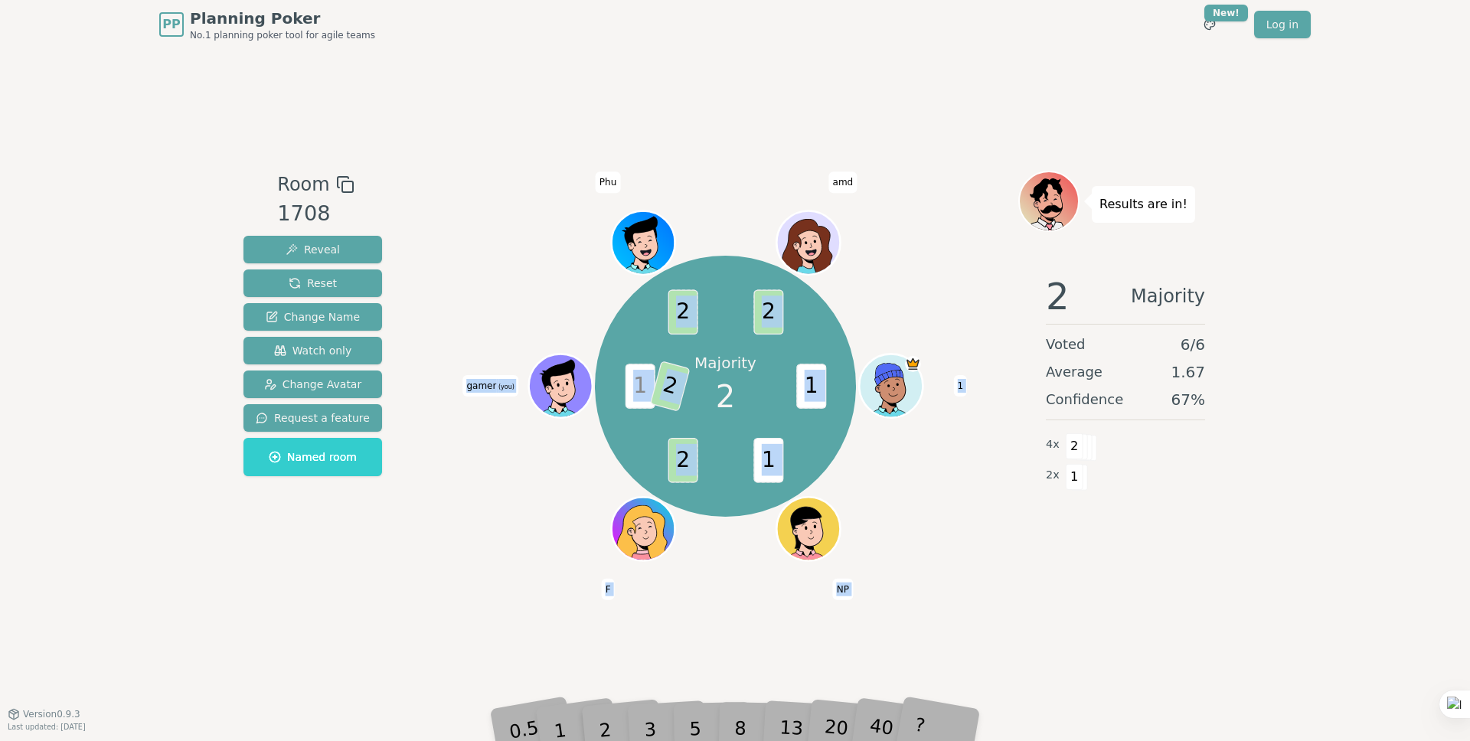
drag, startPoint x: 599, startPoint y: 179, endPoint x: 904, endPoint y: 590, distance: 511.7
click at [899, 590] on div "Majority 2 1 1 2 1 2 2 2 1 NP F gamer (you) [GEOGRAPHIC_DATA]" at bounding box center [725, 381] width 586 height 421
click at [954, 579] on div "Majority 2 1 1 2 1 2 2 2 1 NP F gamer (you) [GEOGRAPHIC_DATA]" at bounding box center [725, 381] width 586 height 421
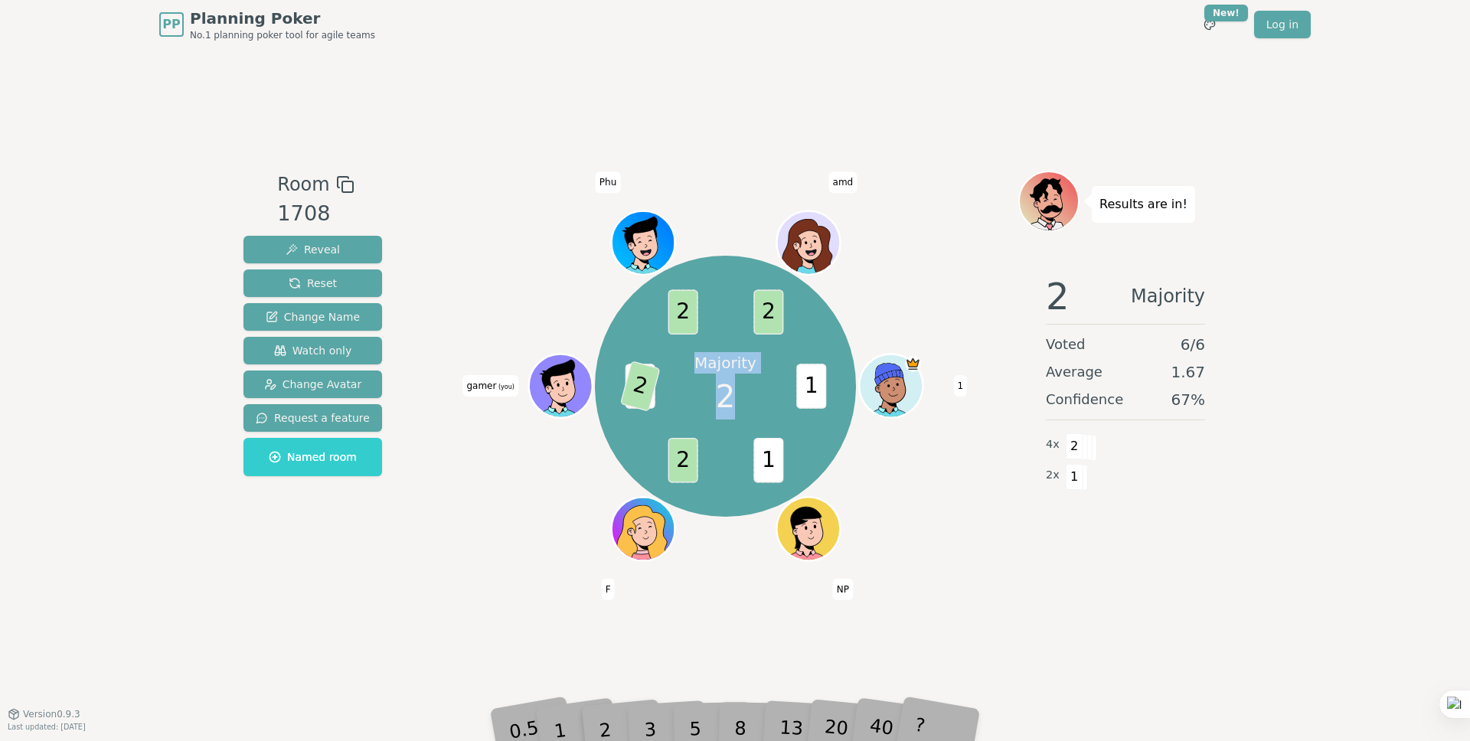
drag, startPoint x: 909, startPoint y: 548, endPoint x: 539, endPoint y: 141, distance: 550.0
click at [539, 141] on div "Room 1708 Reveal Reset Change Name Watch only Change Avatar Request a feature N…" at bounding box center [734, 381] width 995 height 664
click at [551, 140] on div "Room 1708 Reveal Reset Change Name Watch only Change Avatar Request a feature N…" at bounding box center [734, 381] width 995 height 664
click at [805, 526] on div "Room 1708 Reveal Reset Change Name Watch only Change Avatar Request a feature N…" at bounding box center [734, 381] width 995 height 664
drag, startPoint x: 916, startPoint y: 525, endPoint x: 907, endPoint y: 521, distance: 9.2
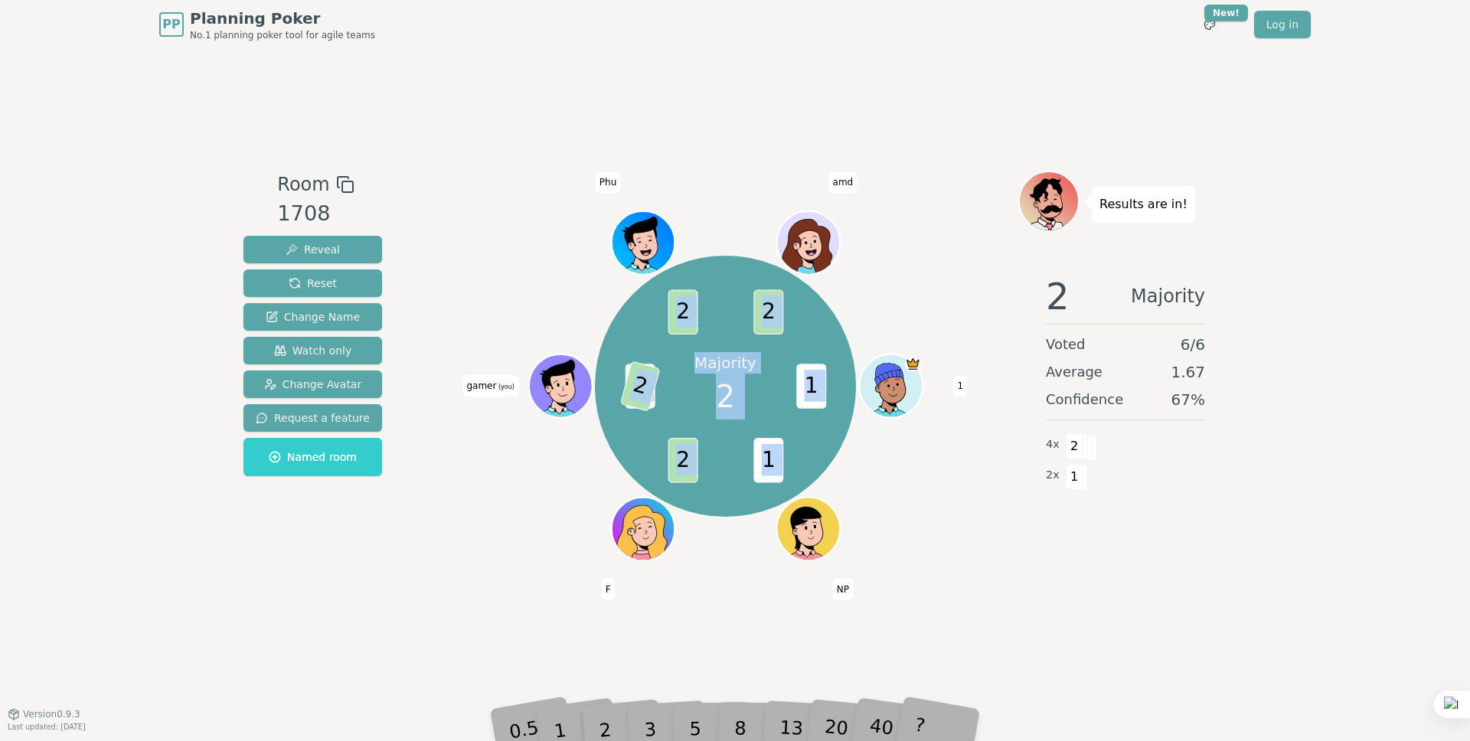
click at [916, 525] on div "Majority 2 1 1 2 1 2 2 2 1 NP F gamer (you) [GEOGRAPHIC_DATA]" at bounding box center [725, 386] width 586 height 376
click at [1108, 206] on p "Results are in!" at bounding box center [1143, 204] width 88 height 21
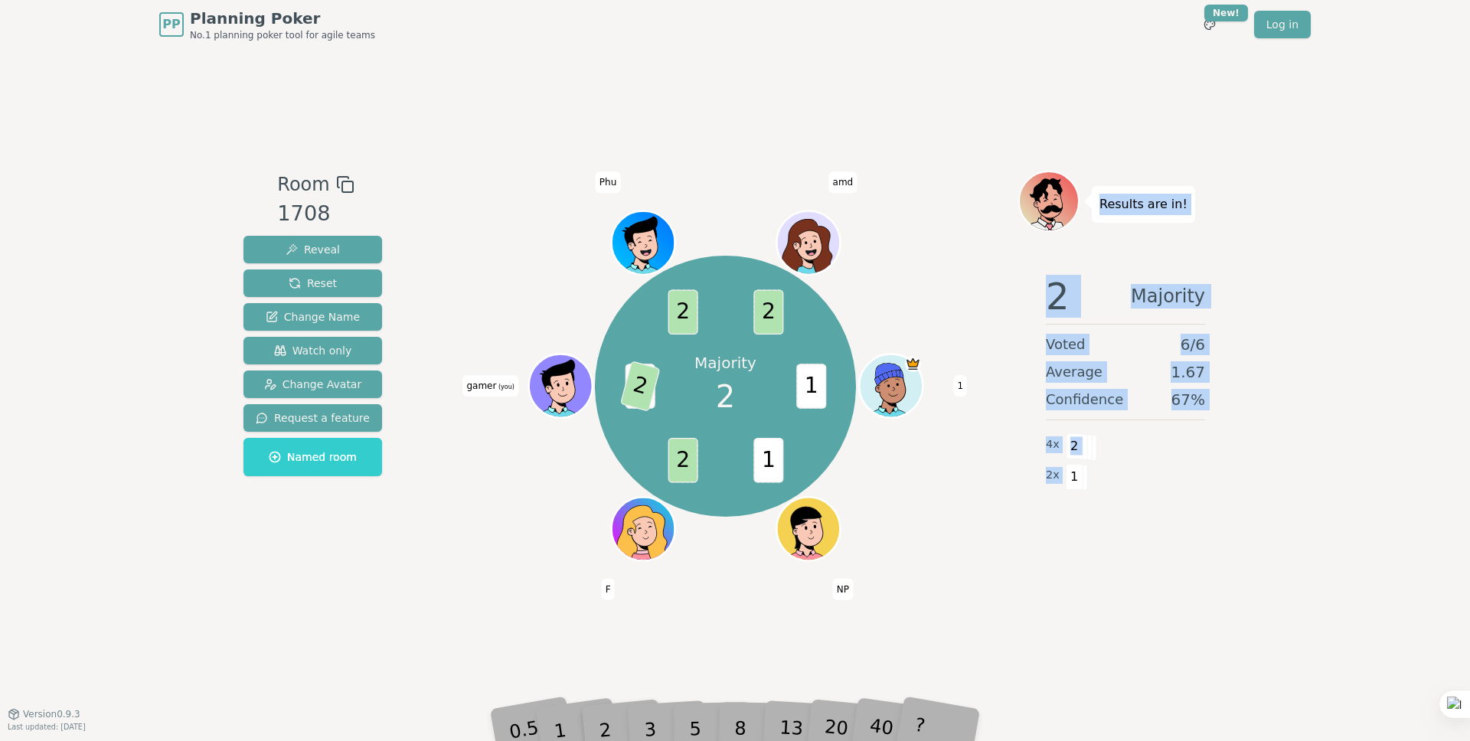
drag, startPoint x: 1102, startPoint y: 204, endPoint x: 1117, endPoint y: 479, distance: 276.0
click at [1116, 494] on div "Results are in! 2 Majority Voted 6 / 6 Average 1.67 Confidence 67 % 4 x 2 2 x 1" at bounding box center [1125, 381] width 214 height 421
click at [1130, 446] on div "4 x 2" at bounding box center [1125, 444] width 159 height 31
drag, startPoint x: 1145, startPoint y: 483, endPoint x: 1096, endPoint y: 214, distance: 273.9
click at [1096, 214] on div "Results are in! 2 Majority Voted 6 / 6 Average 1.67 Confidence 67 % 4 x 2 2 x 1" at bounding box center [1125, 381] width 214 height 421
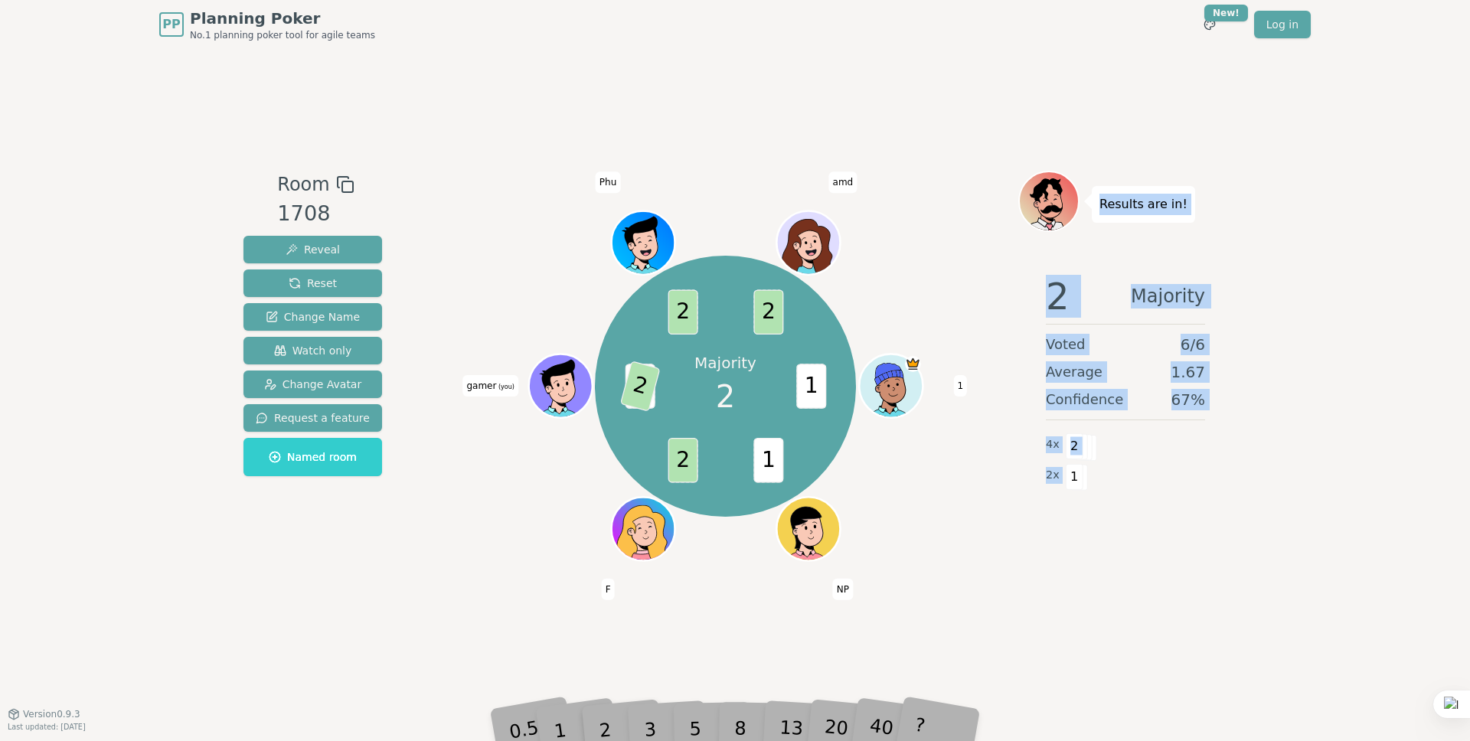
click at [1096, 214] on div "Results are in!" at bounding box center [1143, 204] width 103 height 37
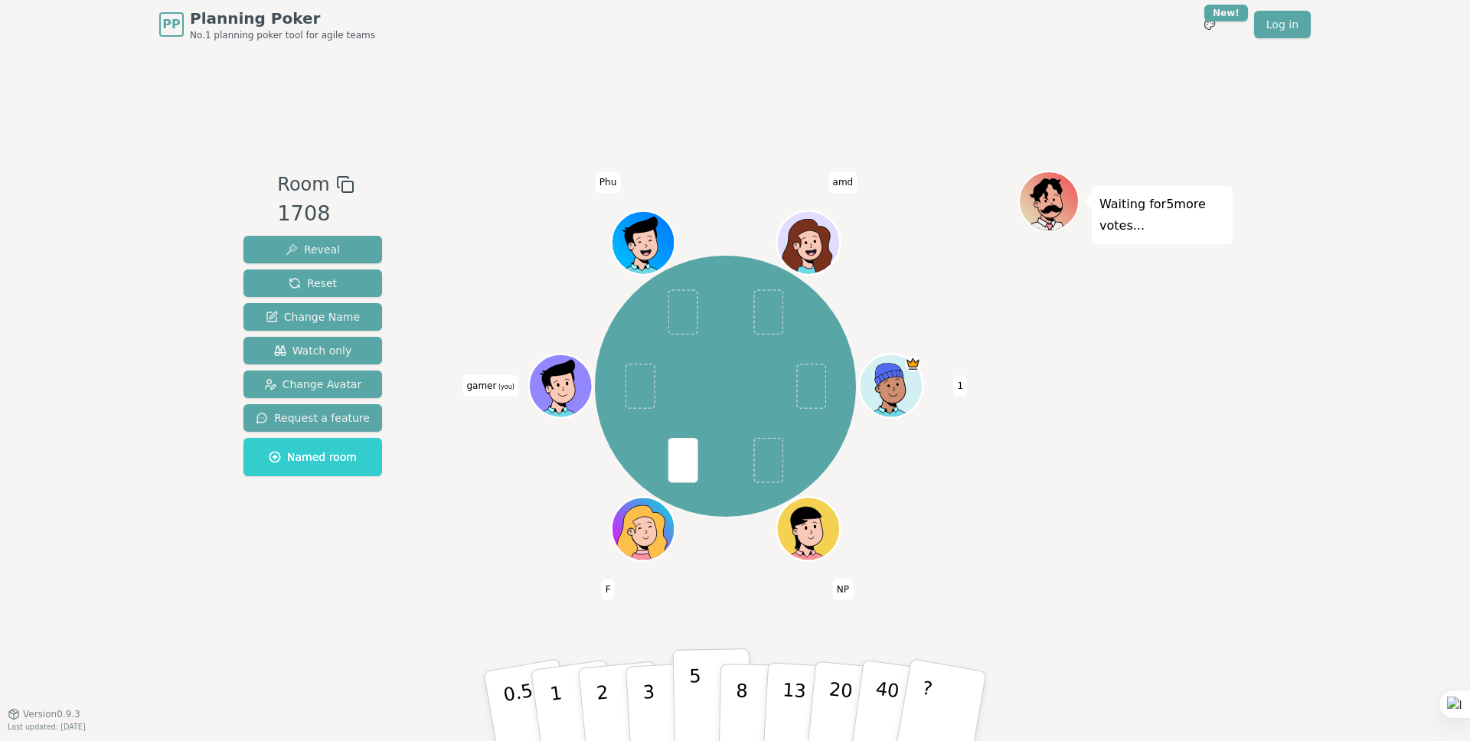
click at [690, 693] on p "5" at bounding box center [695, 706] width 13 height 83
click at [1113, 291] on div "Waiting for 4 more votes..." at bounding box center [1125, 381] width 214 height 421
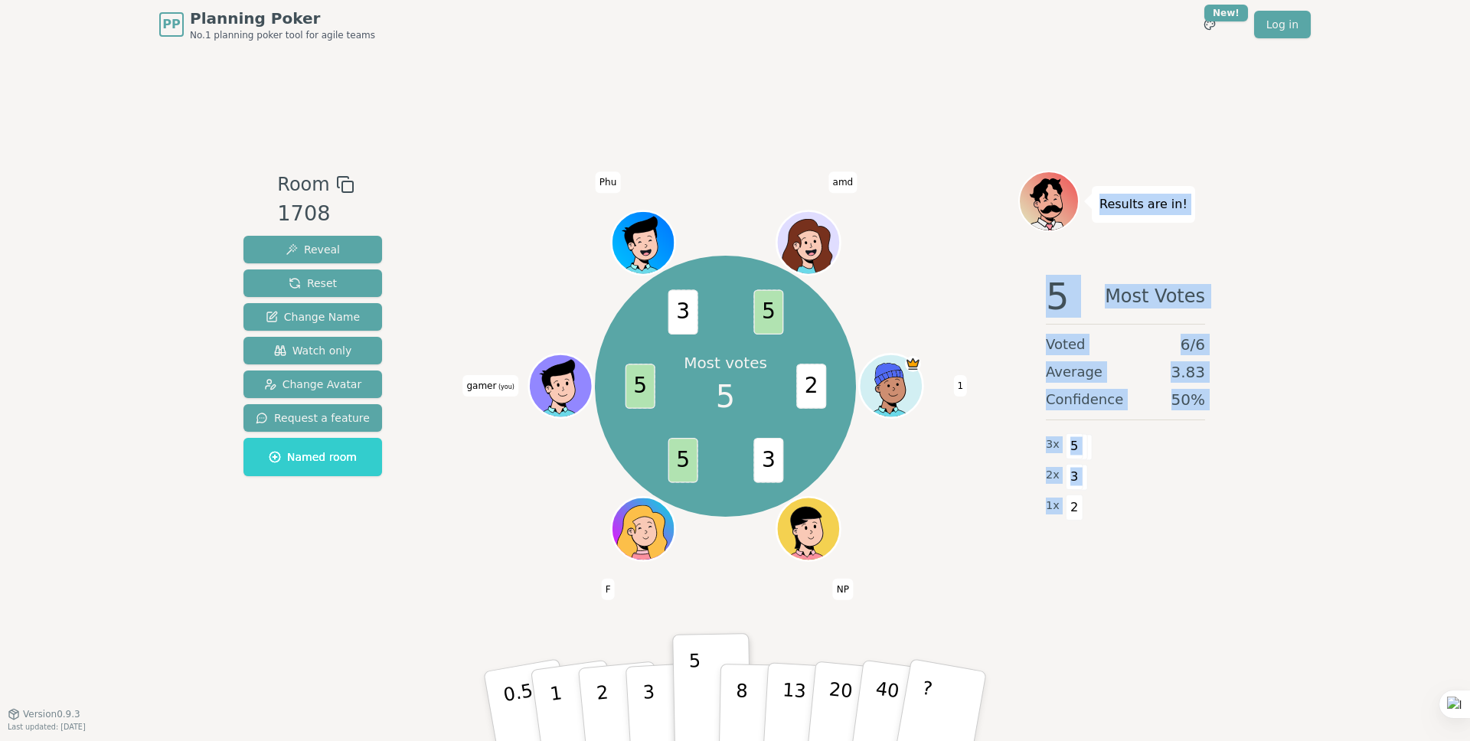
drag, startPoint x: 1102, startPoint y: 204, endPoint x: 1118, endPoint y: 511, distance: 307.4
click at [1118, 512] on div "Results are in! 5 Most Votes Voted 6 / 6 Average 3.83 Confidence 50 % 3 x 5 2 x…" at bounding box center [1125, 381] width 214 height 421
click at [1149, 486] on div "2 x 3" at bounding box center [1125, 475] width 159 height 31
drag, startPoint x: 1202, startPoint y: 505, endPoint x: 1097, endPoint y: 207, distance: 315.7
click at [1097, 207] on div "Results are in! 5 Majority Voted 6 / 6 Average 4.17 Confidence 67 % 4 x 5 1 x 2…" at bounding box center [1125, 381] width 214 height 421
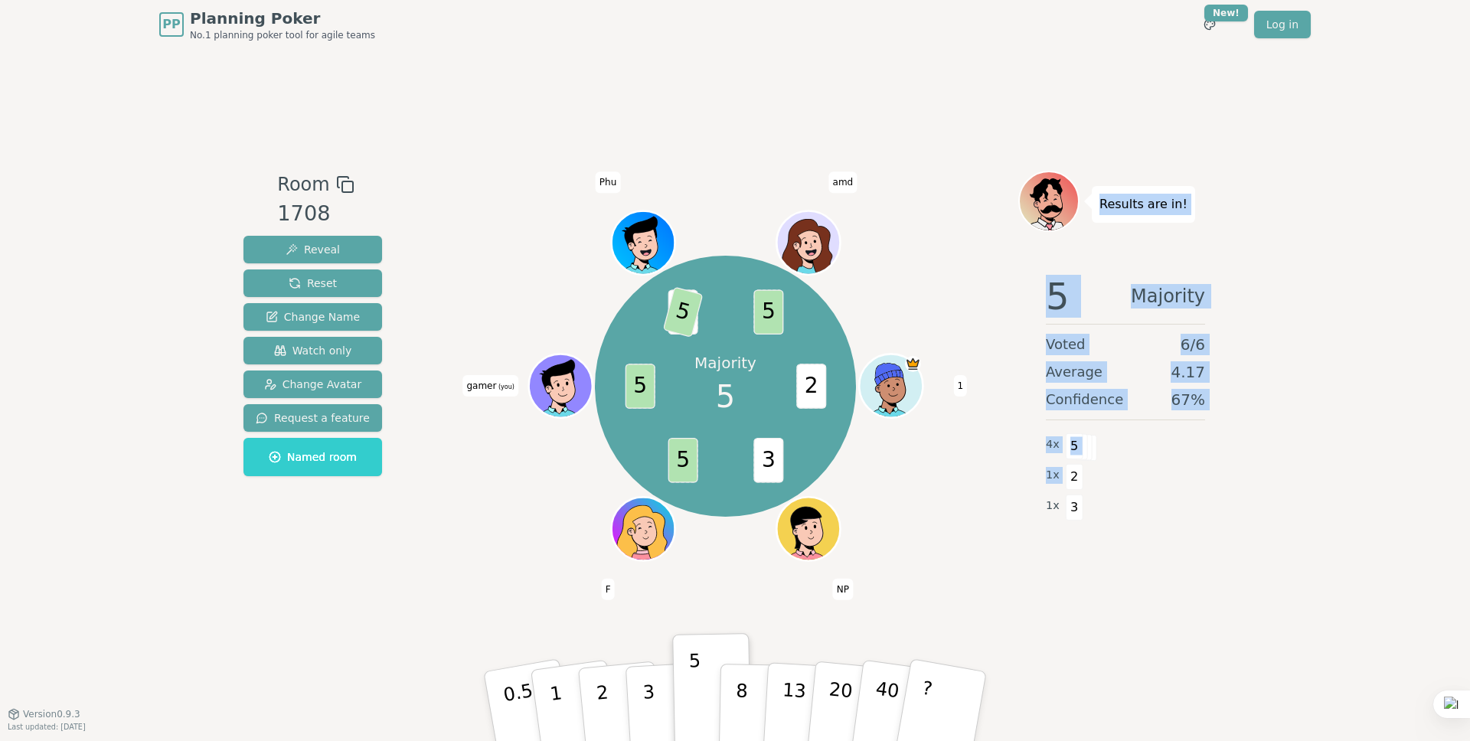
click at [1117, 204] on p "Results are in!" at bounding box center [1143, 204] width 88 height 21
drag, startPoint x: 1103, startPoint y: 202, endPoint x: 1146, endPoint y: 505, distance: 306.1
click at [1146, 505] on div "Results are in! 5 Majority Voted 6 / 6 Average 4.17 Confidence 67 % 4 x 5 1 x 2…" at bounding box center [1125, 381] width 214 height 421
click at [1146, 505] on div "1 x 3" at bounding box center [1125, 506] width 159 height 31
drag, startPoint x: 1173, startPoint y: 504, endPoint x: 1108, endPoint y: 214, distance: 296.4
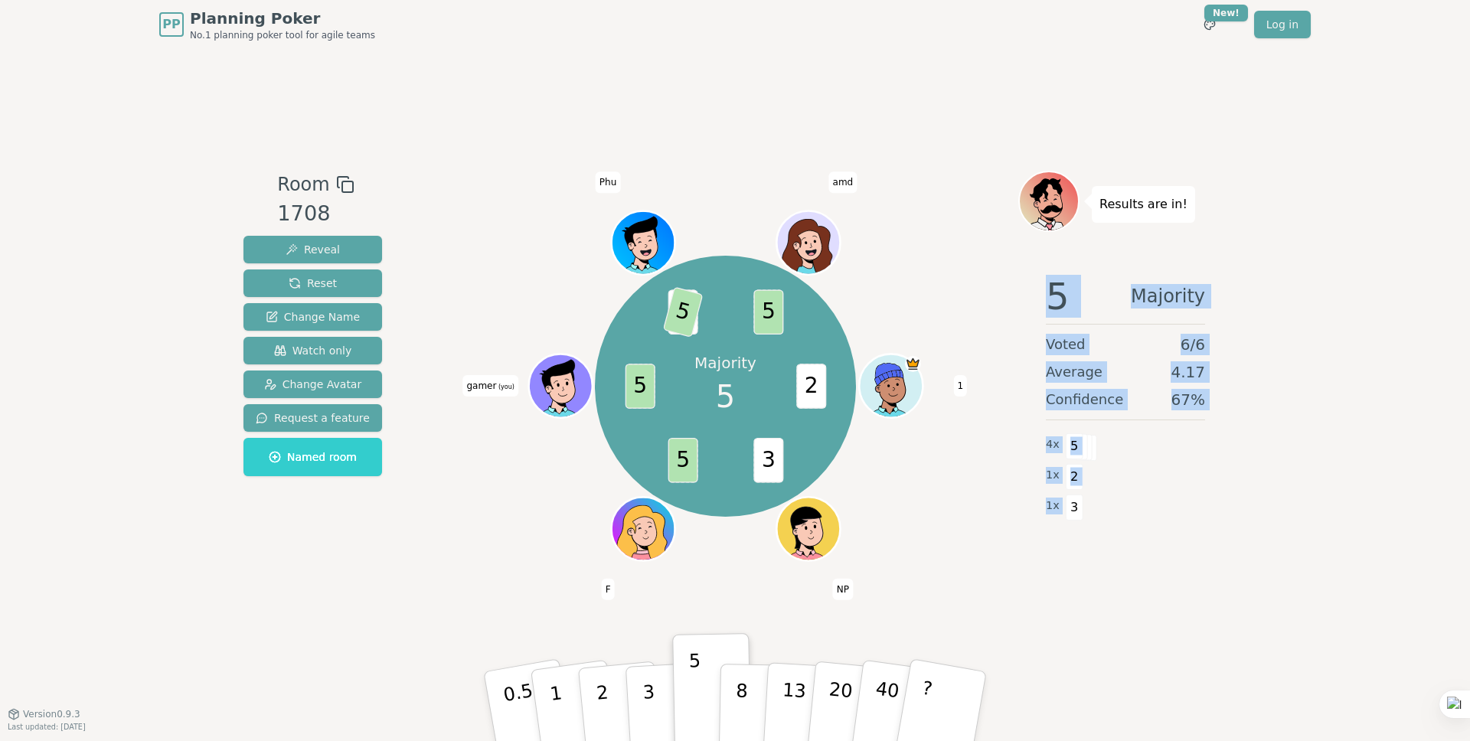
click at [1108, 214] on div "Results are in! 5 Majority Voted 6 / 6 Average 4.17 Confidence 67 % 4 x 5 1 x 2…" at bounding box center [1125, 381] width 214 height 421
drag, startPoint x: 1108, startPoint y: 214, endPoint x: 1102, endPoint y: 205, distance: 10.6
click at [1108, 213] on p "Results are in!" at bounding box center [1143, 204] width 88 height 21
drag, startPoint x: 1101, startPoint y: 204, endPoint x: 1131, endPoint y: 508, distance: 306.2
click at [1128, 514] on div "Results are in! 5 Majority Voted 6 / 6 Average 4.17 Confidence 67 % 4 x 5 1 x 2…" at bounding box center [1125, 381] width 214 height 421
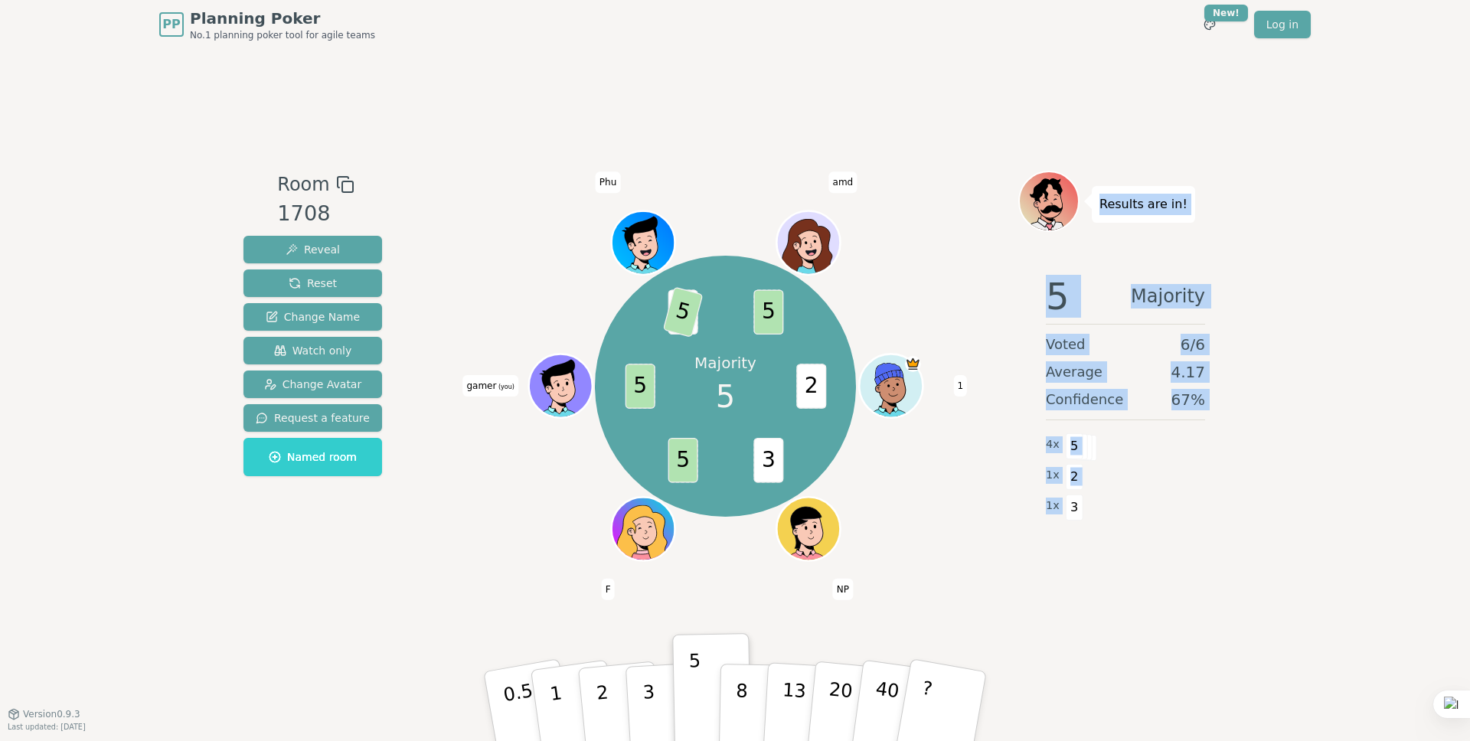
click at [1136, 503] on div "1 x 3" at bounding box center [1125, 506] width 159 height 31
drag, startPoint x: 1181, startPoint y: 505, endPoint x: 1095, endPoint y: 204, distance: 313.8
click at [1095, 204] on div "Results are in! 5 Majority Voted 6 / 6 Average 4.17 Confidence 67 % 4 x 5 1 x 2…" at bounding box center [1125, 381] width 214 height 421
click at [1095, 204] on div "Results are in!" at bounding box center [1143, 204] width 103 height 37
drag, startPoint x: 1101, startPoint y: 201, endPoint x: 1177, endPoint y: 531, distance: 339.4
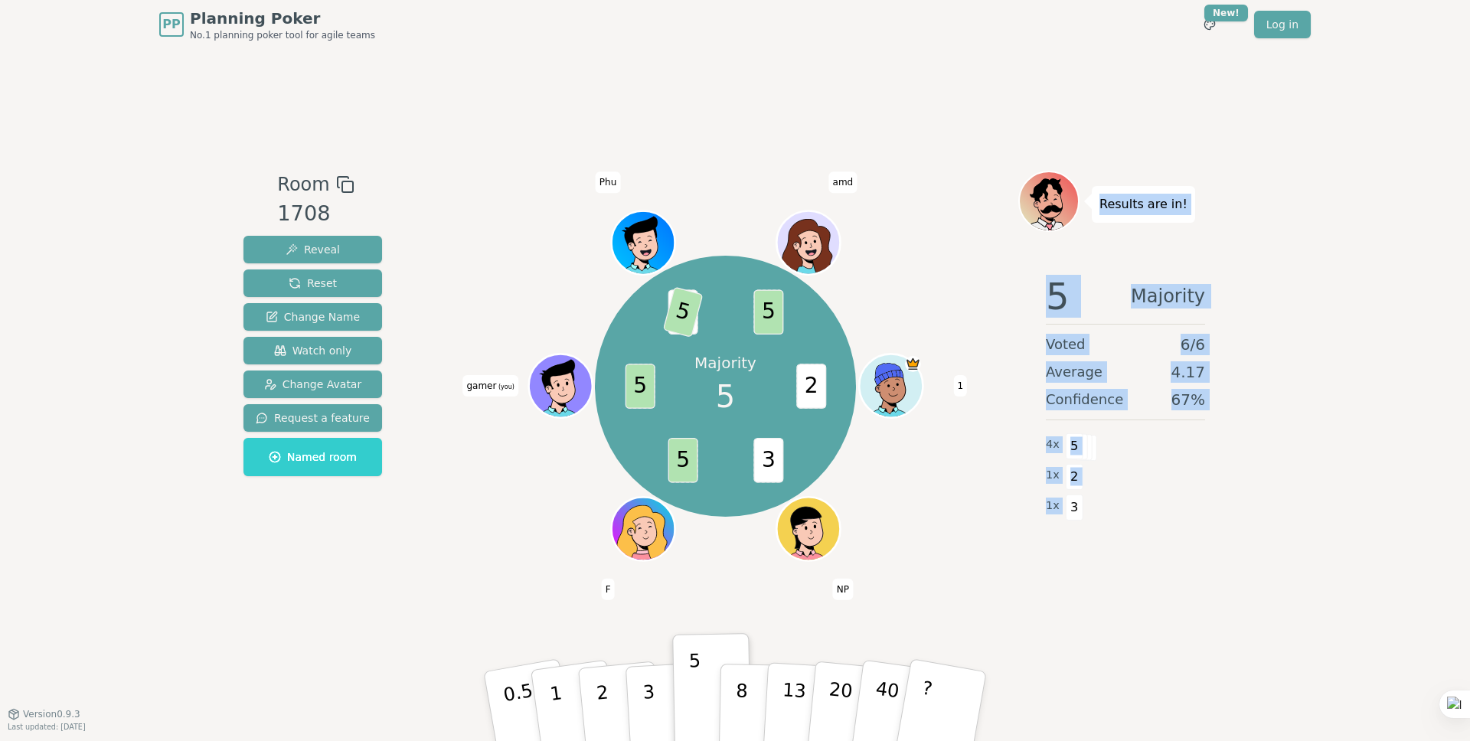
click at [1177, 531] on div "Results are in! 5 Majority Voted 6 / 6 Average 4.17 Confidence 67 % 4 x 5 1 x 2…" at bounding box center [1125, 381] width 214 height 421
drag, startPoint x: 1185, startPoint y: 509, endPoint x: 1122, endPoint y: 508, distance: 62.8
click at [1177, 511] on div "1 x 3" at bounding box center [1125, 506] width 159 height 31
drag, startPoint x: 1075, startPoint y: 511, endPoint x: 1103, endPoint y: 202, distance: 309.8
click at [1103, 202] on div "Results are in! 5 Majority Voted 6 / 6 Average 4.17 Confidence 67 % 4 x 5 1 x 2…" at bounding box center [1125, 381] width 214 height 421
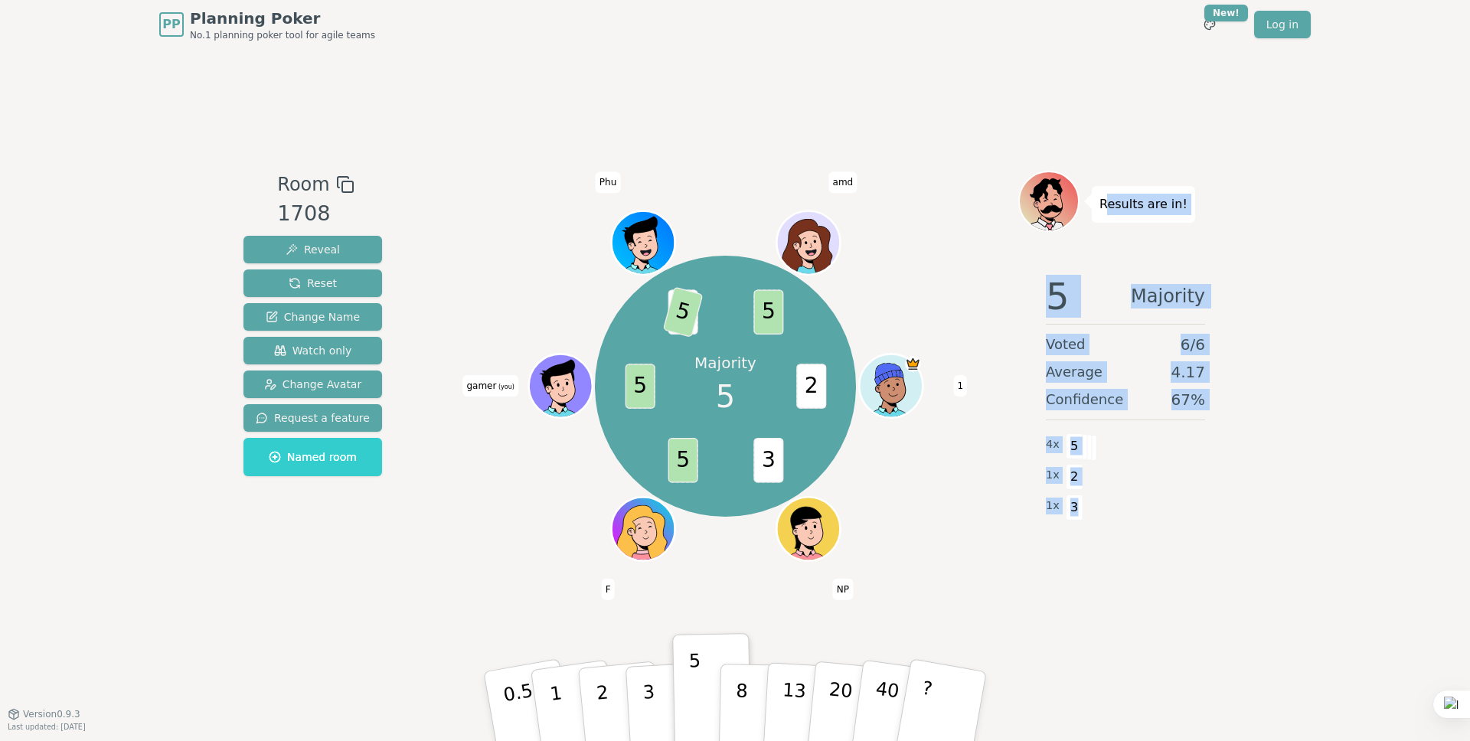
click at [1103, 202] on p "Results are in!" at bounding box center [1143, 204] width 88 height 21
drag, startPoint x: 1097, startPoint y: 202, endPoint x: 1073, endPoint y: 506, distance: 304.8
click at [1073, 506] on div "Results are in! 5 Majority Voted 6 / 6 Average 4.17 Confidence 67 % 4 x 5 1 x 2…" at bounding box center [1125, 381] width 214 height 421
click at [1080, 505] on div "1 x 3" at bounding box center [1125, 506] width 159 height 31
drag, startPoint x: 1073, startPoint y: 503, endPoint x: 1095, endPoint y: 202, distance: 301.6
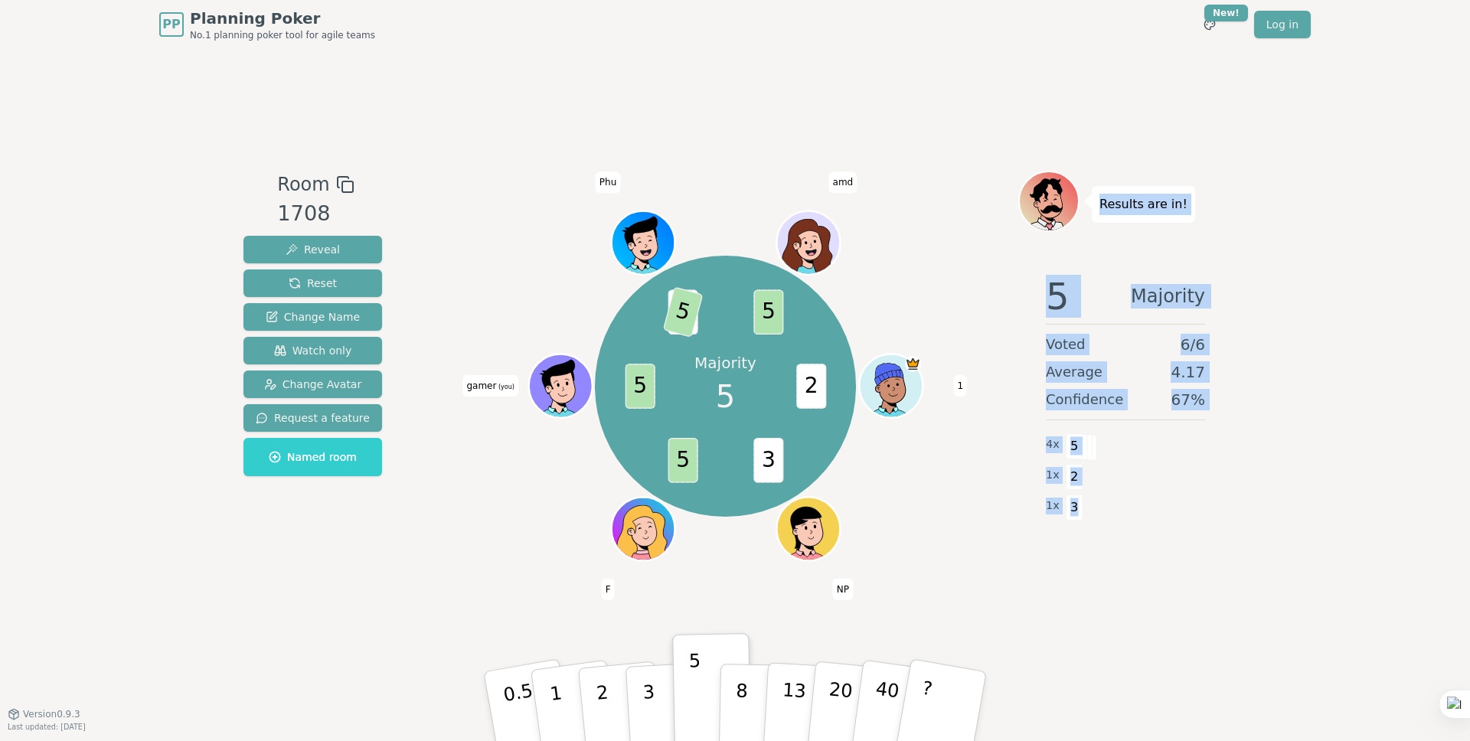
click at [1095, 202] on div "Results are in! 5 Majority Voted 6 / 6 Average 4.17 Confidence 67 % 4 x 5 1 x 2…" at bounding box center [1125, 381] width 214 height 421
click at [1099, 200] on p "Results are in!" at bounding box center [1143, 204] width 88 height 21
drag, startPoint x: 1098, startPoint y: 199, endPoint x: 1106, endPoint y: 489, distance: 290.2
click at [1091, 508] on div "Results are in! 5 Majority Voted 6 / 6 Average 4.17 Confidence 67 % 4 x 5 1 x 2…" at bounding box center [1125, 381] width 214 height 421
click at [1119, 459] on div "4 x 5" at bounding box center [1125, 444] width 159 height 31
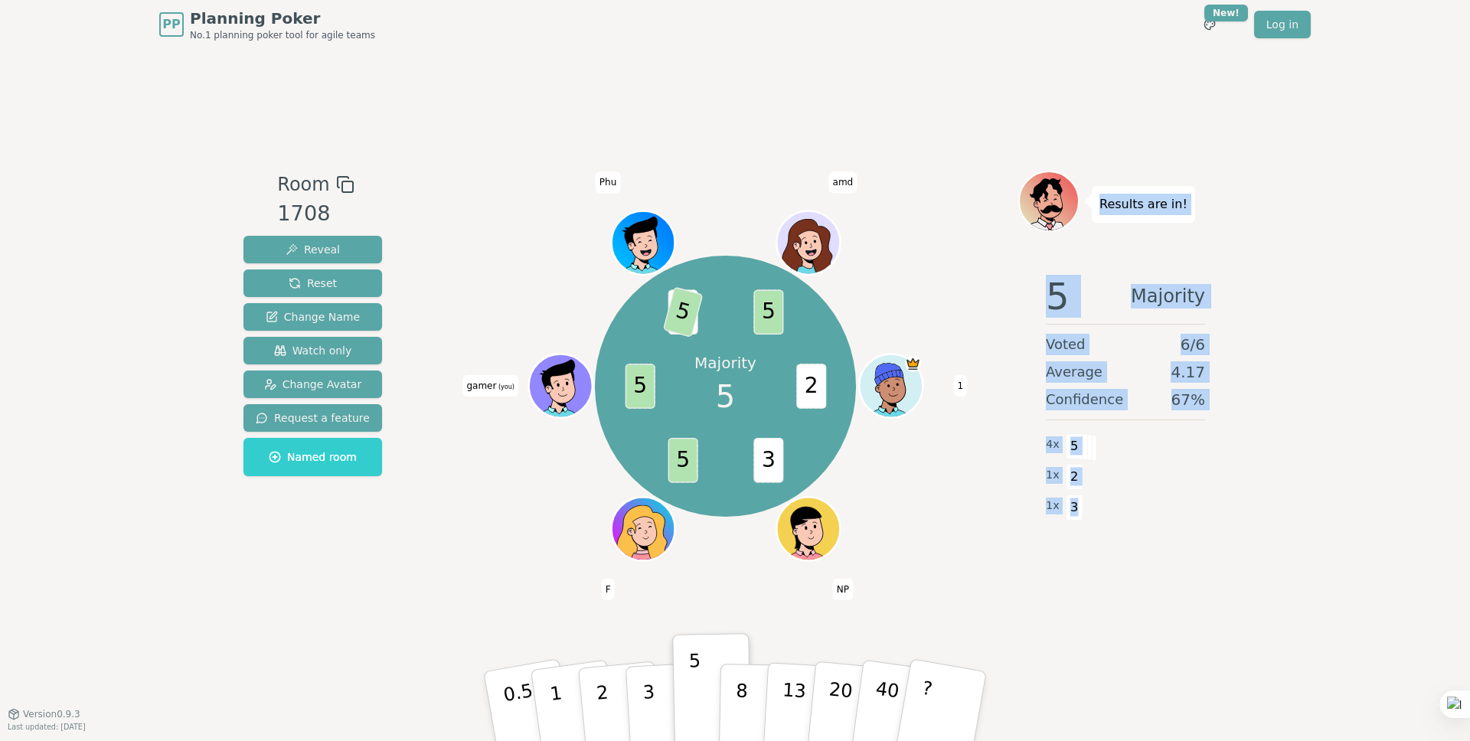
drag, startPoint x: 1100, startPoint y: 209, endPoint x: 1078, endPoint y: 508, distance: 299.4
click at [1078, 508] on div "Results are in! 5 Majority Voted 6 / 6 Average 4.17 Confidence 67 % 4 x 5 1 x 2…" at bounding box center [1125, 381] width 214 height 421
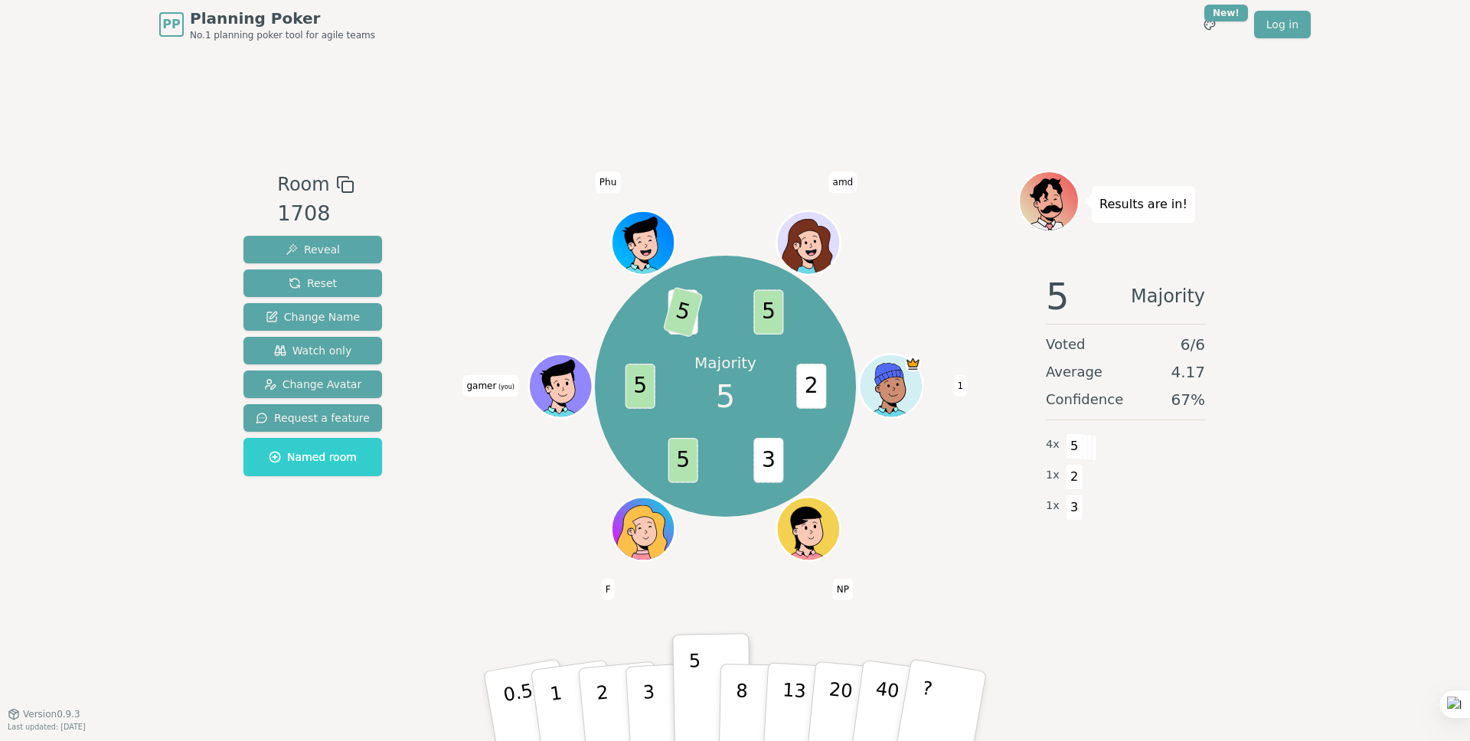
click at [1076, 508] on span "3" at bounding box center [1075, 507] width 18 height 26
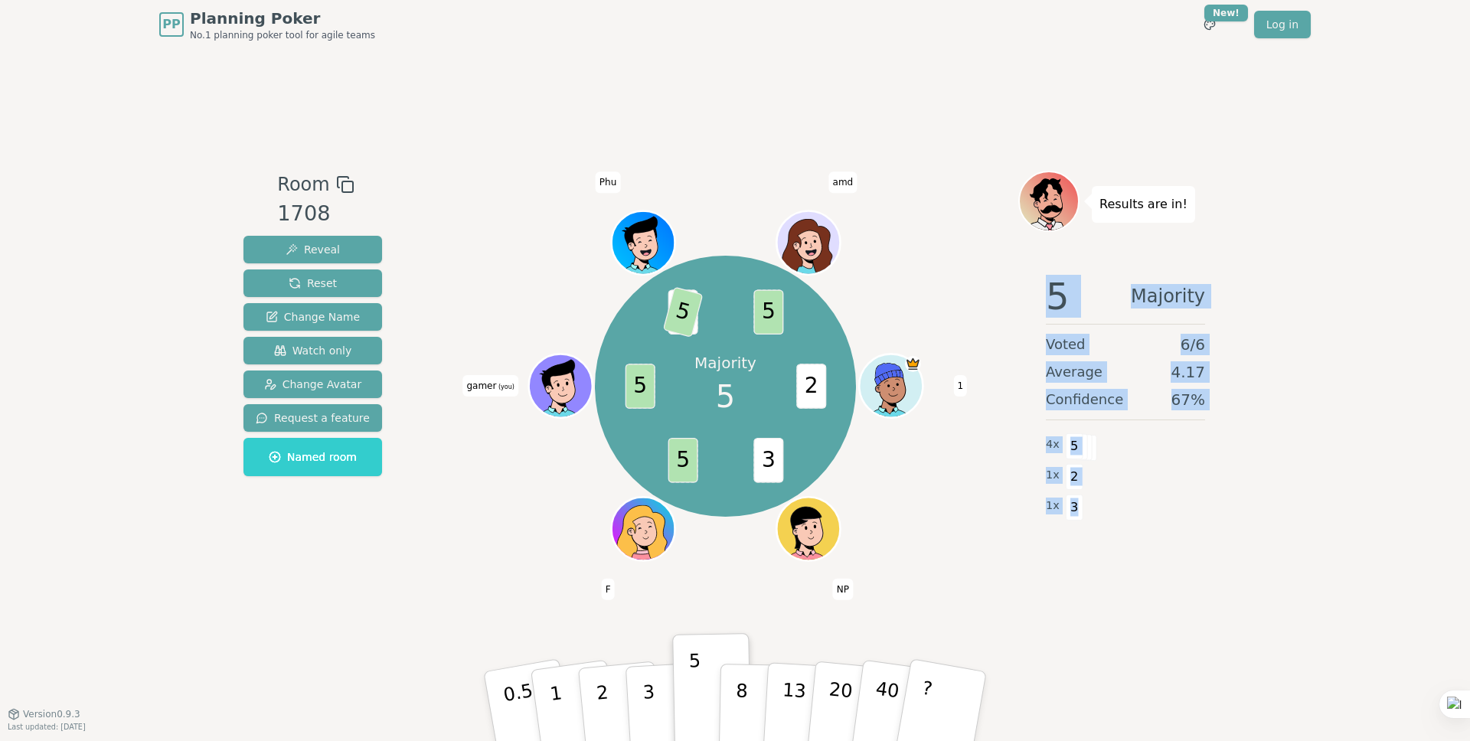
drag, startPoint x: 1074, startPoint y: 508, endPoint x: 1088, endPoint y: 208, distance: 299.6
click at [1088, 208] on div "Results are in! 5 Majority Voted 6 / 6 Average 4.17 Confidence 67 % 4 x 5 1 x 2…" at bounding box center [1125, 381] width 214 height 421
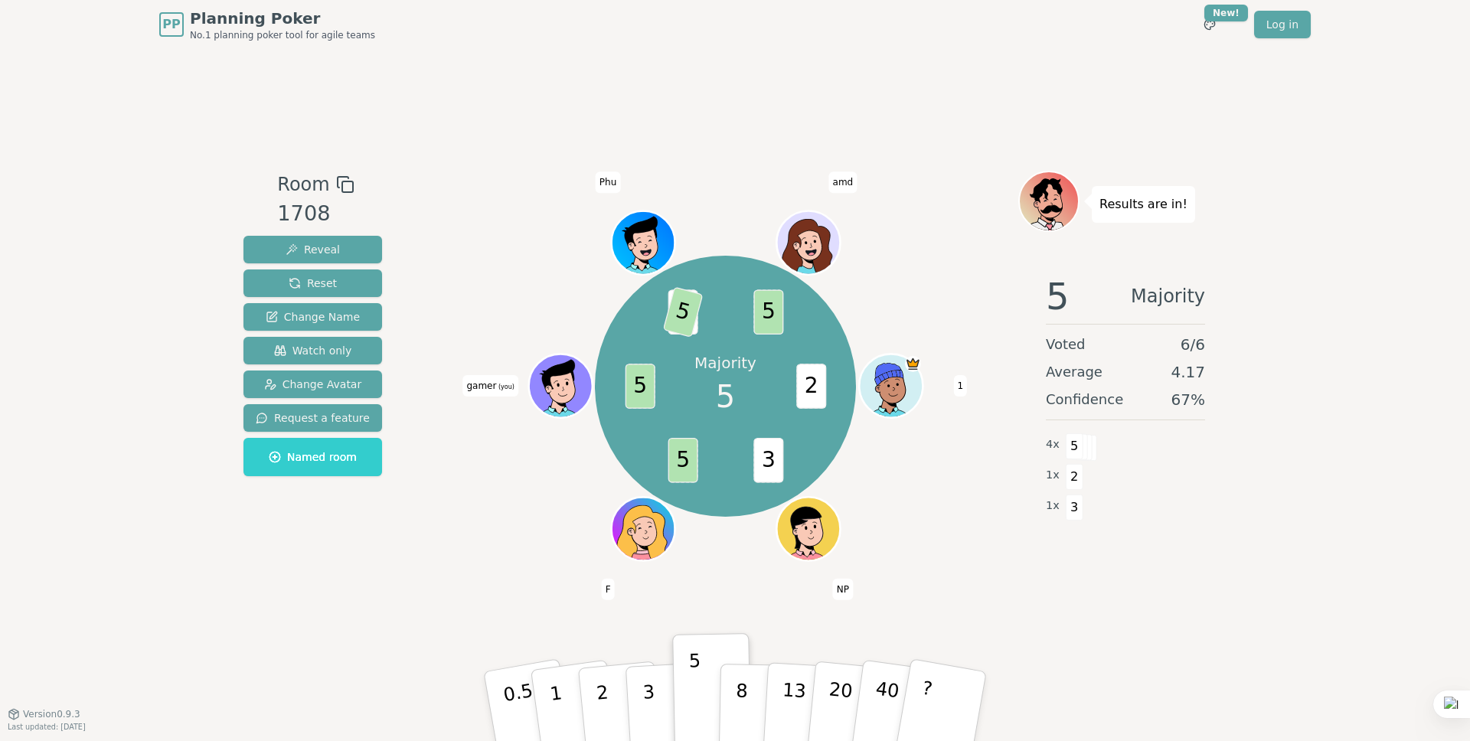
click at [1095, 208] on div "Results are in!" at bounding box center [1143, 204] width 103 height 37
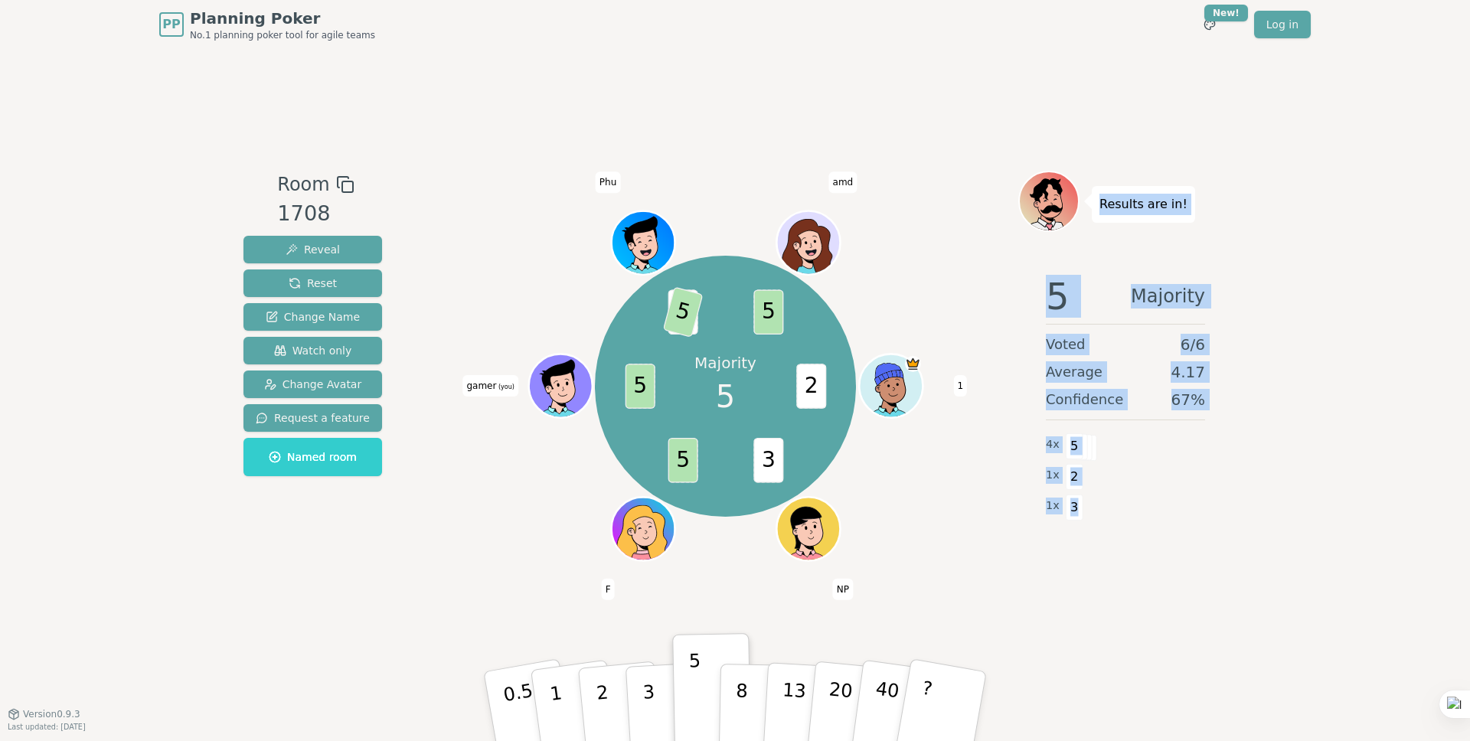
drag, startPoint x: 1097, startPoint y: 206, endPoint x: 1074, endPoint y: 510, distance: 304.8
click at [1074, 510] on div "Results are in! 5 Majority Voted 6 / 6 Average 4.17 Confidence 67 % 4 x 5 1 x 2…" at bounding box center [1125, 381] width 214 height 421
click at [1074, 510] on span "3" at bounding box center [1075, 507] width 18 height 26
drag, startPoint x: 1076, startPoint y: 508, endPoint x: 1090, endPoint y: 197, distance: 310.3
click at [1090, 197] on div "Results are in! 5 Majority Voted 6 / 6 Average 4.17 Confidence 67 % 4 x 5 1 x 2…" at bounding box center [1125, 381] width 214 height 421
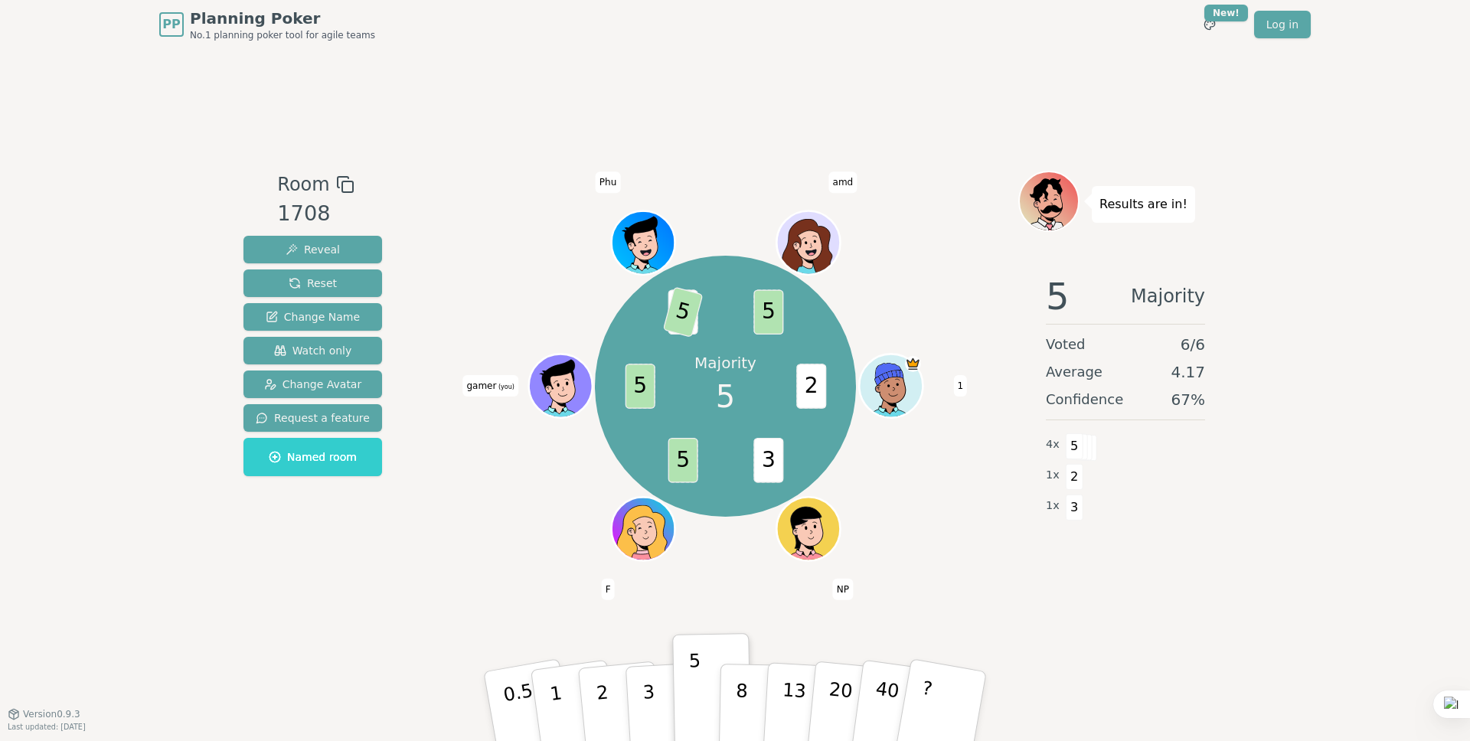
click at [1106, 206] on p "Results are in!" at bounding box center [1143, 204] width 88 height 21
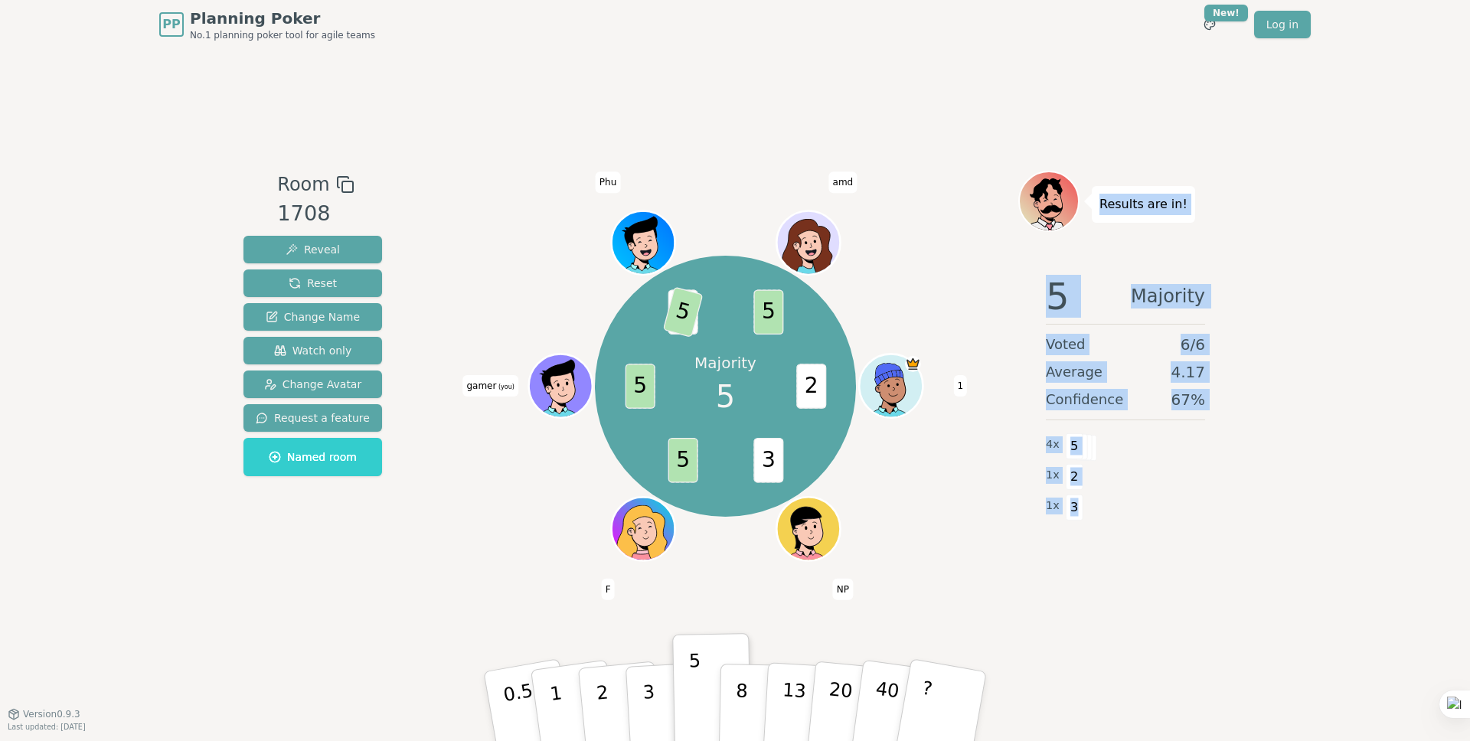
drag, startPoint x: 1098, startPoint y: 203, endPoint x: 1072, endPoint y: 508, distance: 305.8
click at [1072, 508] on div "Results are in! 5 Majority Voted 6 / 6 Average 4.17 Confidence 67 % 4 x 5 1 x 2…" at bounding box center [1125, 381] width 214 height 421
click at [1072, 507] on span "3" at bounding box center [1075, 507] width 18 height 26
drag, startPoint x: 1074, startPoint y: 506, endPoint x: 1094, endPoint y: 207, distance: 300.0
click at [1093, 207] on div "Results are in! 5 Majority Voted 6 / 6 Average 4.17 Confidence 67 % 4 x 5 1 x 2…" at bounding box center [1125, 381] width 214 height 421
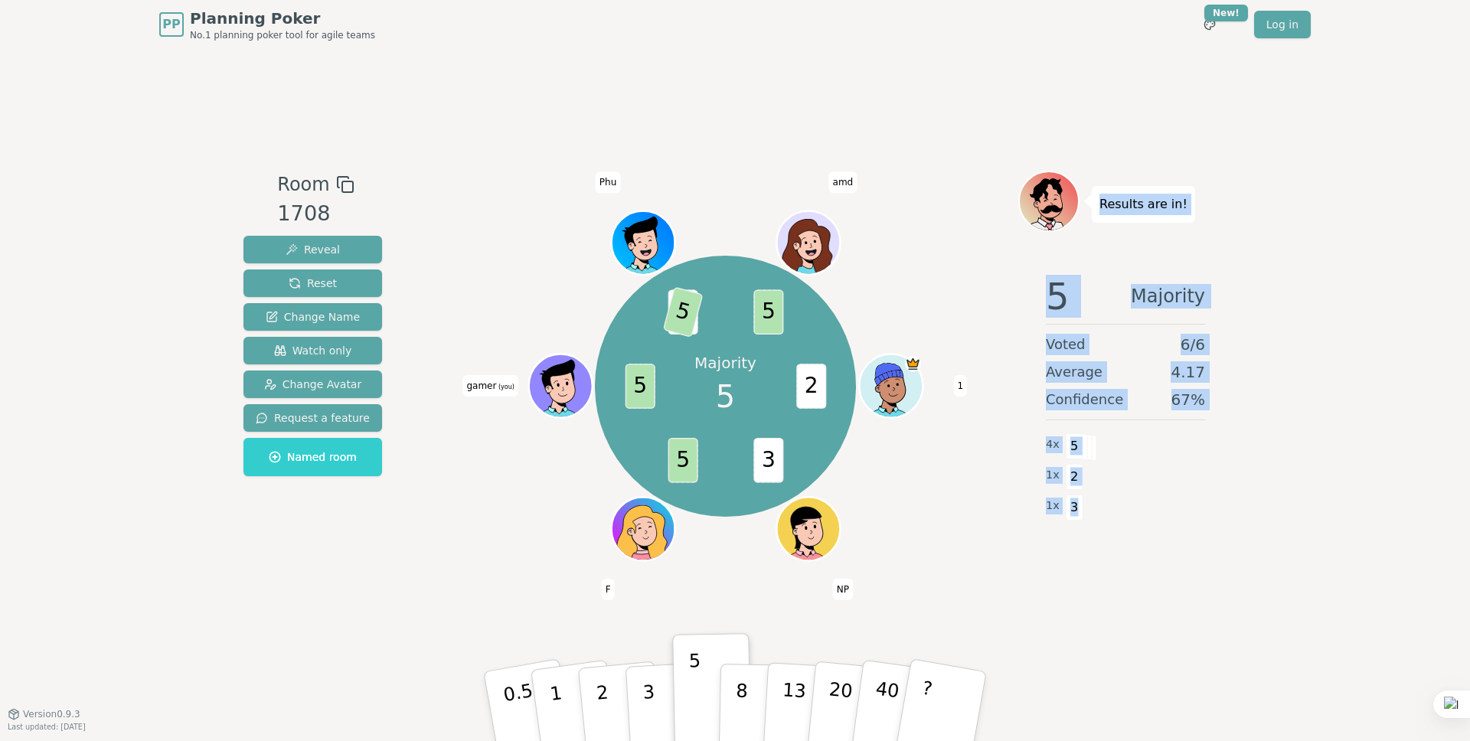
click at [1102, 207] on p "Results are in!" at bounding box center [1143, 204] width 88 height 21
drag, startPoint x: 1100, startPoint y: 209, endPoint x: 1098, endPoint y: 494, distance: 284.8
click at [1098, 494] on div "Results are in! 5 Majority Voted 6 / 6 Average 4.17 Confidence 67 % 4 x 5 1 x 2…" at bounding box center [1125, 381] width 214 height 421
click at [1131, 370] on div "Average 4.17" at bounding box center [1125, 371] width 159 height 21
